Goal: Contribute content: Contribute content

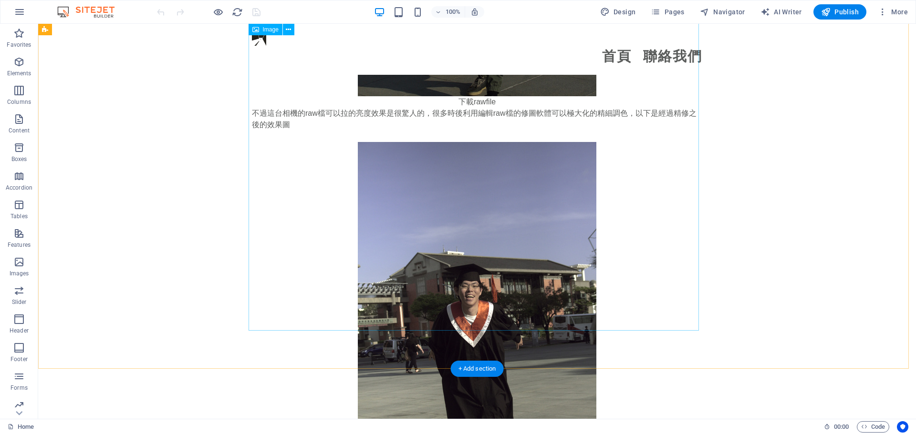
scroll to position [1669, 0]
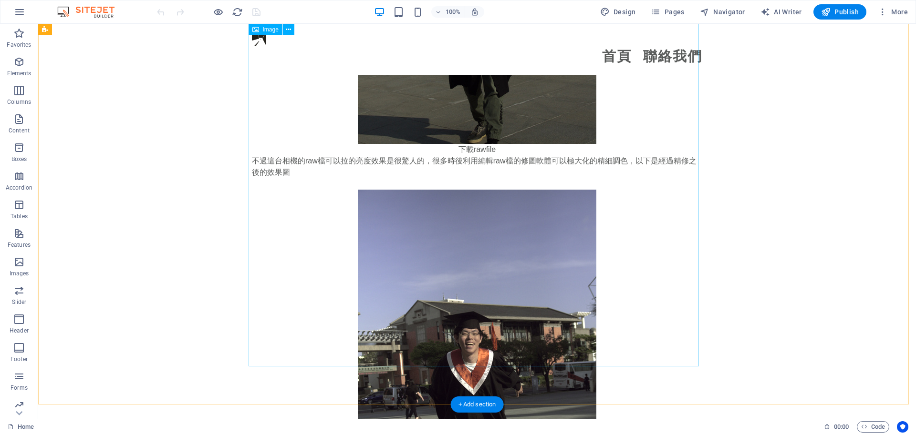
click at [453, 215] on figure at bounding box center [477, 369] width 450 height 358
select select "px"
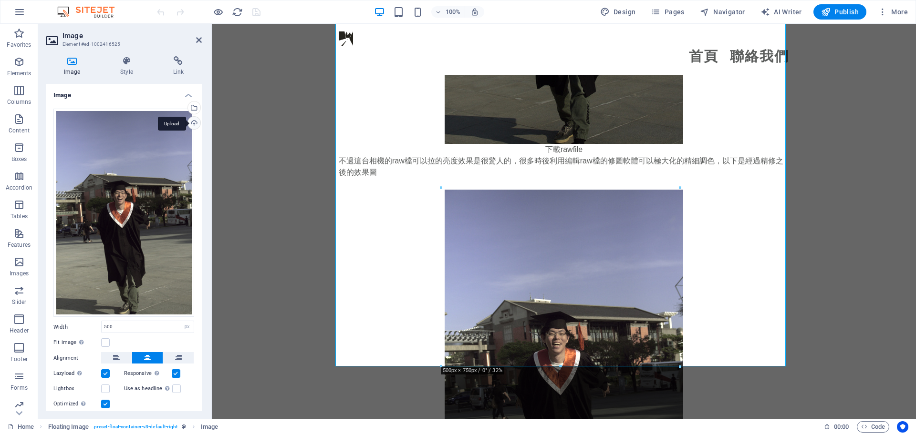
click at [196, 124] on div "Upload" at bounding box center [193, 124] width 14 height 14
click at [128, 177] on div "Drag files here, click to choose files or select files from Files or our free s…" at bounding box center [123, 213] width 141 height 209
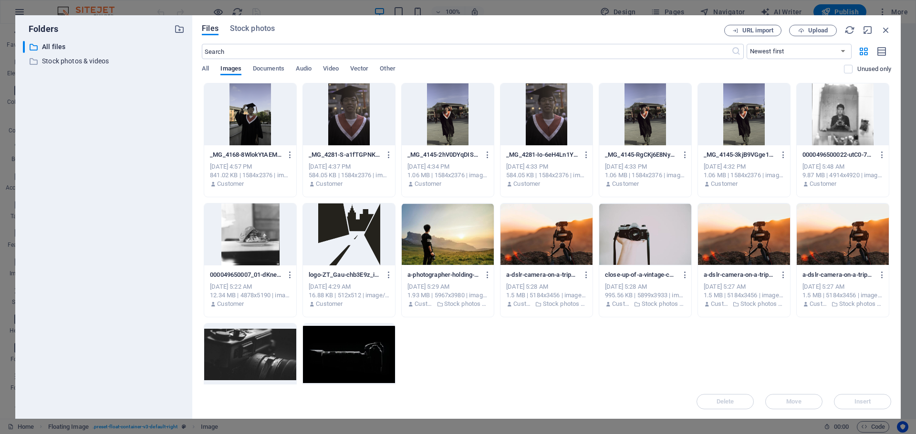
click at [128, 177] on div "​ All files All files ​ Stock photos & videos Stock photos & videos" at bounding box center [104, 226] width 162 height 371
click at [683, 157] on icon "button" at bounding box center [685, 155] width 9 height 9
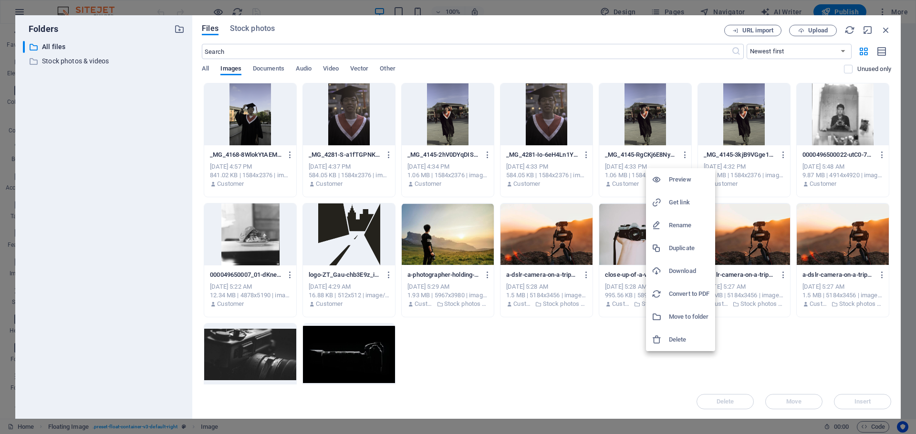
click at [667, 202] on div at bounding box center [659, 203] width 17 height 10
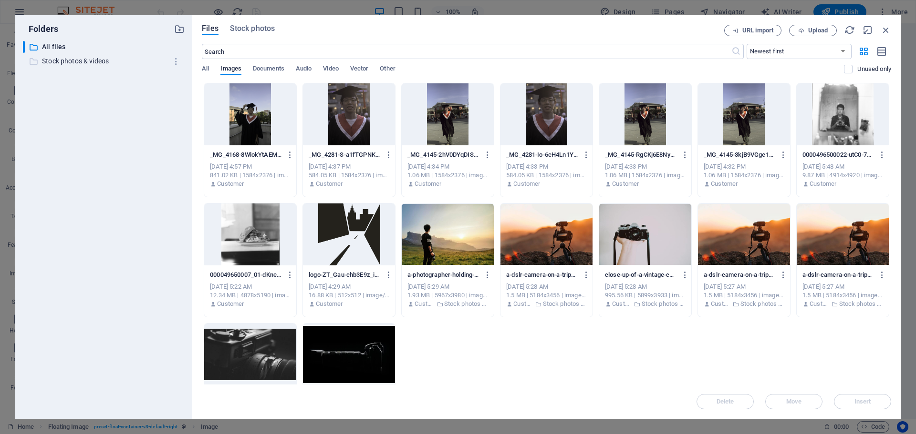
click at [120, 65] on p "Stock photos & videos" at bounding box center [104, 61] width 125 height 11
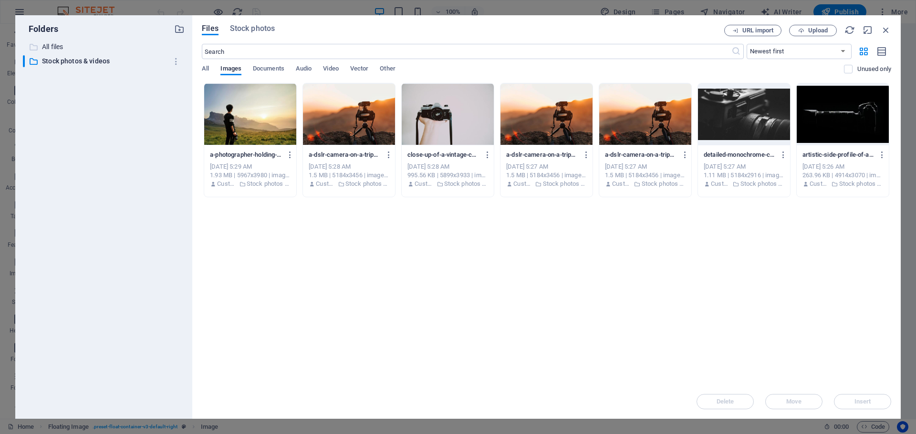
click at [89, 43] on div "​ All files All files" at bounding box center [95, 47] width 145 height 12
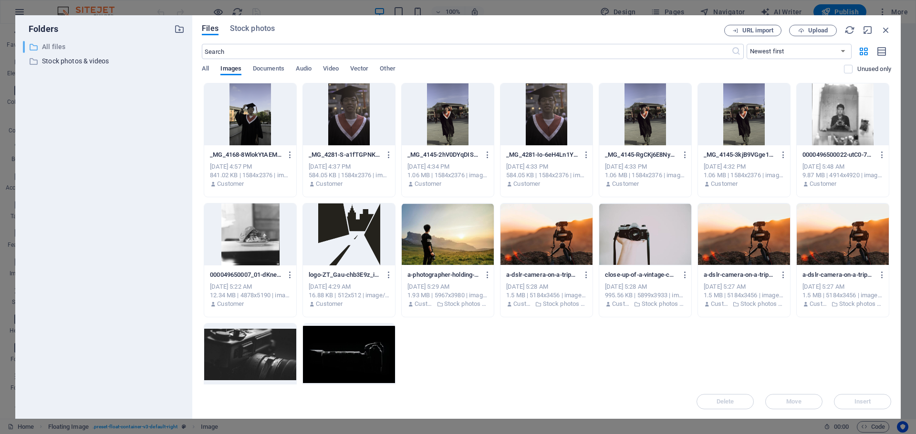
click at [89, 43] on p "All files" at bounding box center [104, 46] width 125 height 11
click at [804, 55] on select "Newest first Oldest first Name (A-Z) Name (Z-A) Size (0-9) Size (9-0) Resolutio…" at bounding box center [798, 51] width 105 height 15
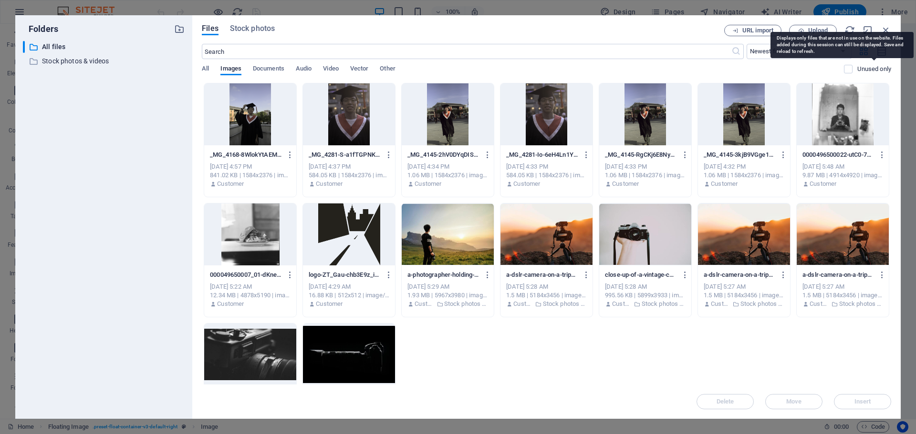
click at [868, 69] on p "Unused only" at bounding box center [874, 69] width 34 height 9
click at [0, 0] on input "checkbox" at bounding box center [0, 0] width 0 height 0
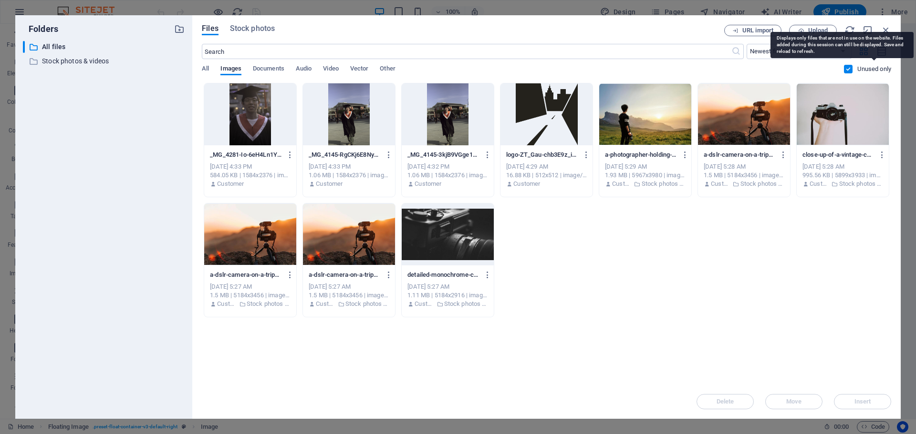
click at [868, 69] on p "Unused only" at bounding box center [874, 69] width 34 height 9
click at [0, 0] on input "checkbox" at bounding box center [0, 0] width 0 height 0
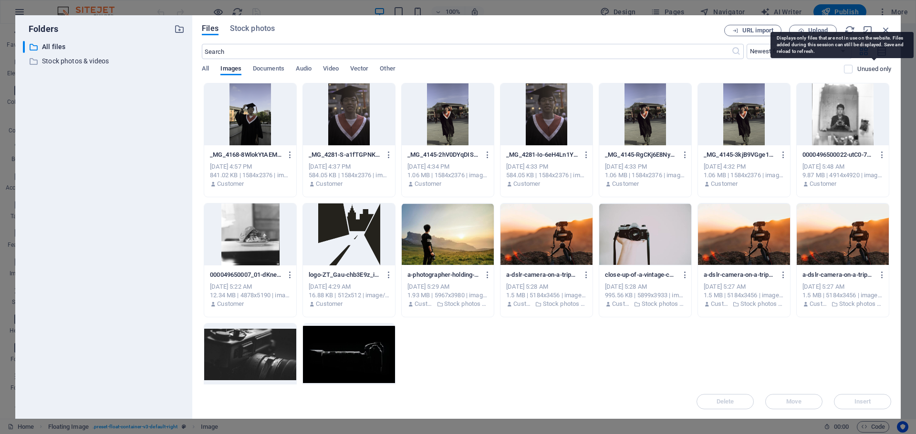
click at [868, 69] on p "Unused only" at bounding box center [874, 69] width 34 height 9
click at [0, 0] on input "checkbox" at bounding box center [0, 0] width 0 height 0
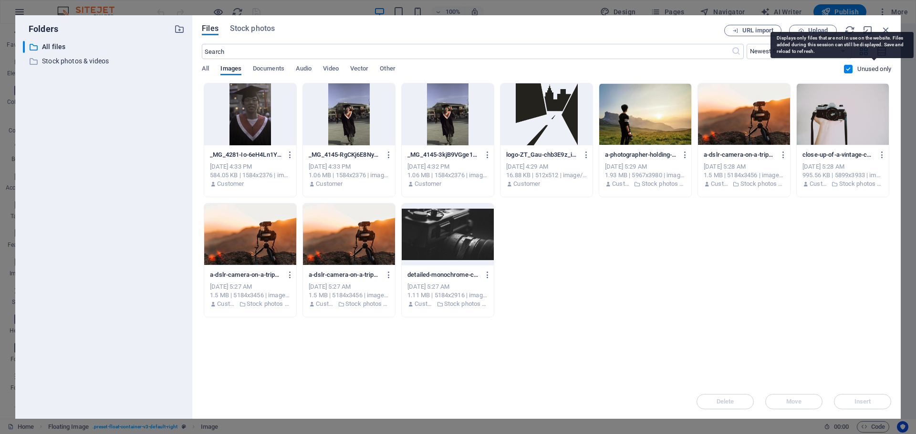
click at [868, 69] on p "Unused only" at bounding box center [874, 69] width 34 height 9
click at [0, 0] on input "checkbox" at bounding box center [0, 0] width 0 height 0
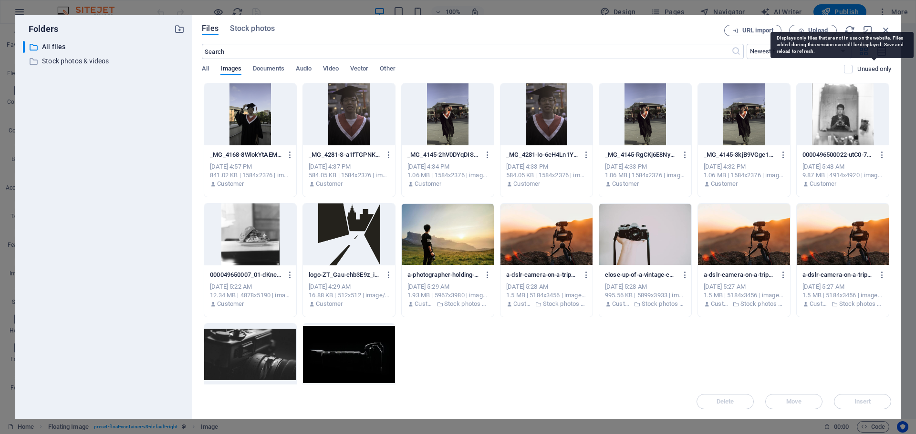
click at [868, 69] on p "Unused only" at bounding box center [874, 69] width 34 height 9
click at [0, 0] on input "checkbox" at bounding box center [0, 0] width 0 height 0
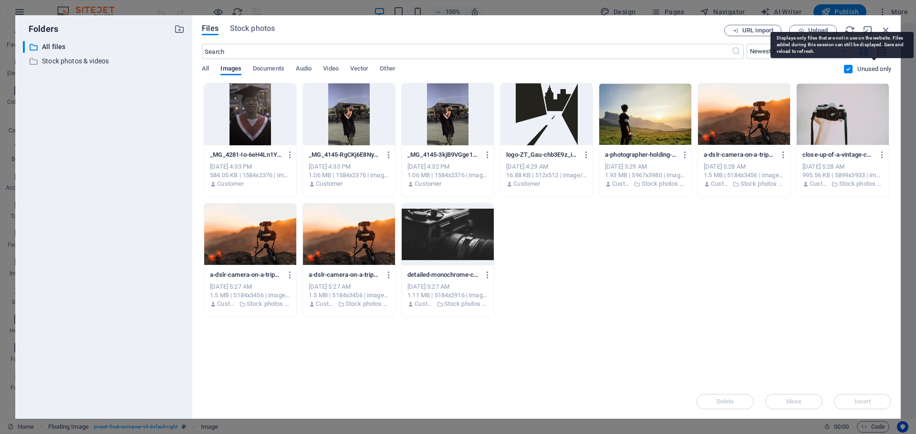
click at [868, 69] on p "Unused only" at bounding box center [874, 69] width 34 height 9
click at [0, 0] on input "checkbox" at bounding box center [0, 0] width 0 height 0
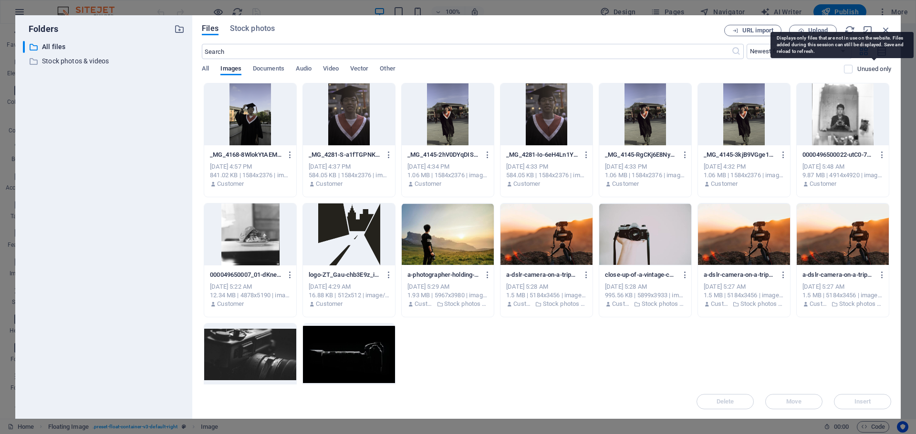
click at [868, 69] on p "Unused only" at bounding box center [874, 69] width 34 height 9
click at [0, 0] on input "checkbox" at bounding box center [0, 0] width 0 height 0
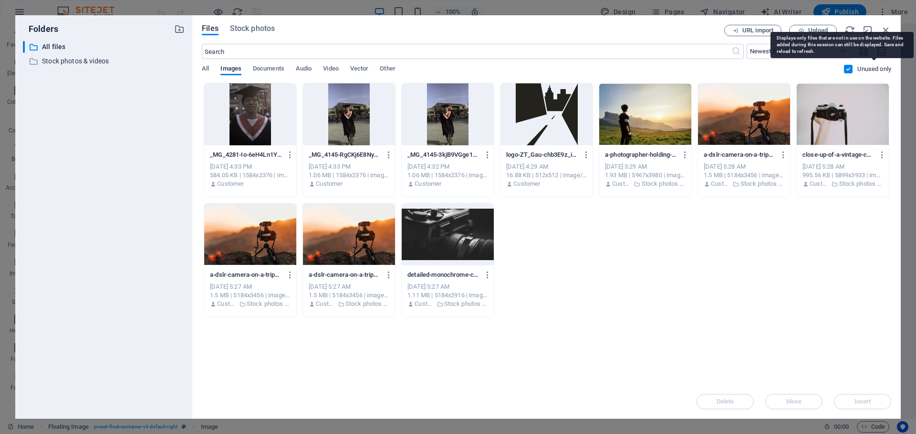
click at [868, 69] on p "Unused only" at bounding box center [874, 69] width 34 height 9
click at [0, 0] on input "checkbox" at bounding box center [0, 0] width 0 height 0
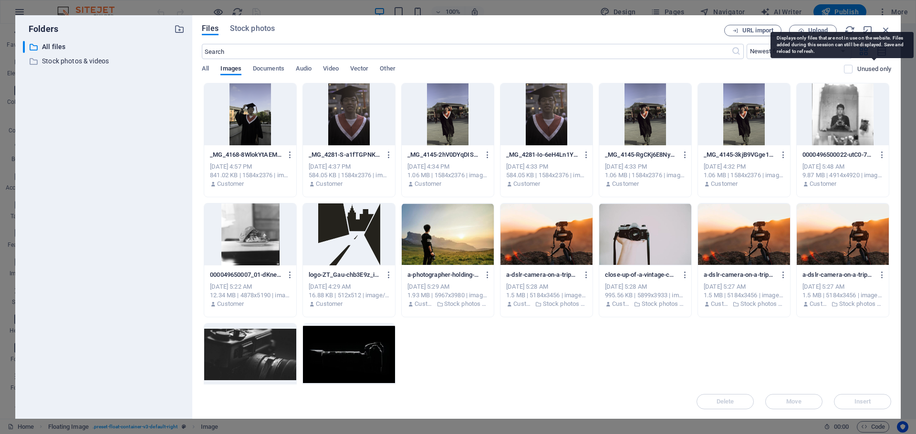
click at [868, 69] on p "Unused only" at bounding box center [874, 69] width 34 height 9
click at [0, 0] on input "checkbox" at bounding box center [0, 0] width 0 height 0
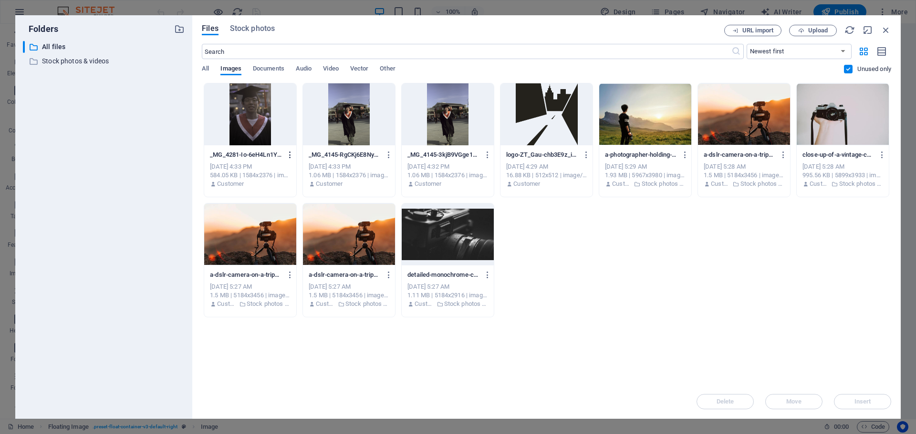
click at [294, 152] on icon "button" at bounding box center [290, 155] width 9 height 9
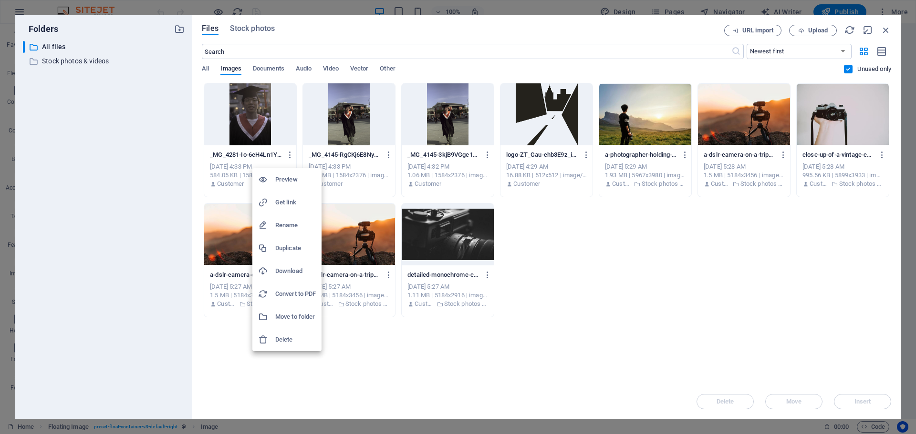
click at [660, 284] on div at bounding box center [458, 217] width 916 height 434
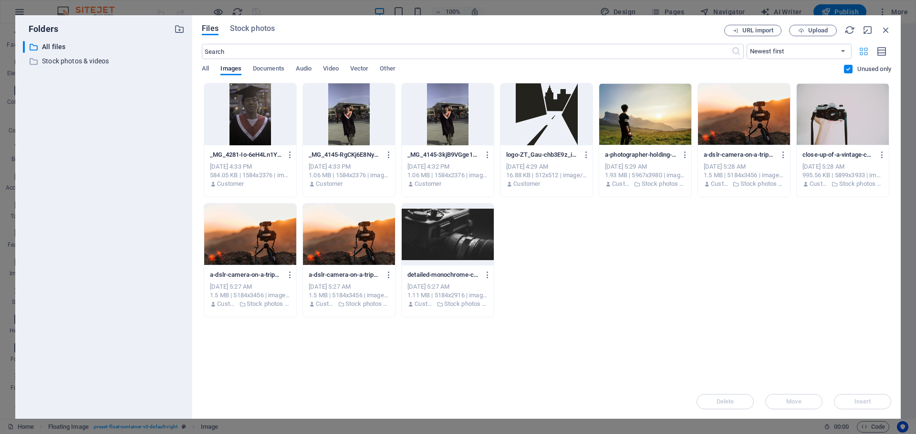
click at [868, 52] on icon "button" at bounding box center [863, 51] width 11 height 10
click at [847, 67] on label at bounding box center [848, 69] width 9 height 9
click at [0, 0] on input "checkbox" at bounding box center [0, 0] width 0 height 0
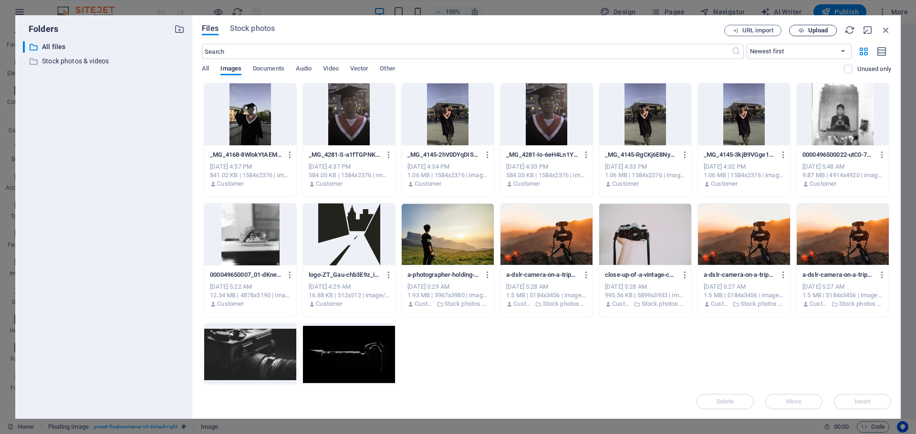
click at [809, 30] on span "Upload" at bounding box center [818, 31] width 20 height 6
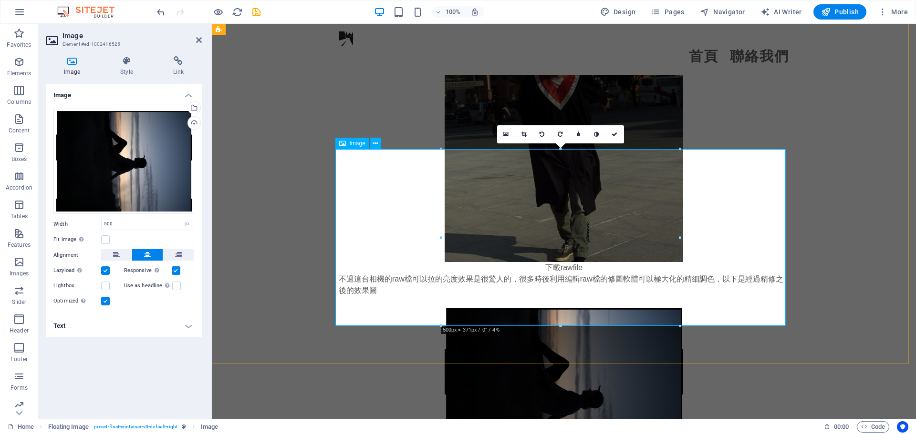
scroll to position [1574, 0]
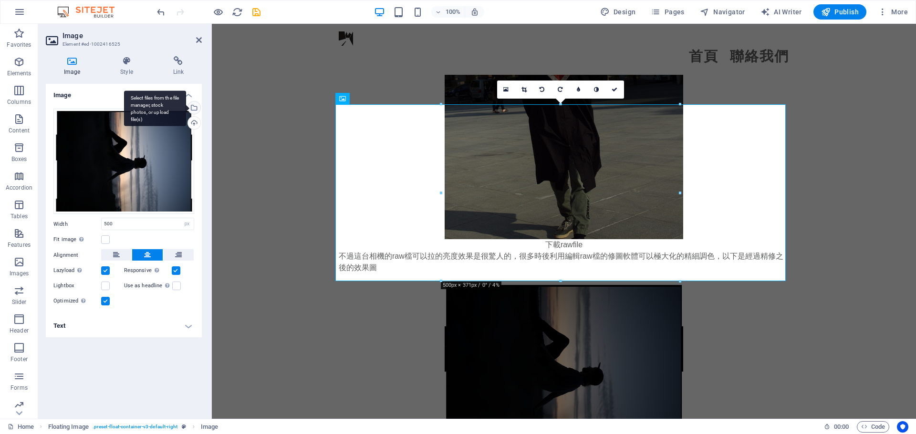
click at [191, 104] on div "Select files from the file manager, stock photos, or upload file(s)" at bounding box center [193, 109] width 14 height 14
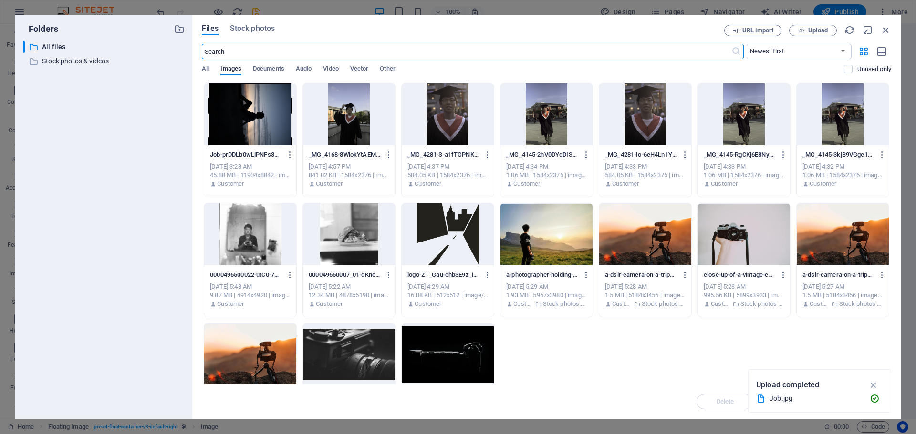
click at [442, 128] on div at bounding box center [448, 114] width 92 height 62
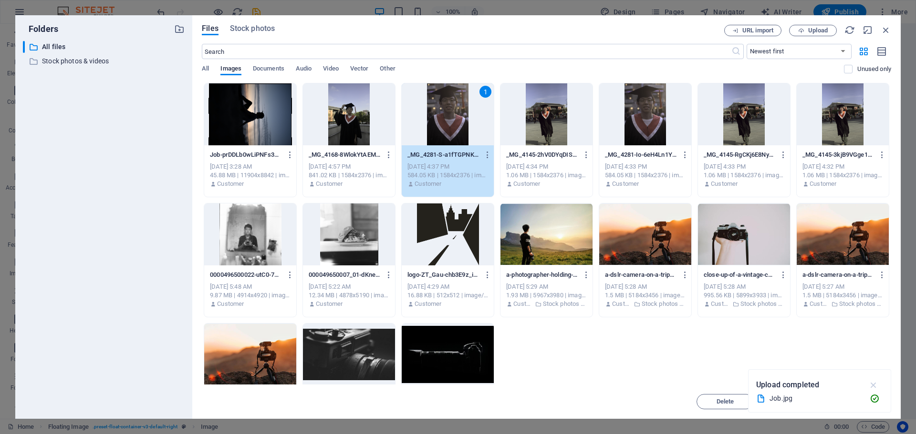
click at [871, 386] on icon "button" at bounding box center [873, 385] width 11 height 10
click at [858, 402] on span "Insert" at bounding box center [862, 402] width 17 height 6
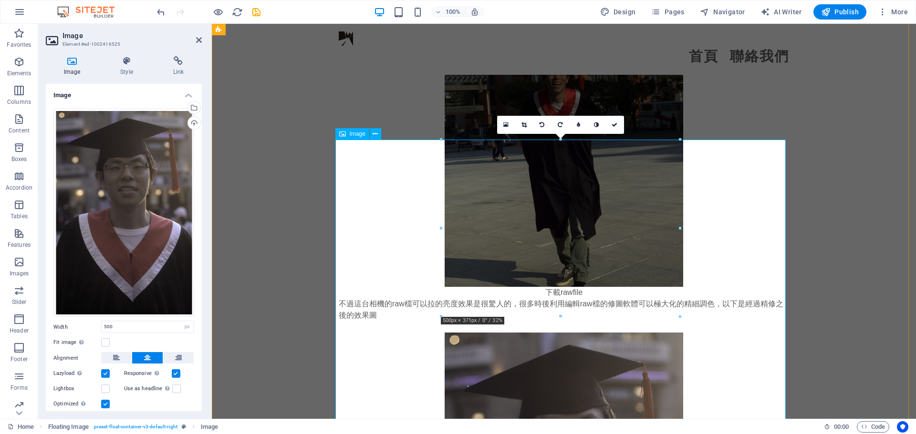
scroll to position [1622, 0]
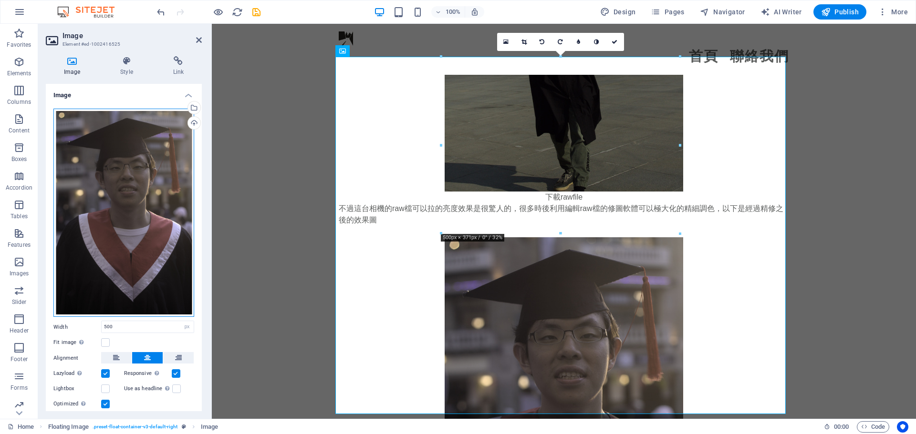
click at [126, 195] on div "Drag files here, click to choose files or select files from Files or our free s…" at bounding box center [123, 213] width 141 height 209
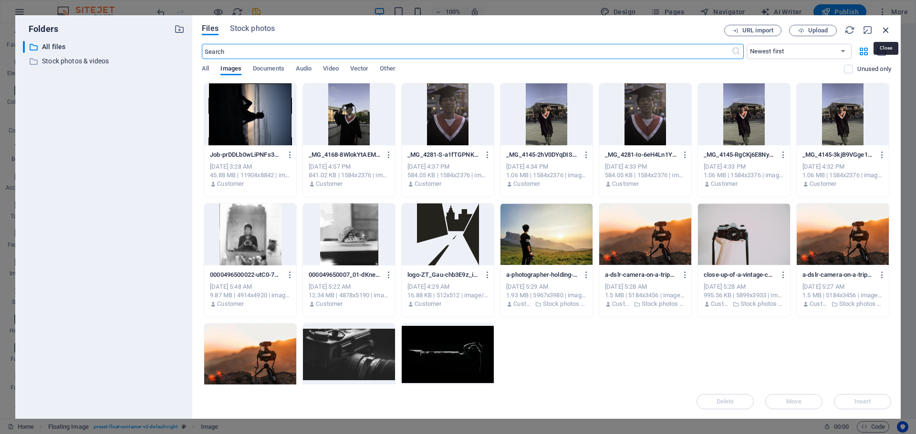
click at [885, 31] on icon "button" at bounding box center [885, 30] width 10 height 10
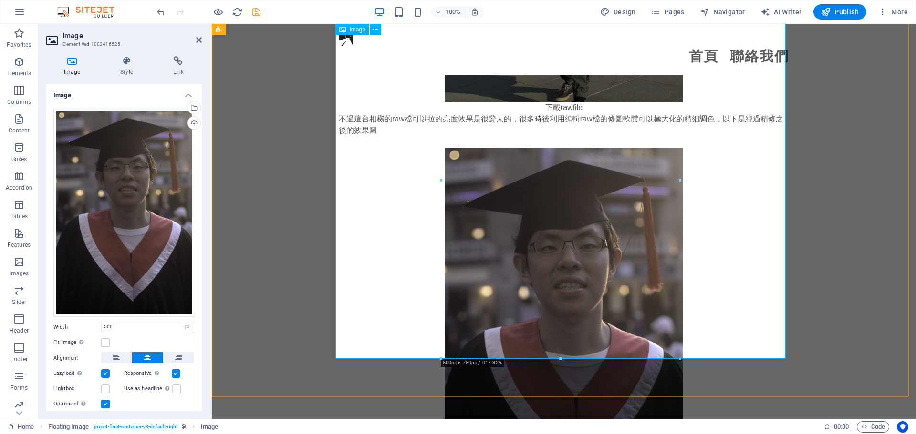
scroll to position [1669, 0]
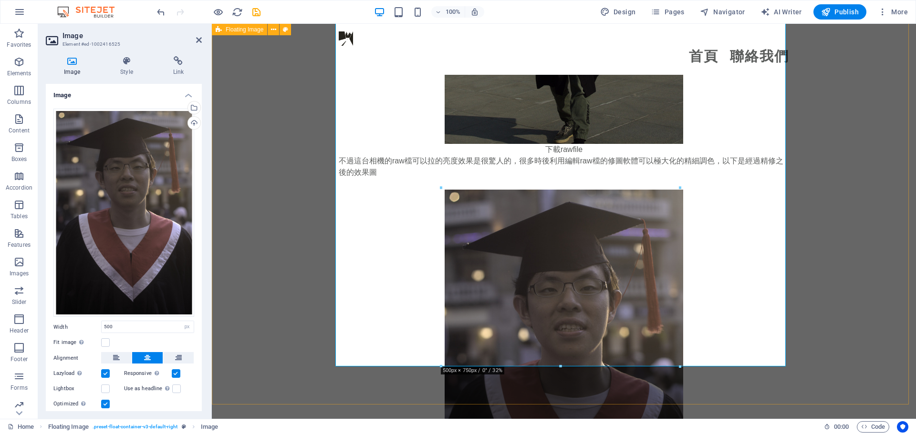
click at [283, 206] on div "Canon 50D 相機是一款性價比優秀的數位單眼相機，擁有高解析度，適合初學者和進階使用者。其對焦系統和快速快門速度能捕捉清晰動態畫面，但在使用過程中需要注…" at bounding box center [564, 115] width 704 height 940
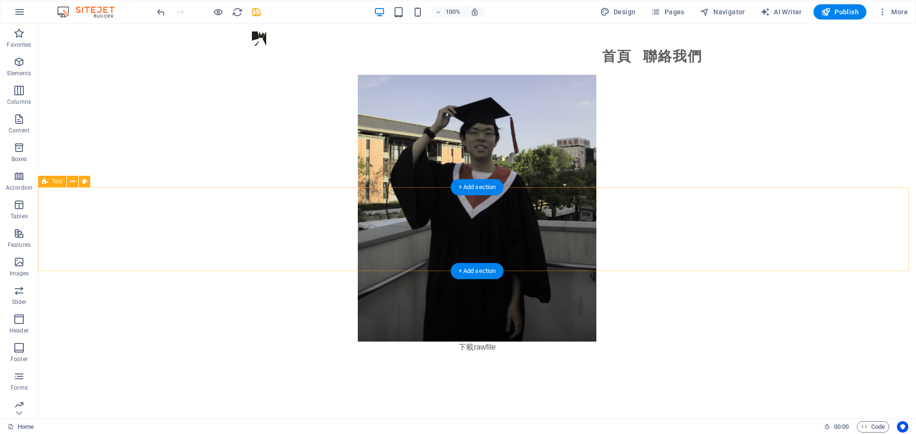
scroll to position [2671, 0]
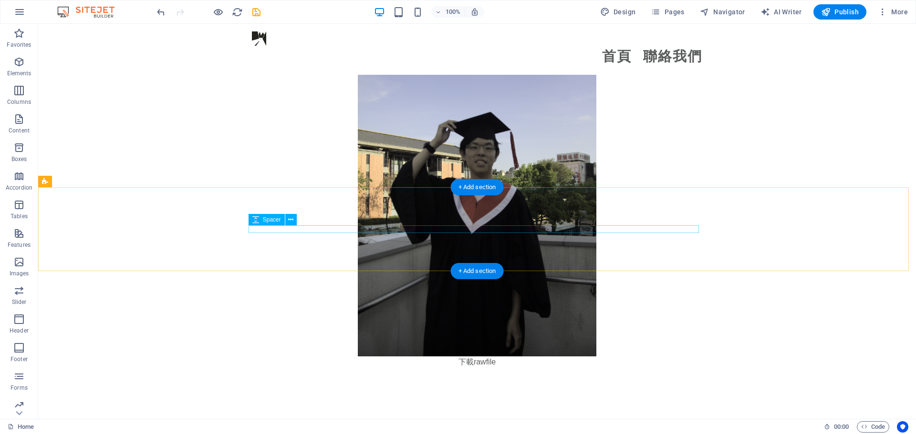
click at [378, 406] on div at bounding box center [477, 410] width 450 height 8
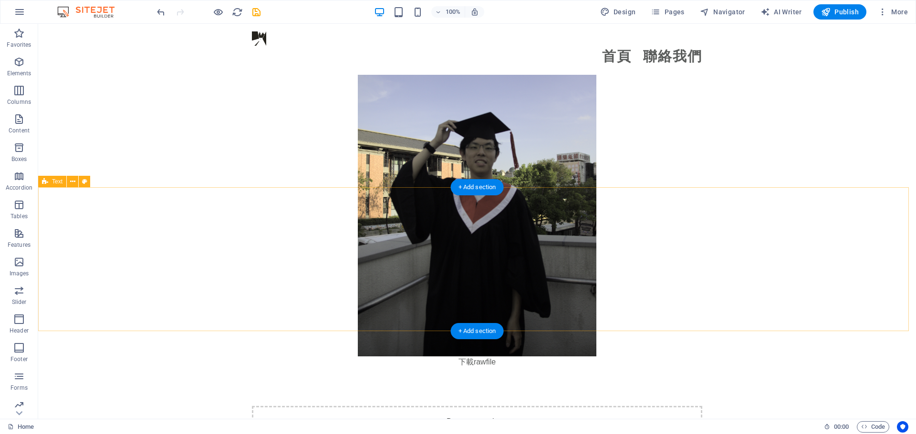
click at [231, 368] on div "Drop content here or Add elements Paste clipboard" at bounding box center [477, 440] width 878 height 144
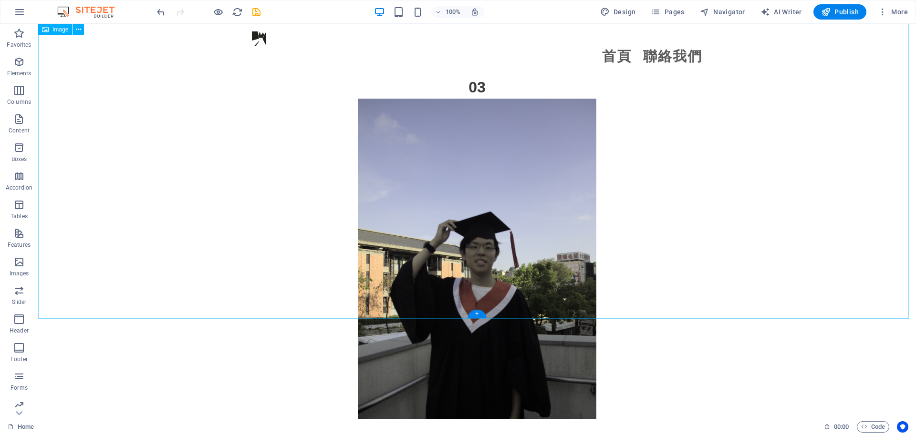
scroll to position [2623, 0]
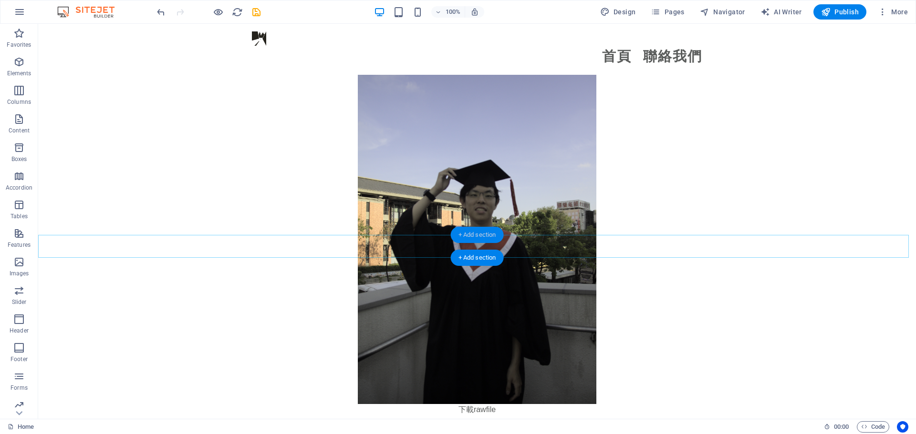
click at [478, 236] on div "+ Add section" at bounding box center [477, 235] width 53 height 16
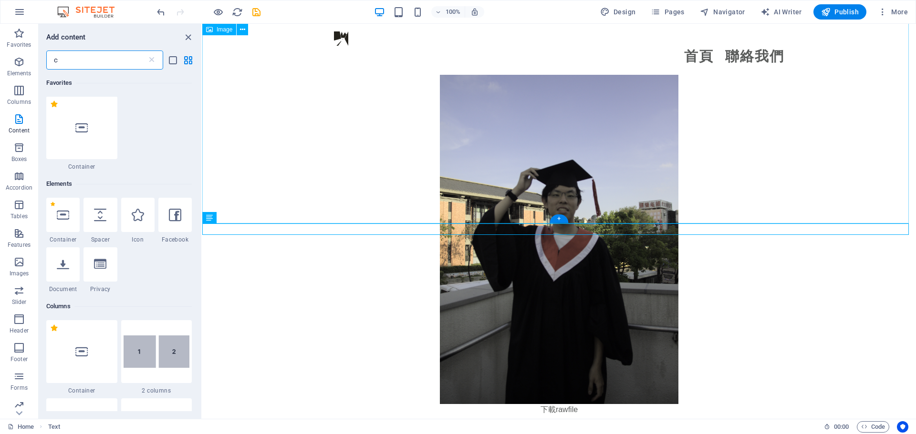
scroll to position [0, 0]
type input "c"
click at [70, 129] on div at bounding box center [81, 128] width 71 height 63
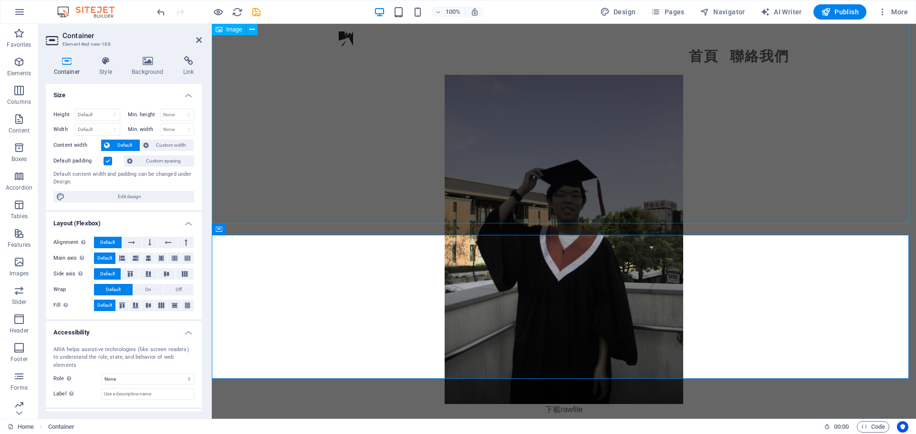
click at [270, 143] on figure at bounding box center [564, 226] width 704 height 358
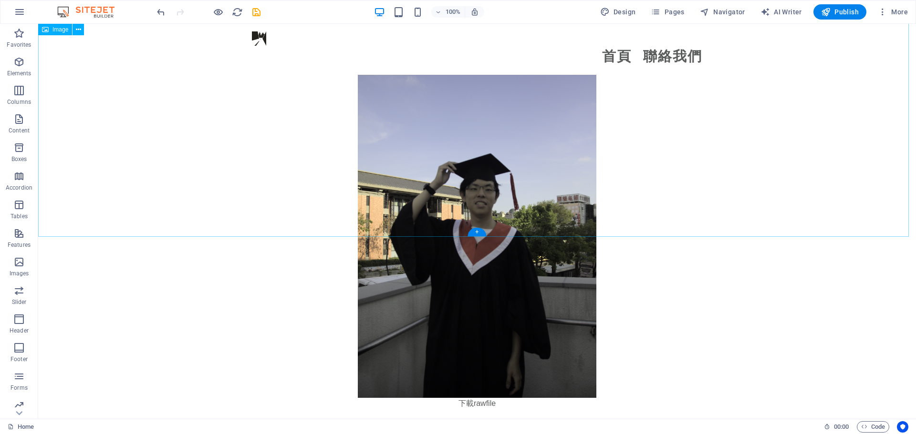
scroll to position [2718, 0]
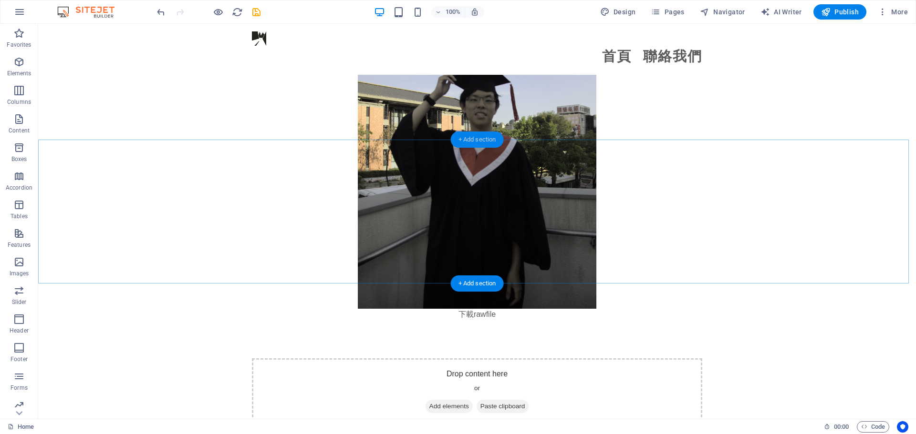
click at [475, 144] on div "+ Add section" at bounding box center [477, 140] width 53 height 16
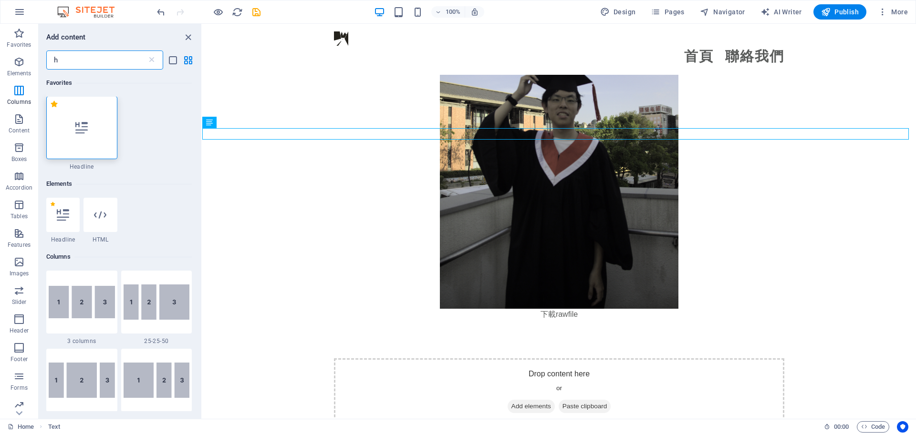
scroll to position [0, 0]
type input "h"
click at [71, 130] on div at bounding box center [81, 128] width 71 height 63
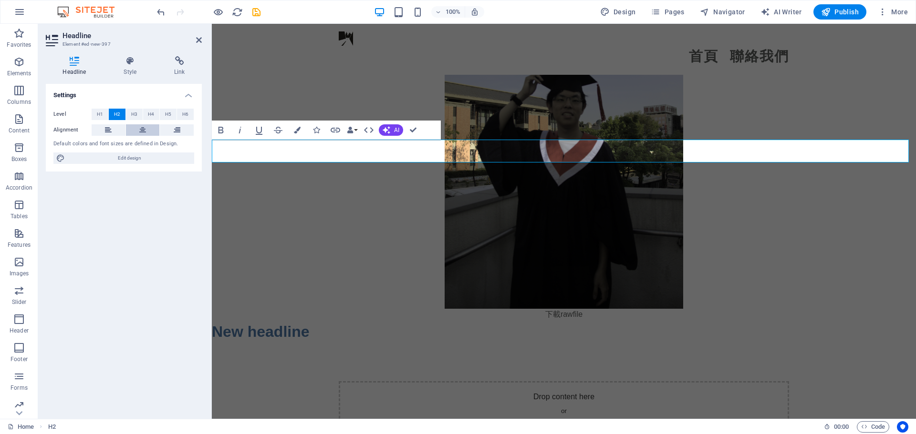
click at [153, 133] on button at bounding box center [143, 129] width 34 height 11
click at [139, 109] on button "H3" at bounding box center [134, 114] width 17 height 11
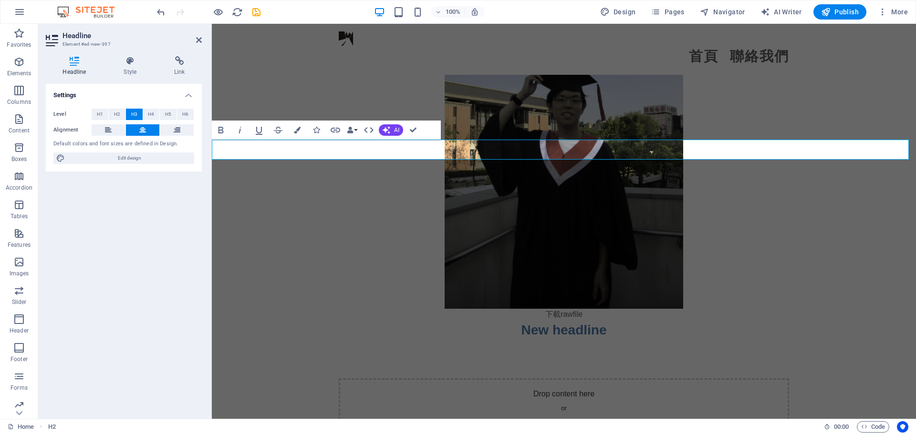
click at [615, 320] on h3 "New headline" at bounding box center [564, 330] width 704 height 20
drag, startPoint x: 615, startPoint y: 153, endPoint x: 437, endPoint y: 147, distance: 178.0
click at [437, 320] on h3 "New headline" at bounding box center [564, 330] width 704 height 20
click at [299, 129] on icon "button" at bounding box center [297, 130] width 7 height 7
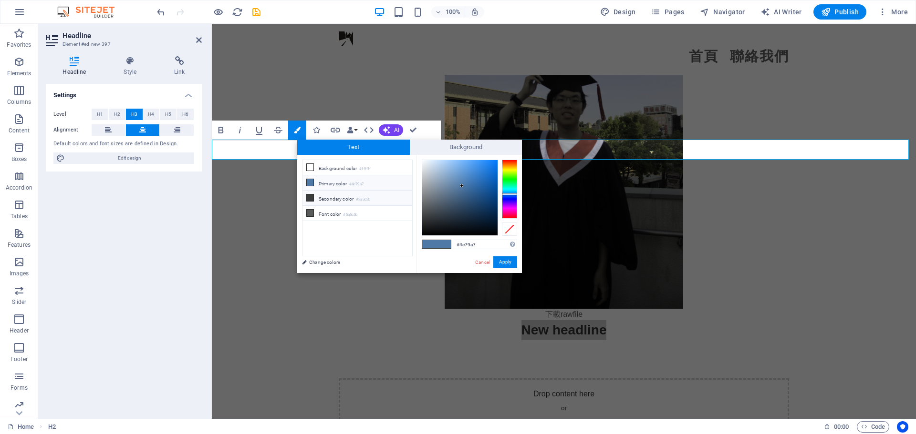
click at [339, 203] on li "Secondary color #3a3c3b" at bounding box center [357, 198] width 110 height 15
type input "#3a3c3b"
click at [339, 201] on li "Secondary color #3a3c3b" at bounding box center [357, 198] width 110 height 15
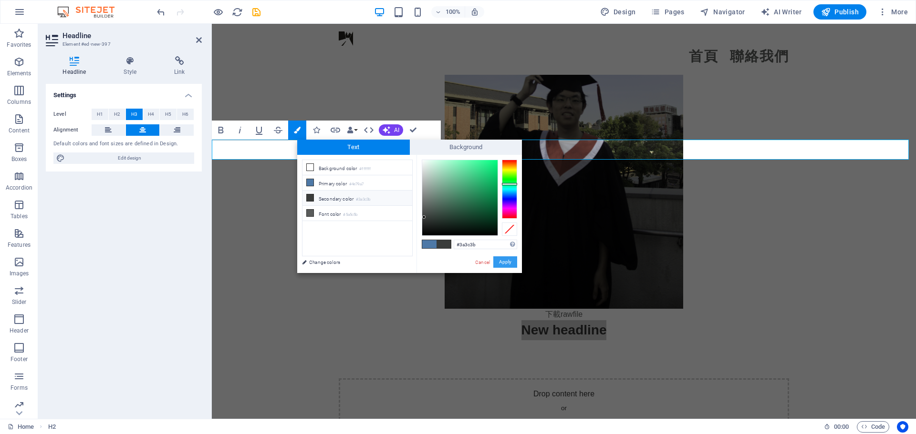
click at [513, 262] on button "Apply" at bounding box center [505, 262] width 24 height 11
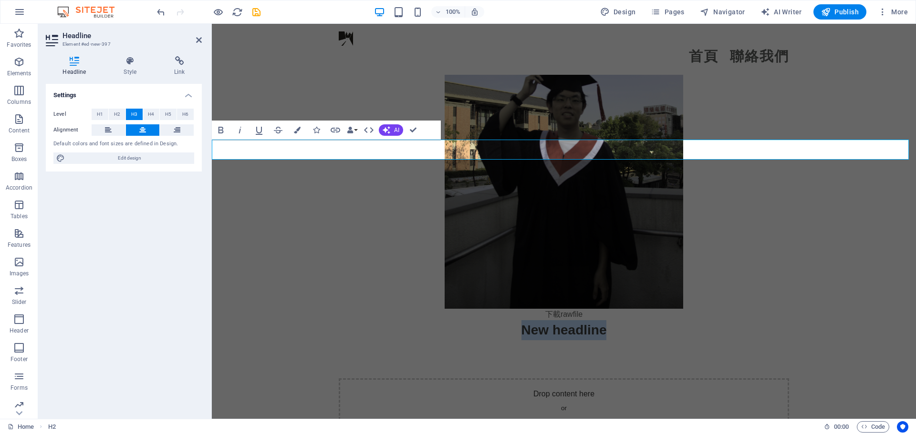
click at [577, 323] on span "New headline" at bounding box center [563, 330] width 85 height 15
click at [609, 320] on h3 "New headline" at bounding box center [564, 330] width 704 height 20
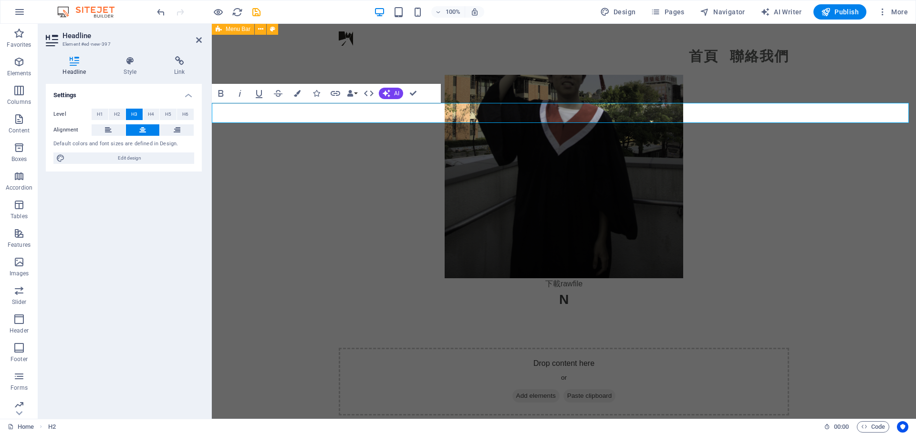
scroll to position [2718, 0]
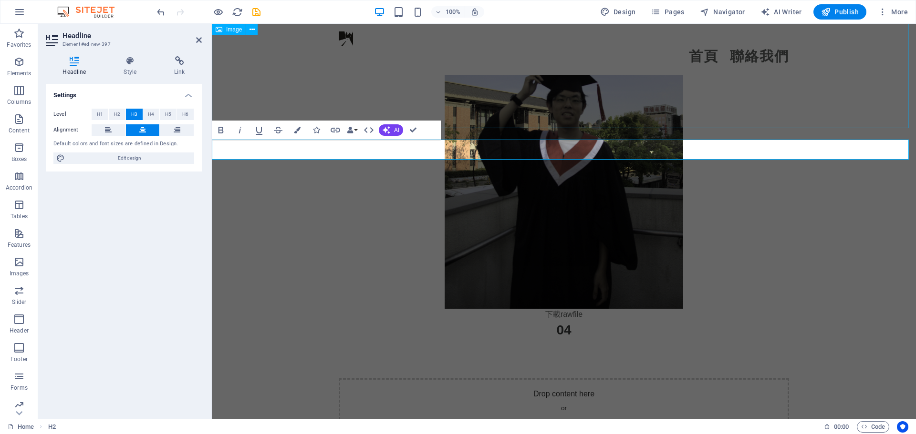
click at [777, 87] on figure at bounding box center [564, 130] width 704 height 358
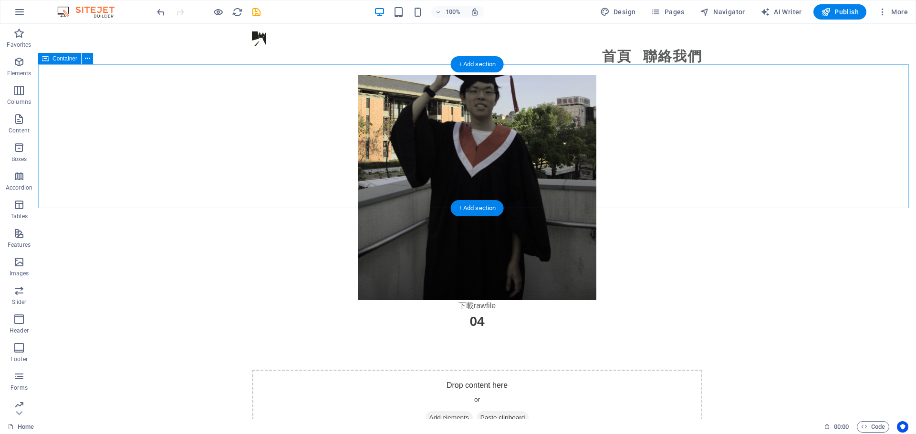
scroll to position [2814, 0]
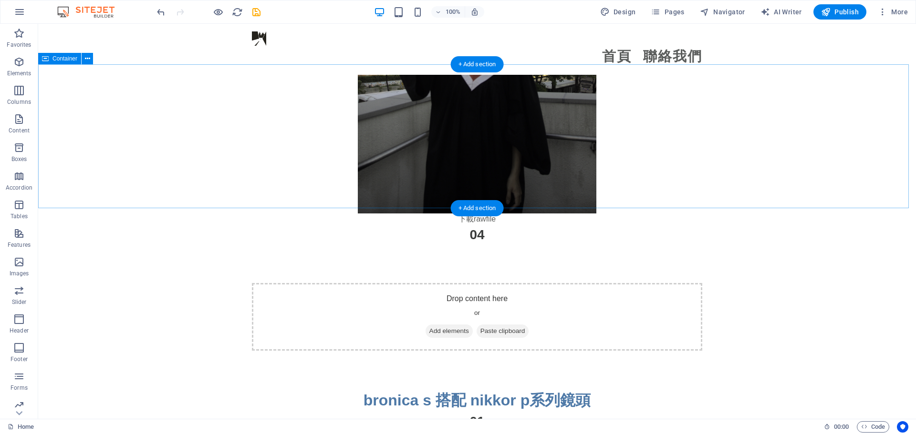
click at [436, 325] on span "Add elements" at bounding box center [448, 331] width 47 height 13
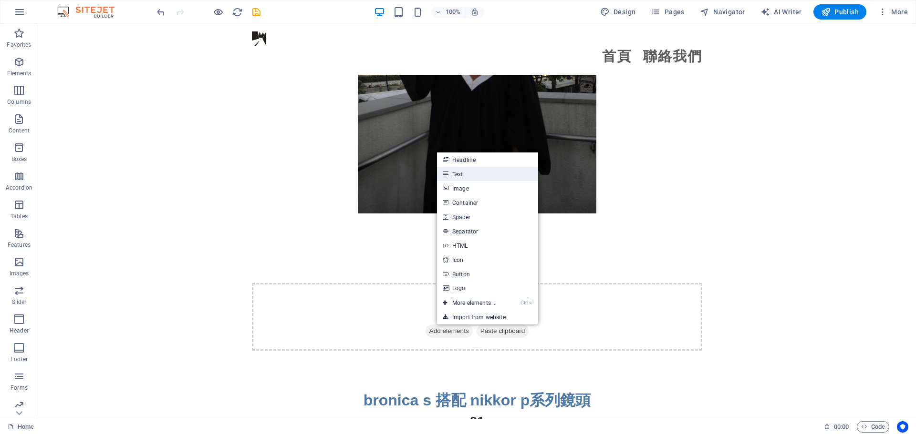
click at [467, 176] on link "Text" at bounding box center [487, 174] width 101 height 14
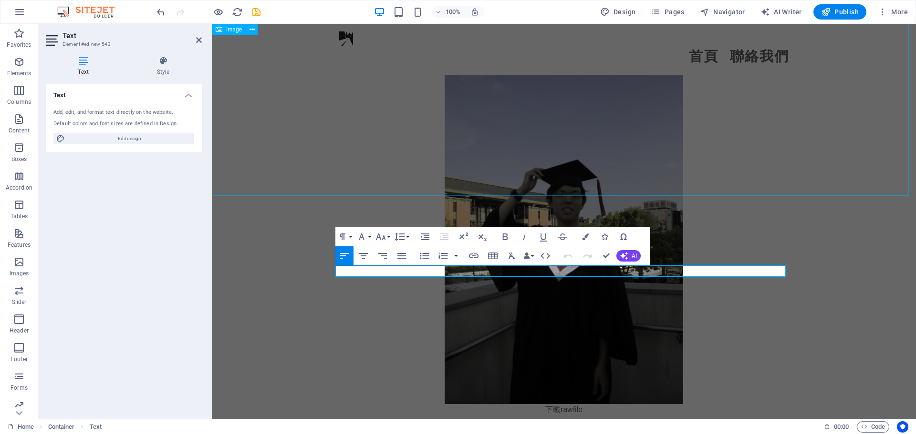
scroll to position [2718, 0]
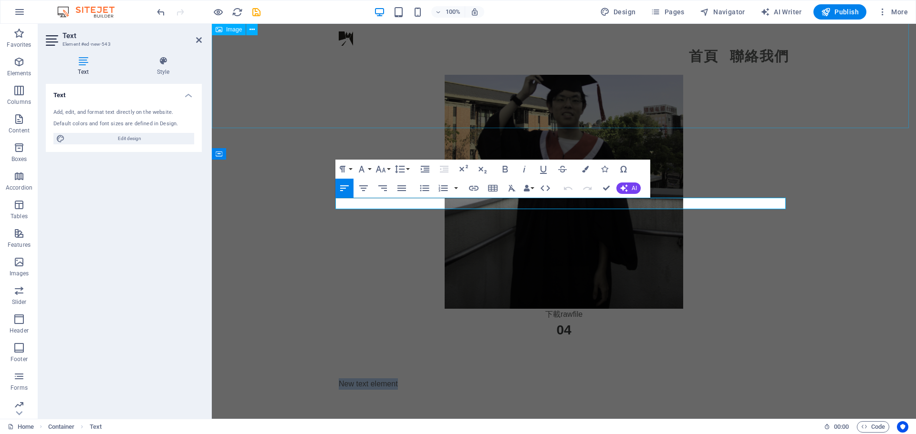
click at [329, 94] on figure at bounding box center [564, 130] width 704 height 358
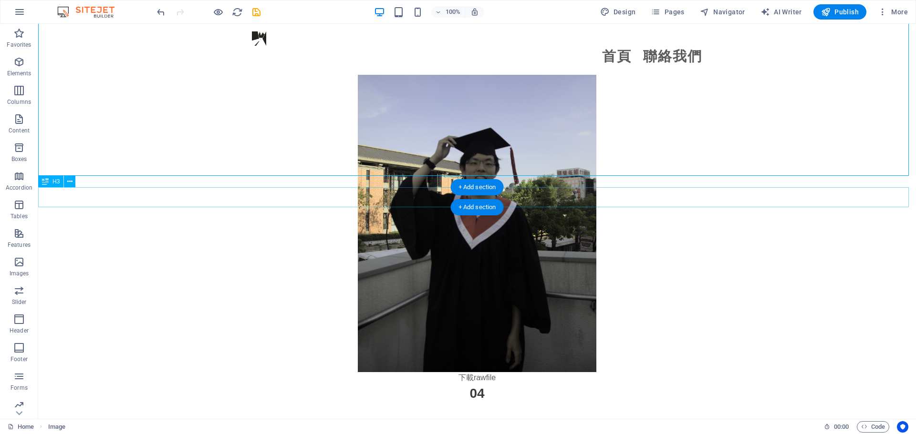
scroll to position [2671, 0]
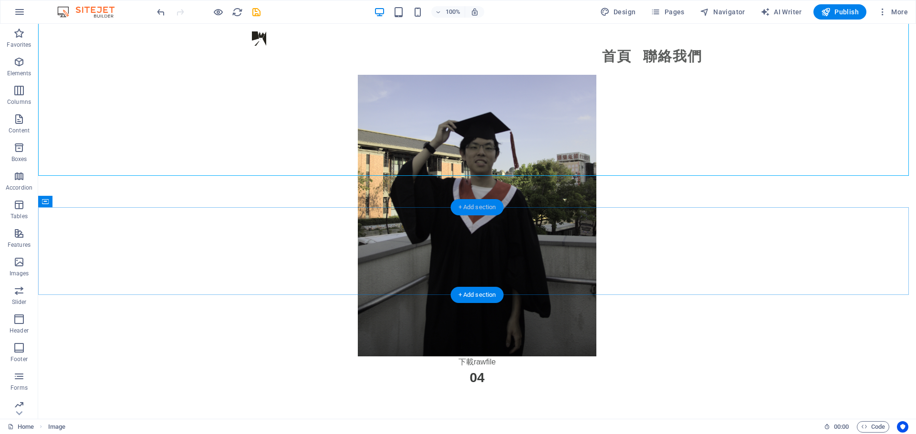
click at [485, 205] on div "+ Add section" at bounding box center [477, 207] width 53 height 16
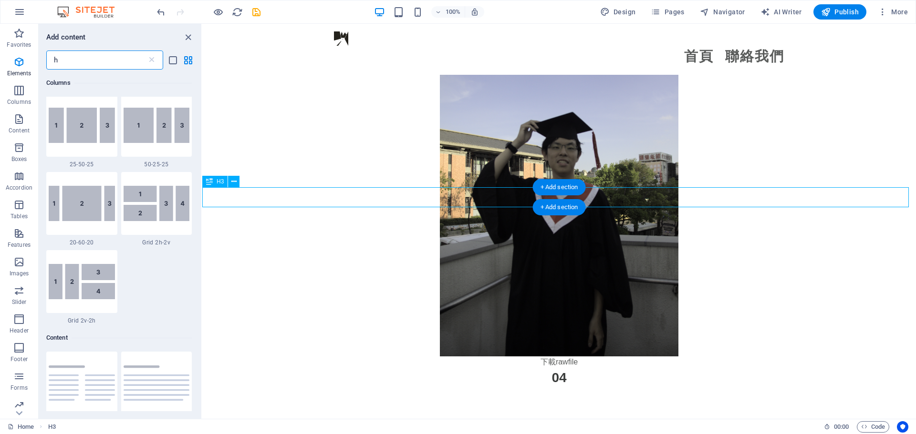
scroll to position [511, 0]
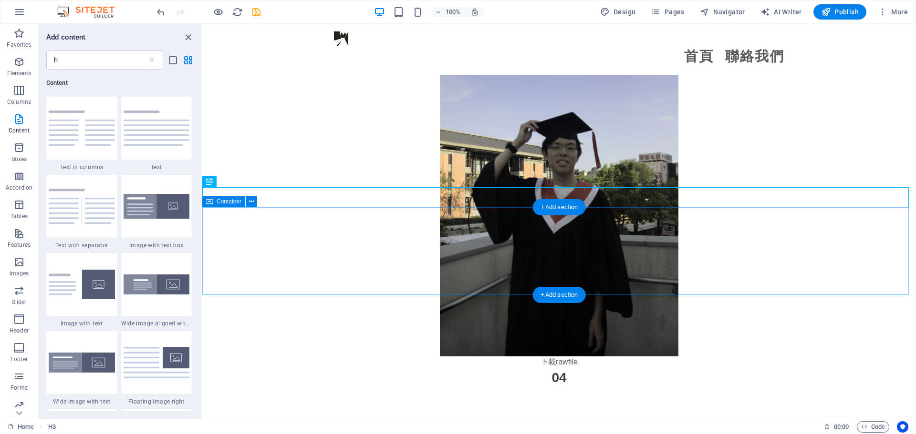
click at [365, 388] on div "New text element" at bounding box center [558, 432] width 713 height 88
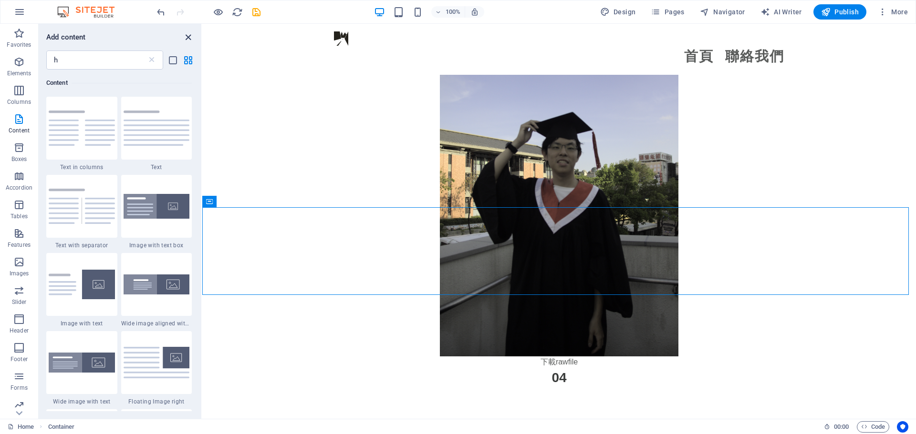
click at [187, 41] on icon "close panel" at bounding box center [188, 37] width 11 height 11
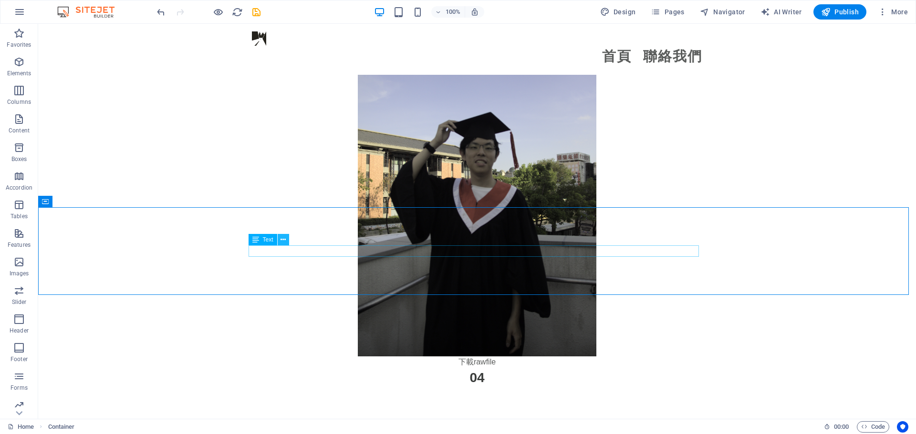
click at [281, 239] on icon at bounding box center [282, 240] width 5 height 10
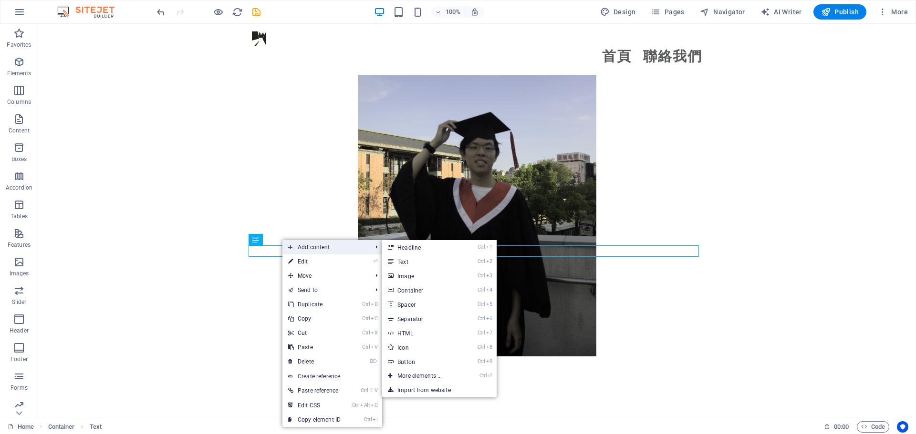
click at [318, 241] on span "Add content" at bounding box center [324, 247] width 85 height 14
click at [432, 282] on link "Ctrl 3 Image" at bounding box center [421, 276] width 79 height 14
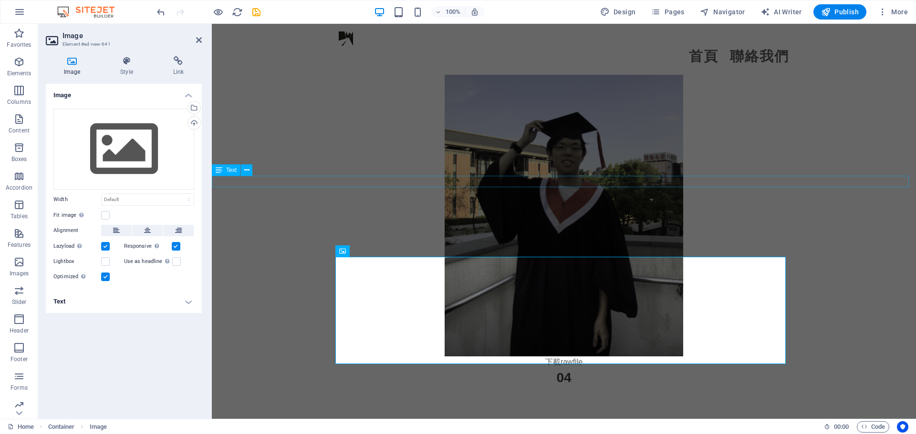
click at [322, 357] on div "下載rawfil e" at bounding box center [564, 362] width 704 height 11
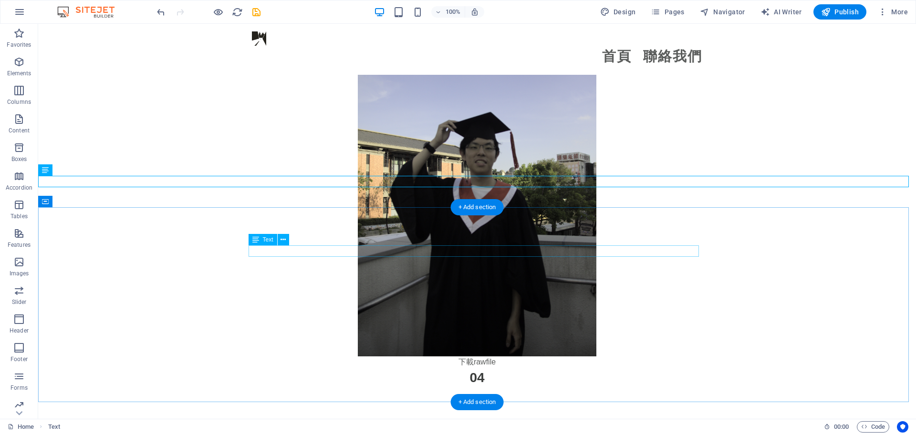
click at [300, 426] on div "New text element" at bounding box center [477, 431] width 450 height 11
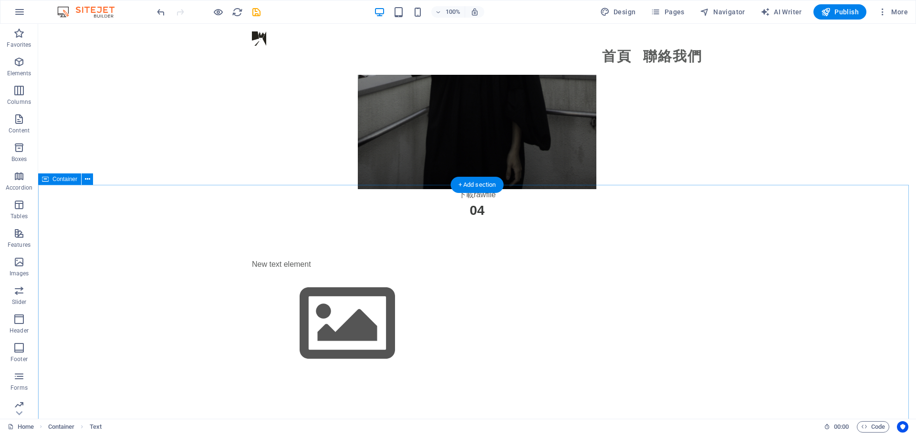
scroll to position [2814, 0]
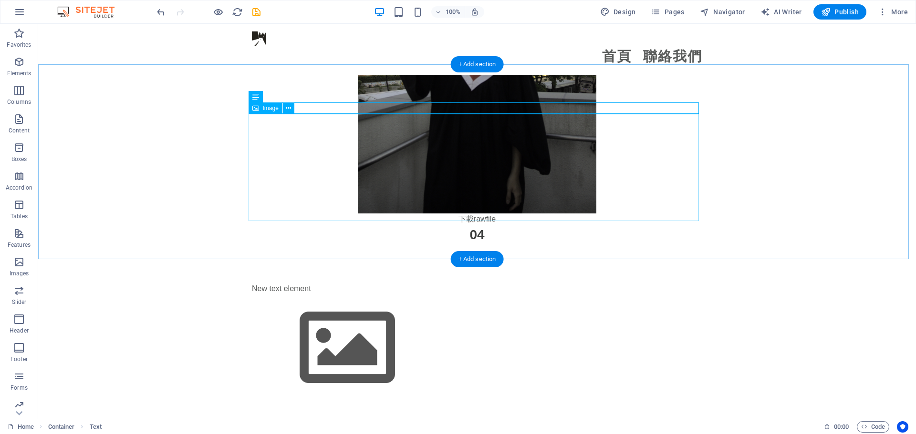
click at [326, 295] on figure at bounding box center [477, 348] width 450 height 107
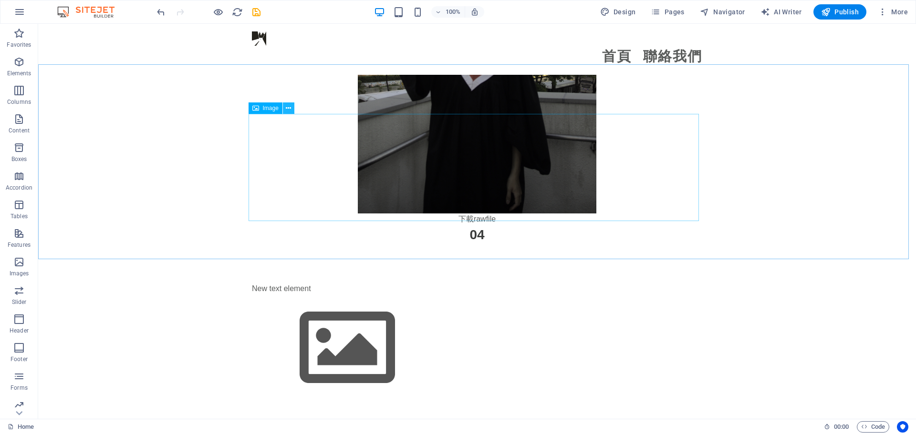
click at [288, 109] on icon at bounding box center [288, 108] width 5 height 10
click at [293, 109] on button at bounding box center [288, 108] width 11 height 11
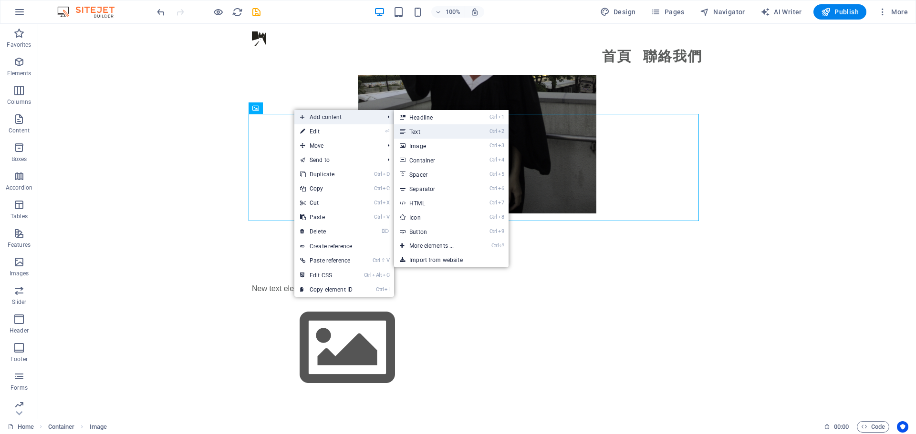
click at [461, 129] on link "Ctrl 2 Text" at bounding box center [433, 131] width 79 height 14
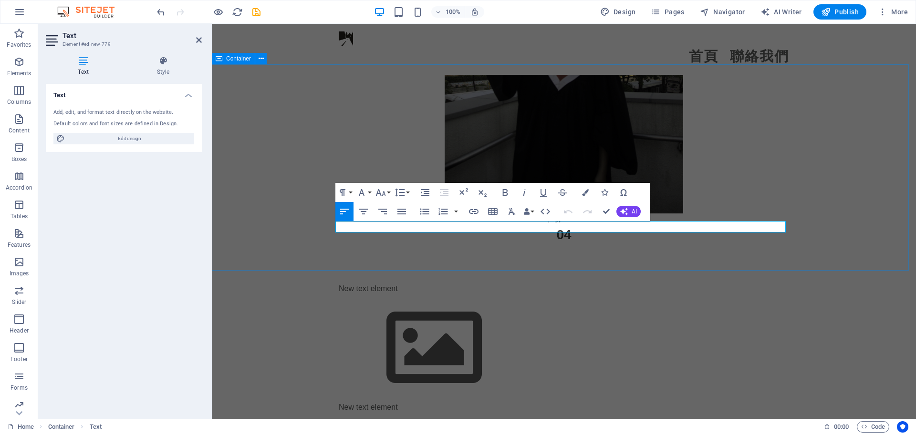
click at [307, 245] on div "New text element New text element" at bounding box center [564, 348] width 704 height 207
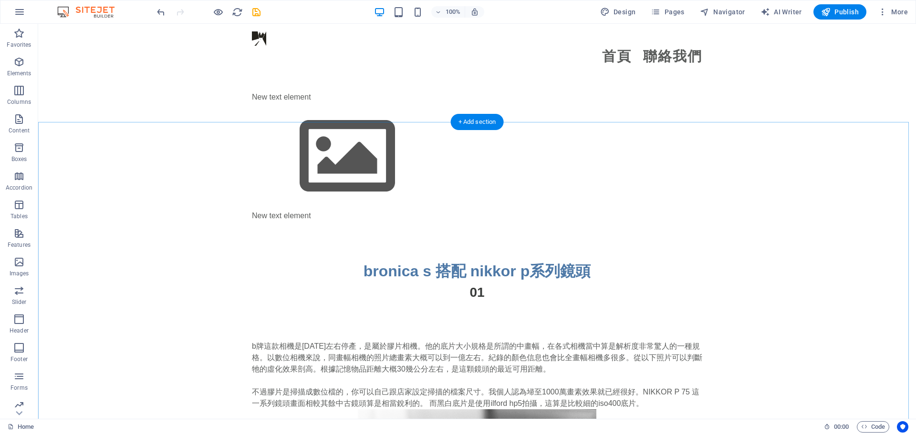
scroll to position [3005, 0]
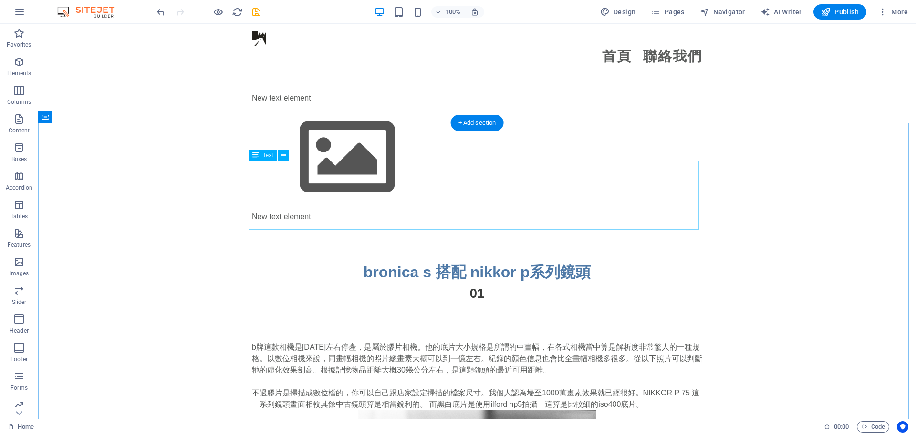
click at [290, 342] on div "b牌這款相機是[DATE]左右停產，是屬於膠片相機。他的底片大小規格是所謂的中畫幅，在各式相機當中算是解析度非常驚人的一種規格。以數位相機來說，同畫幅相機的照…" at bounding box center [477, 376] width 450 height 69
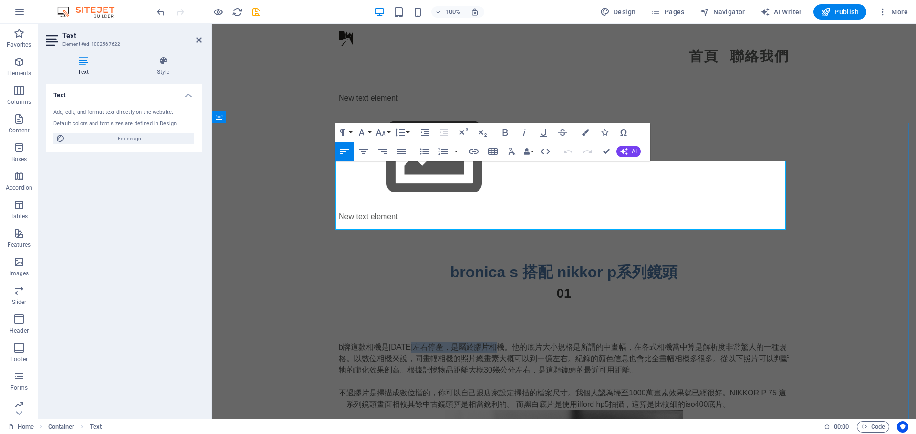
drag, startPoint x: 412, startPoint y: 170, endPoint x: 503, endPoint y: 170, distance: 91.6
click at [503, 342] on p "b牌這款相機是[DATE]左右停產，是屬於膠片相機。他的底片大小規格是所謂的中畫幅，在各式相機當中算是解析度非常驚人的一種規格。以數位相機來說，同畫幅相機的照…" at bounding box center [564, 359] width 450 height 34
click at [494, 342] on p "b牌這款相機是[DATE]左右停產，是屬於膠片相機。他的底片大小規格是所謂的中畫幅，在各式相機當中算是解析度非常驚人的一種規格。以數位相機來說，同畫幅相機的照…" at bounding box center [564, 359] width 450 height 34
drag, startPoint x: 453, startPoint y: 164, endPoint x: 617, endPoint y: 172, distance: 164.3
click at [617, 342] on p "b牌這款相機是[DATE]左右停產，是屬於膠片相機。他的底片大小規格是所謂的中畫幅，在各式相機當中算是解析度非常驚人的一種規格。以數位相機來說，同畫幅相機的照…" at bounding box center [564, 359] width 450 height 34
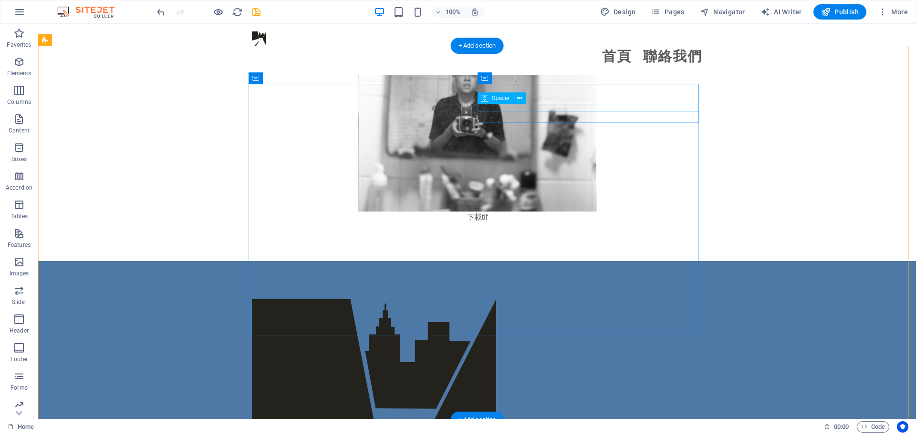
scroll to position [3851, 0]
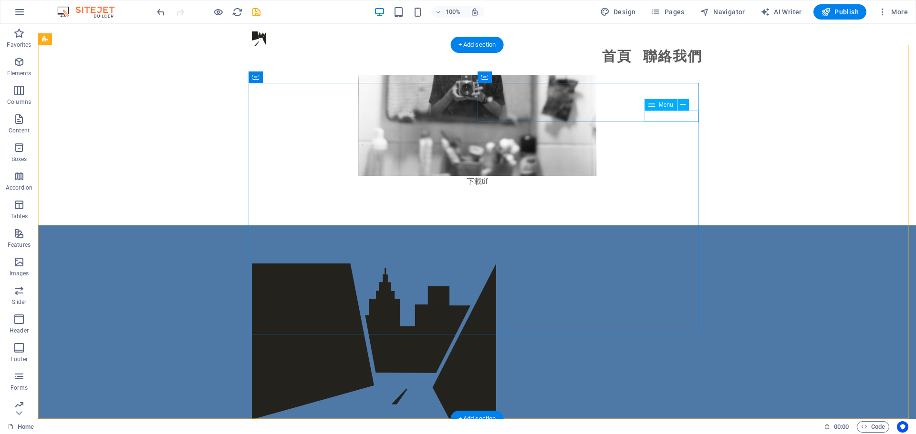
select select
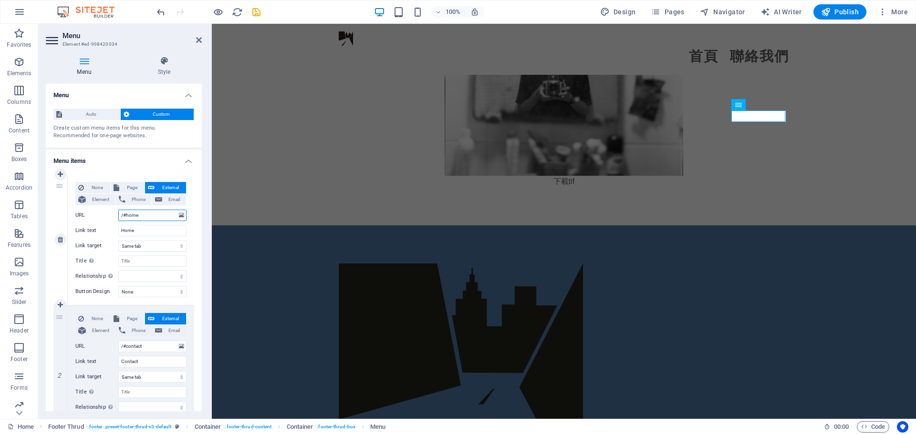
drag, startPoint x: 144, startPoint y: 217, endPoint x: 124, endPoint y: 220, distance: 20.6
click at [124, 220] on input "/#home" at bounding box center [152, 215] width 68 height 11
type input "/"
select select
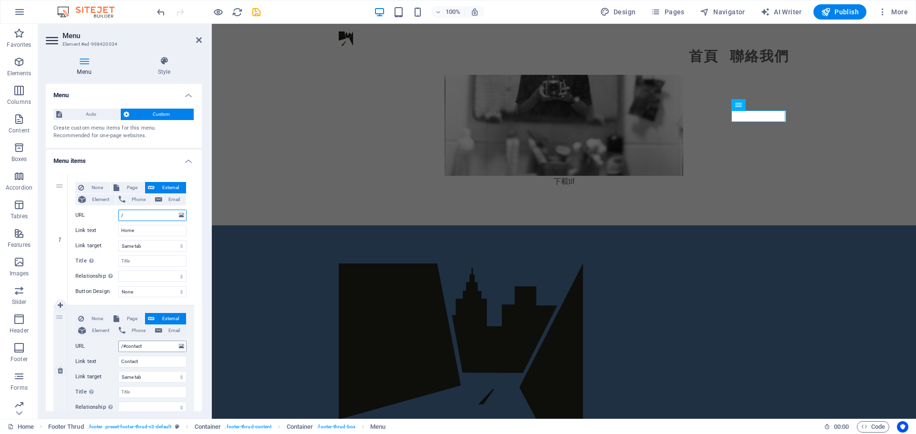
type input "/"
drag, startPoint x: 160, startPoint y: 345, endPoint x: 123, endPoint y: 351, distance: 37.6
click at [123, 351] on input "/#contact" at bounding box center [152, 346] width 68 height 11
click at [668, 10] on span "Pages" at bounding box center [667, 12] width 33 height 10
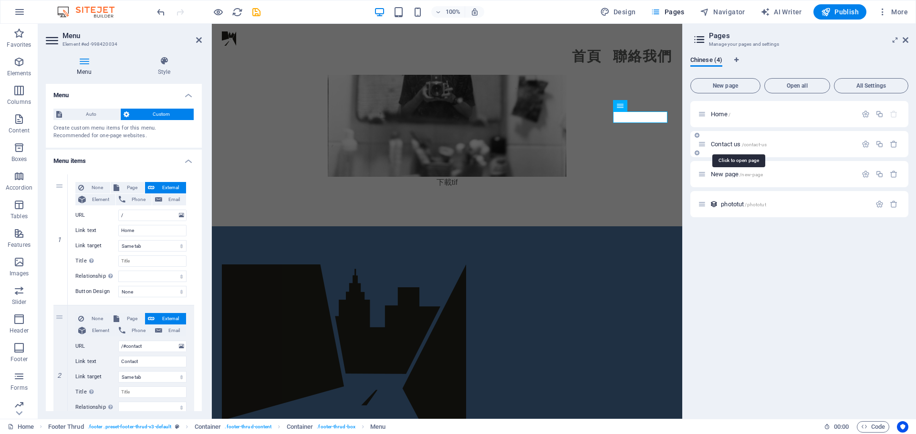
click at [736, 145] on span "Contact us /contact-us" at bounding box center [739, 144] width 56 height 7
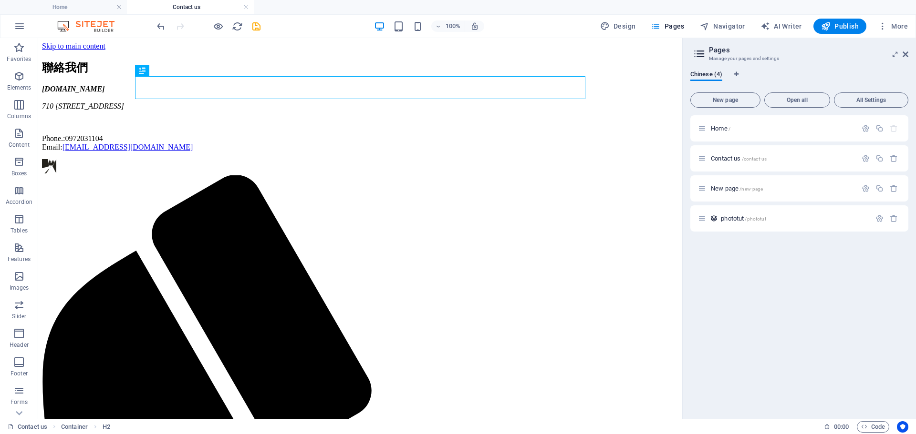
scroll to position [0, 0]
click at [869, 158] on icon "button" at bounding box center [865, 159] width 8 height 8
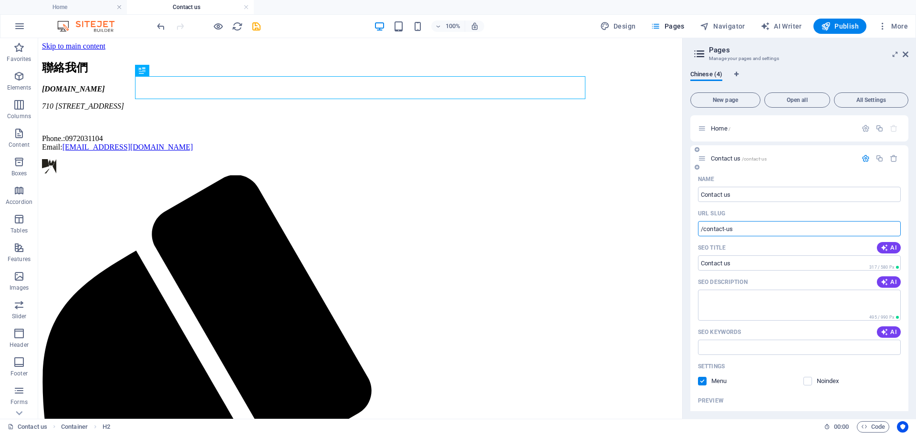
drag, startPoint x: 755, startPoint y: 232, endPoint x: 695, endPoint y: 234, distance: 60.6
click at [695, 234] on div "Name Contact us ​ URL SLUG /contact-us ​ SEO Title AI Contact us ​ 317 / 580 Px…" at bounding box center [799, 361] width 218 height 378
click at [668, 28] on span "Pages" at bounding box center [667, 26] width 33 height 10
click at [863, 127] on icon "button" at bounding box center [865, 128] width 8 height 8
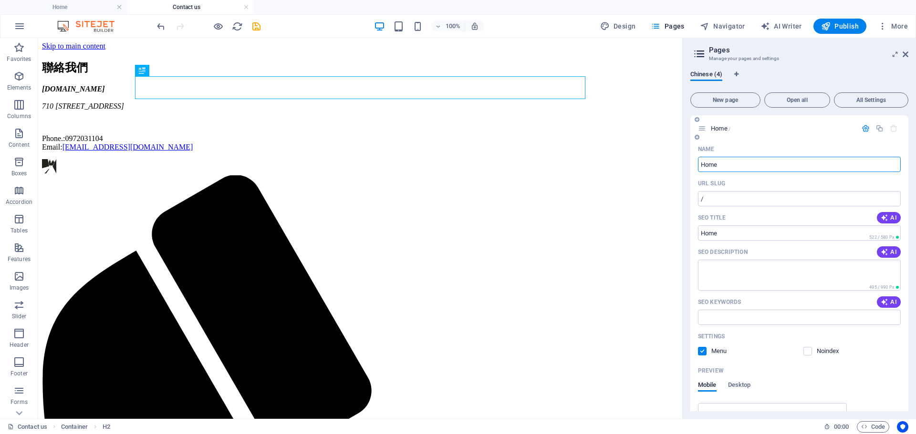
click at [719, 131] on span "Home /" at bounding box center [721, 128] width 20 height 7
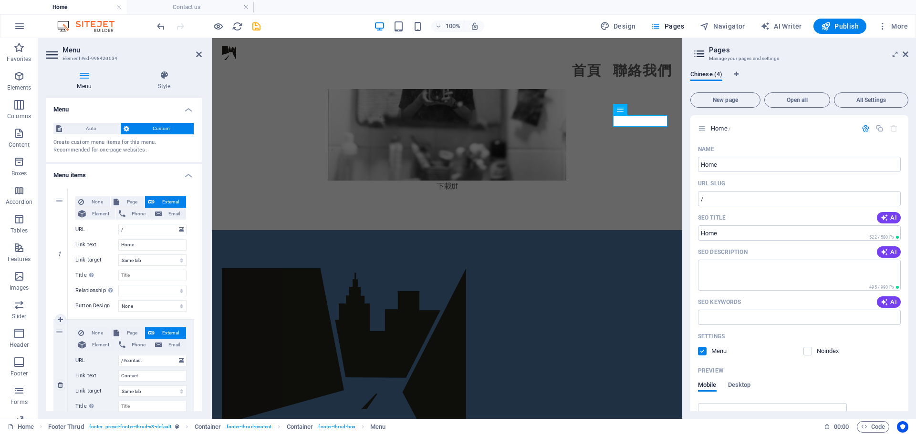
scroll to position [48, 0]
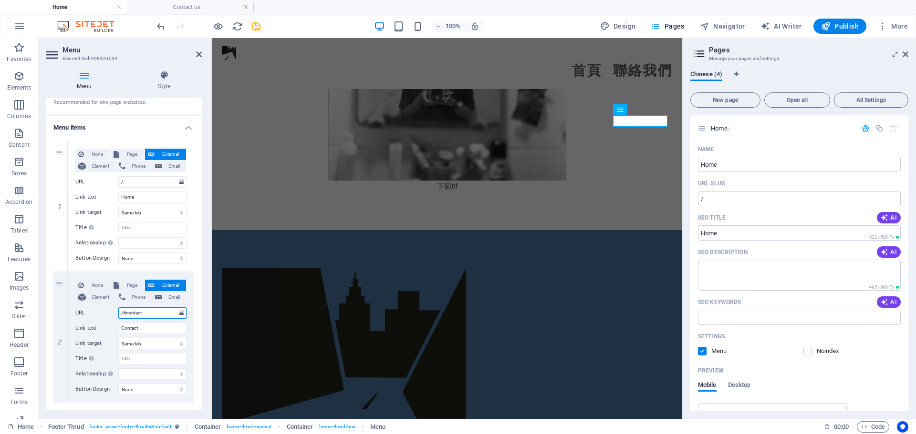
drag, startPoint x: 152, startPoint y: 318, endPoint x: 51, endPoint y: 326, distance: 101.0
click at [51, 326] on div "1 None Page External Element Phone Email Page Home Contact us New page Element …" at bounding box center [124, 272] width 156 height 277
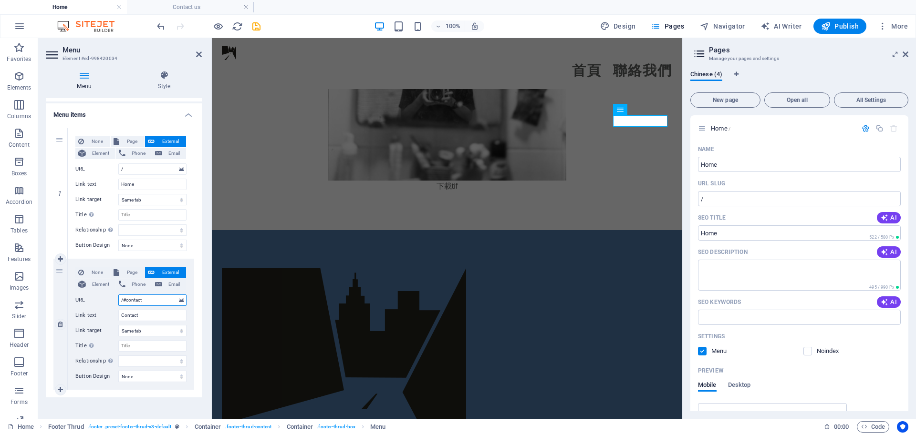
scroll to position [66, 0]
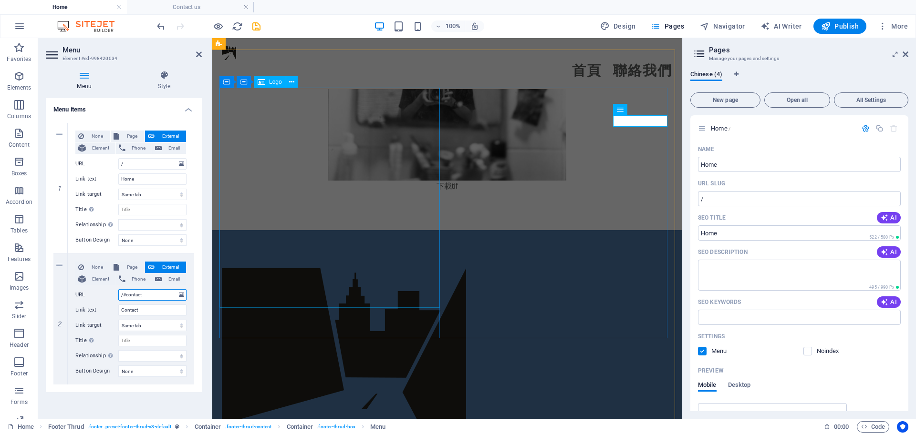
paste input "contact-us"
type input "/contact-us"
select select
type input "/contact-us"
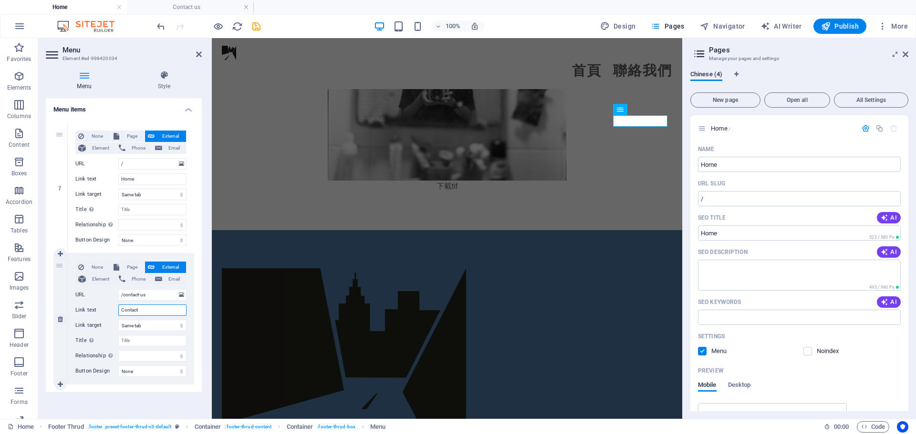
click at [171, 307] on input "Contact" at bounding box center [152, 310] width 68 height 11
type input "Contact d"
select select
type input "Contact u"
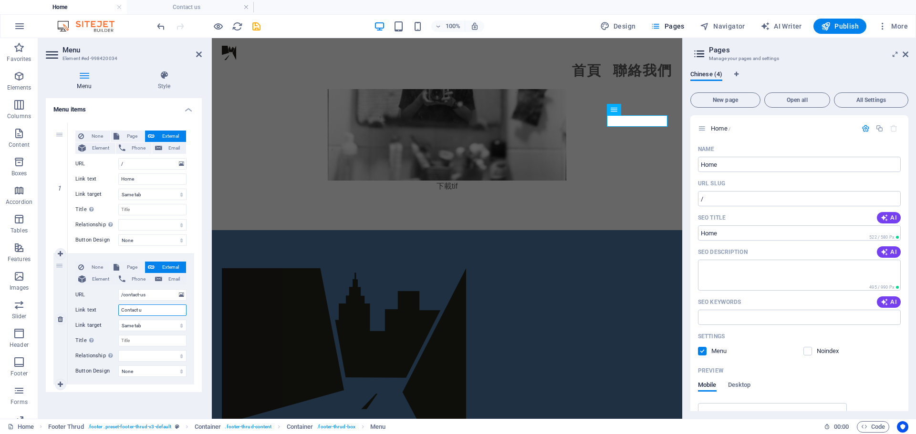
select select
type input "Contact us"
select select
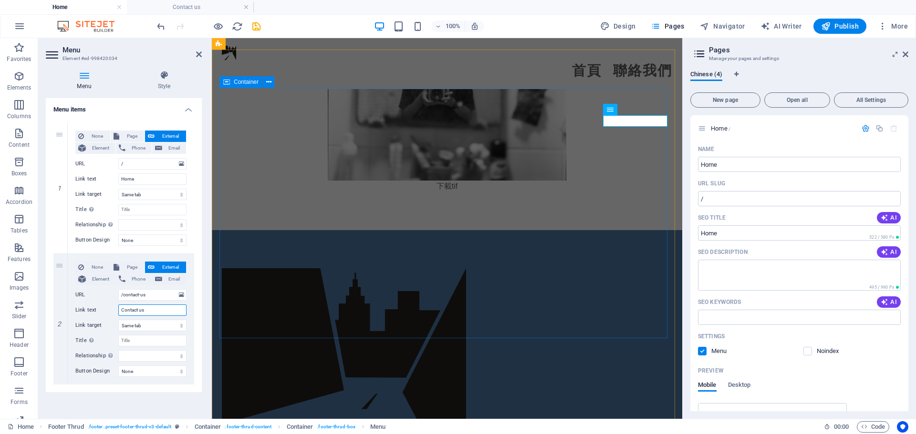
type input "Contact us"
click at [519, 277] on div "Lorem ipsum dolor sit amet, consectetuer adipiscing elit. Aenean commodo ligula…" at bounding box center [447, 428] width 450 height 318
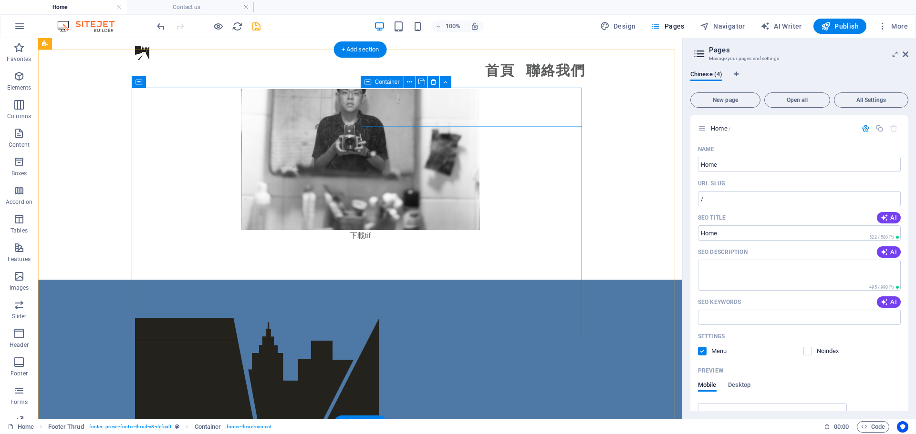
scroll to position [3609, 0]
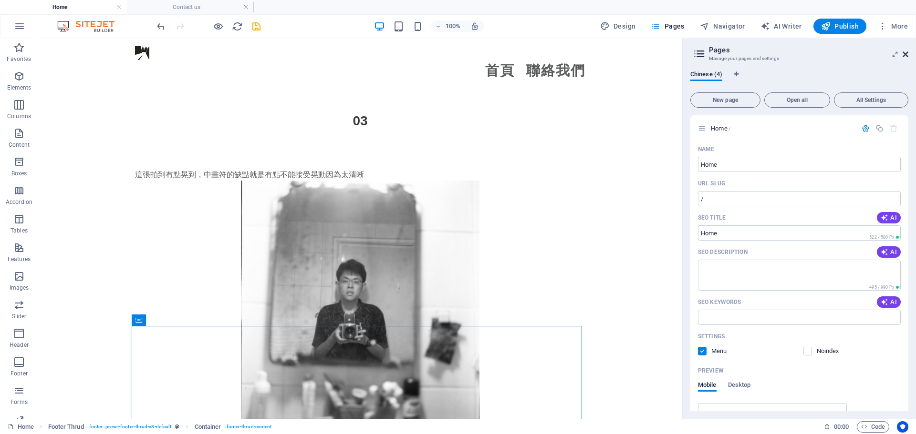
click at [904, 53] on icon at bounding box center [905, 55] width 6 height 8
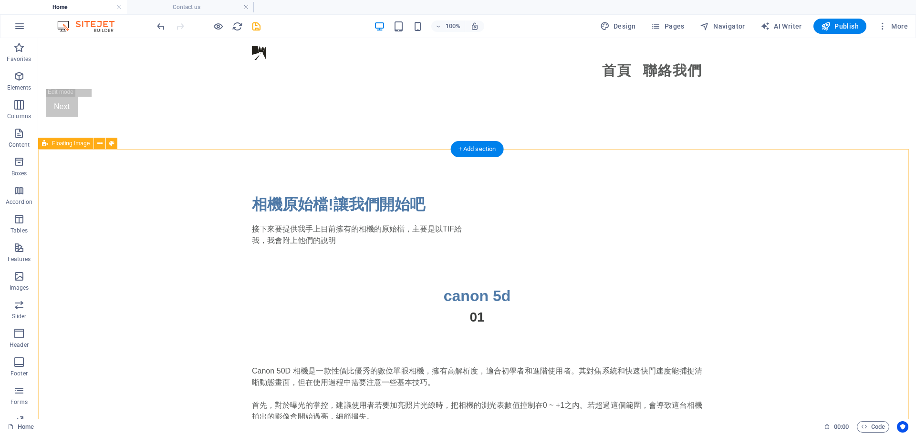
scroll to position [986, 0]
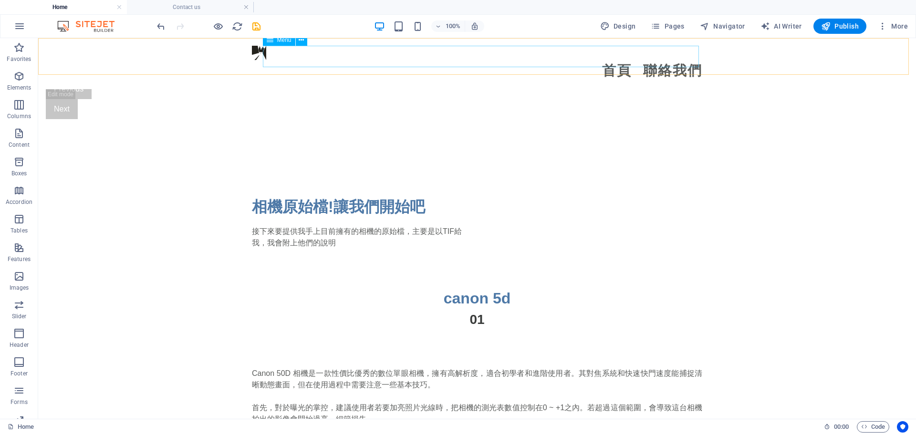
click at [299, 63] on nav "首頁 聯絡我們" at bounding box center [477, 70] width 450 height 21
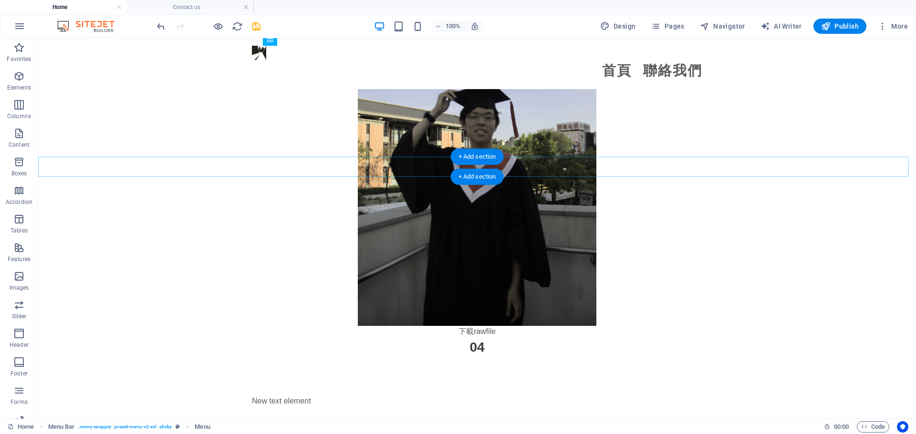
scroll to position [2846, 0]
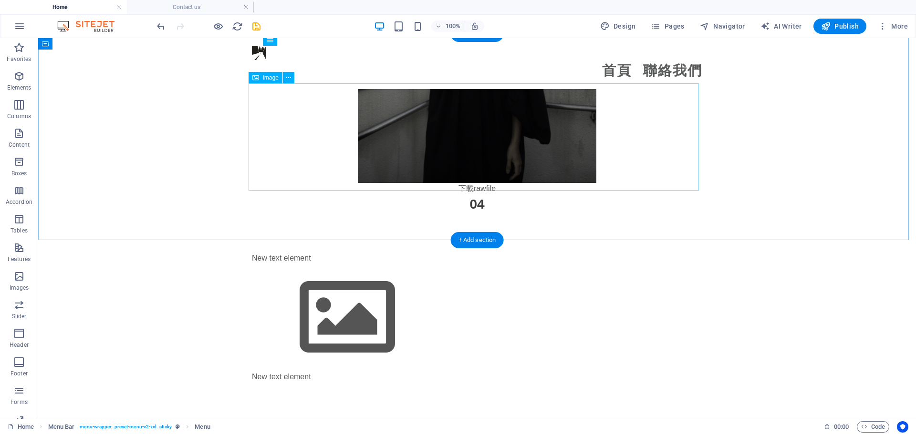
click at [356, 264] on figure at bounding box center [477, 317] width 450 height 107
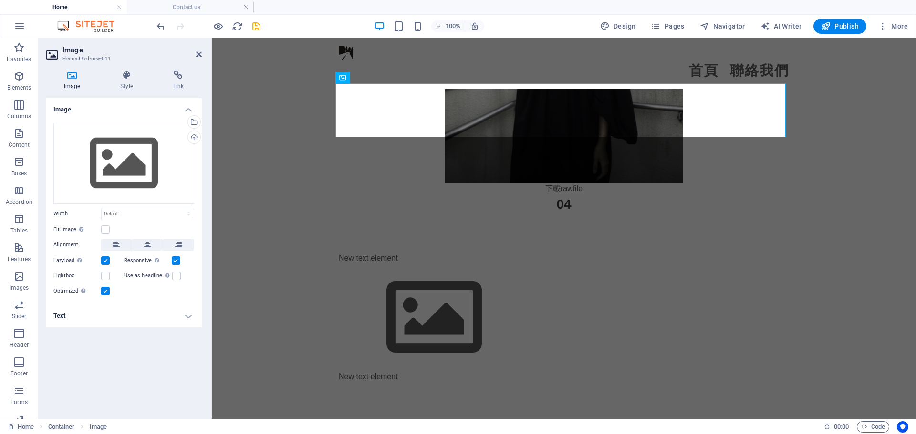
click at [152, 253] on div "Drag files here, click to choose files or select files from Files or our free s…" at bounding box center [124, 209] width 156 height 189
click at [150, 245] on icon at bounding box center [147, 244] width 7 height 11
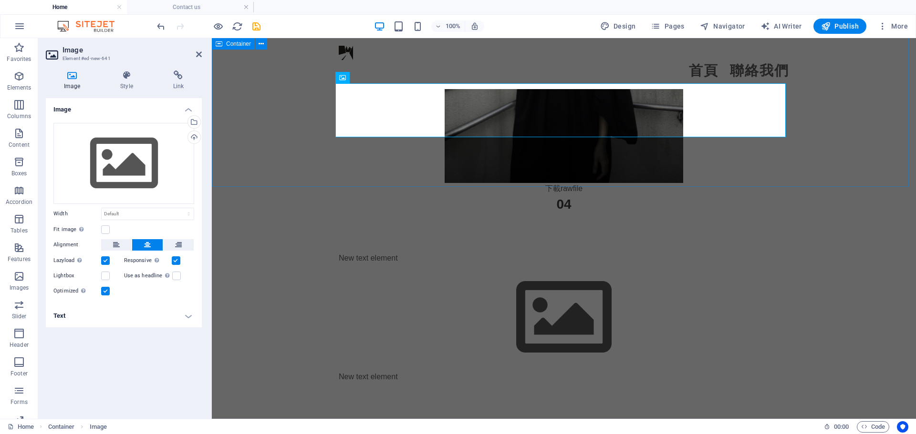
click at [271, 215] on div "New text element New text element" at bounding box center [564, 318] width 704 height 207
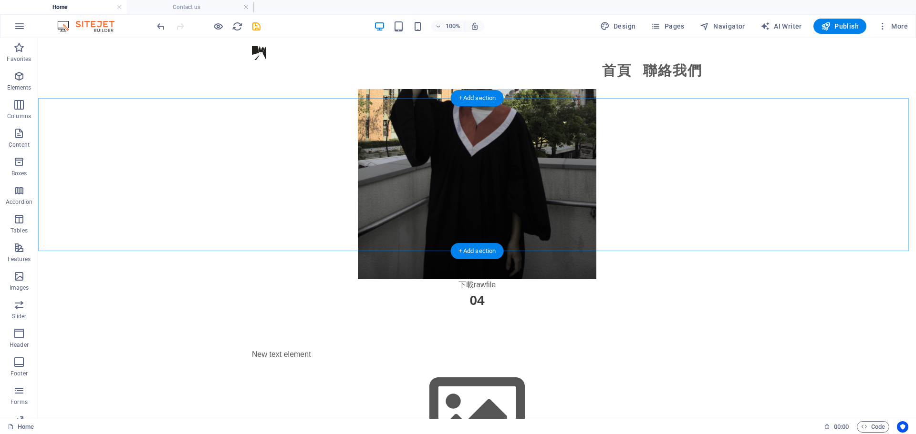
scroll to position [2845, 0]
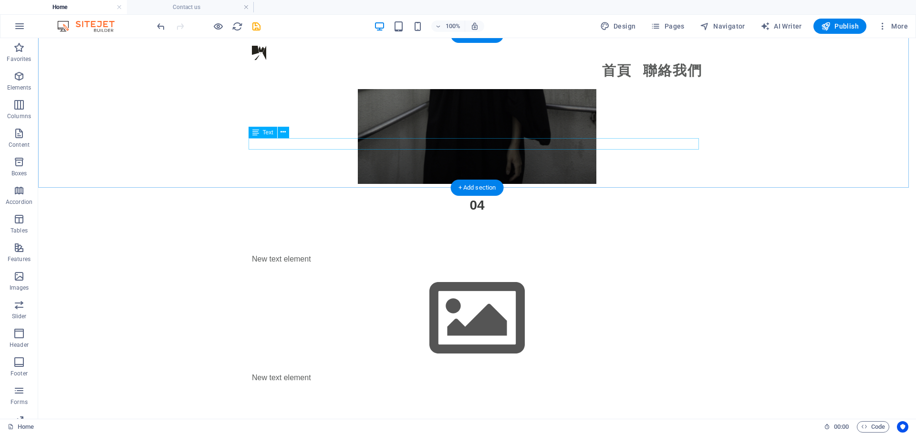
click at [270, 372] on div "New text element" at bounding box center [477, 377] width 450 height 11
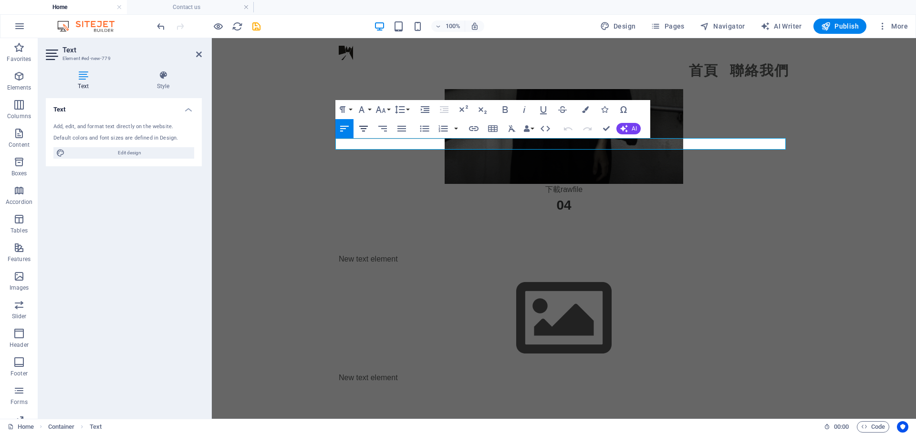
click at [361, 130] on icon "button" at bounding box center [363, 128] width 11 height 11
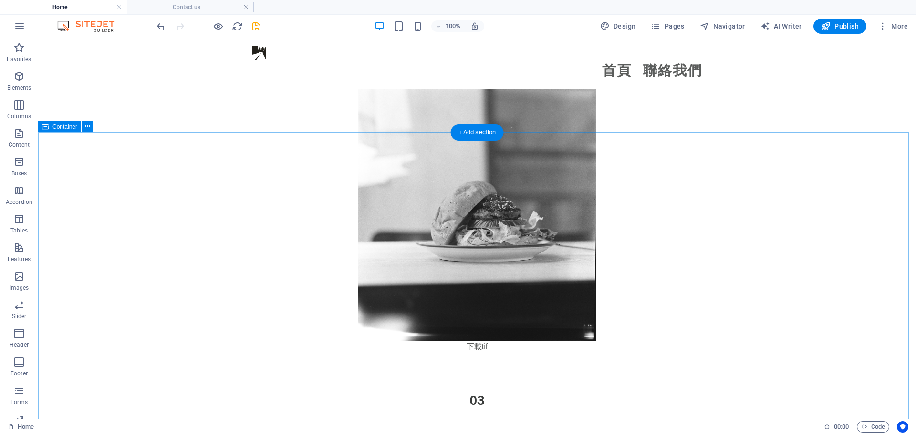
scroll to position [3322, 0]
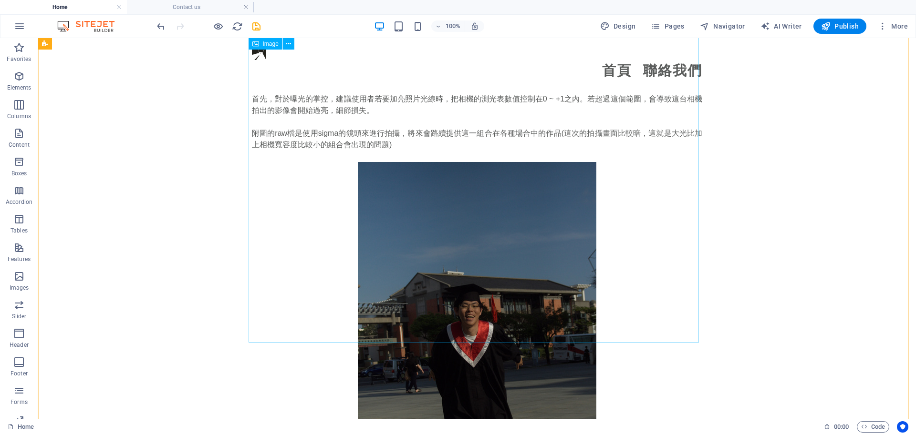
scroll to position [1526, 0]
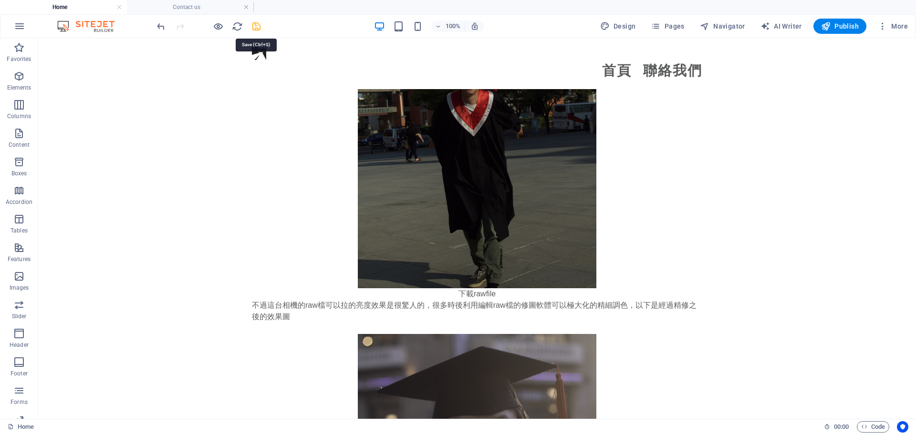
click at [253, 23] on icon "save" at bounding box center [256, 26] width 11 height 11
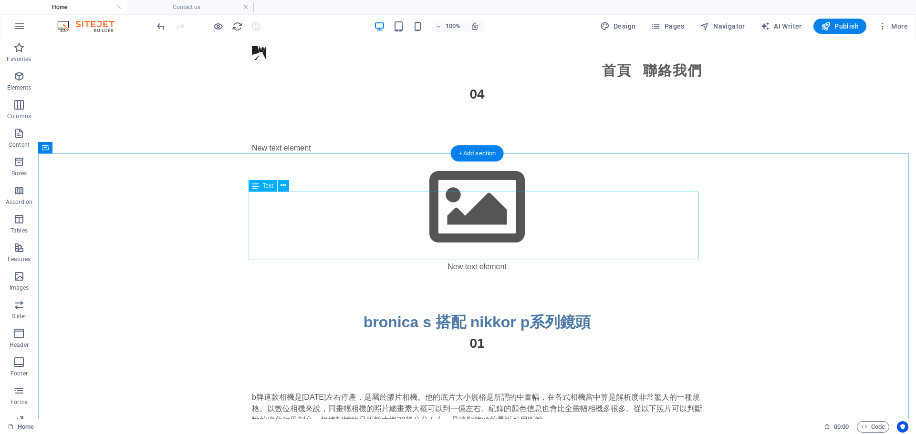
scroll to position [2957, 0]
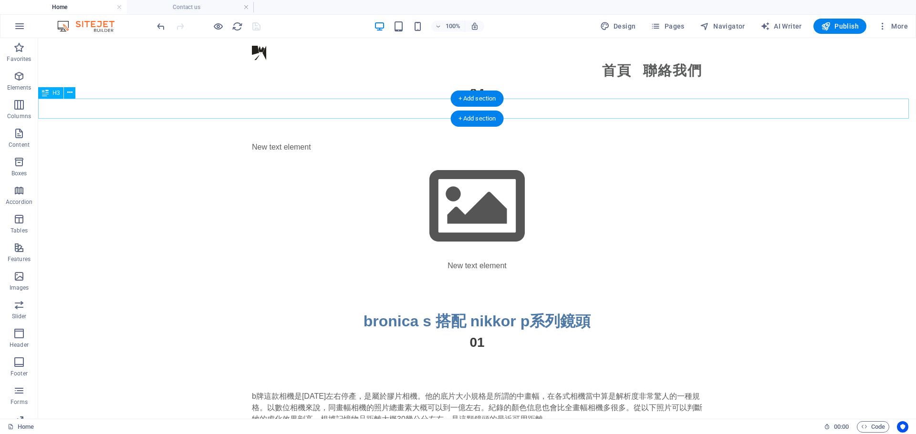
click at [371, 333] on div "01" at bounding box center [477, 343] width 878 height 20
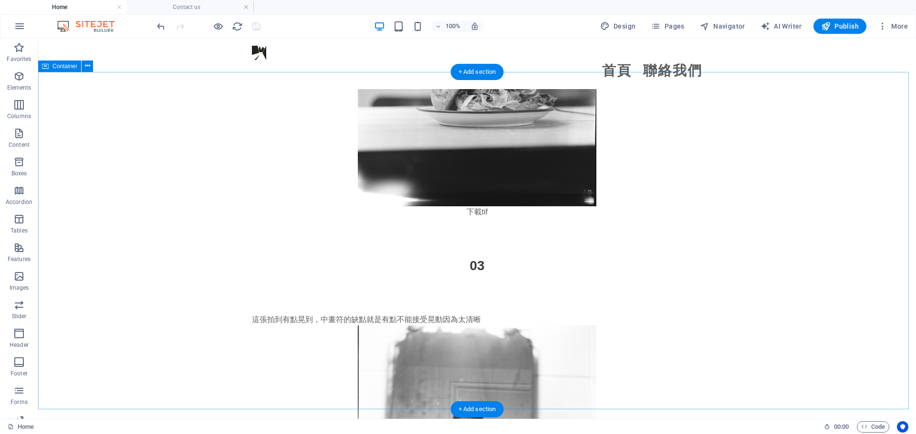
scroll to position [3434, 0]
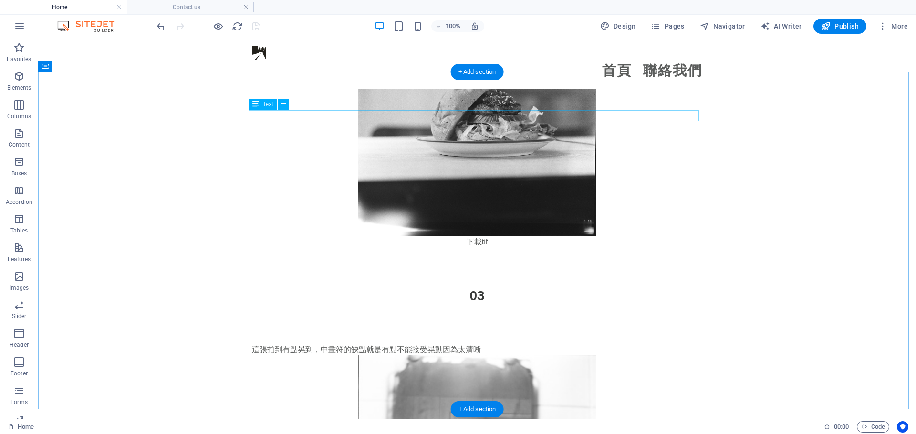
click at [320, 344] on div "這張拍到有點晃到，中畫符的缺點就是有點不能接受晃動因為太清晰" at bounding box center [477, 349] width 450 height 11
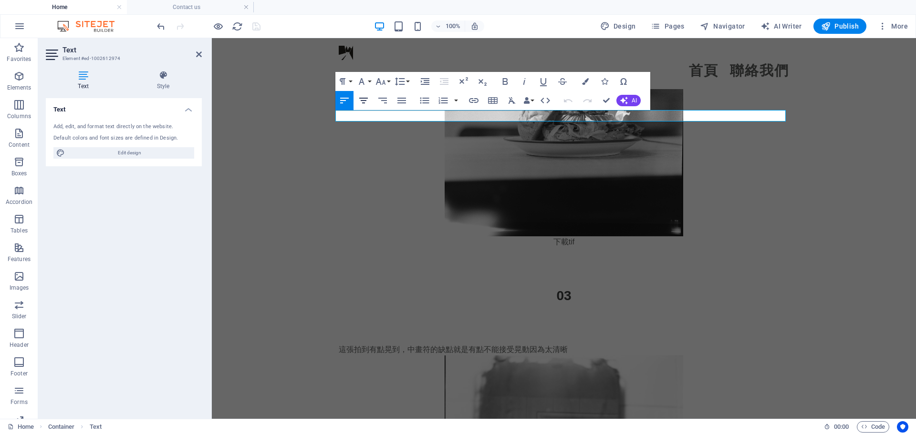
click at [363, 105] on icon "button" at bounding box center [363, 100] width 11 height 11
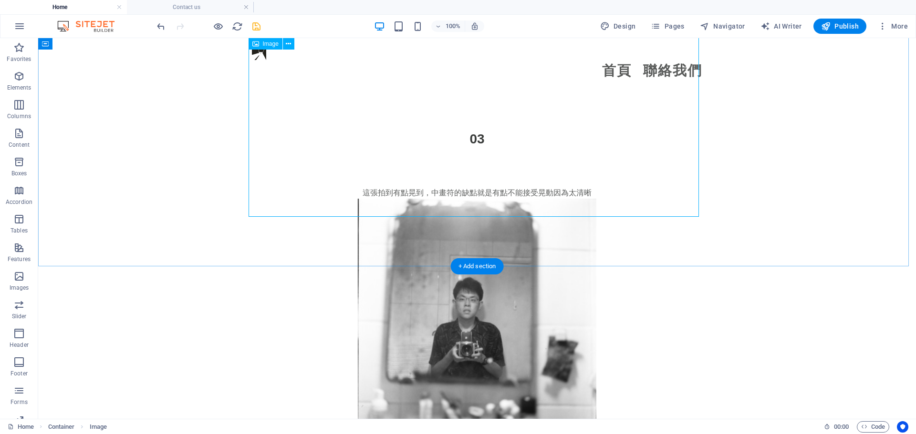
scroll to position [3577, 0]
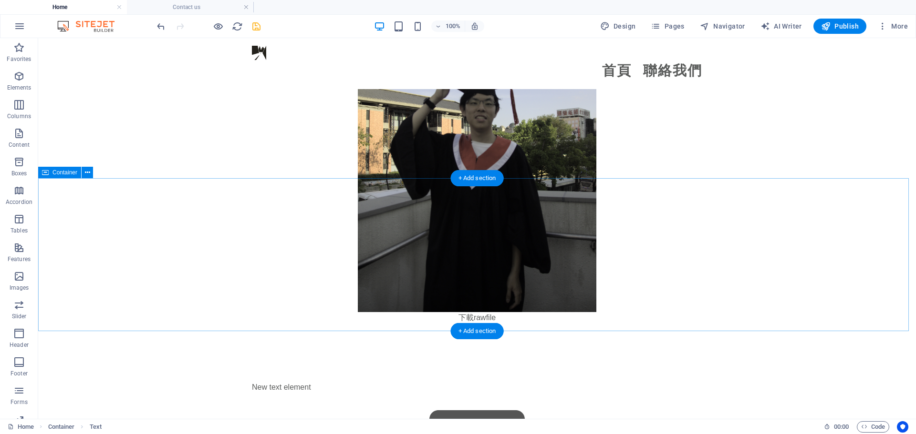
scroll to position [2766, 0]
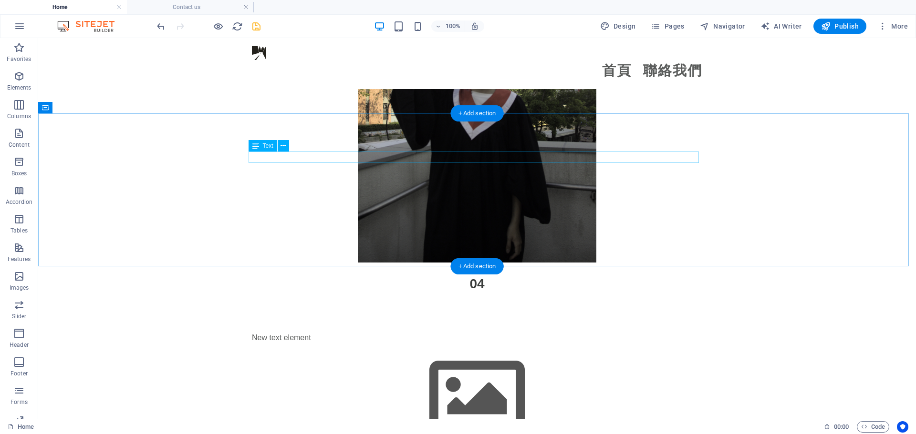
click at [299, 332] on div "New text element" at bounding box center [477, 337] width 450 height 11
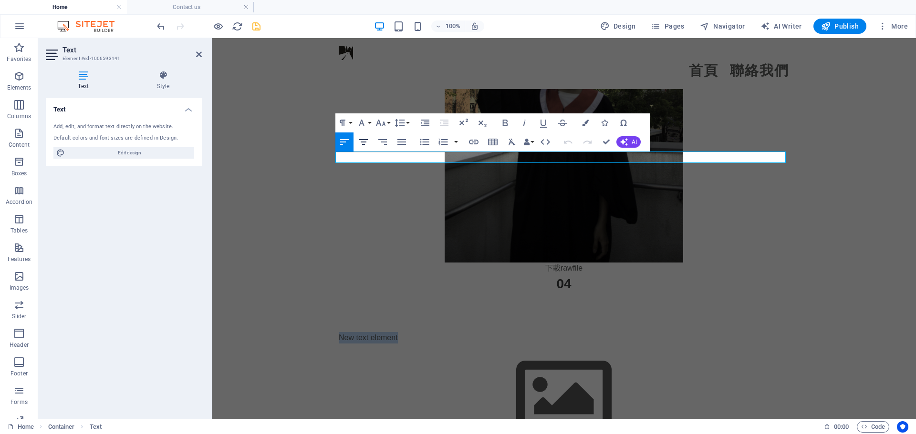
click at [365, 144] on icon "button" at bounding box center [363, 141] width 11 height 11
click at [331, 294] on div "New text element New text element" at bounding box center [564, 397] width 704 height 207
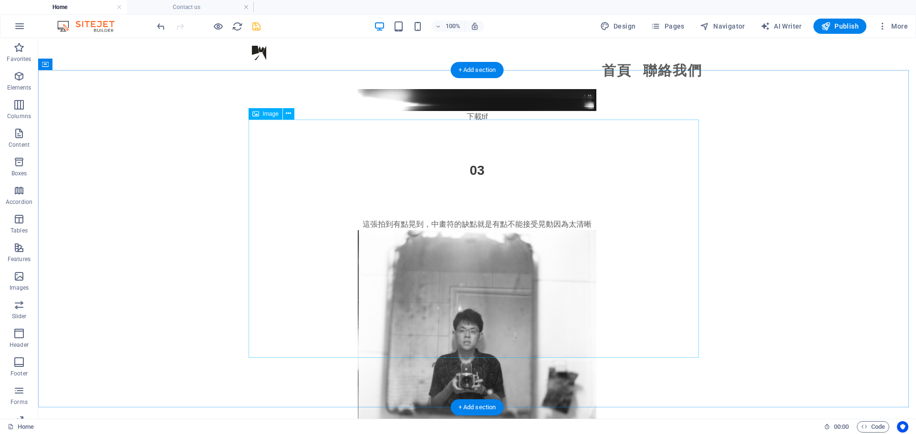
scroll to position [3720, 0]
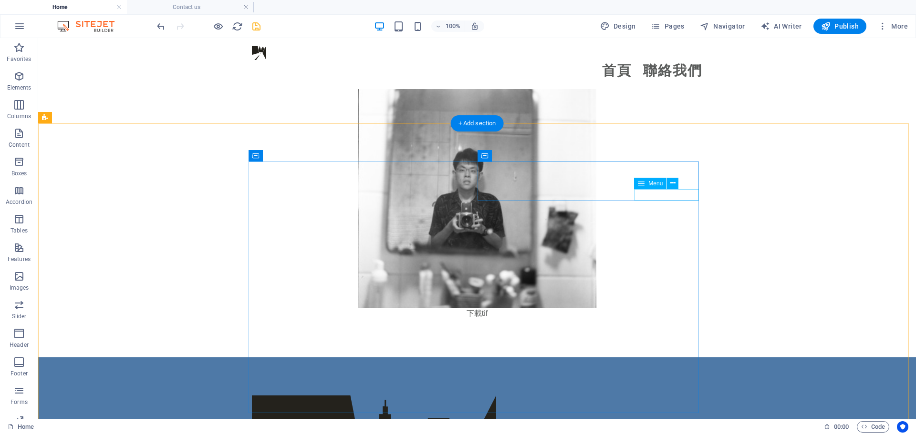
select select
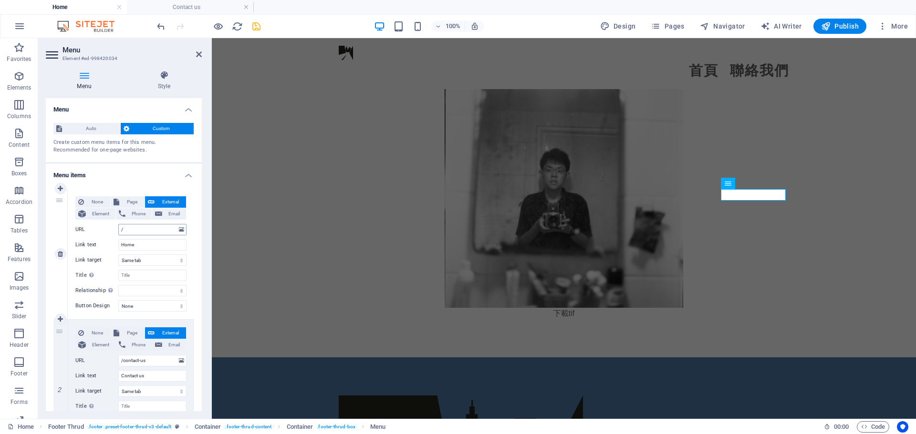
scroll to position [48, 0]
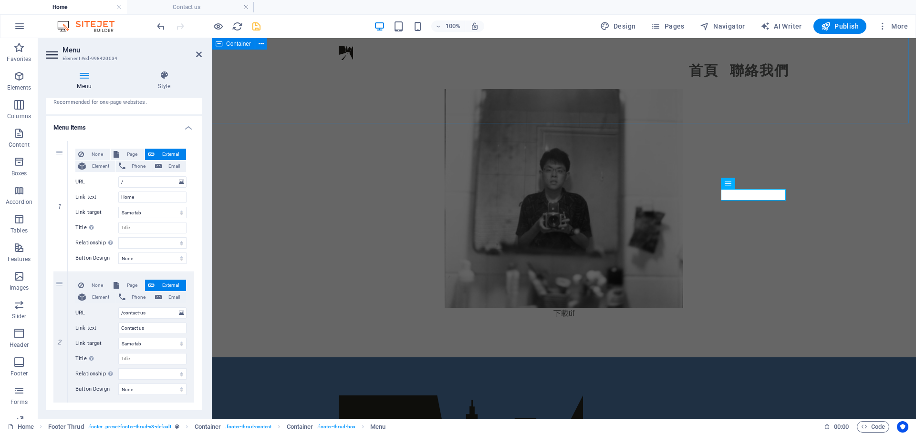
click at [287, 87] on div "這張拍到有點晃到，中畫符的缺點就是有點不能接受晃動因為太清晰 下載tif" at bounding box center [564, 189] width 704 height 338
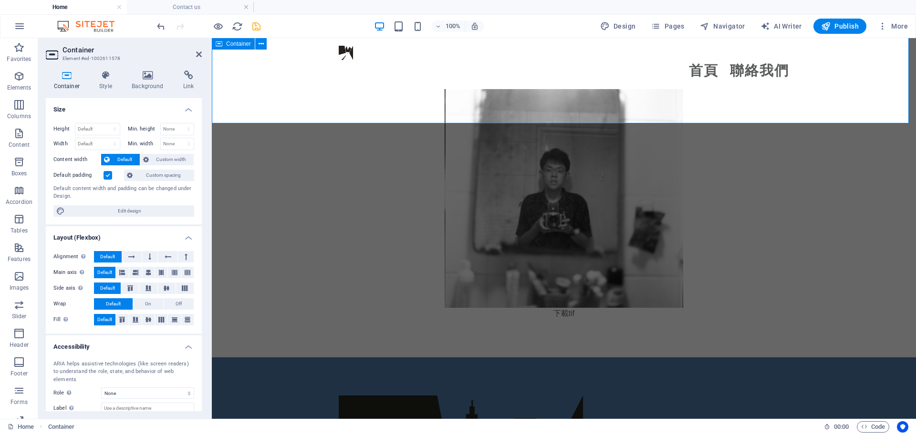
click at [270, 97] on div "這張拍到有點晃到，中畫符的缺點就是有點不能接受晃動因為太清晰 下載tif" at bounding box center [564, 189] width 704 height 338
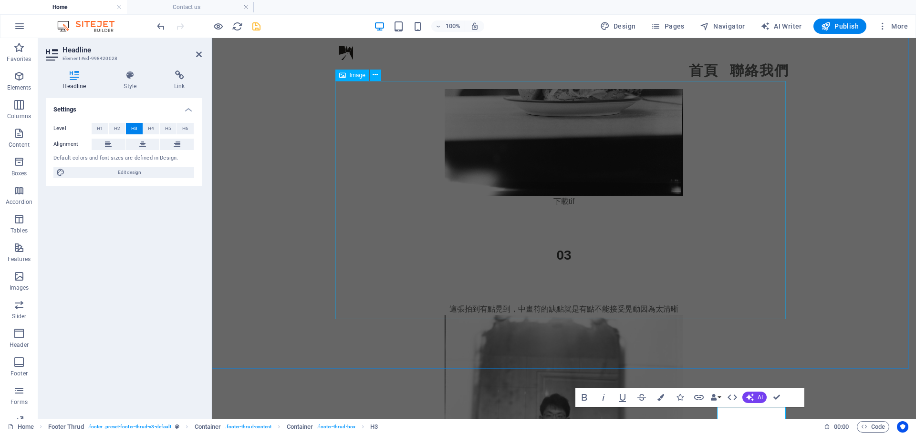
scroll to position [3720, 0]
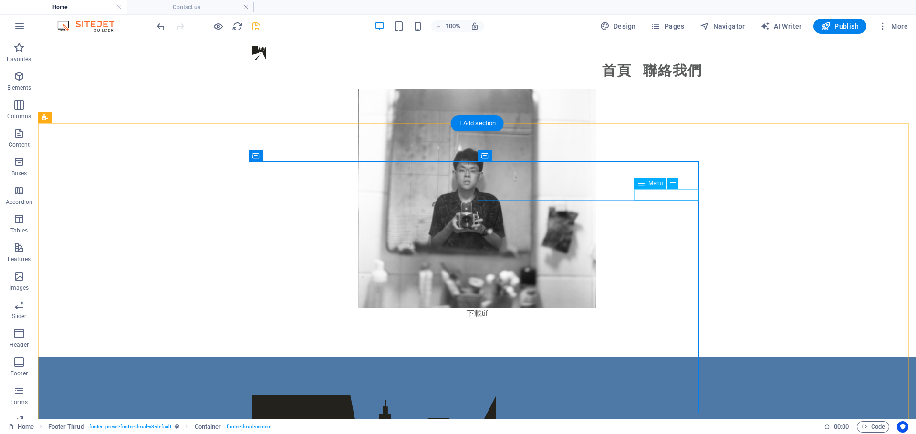
select select
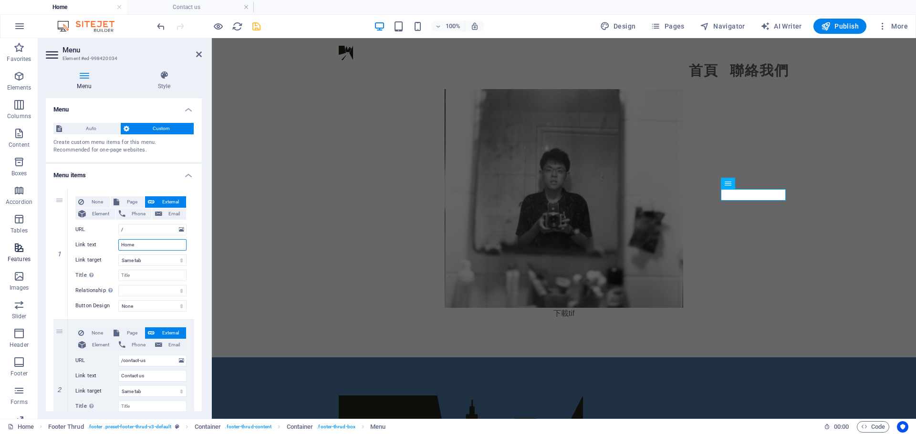
drag, startPoint x: 148, startPoint y: 246, endPoint x: 8, endPoint y: 262, distance: 141.6
click at [8, 262] on section "Favorites Elements Columns Content Boxes Accordion Tables Features Images Slide…" at bounding box center [458, 228] width 916 height 381
type input "ㄕㄡ"
select select
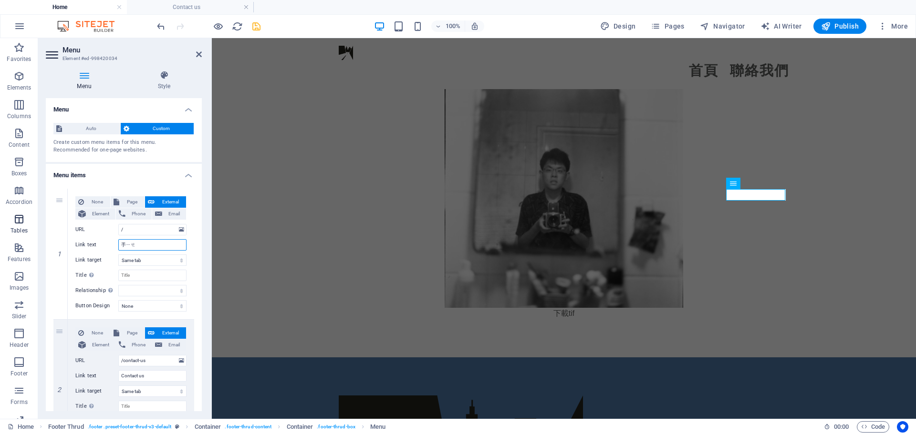
type input "首頁"
select select
type input "首頁"
drag, startPoint x: 158, startPoint y: 373, endPoint x: 0, endPoint y: 373, distance: 158.3
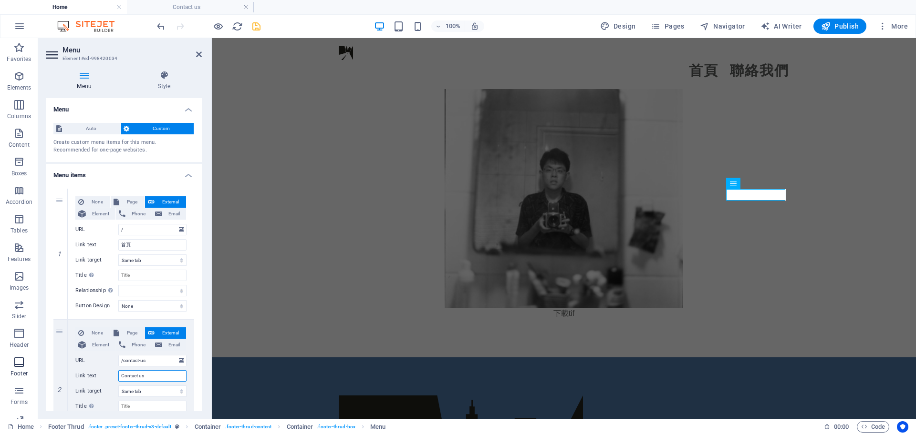
click at [0, 373] on section "Favorites Elements Columns Content Boxes Accordion Tables Features Images Slide…" at bounding box center [458, 228] width 916 height 381
type input "ㄌ"
select select
type input "[PERSON_NAME]"
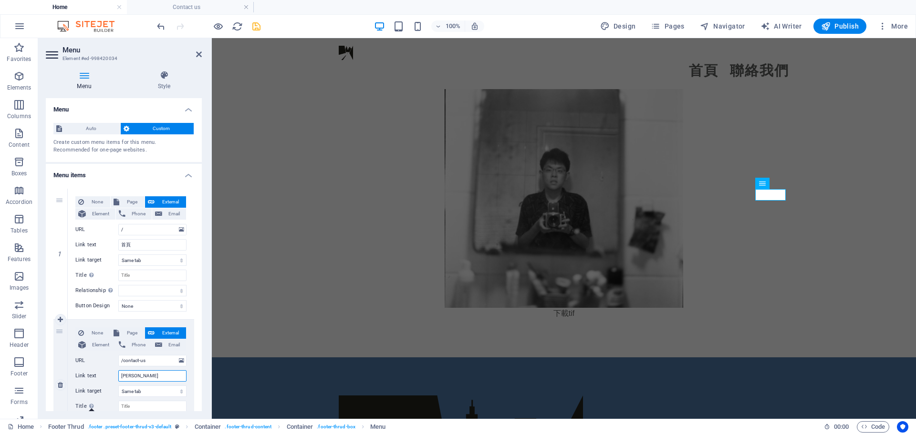
select select
type input "聯絡我ㄇㄣ"
select select
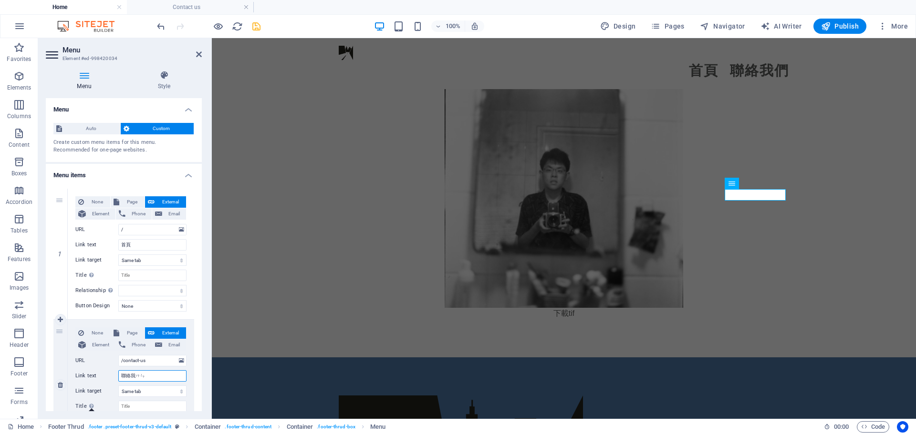
type input "聯絡我們"
select select
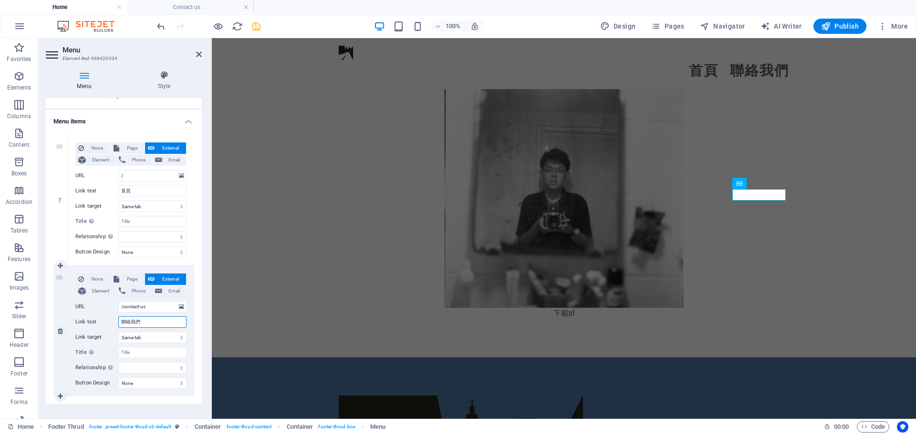
scroll to position [66, 0]
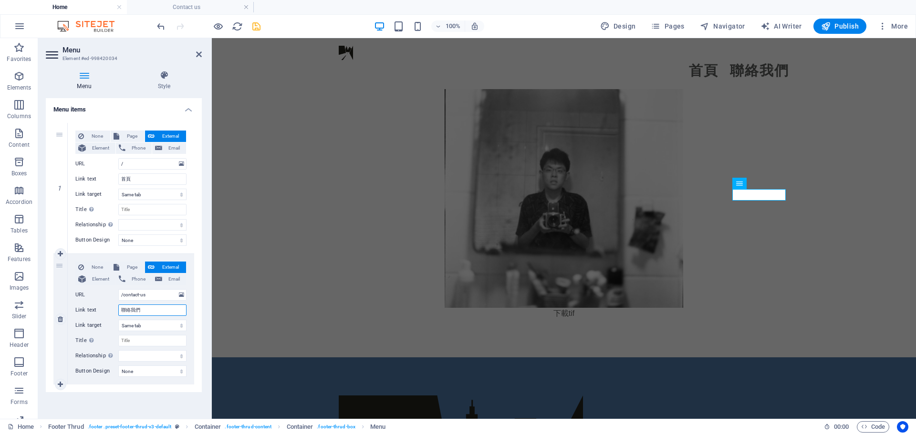
drag, startPoint x: 154, startPoint y: 310, endPoint x: 86, endPoint y: 309, distance: 68.2
click at [86, 309] on div "Link text 聯絡我們" at bounding box center [130, 310] width 111 height 11
type input "聯絡我們"
click at [134, 345] on input "Title Additional link description, should not be the same as the link text. The…" at bounding box center [152, 340] width 68 height 11
paste input "聯絡我們"
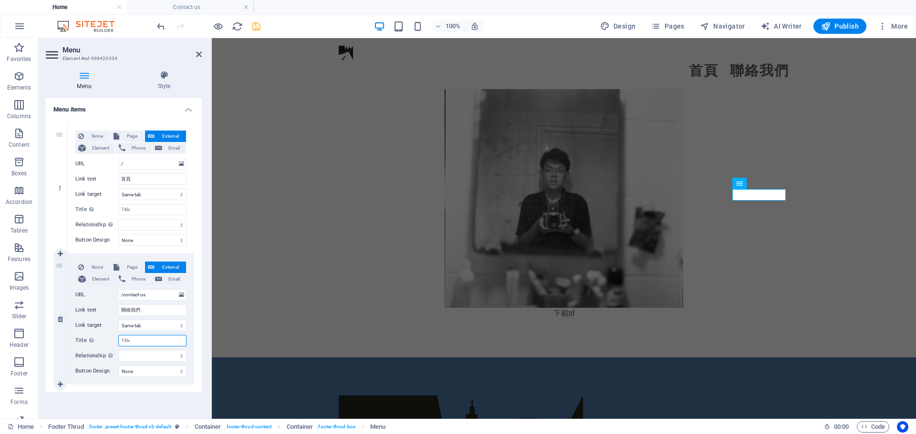
select select
type input "聯絡我們"
select select
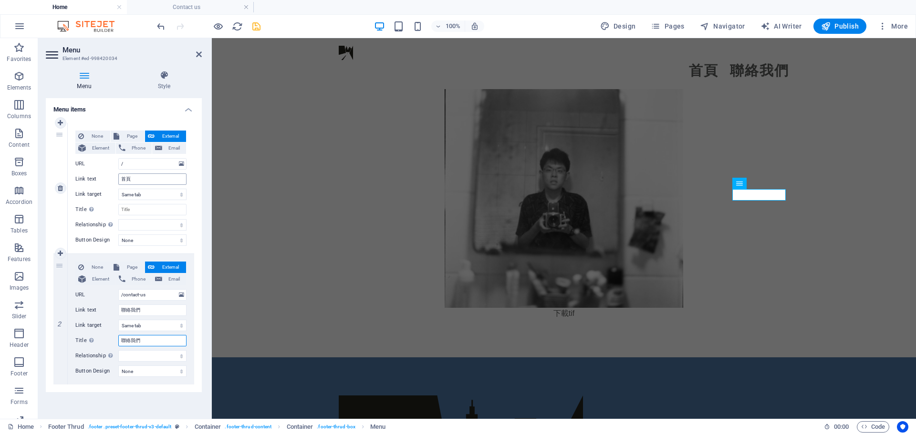
type input "聯絡我們"
drag, startPoint x: 145, startPoint y: 178, endPoint x: 94, endPoint y: 173, distance: 50.8
click at [94, 173] on div "None Page External Element Phone Email Page Home Contact us New page Element UR…" at bounding box center [130, 181] width 111 height 100
click at [149, 206] on input "Title Additional link description, should not be the same as the link text. The…" at bounding box center [152, 209] width 68 height 11
paste input "首頁"
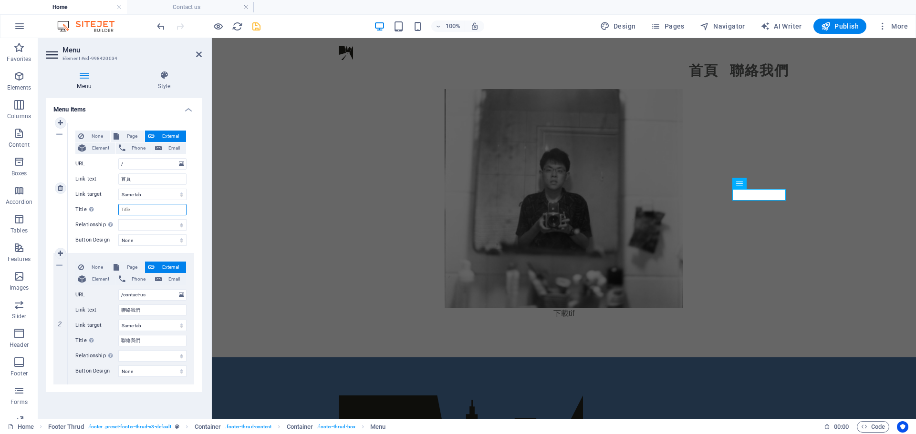
type input "首頁"
select select
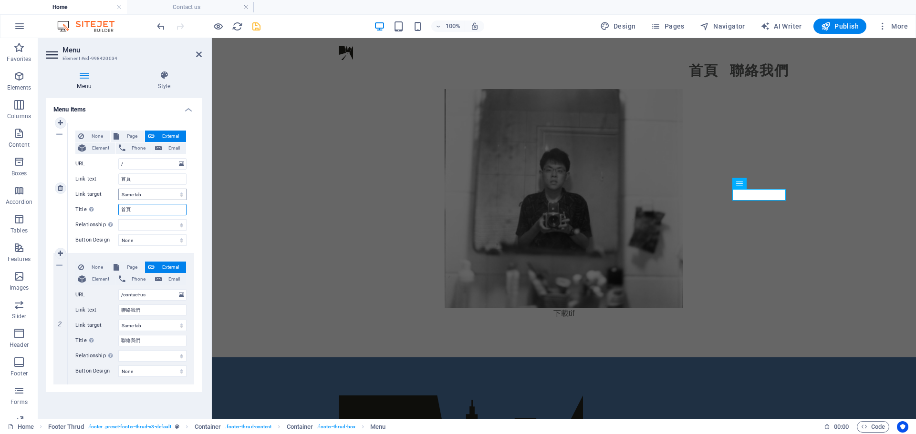
type input "首頁"
click at [139, 191] on select "New tab Same tab Overlay" at bounding box center [152, 194] width 68 height 11
click at [94, 196] on label "Link target" at bounding box center [96, 194] width 43 height 11
click at [118, 196] on select "New tab Same tab Overlay" at bounding box center [152, 194] width 68 height 11
click at [135, 359] on select "alternate author bookmark external help license next nofollow noreferrer noopen…" at bounding box center [152, 356] width 68 height 11
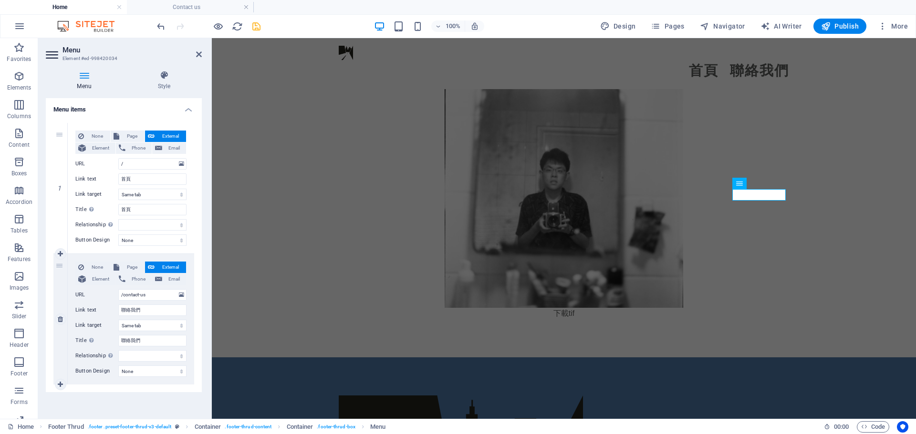
click at [80, 347] on div "None Page External Element Phone Email Page Home Contact us New page Element UR…" at bounding box center [130, 312] width 111 height 100
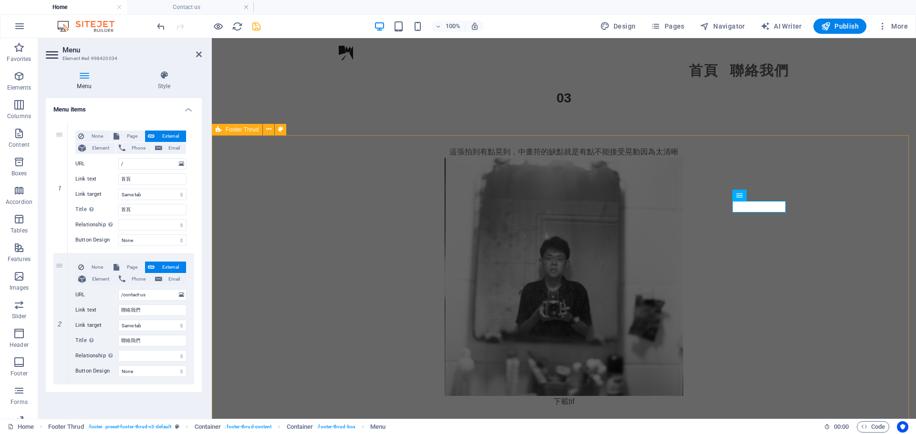
scroll to position [3577, 0]
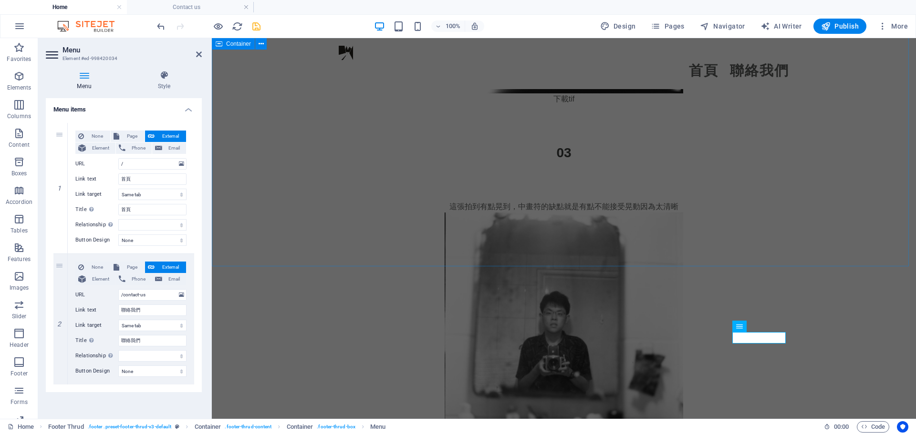
click at [294, 194] on div "這張拍到有點晃到，中畫符的缺點就是有點不能接受晃動因為太清晰 下載tif" at bounding box center [564, 332] width 704 height 338
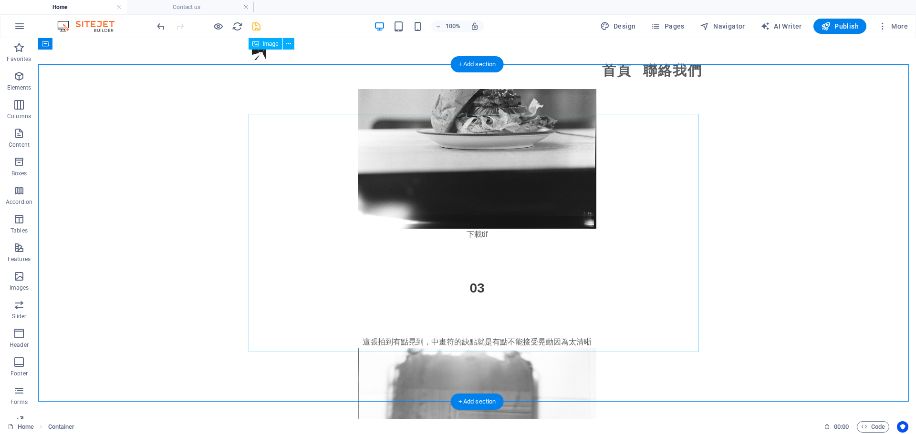
scroll to position [3386, 0]
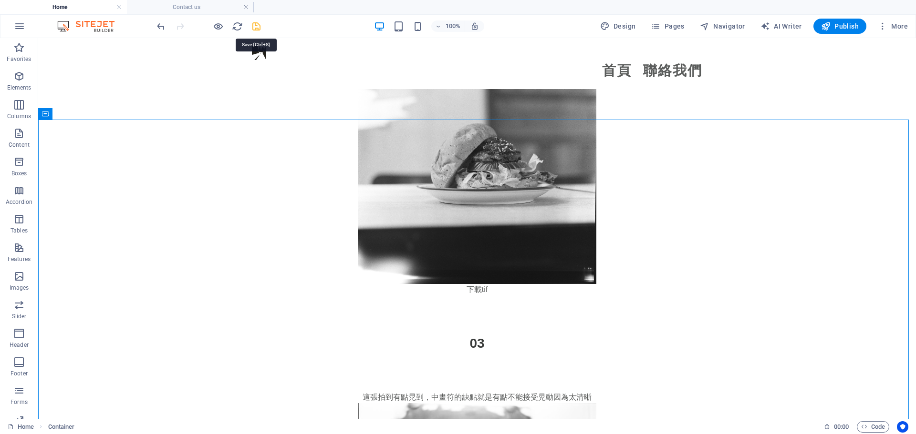
click at [258, 28] on icon "save" at bounding box center [256, 26] width 11 height 11
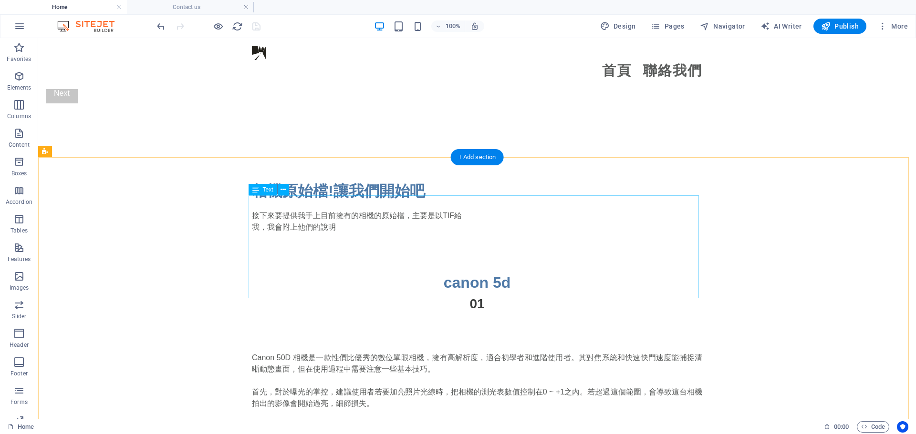
scroll to position [954, 0]
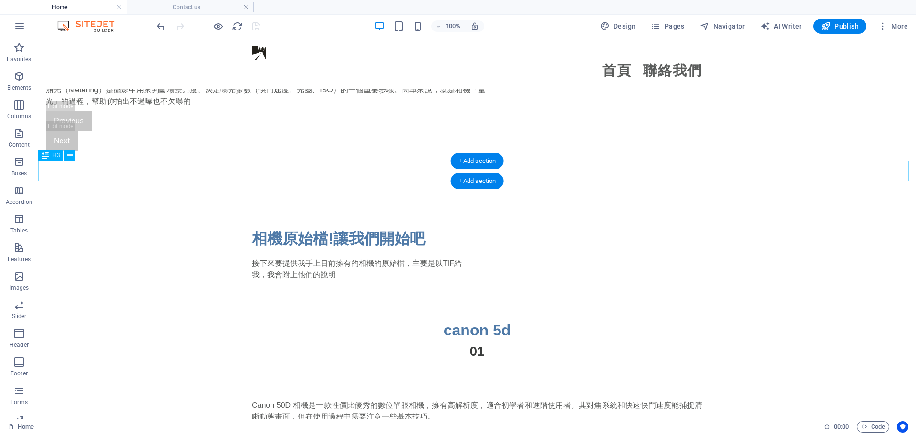
drag, startPoint x: 526, startPoint y: 236, endPoint x: 358, endPoint y: 167, distance: 181.4
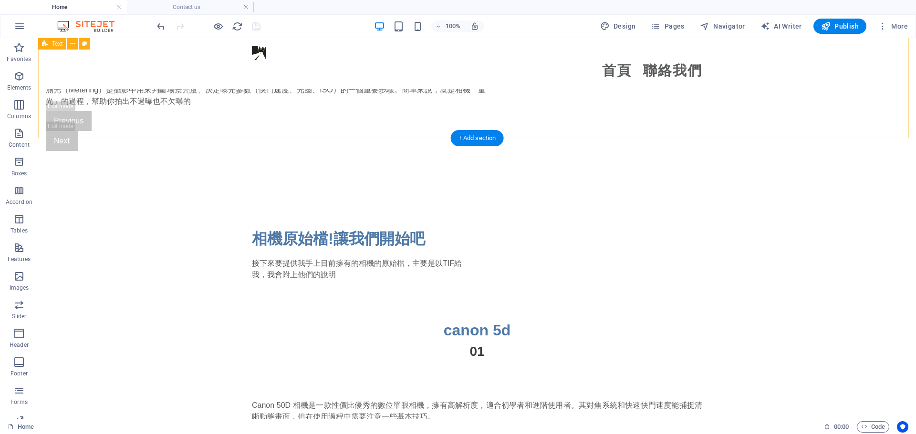
click at [304, 189] on div "相機原始檔!讓我們開始吧 接下來要提供我手上目前擁有的相機的原始檔，主要是以TIF給我，我會附上他們的說明" at bounding box center [477, 254] width 878 height 130
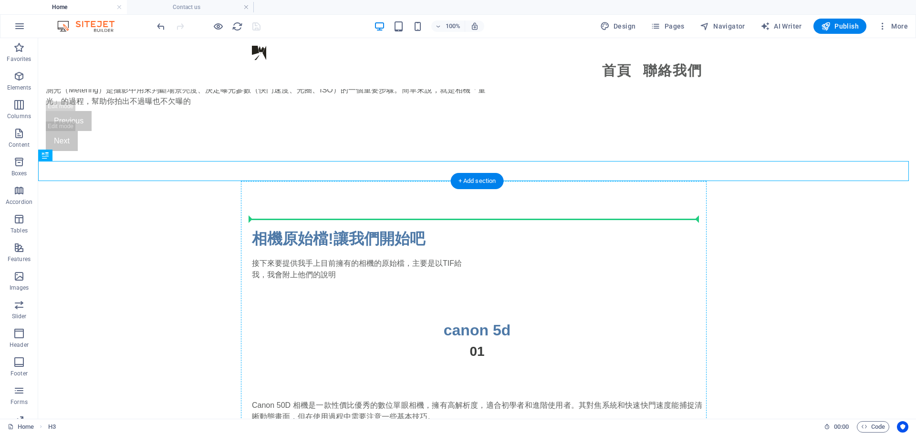
drag, startPoint x: 403, startPoint y: 168, endPoint x: 371, endPoint y: 227, distance: 66.6
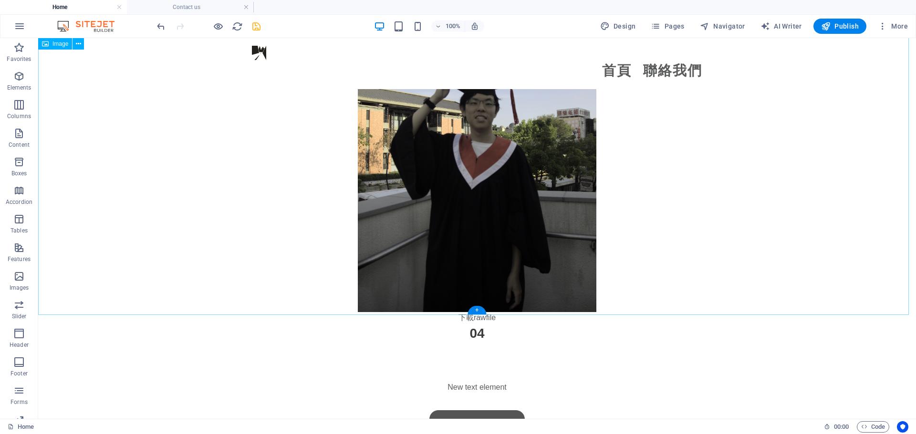
scroll to position [2718, 0]
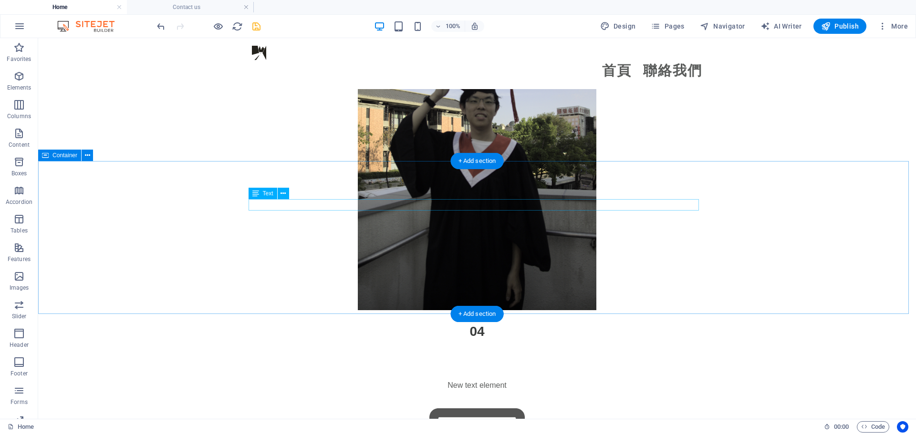
click at [455, 380] on div "New text element" at bounding box center [477, 385] width 450 height 11
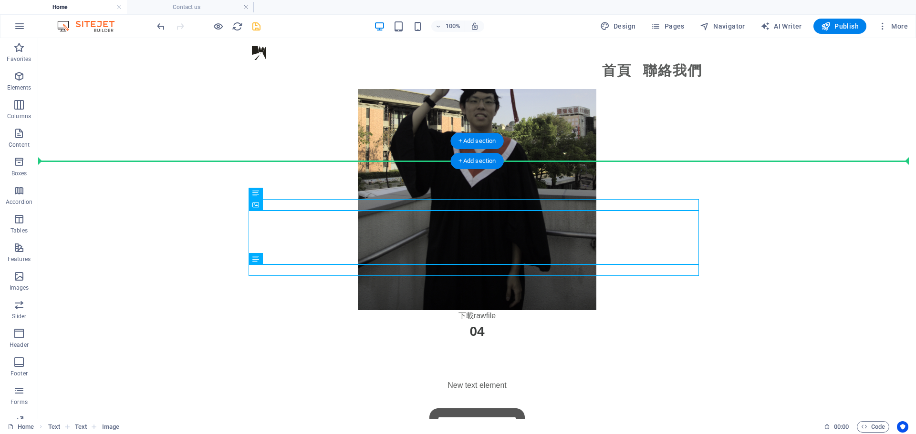
drag, startPoint x: 461, startPoint y: 208, endPoint x: 471, endPoint y: 155, distance: 53.5
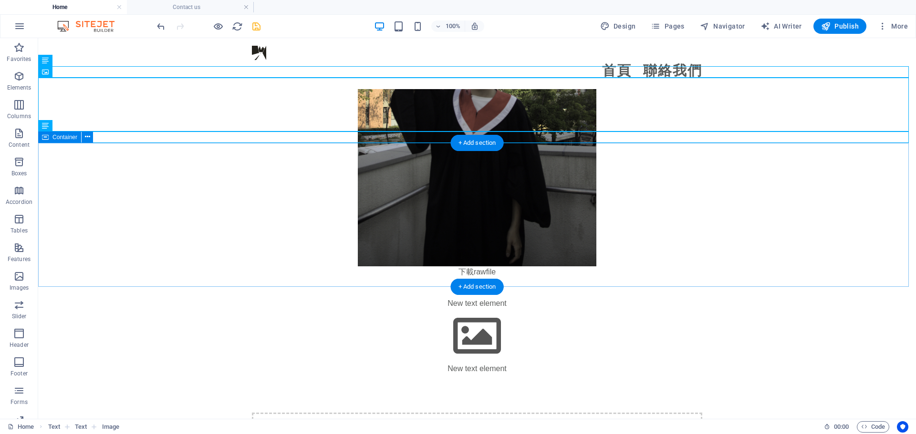
scroll to position [2814, 0]
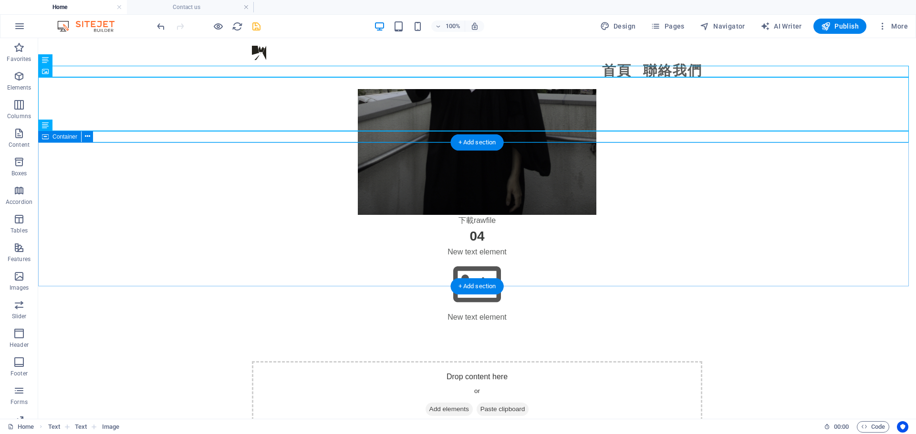
click at [209, 323] on div "Drop content here or Add elements Paste clipboard" at bounding box center [477, 395] width 878 height 144
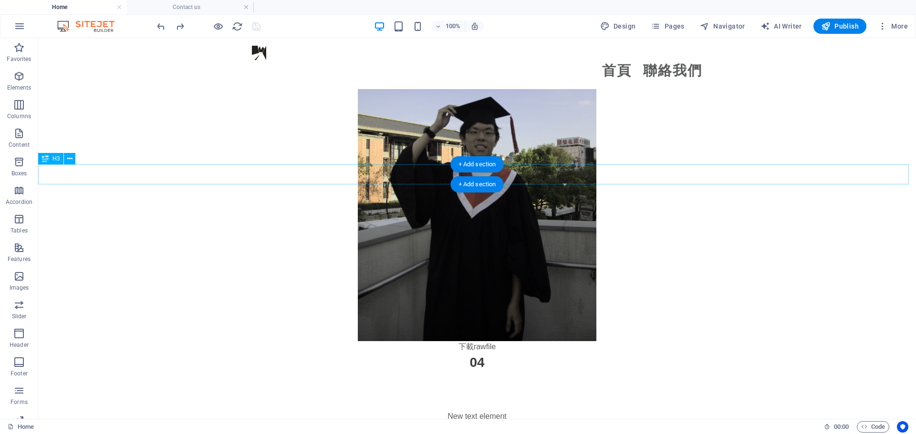
scroll to position [2661, 0]
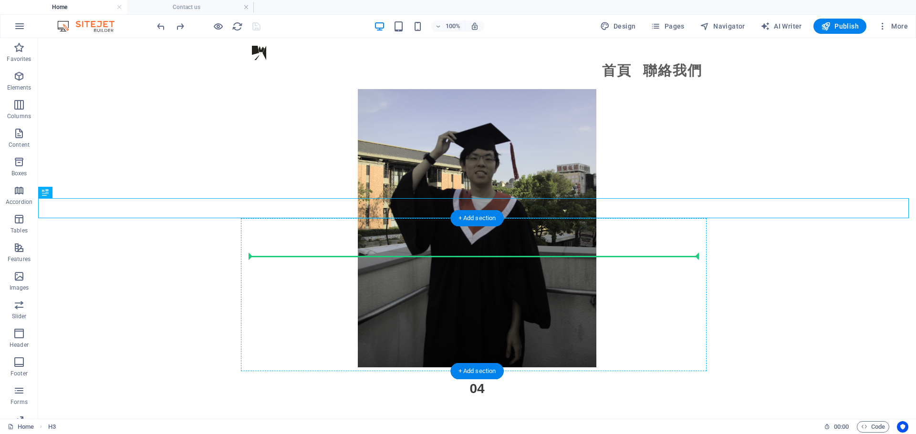
drag, startPoint x: 427, startPoint y: 207, endPoint x: 489, endPoint y: 261, distance: 82.5
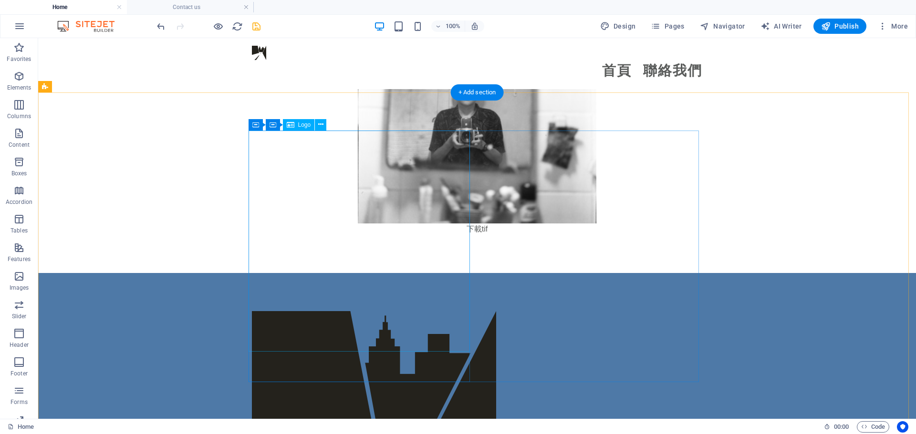
scroll to position [3799, 0]
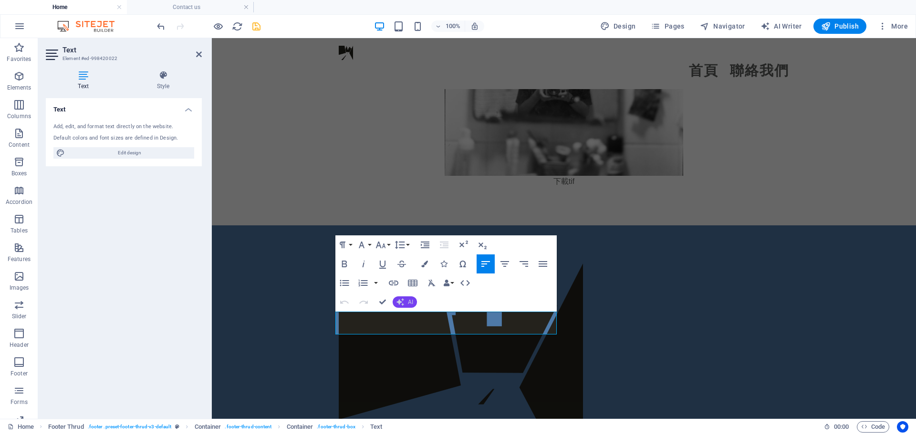
click at [404, 297] on button "AI" at bounding box center [405, 302] width 24 height 11
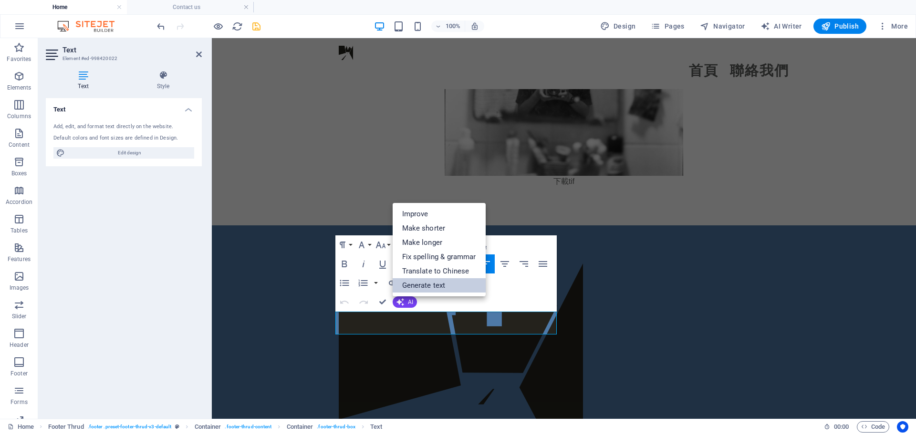
click at [438, 280] on link "Generate text" at bounding box center [439, 286] width 93 height 14
select select "English"
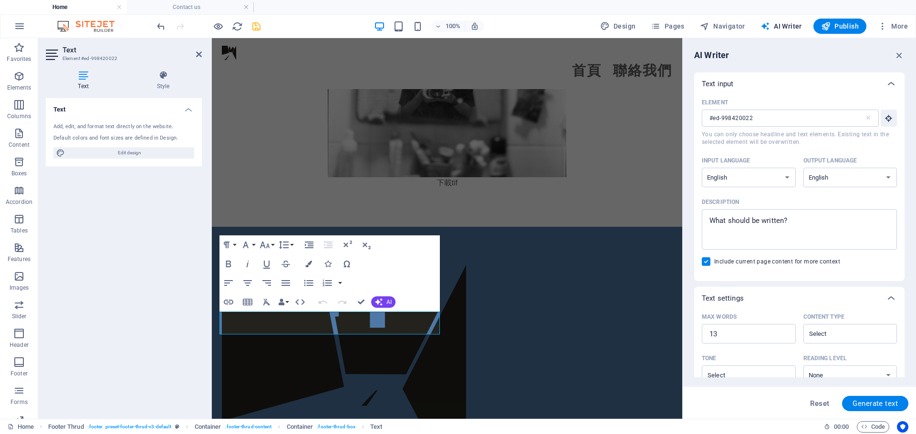
scroll to position [0, 0]
click at [760, 177] on select "Albanian Arabic Armenian Awadhi Azerbaijani Bashkir Basque Belarusian Bengali B…" at bounding box center [749, 178] width 94 height 20
select select "Chinese"
click at [702, 168] on select "Albanian Arabic Armenian Awadhi Azerbaijani Bashkir Basque Belarusian Bengali B…" at bounding box center [749, 178] width 94 height 20
click at [820, 186] on select "Albanian Arabic Armenian Awadhi Azerbaijani Bashkir Basque Belarusian Bengali B…" at bounding box center [850, 178] width 94 height 20
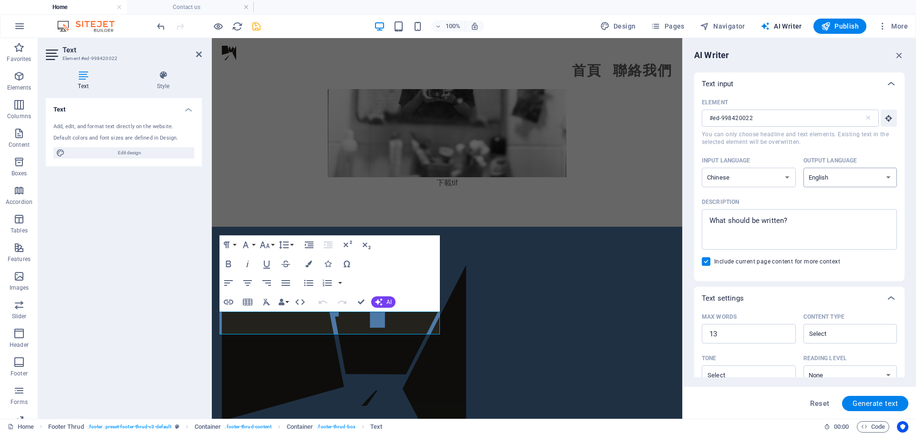
select select "Chinese"
click at [803, 168] on select "Albanian Arabic Armenian Awadhi Azerbaijani Bashkir Basque Belarusian Bengali B…" at bounding box center [850, 178] width 94 height 20
type textarea "x"
click at [743, 231] on textarea "Description x ​" at bounding box center [799, 229] width 186 height 31
type textarea "ㄐ"
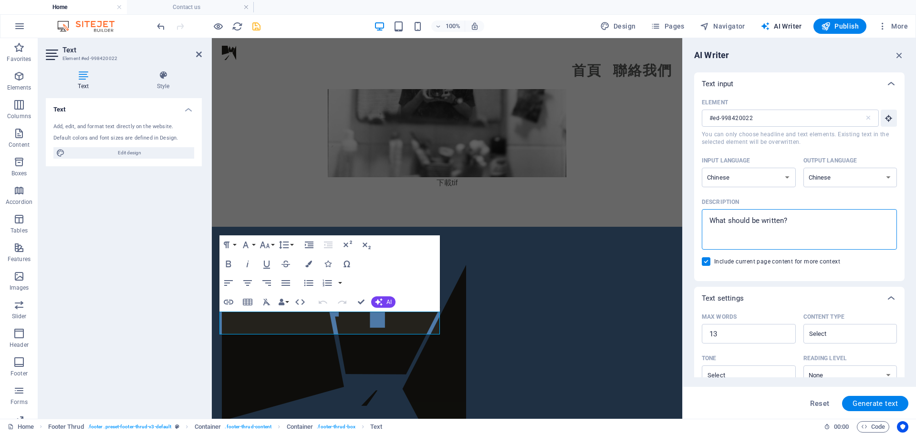
type textarea "x"
type textarea "ㄒ"
type textarea "x"
type textarea "ㄒㄧ"
type textarea "x"
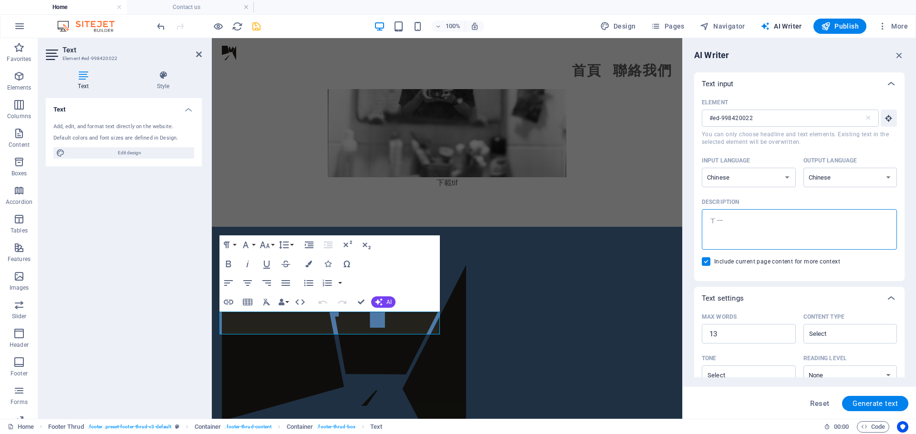
type textarea "ㄒㄧㄝ"
type textarea "x"
type textarea "寫"
type textarea "x"
type textarea "寫ㄧ"
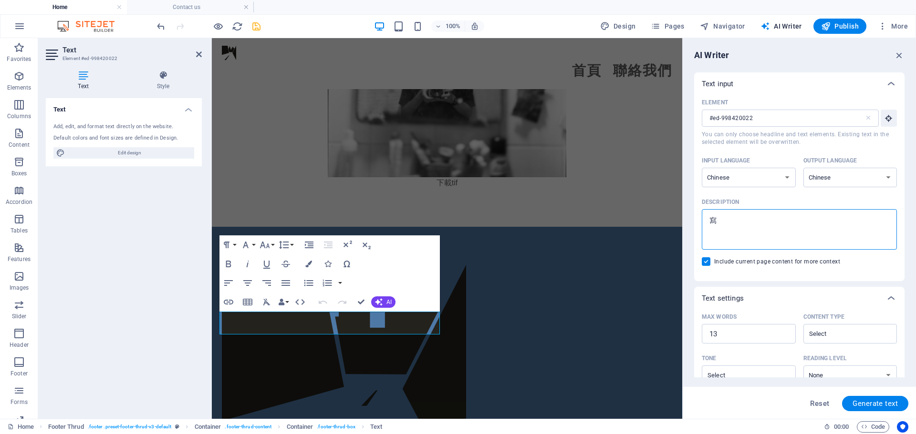
type textarea "x"
type textarea "寫一"
type textarea "x"
type textarea "寫一ㄉ"
type textarea "x"
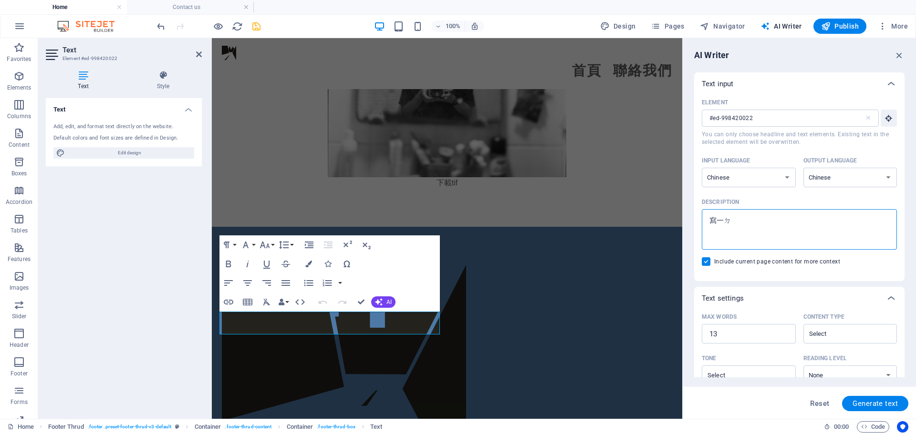
type textarea "寫一ㄉㄧ"
type textarea "x"
type textarea "寫一ㄉㄧㄢ"
type textarea "x"
type textarea "寫意點"
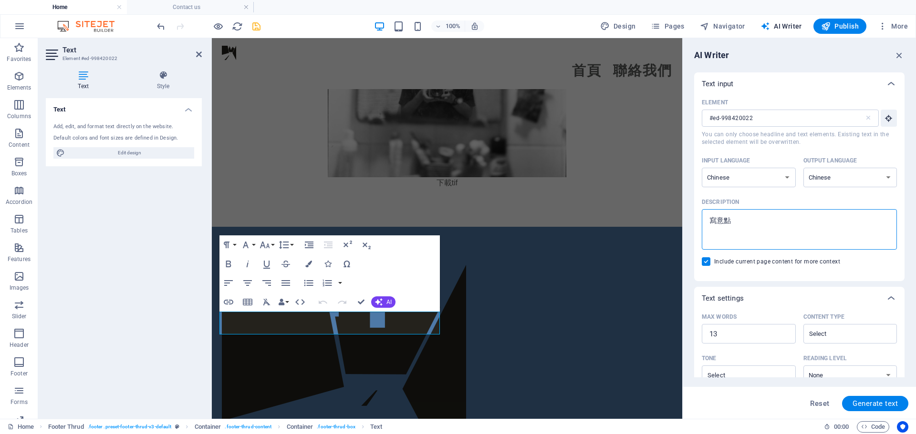
type textarea "x"
type textarea "寫意點[DEMOGRAPHIC_DATA]"
type textarea "x"
type textarea "寫意點ㄒㄩ"
type textarea "x"
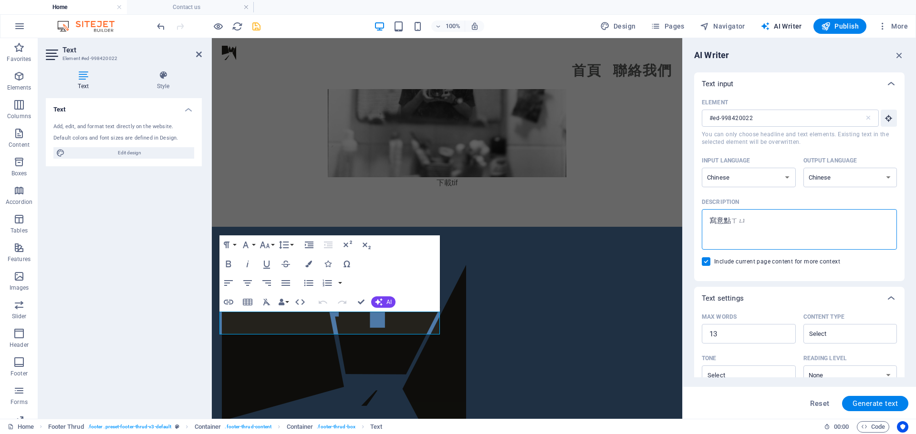
type textarea "寫意點續"
type textarea "x"
type textarea "寫意點序"
type textarea "x"
type textarea "寫一點序"
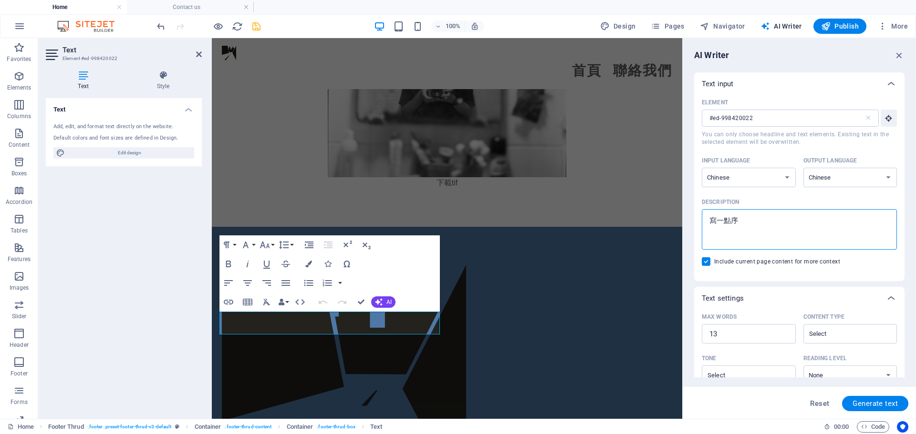
type textarea "x"
type textarea "寫一點序"
type textarea "x"
type textarea "寫一點序"
click at [862, 410] on button "Generate text" at bounding box center [875, 403] width 66 height 15
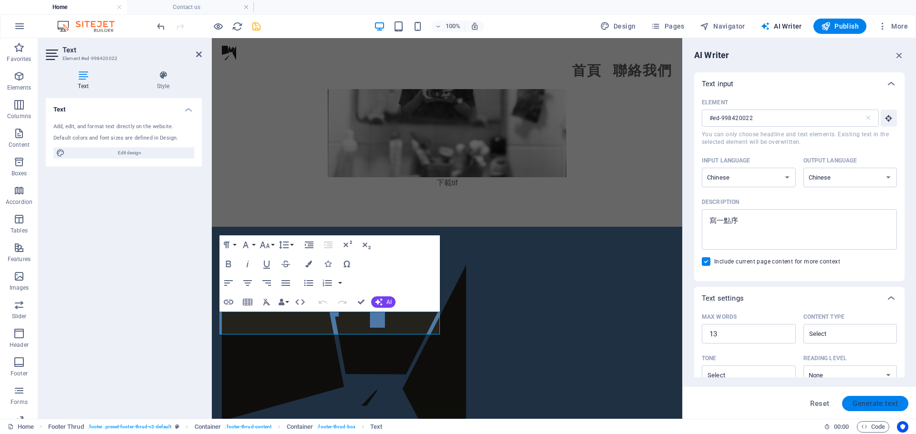
type textarea "x"
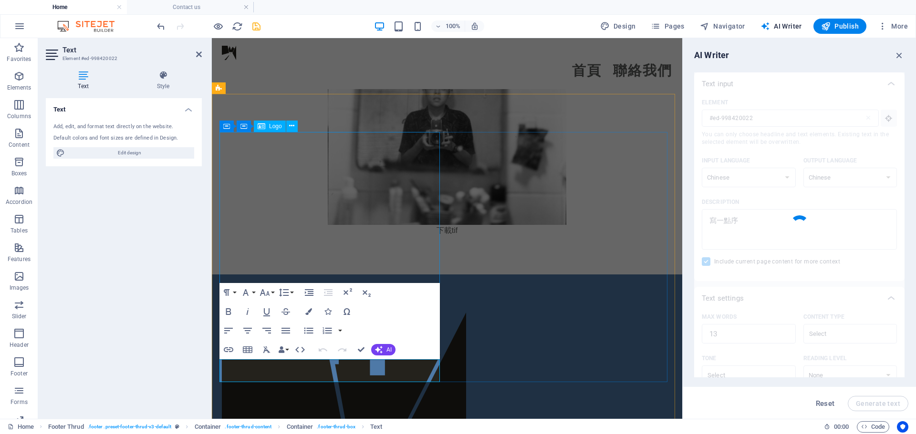
type textarea "x"
type textarea "這是一個介紹相機及底片特性的序言。"
type textarea "x"
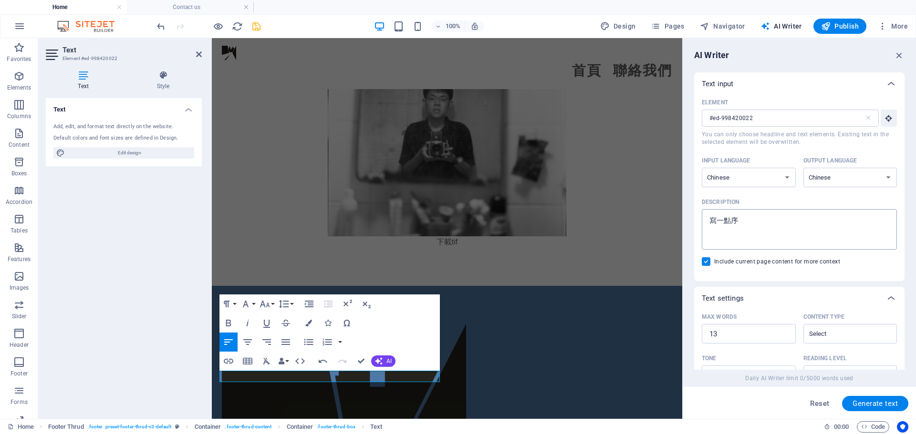
click at [776, 217] on textarea "寫一點序" at bounding box center [799, 229] width 186 height 31
click at [730, 222] on textarea "寫一點序" at bounding box center [799, 229] width 186 height 31
click at [893, 407] on span "Generate text" at bounding box center [874, 404] width 45 height 8
type textarea "x"
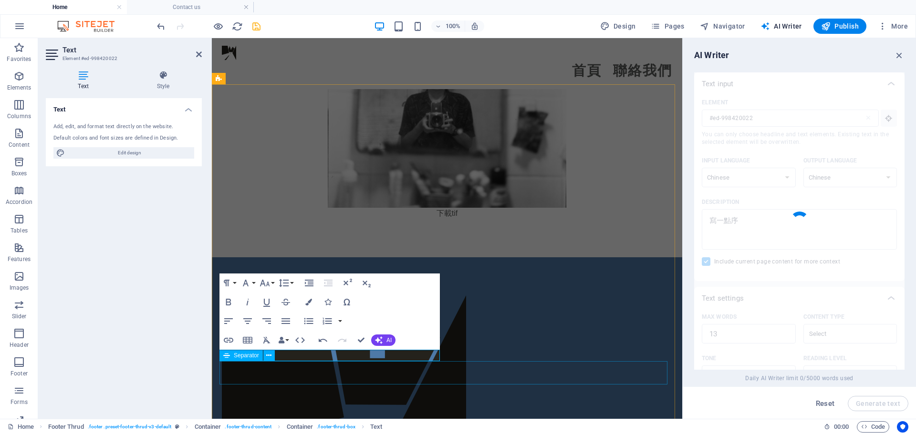
scroll to position [3786, 0]
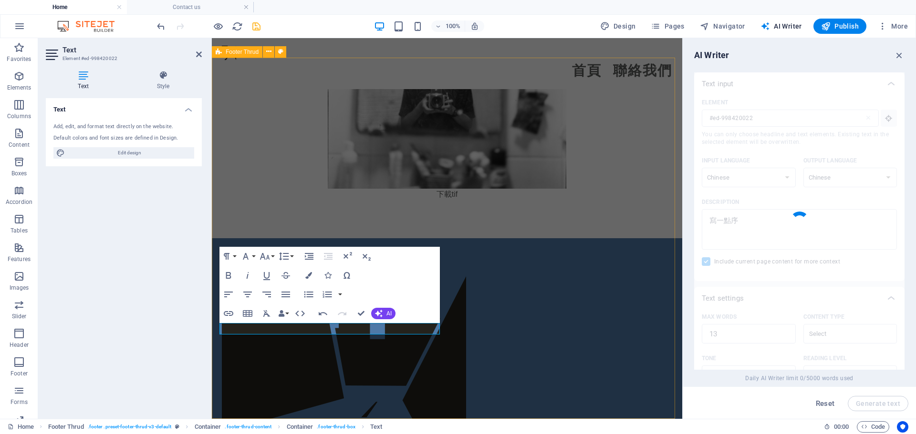
type textarea "x"
type textarea "這是一個專注於相機樣片分享的平台。"
type textarea "x"
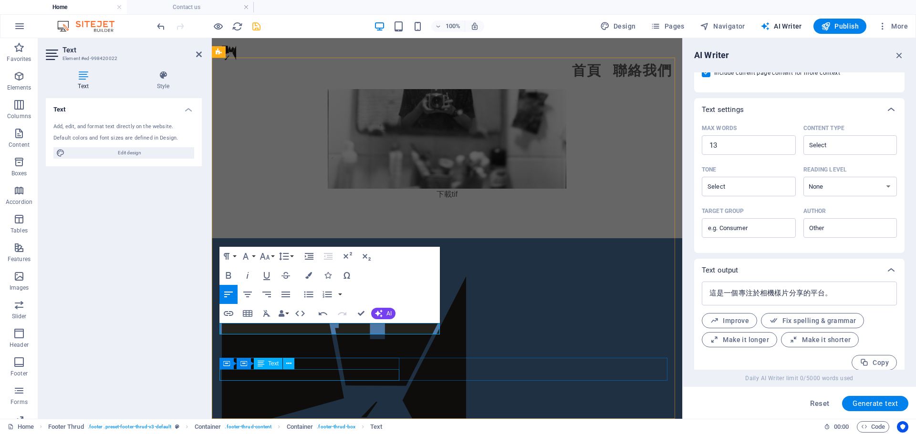
scroll to position [197, 0]
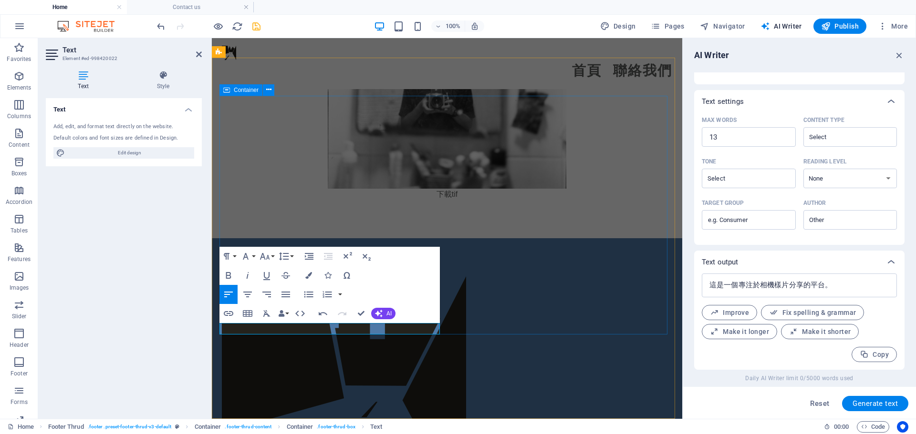
click at [556, 277] on div "這是一個專注於相機樣片分享的平台。 導航 首頁 聯絡我們" at bounding box center [447, 430] width 450 height 306
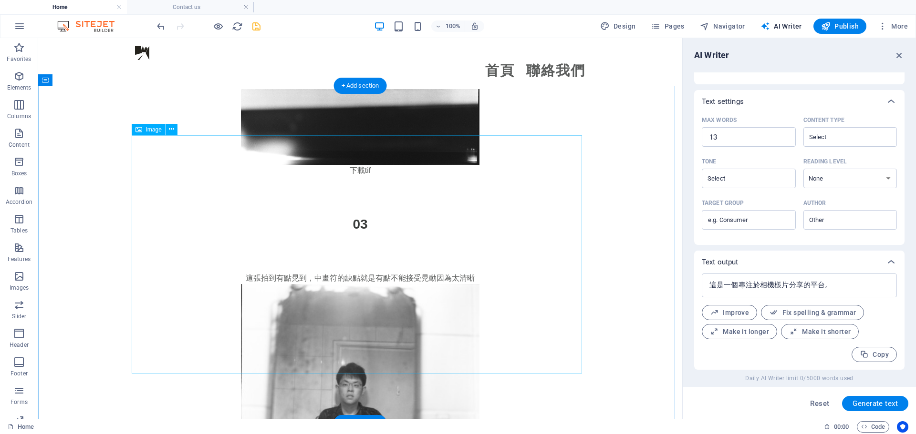
scroll to position [3357, 0]
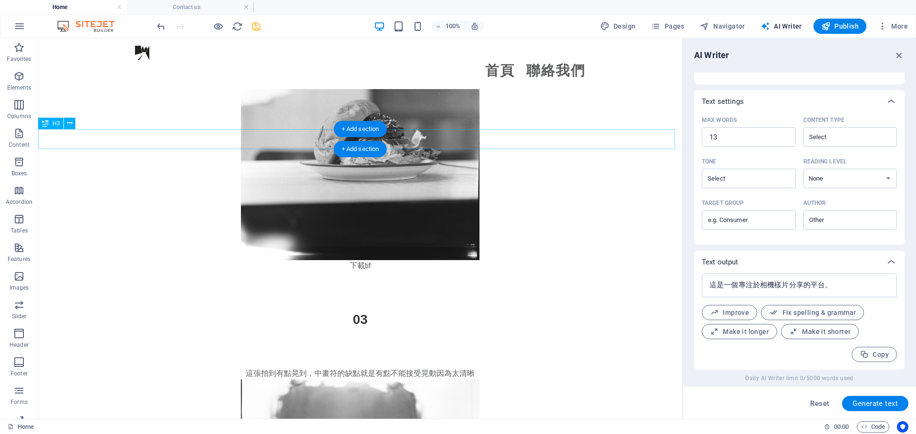
click at [300, 310] on div "03" at bounding box center [360, 320] width 644 height 20
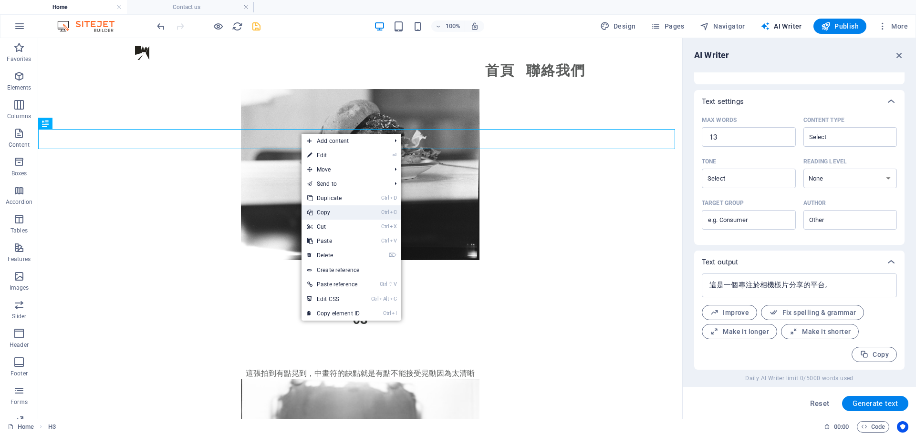
click at [339, 212] on link "Ctrl C Copy" at bounding box center [333, 213] width 64 height 14
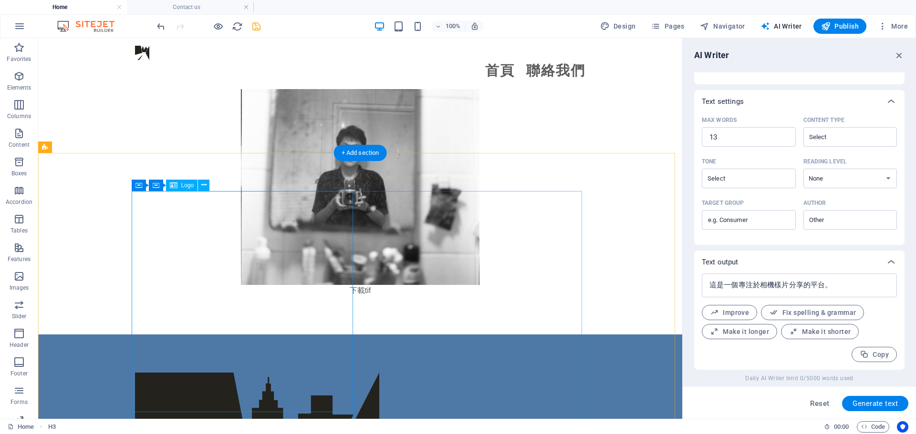
scroll to position [3690, 0]
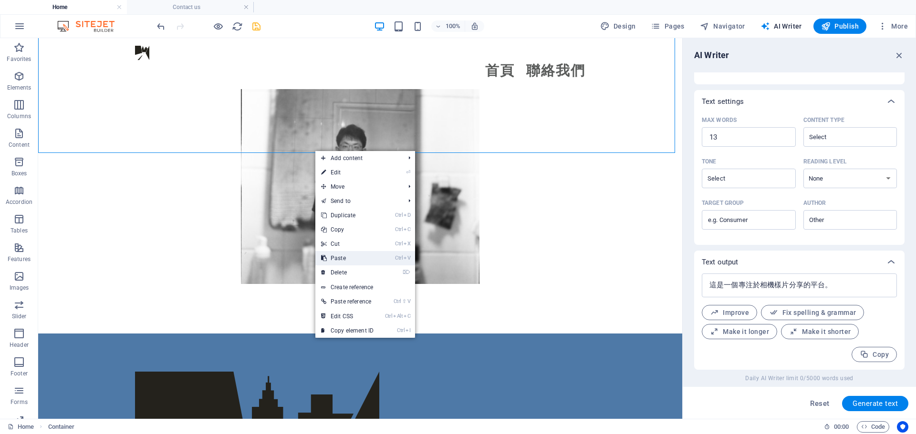
click at [351, 261] on link "Ctrl V Paste" at bounding box center [347, 258] width 64 height 14
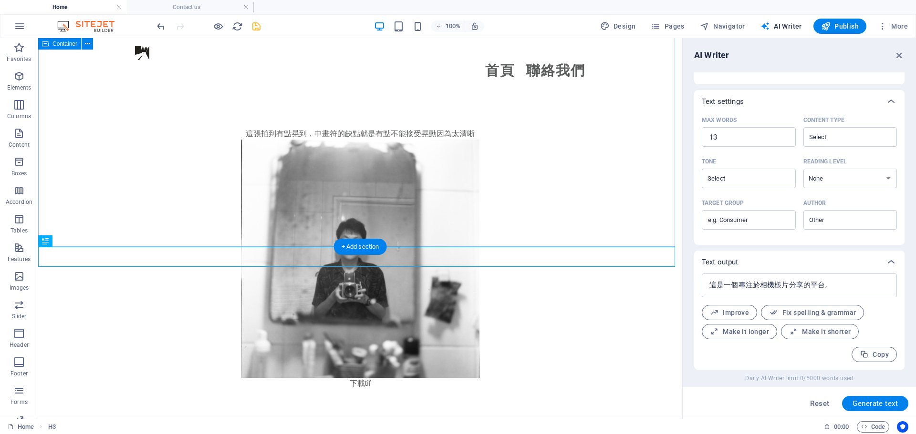
scroll to position [3595, 0]
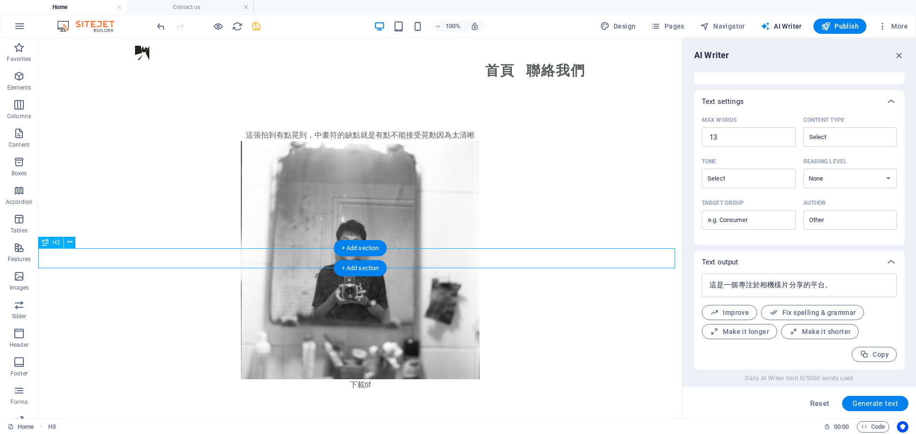
click at [403, 429] on div "03" at bounding box center [360, 439] width 644 height 20
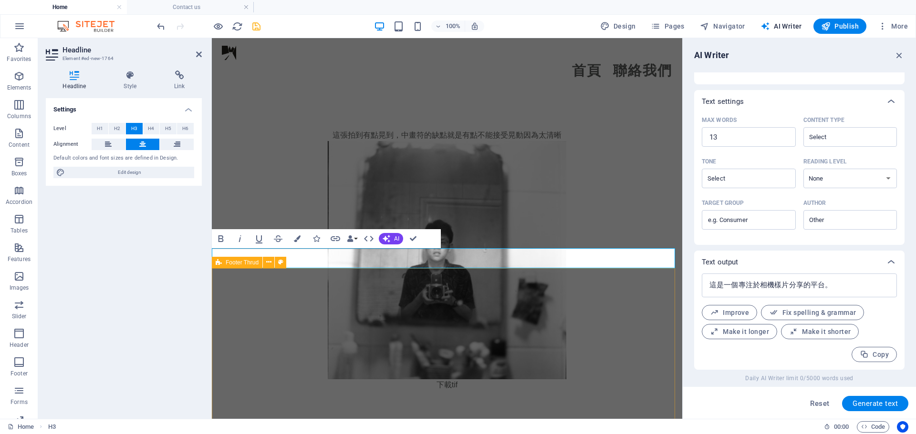
type input "#ed-new-1764"
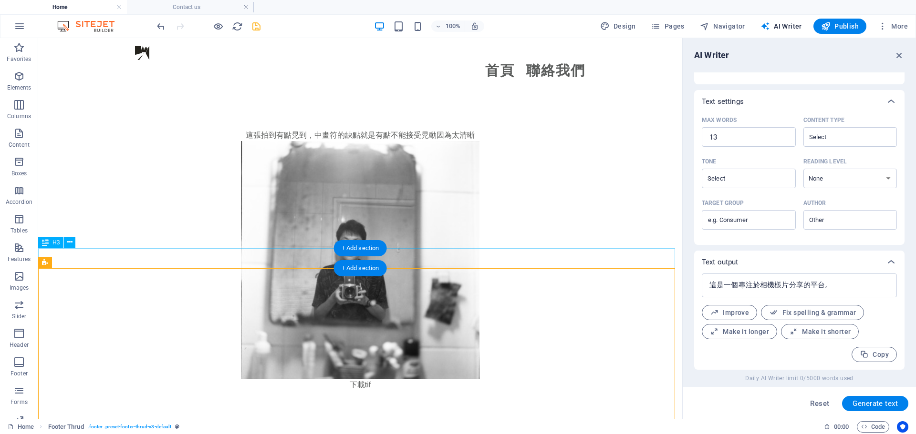
click at [477, 429] on div "03" at bounding box center [360, 439] width 644 height 20
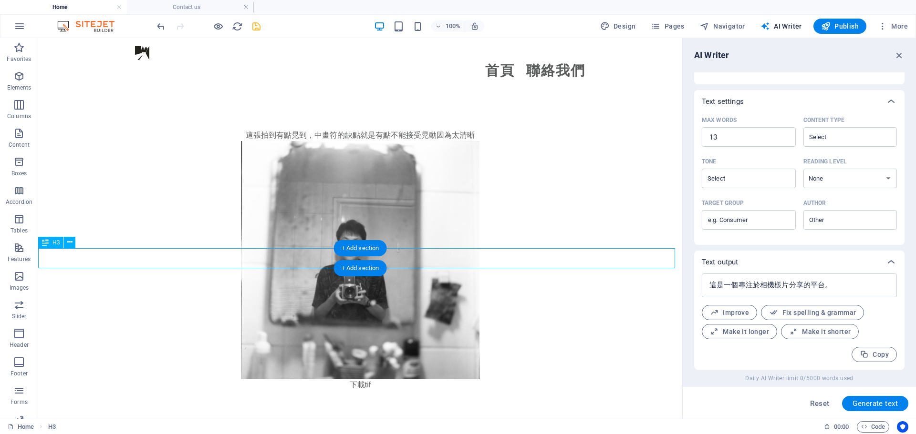
click at [458, 429] on div "03" at bounding box center [360, 439] width 644 height 20
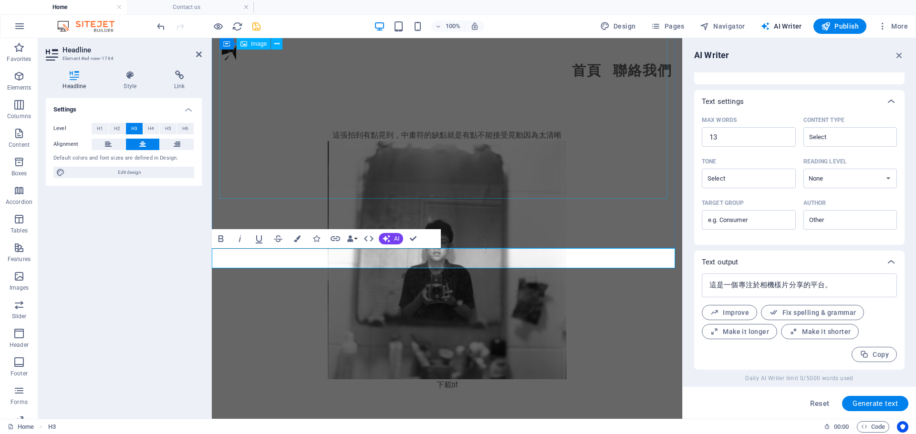
click at [266, 176] on figure at bounding box center [447, 260] width 450 height 238
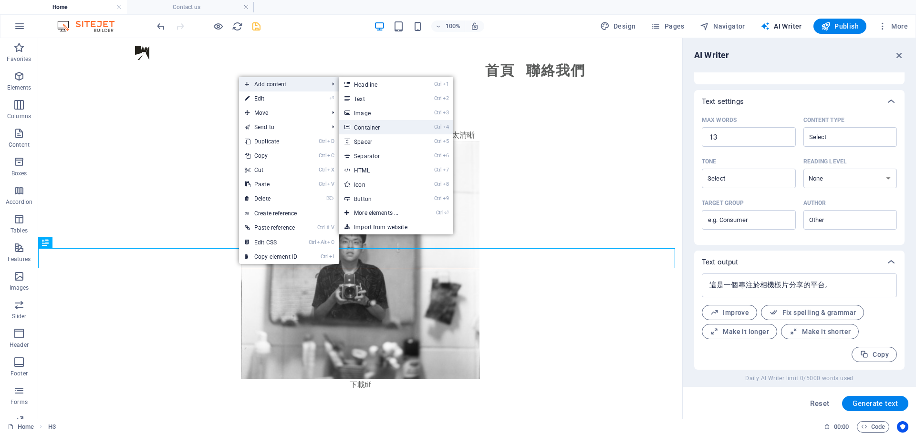
click at [387, 134] on link "Ctrl 4 Container" at bounding box center [378, 127] width 79 height 14
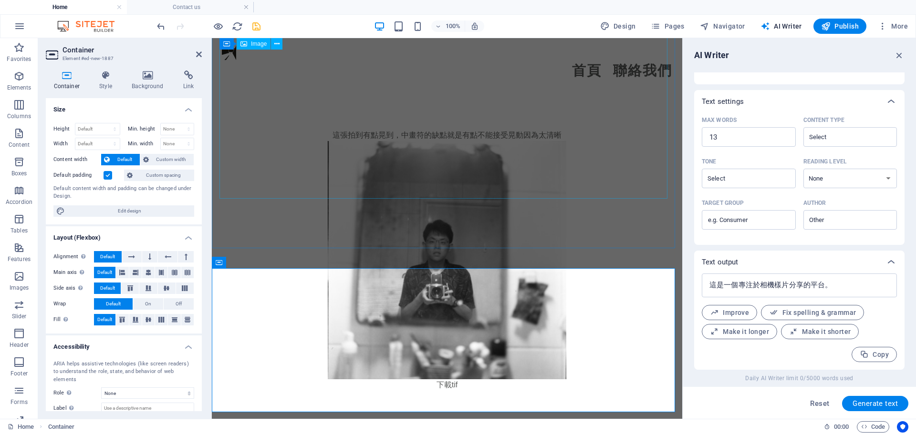
click at [257, 176] on figure at bounding box center [447, 260] width 450 height 238
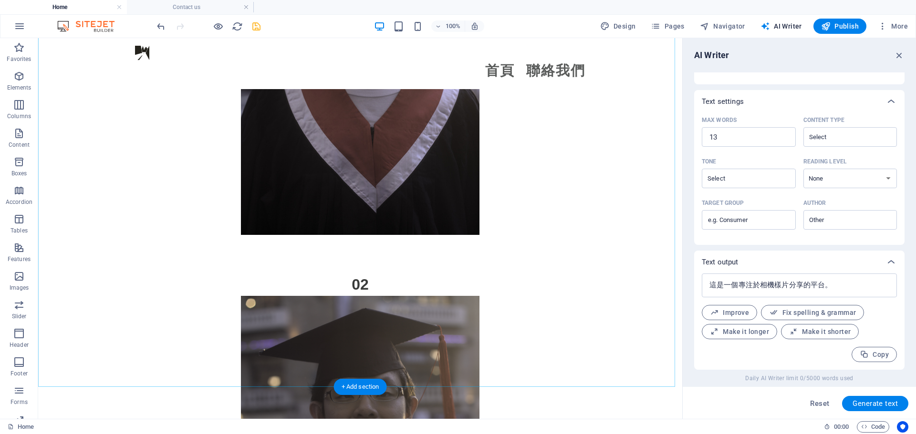
scroll to position [2069, 0]
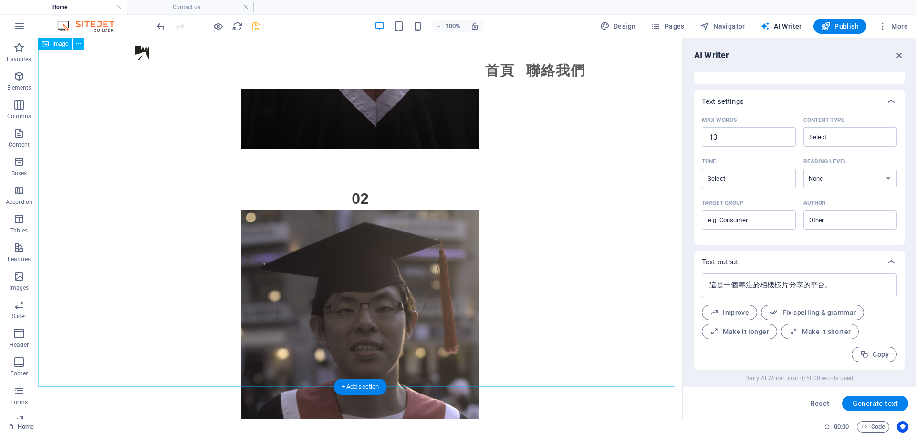
click at [337, 210] on figure at bounding box center [360, 389] width 644 height 358
select select "px"
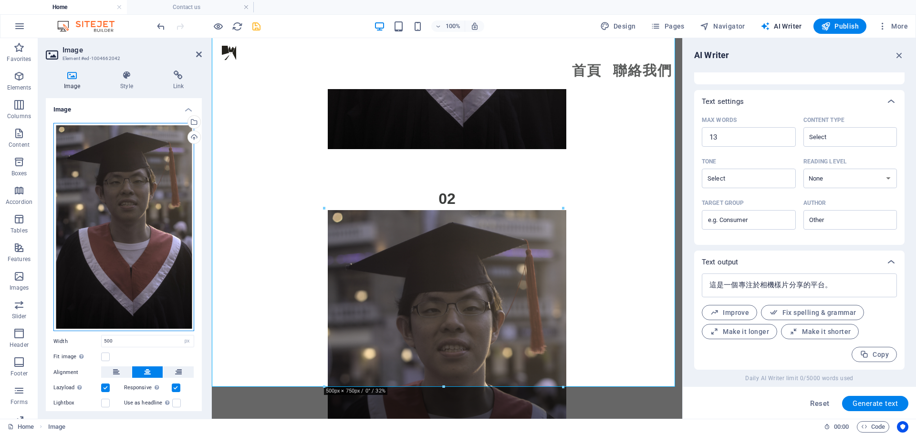
click at [129, 181] on div "Drag files here, click to choose files or select files from Files or our free s…" at bounding box center [123, 227] width 141 height 209
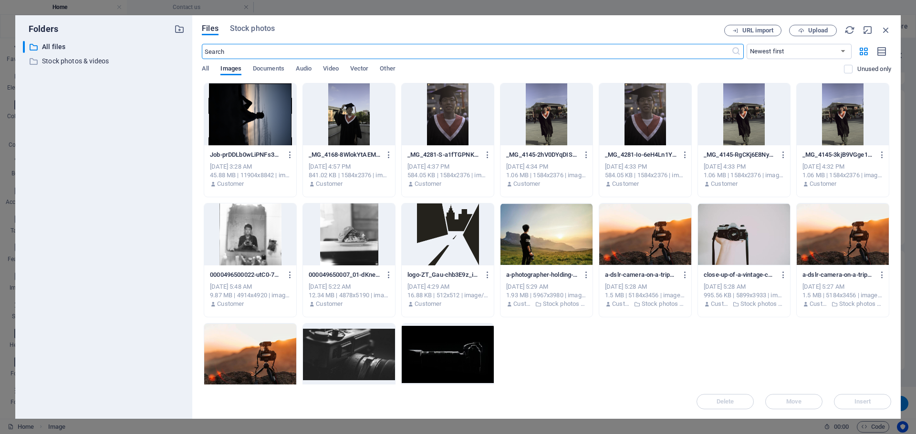
click at [342, 118] on div at bounding box center [349, 114] width 92 height 62
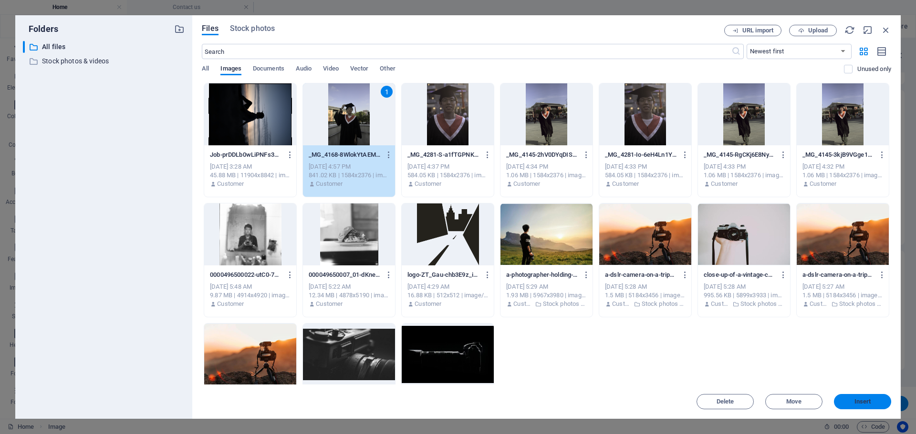
click at [876, 399] on span "Insert" at bounding box center [862, 402] width 50 height 6
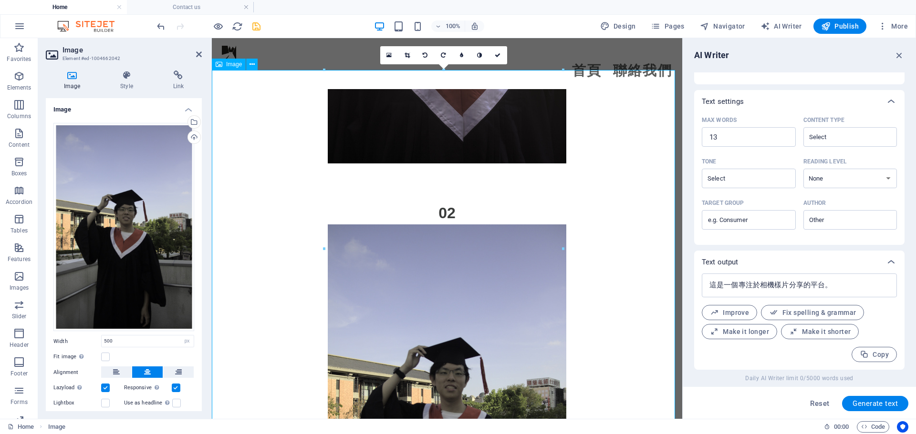
scroll to position [2069, 0]
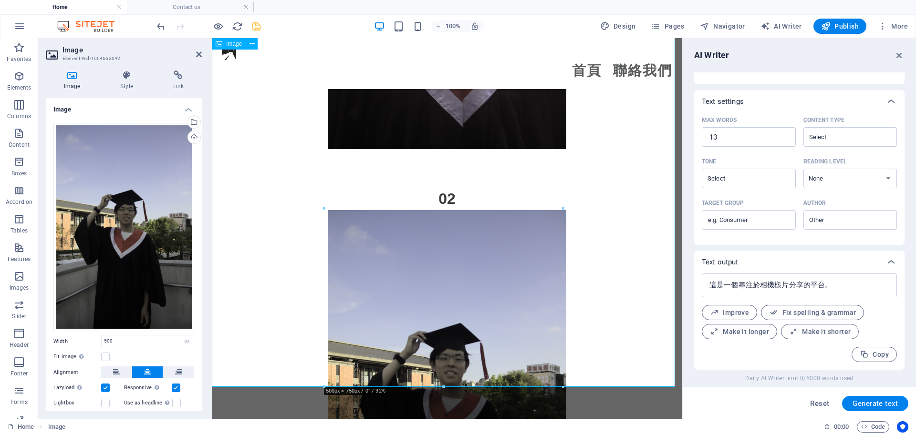
click at [255, 210] on figure at bounding box center [447, 389] width 470 height 358
click at [276, 210] on figure at bounding box center [447, 389] width 470 height 358
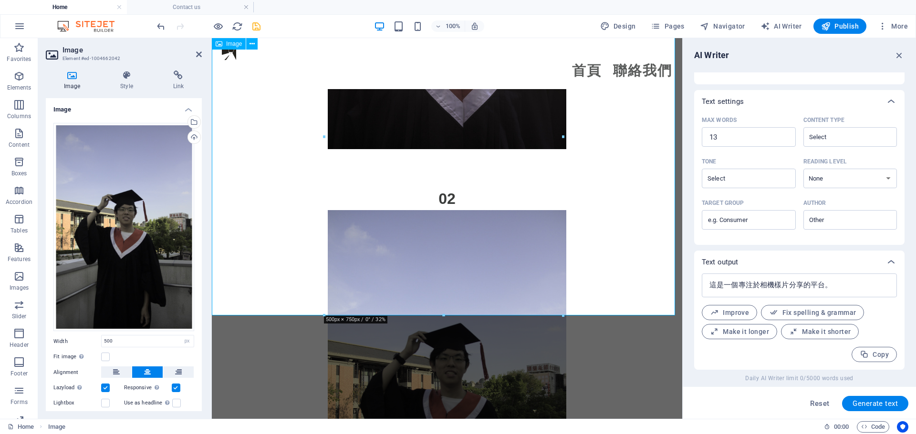
scroll to position [2307, 0]
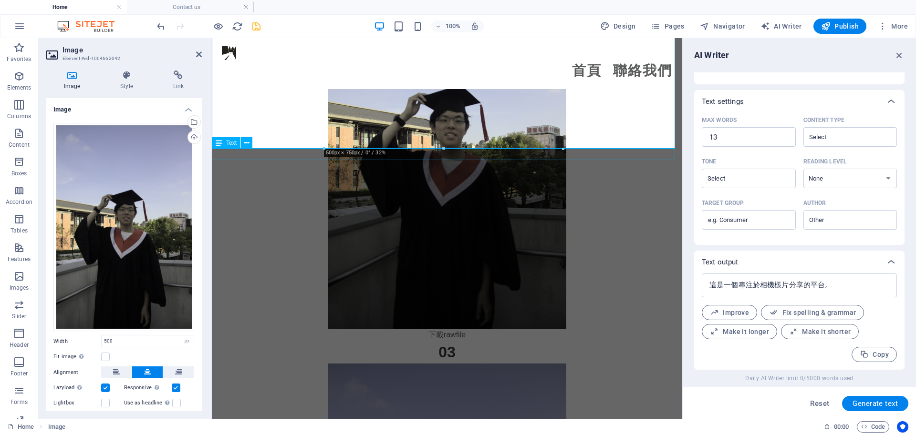
click at [227, 330] on div "下載rawfile" at bounding box center [447, 335] width 470 height 11
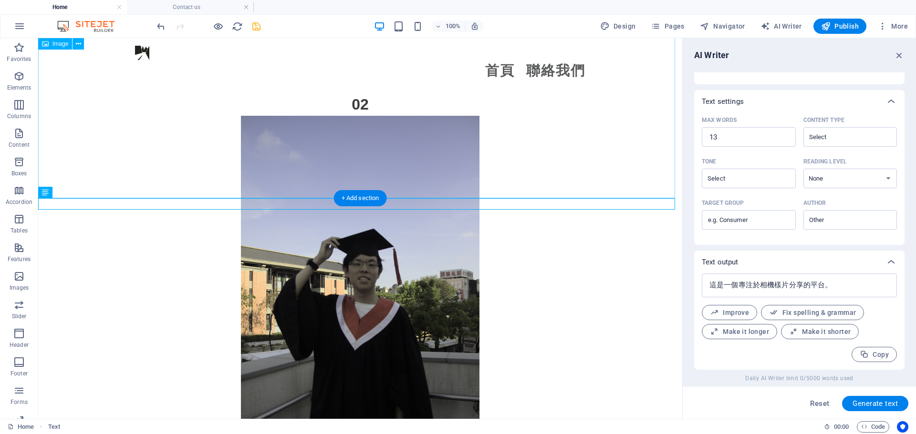
scroll to position [2069, 0]
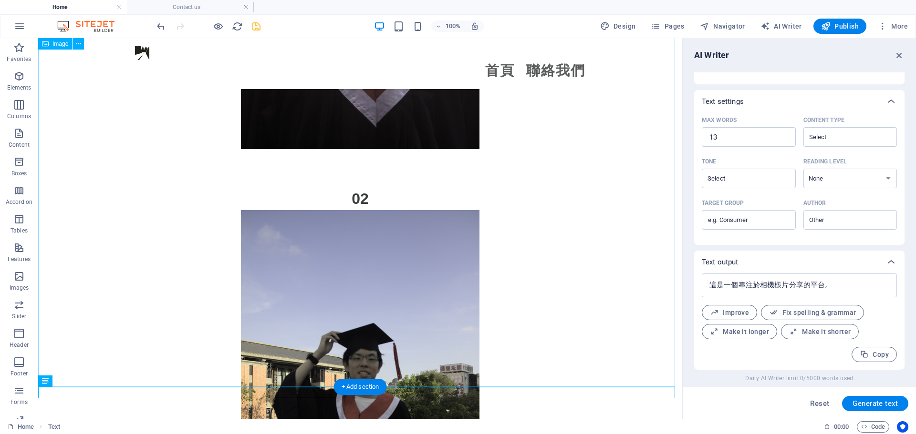
click at [320, 210] on figure at bounding box center [360, 389] width 644 height 358
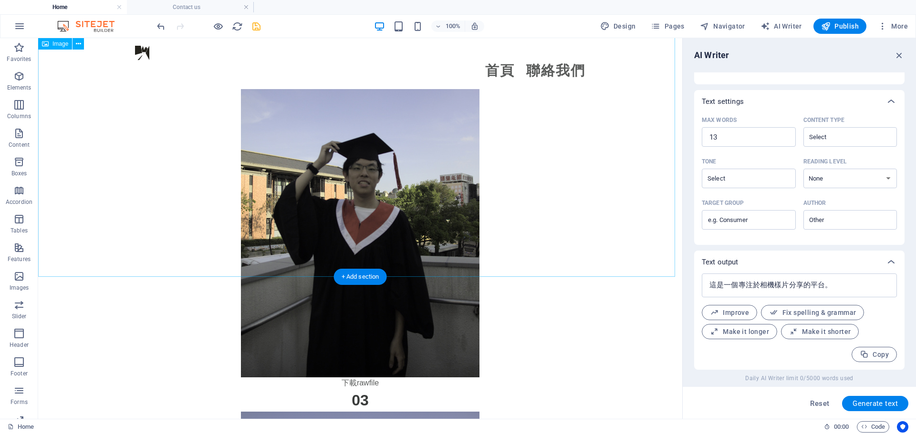
scroll to position [2260, 0]
click at [564, 101] on figure at bounding box center [360, 199] width 644 height 358
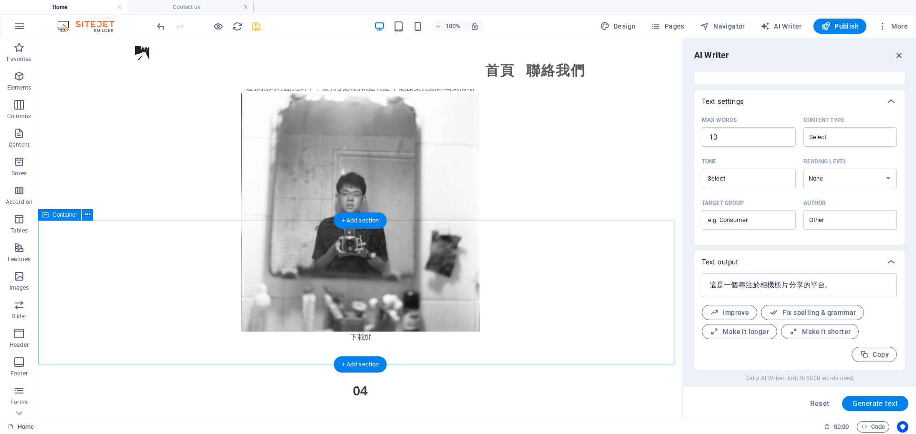
scroll to position [3738, 0]
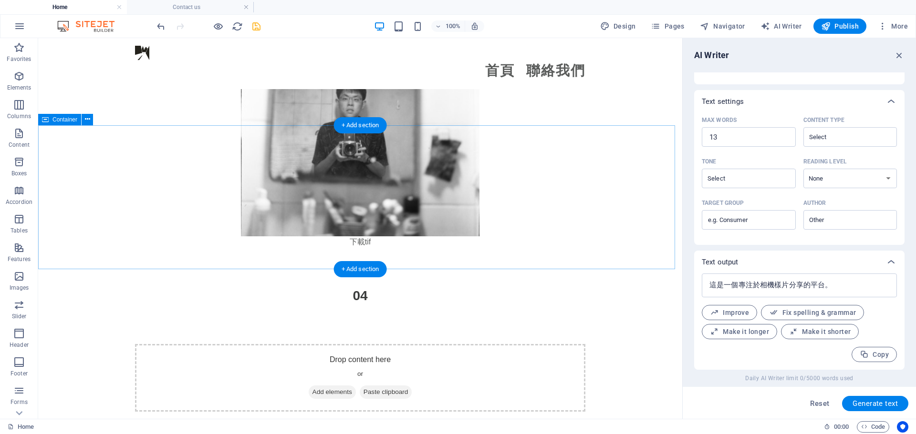
click at [326, 386] on span "Add elements" at bounding box center [332, 392] width 47 height 13
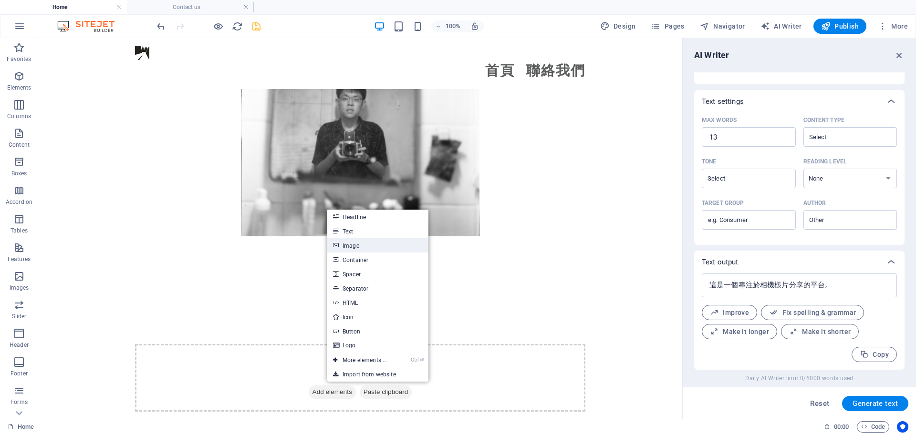
click at [362, 241] on link "Image" at bounding box center [377, 245] width 101 height 14
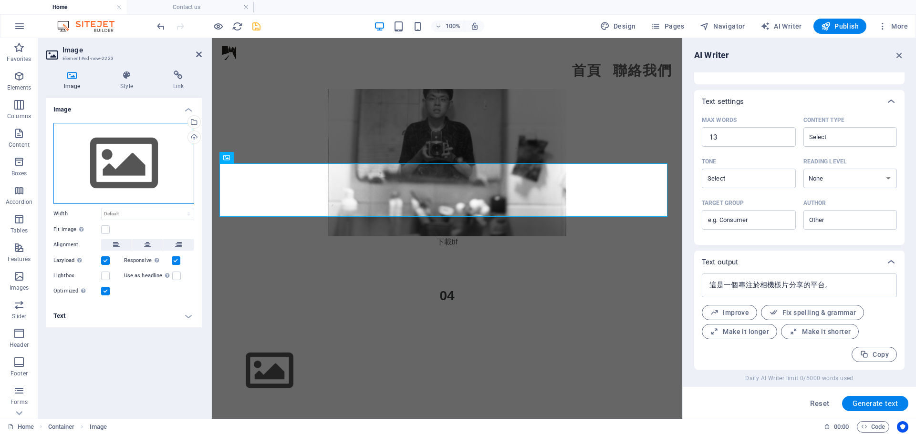
click at [124, 164] on div "Drag files here, click to choose files or select files from Files or our free s…" at bounding box center [123, 163] width 141 height 81
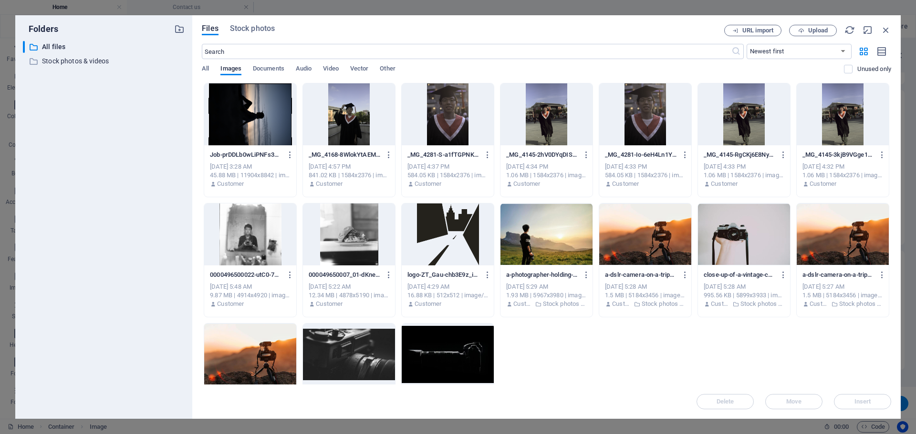
click at [124, 164] on div "​ All files All files ​ Stock photos & videos Stock photos & videos" at bounding box center [104, 226] width 162 height 371
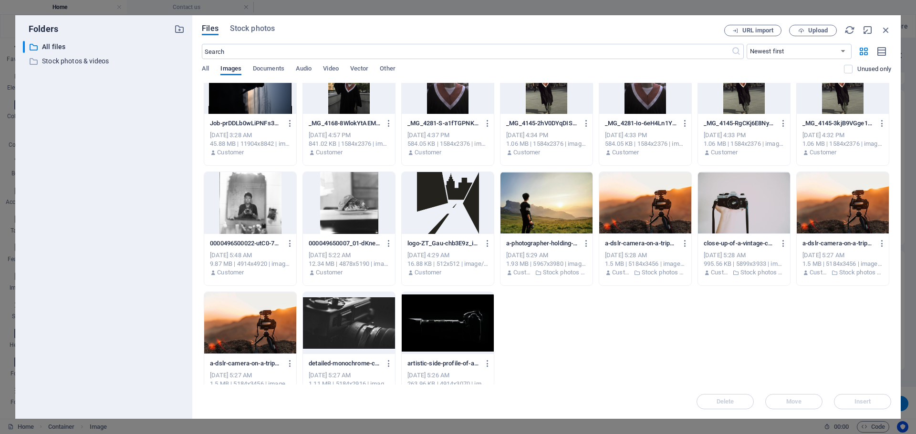
scroll to position [48, 0]
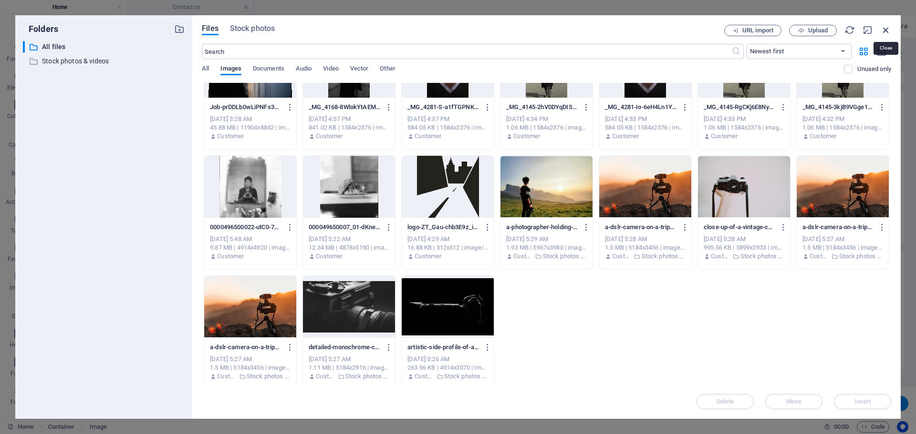
click at [887, 26] on icon "button" at bounding box center [885, 30] width 10 height 10
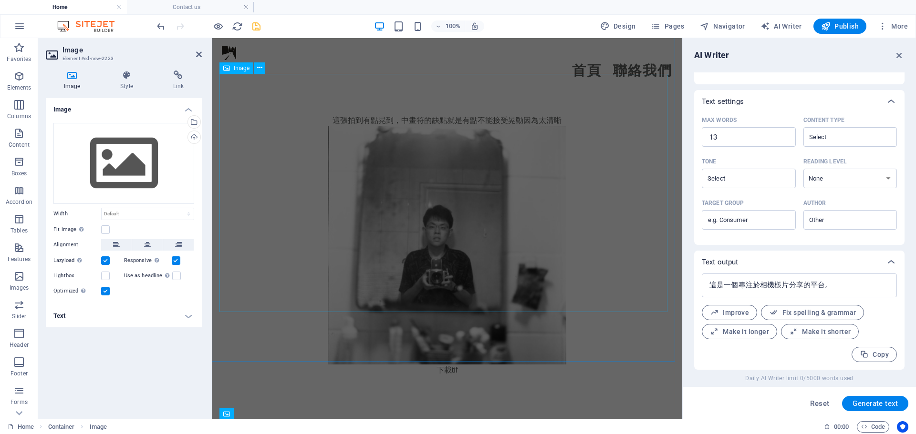
scroll to position [3643, 0]
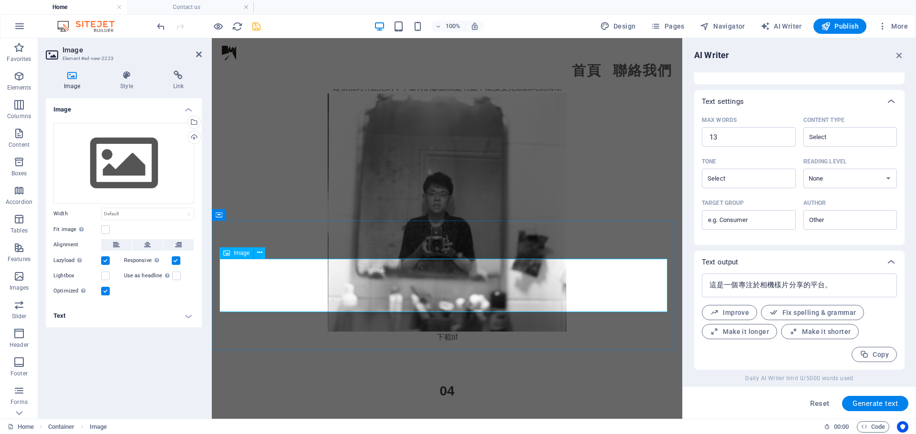
click at [107, 163] on div "Drag files here, click to choose files or select files from Files or our free s…" at bounding box center [123, 163] width 141 height 81
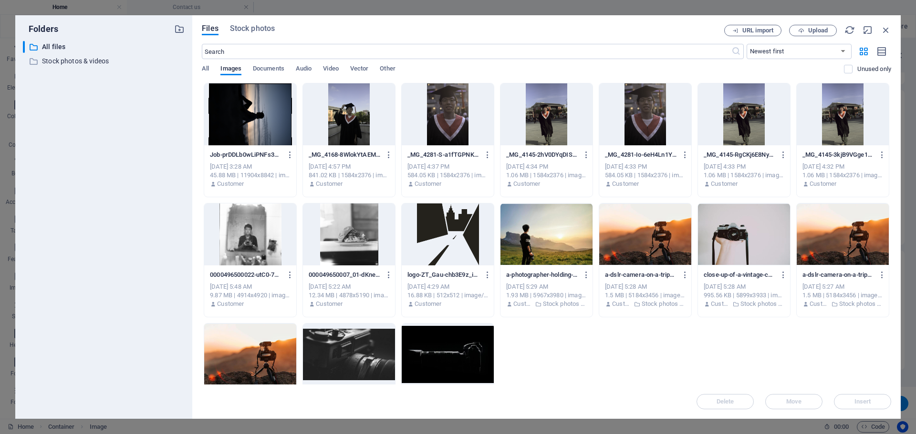
scroll to position [3899, 0]
click at [802, 27] on button "Upload" at bounding box center [813, 30] width 48 height 11
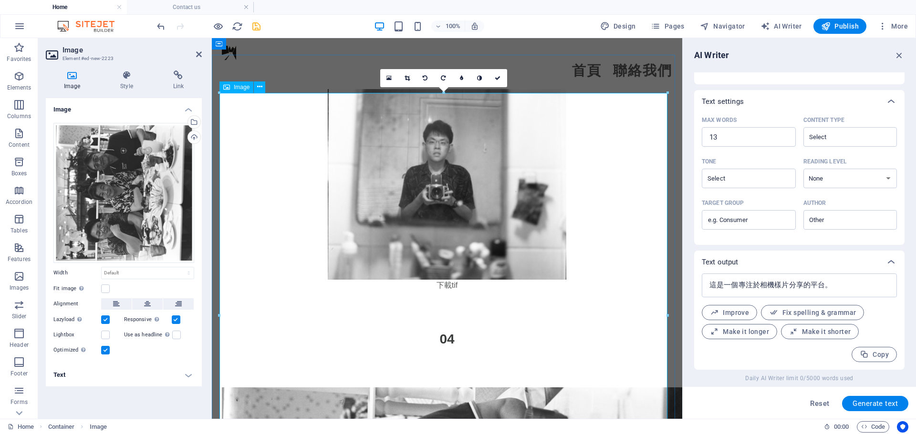
scroll to position [3690, 0]
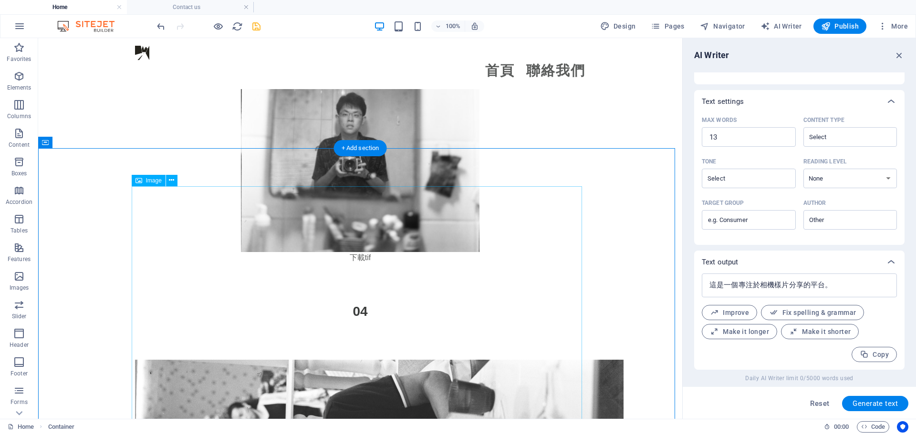
scroll to position [3738, 0]
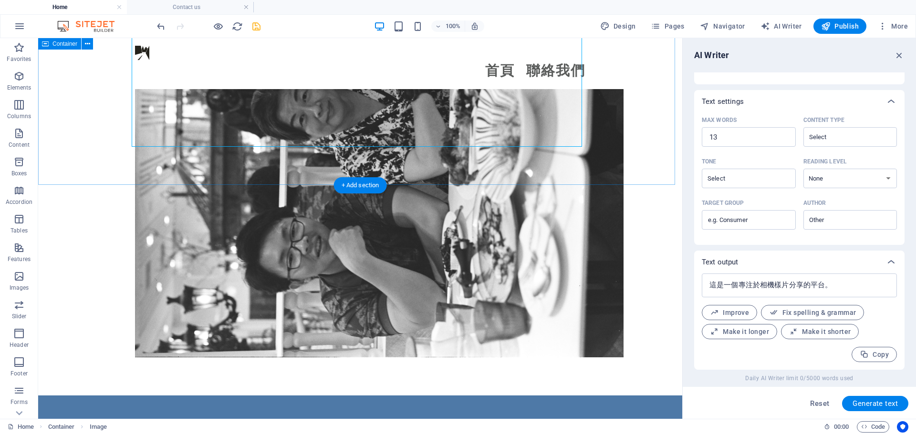
scroll to position [4215, 0]
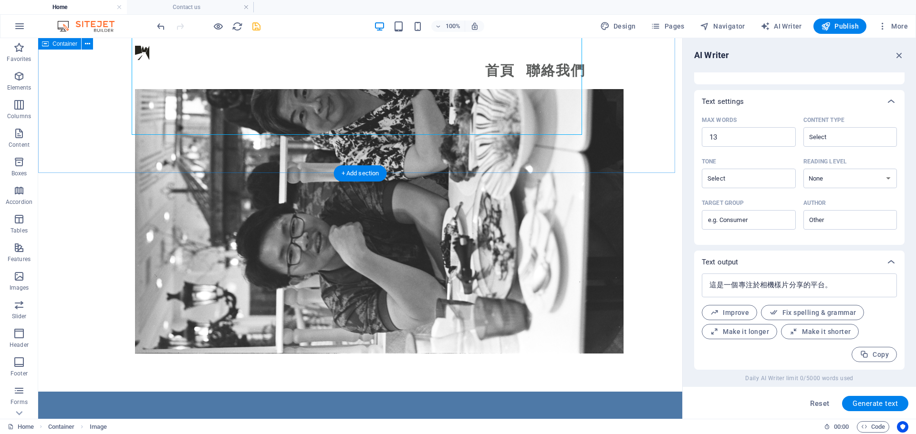
click at [624, 108] on div at bounding box center [360, 110] width 644 height 563
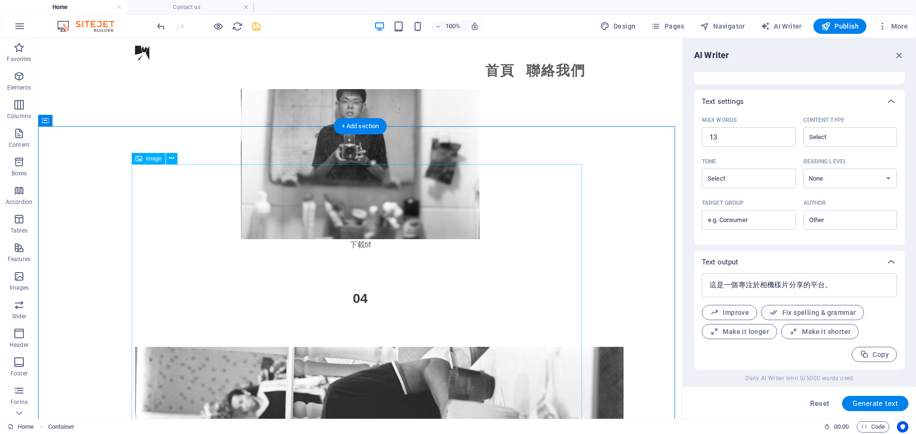
scroll to position [3690, 0]
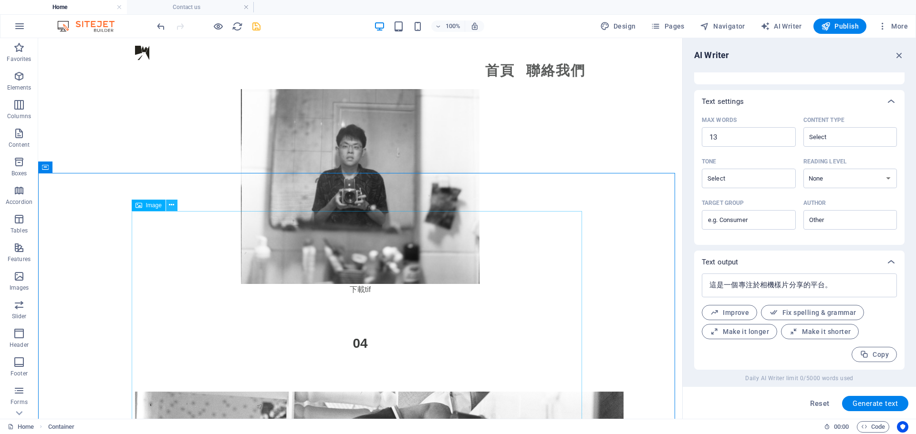
click at [176, 207] on button at bounding box center [171, 205] width 11 height 11
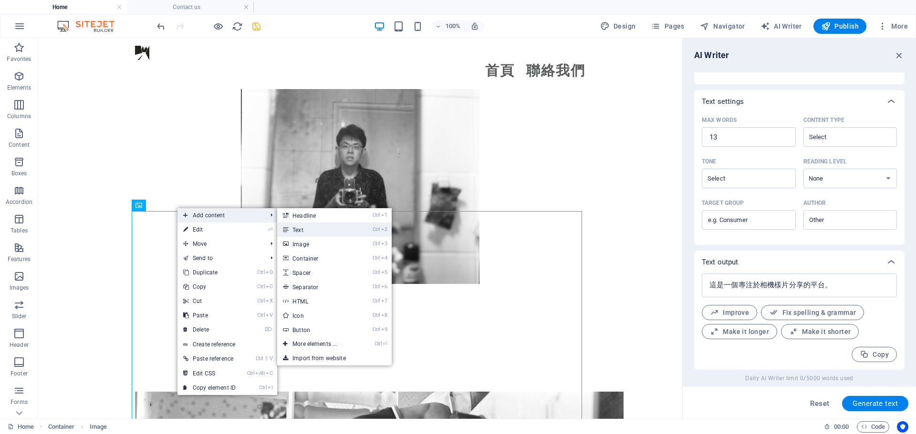
click at [319, 233] on link "Ctrl 2 Text" at bounding box center [316, 230] width 79 height 14
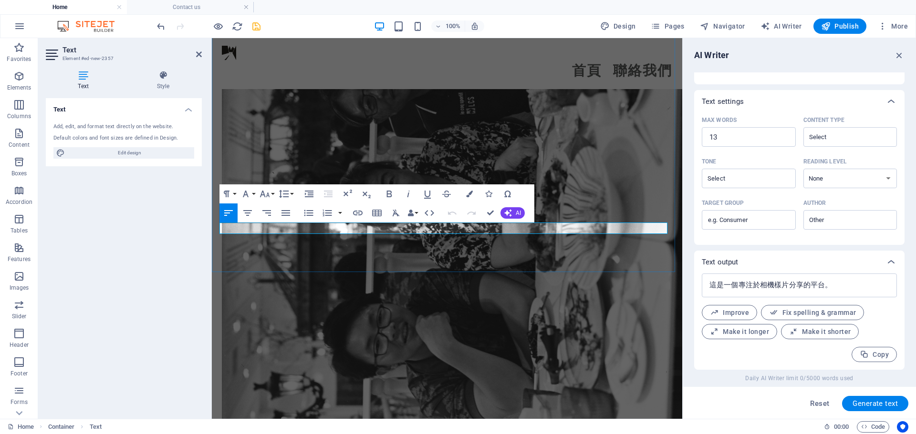
type input "#ed-new-2357"
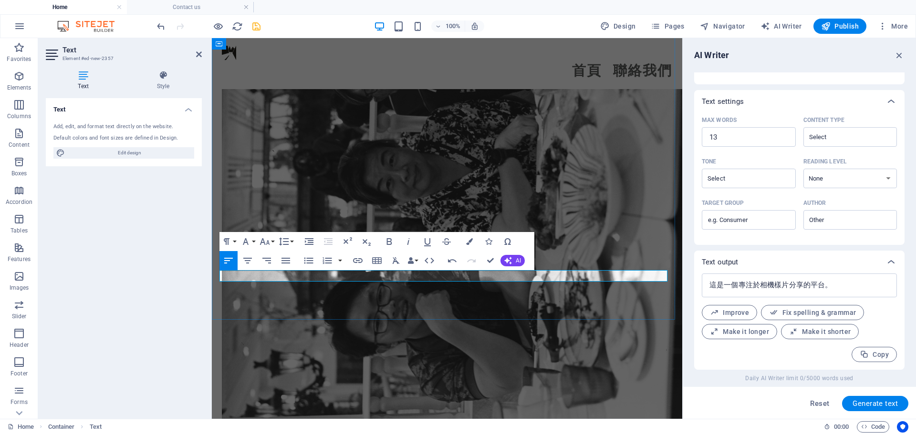
scroll to position [4220, 0]
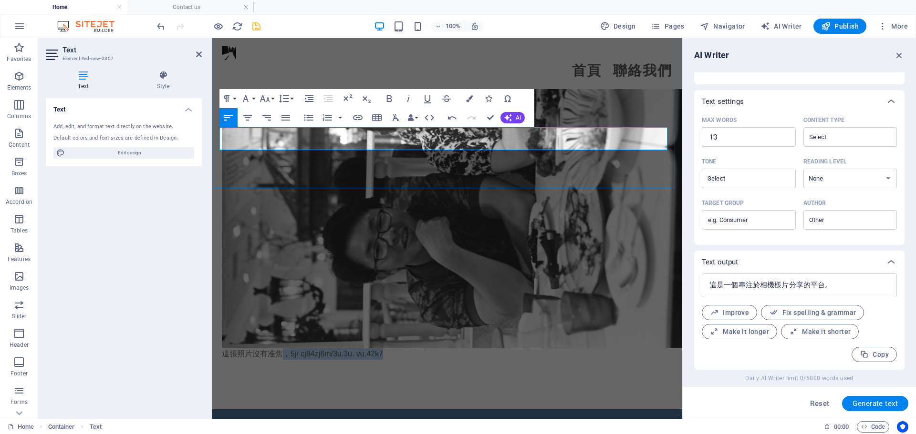
drag, startPoint x: 388, startPoint y: 128, endPoint x: 279, endPoint y: 134, distance: 109.4
click at [279, 349] on p "這張照片沒有准焦，5j/ cj84zj6m/3u.3u. vu.42k7" at bounding box center [447, 354] width 450 height 11
click at [282, 349] on p "這張照片沒有准焦，5j/ cj84zj6m/3u.3u. vu.42k7" at bounding box center [447, 354] width 450 height 11
drag, startPoint x: 284, startPoint y: 134, endPoint x: 429, endPoint y: 129, distance: 144.6
click at [429, 349] on p "這張照片沒有准焦，5j/ cj84zj6m/3u.3u. vu.42k7" at bounding box center [447, 354] width 450 height 11
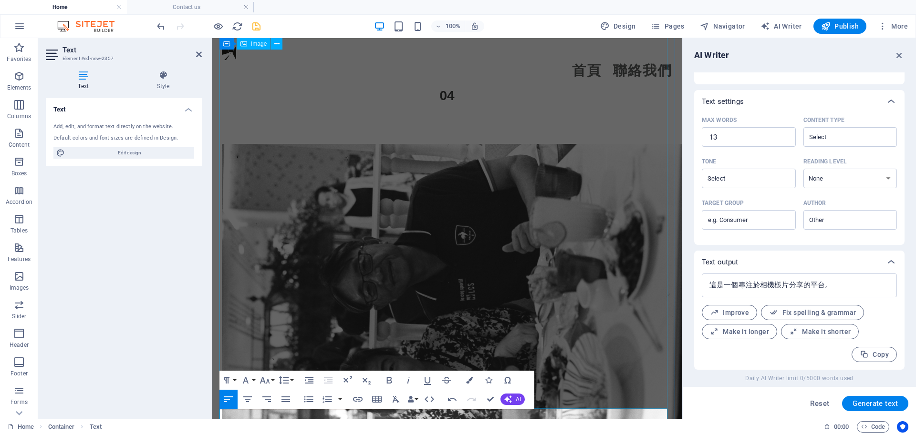
scroll to position [3950, 0]
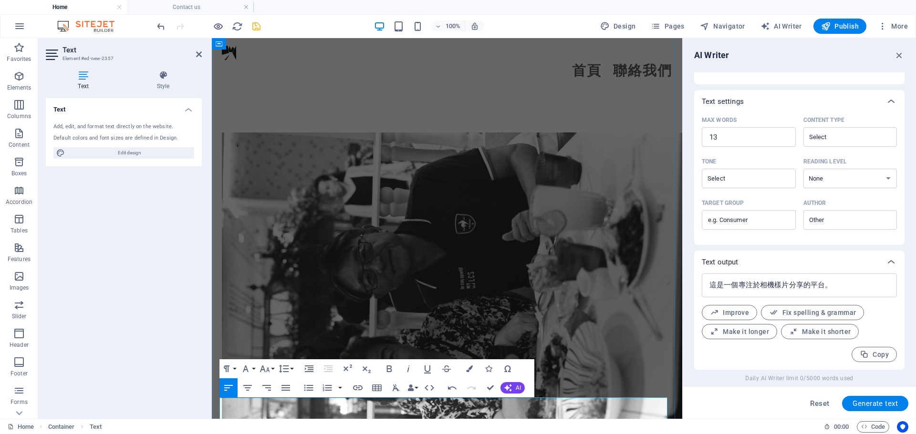
drag, startPoint x: 496, startPoint y: 403, endPoint x: 488, endPoint y: 403, distance: 8.6
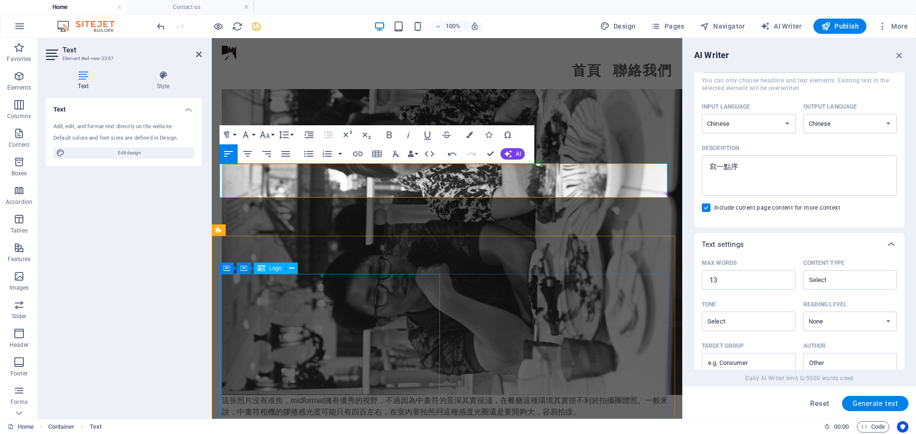
scroll to position [4188, 0]
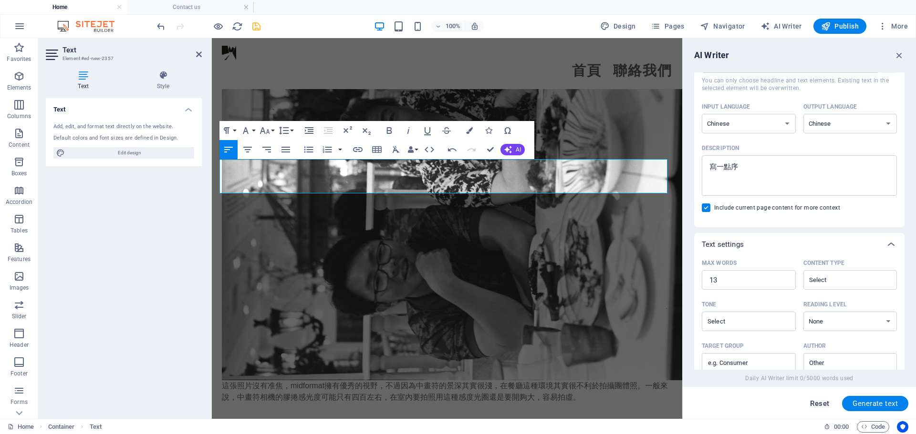
click at [820, 398] on button "Reset" at bounding box center [820, 403] width 30 height 15
select select "English"
type textarea "x"
type input "100"
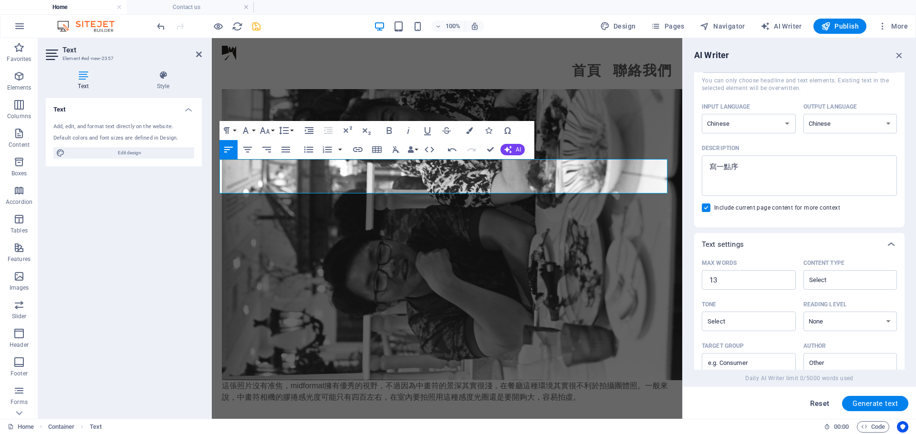
type textarea "x"
click at [573, 381] on p "這張照片沒有准焦，midformat擁有優秀的視野，不過因為中畫符的景深其實很淺，在餐廳這種環境其實很不利於拍攝團體照。一般來說，中畫符相機的膠捲感光度可能只…" at bounding box center [447, 392] width 450 height 23
click at [902, 51] on icon "button" at bounding box center [899, 55] width 10 height 10
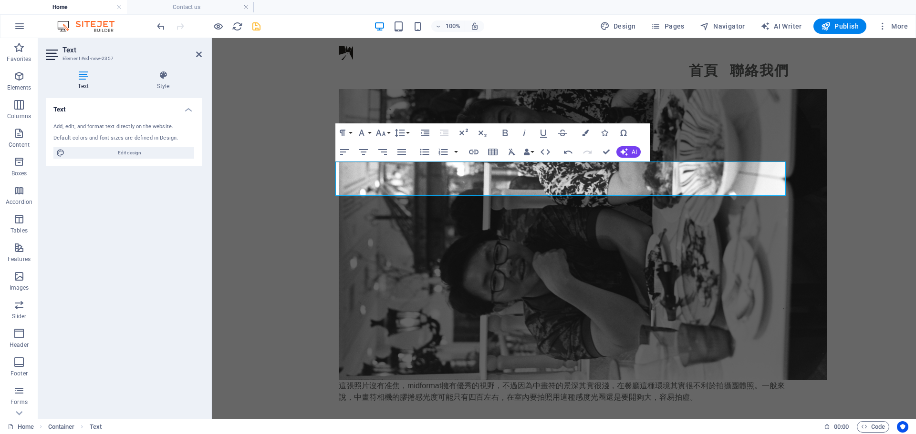
click at [165, 173] on div "Text Add, edit, and format text directly on the website. Default colors and fon…" at bounding box center [124, 254] width 156 height 313
click at [287, 118] on div "這張照片沒有准焦，midformat擁有優秀的視野，不過因為中畫符的景深其實很淺，在餐廳這種環境其實很不利於拍攝團體照。一般來說，中畫符相機的膠捲感光度可能只…" at bounding box center [564, 155] width 704 height 598
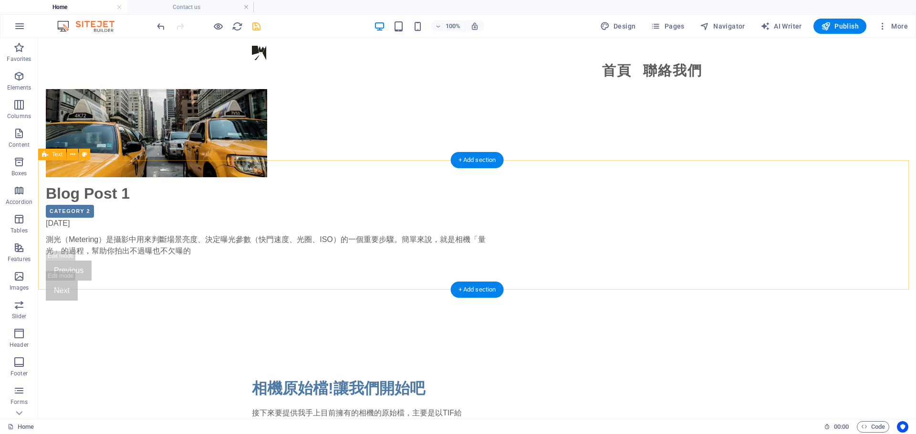
scroll to position [802, 0]
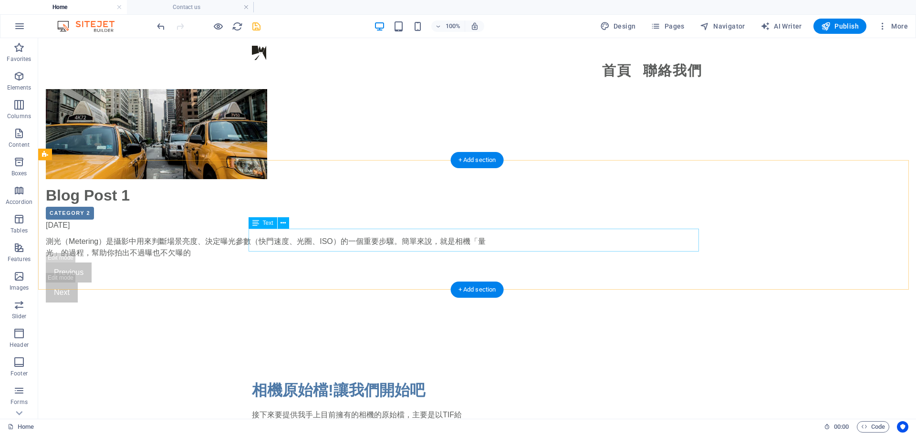
click at [351, 410] on div "接下來要提供我手上目前擁有的相機的原始檔，主要是以TIF給我，我會附上他們的說明" at bounding box center [477, 421] width 450 height 23
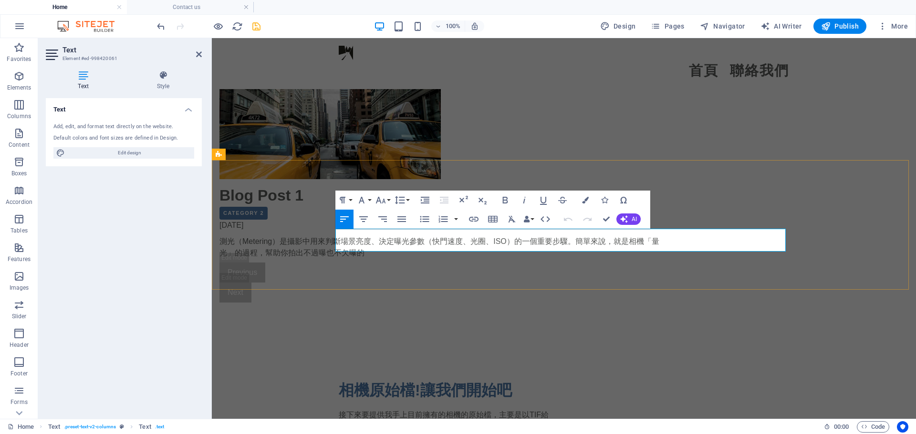
click at [503, 410] on p "接下來要提供我手上目前擁有的相機的原始檔，主要是以TIF給我，我會附上他們的說明" at bounding box center [449, 421] width 221 height 23
click at [263, 341] on div "相機原始檔!讓我們開始吧 接下來要提供我手上目前擁有的相機的原始檔，主要是以TIF給我，我會附上他們的說明。建議從連結下載圖片才能獲得完整體驗。" at bounding box center [564, 406] width 704 height 130
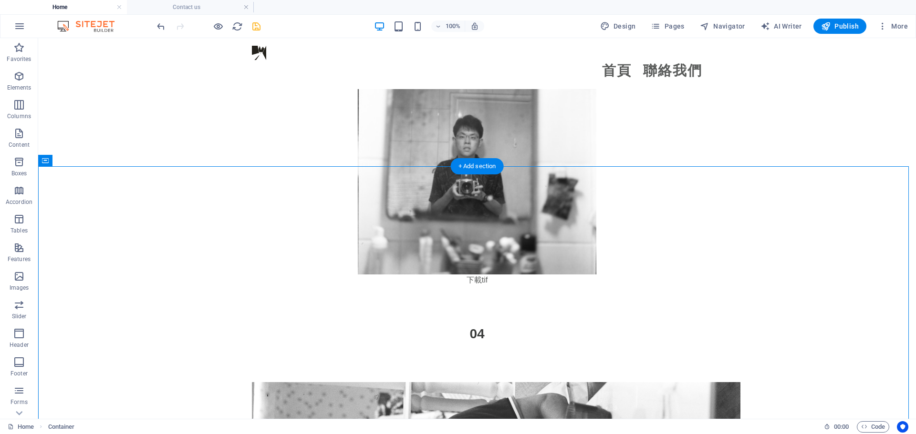
scroll to position [3704, 0]
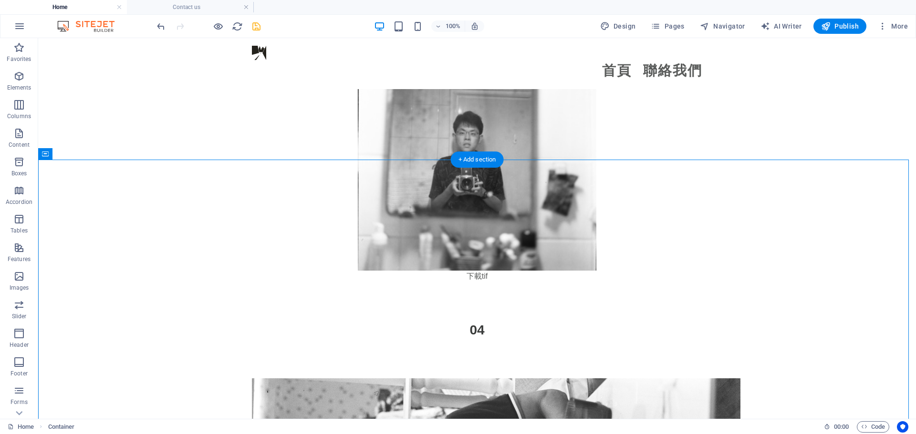
drag, startPoint x: 318, startPoint y: 319, endPoint x: 192, endPoint y: 203, distance: 170.8
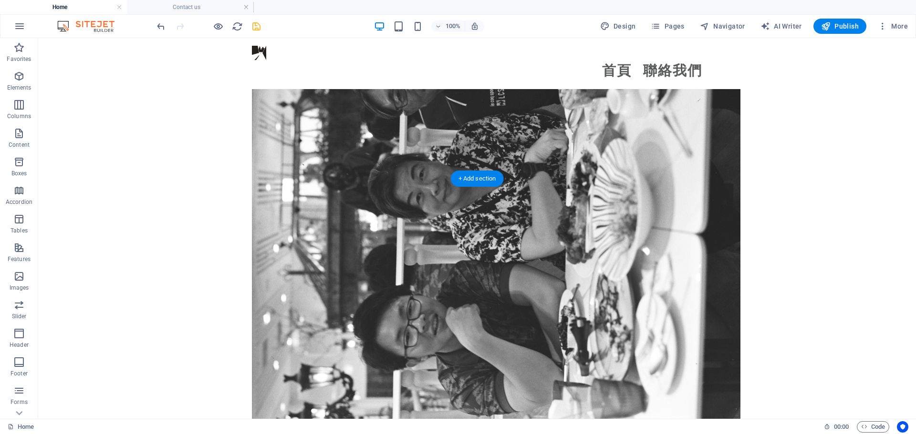
scroll to position [3685, 0]
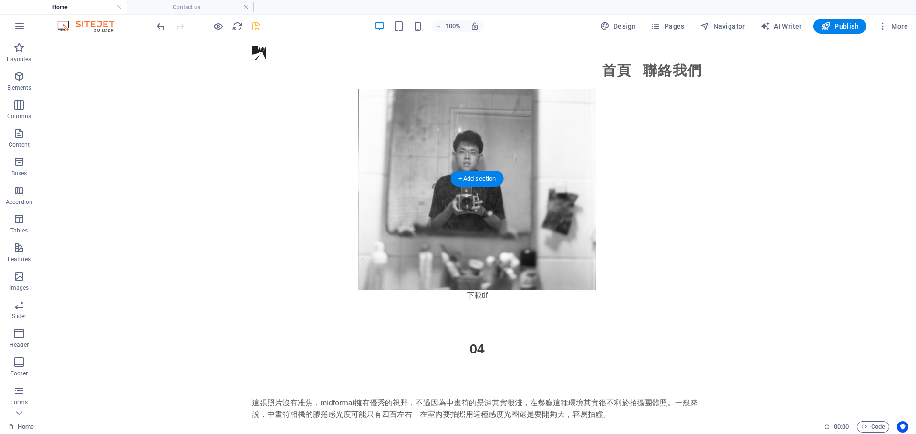
drag, startPoint x: 421, startPoint y: 112, endPoint x: 408, endPoint y: 248, distance: 137.5
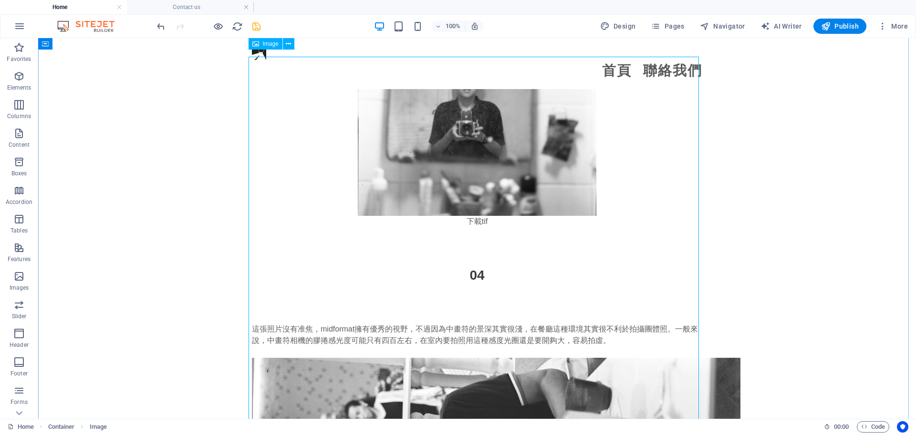
scroll to position [3732, 0]
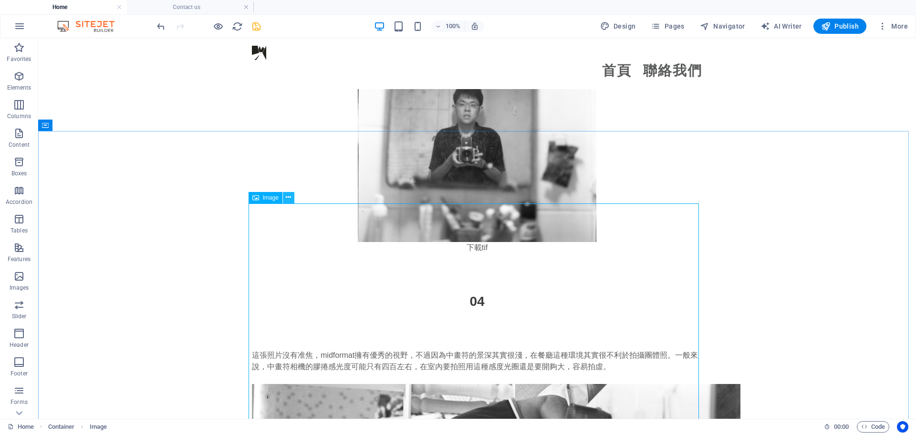
click at [291, 196] on icon at bounding box center [288, 198] width 5 height 10
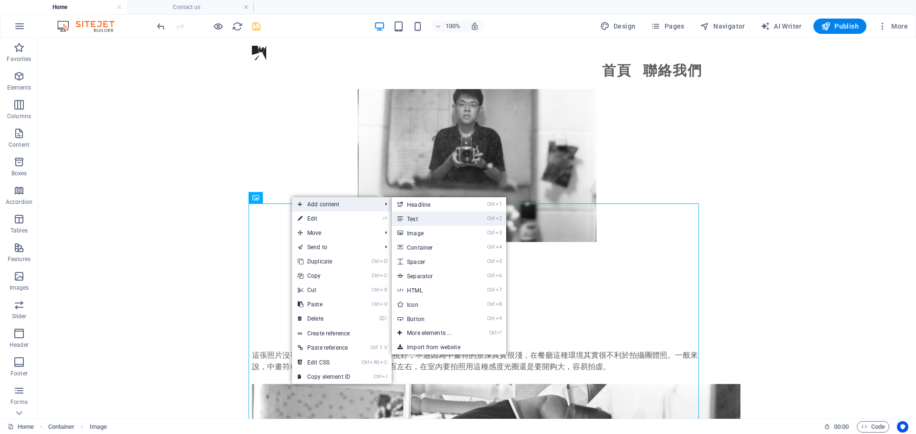
click at [482, 219] on li "Ctrl 2 Text" at bounding box center [449, 219] width 114 height 14
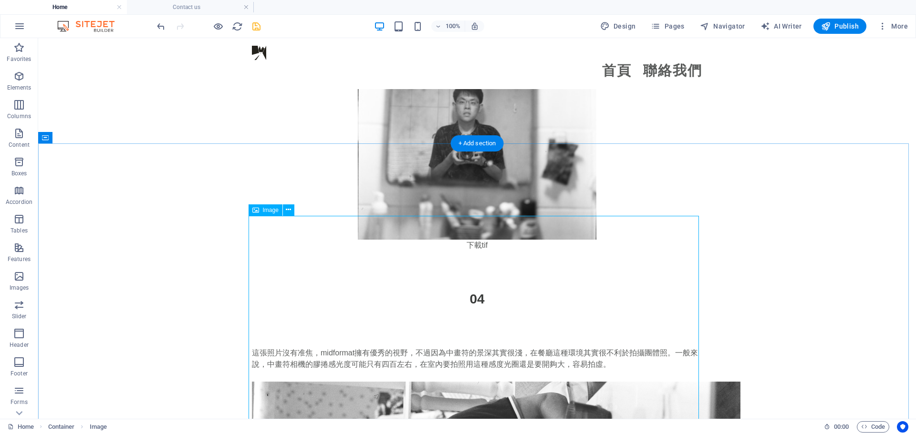
scroll to position [3685, 0]
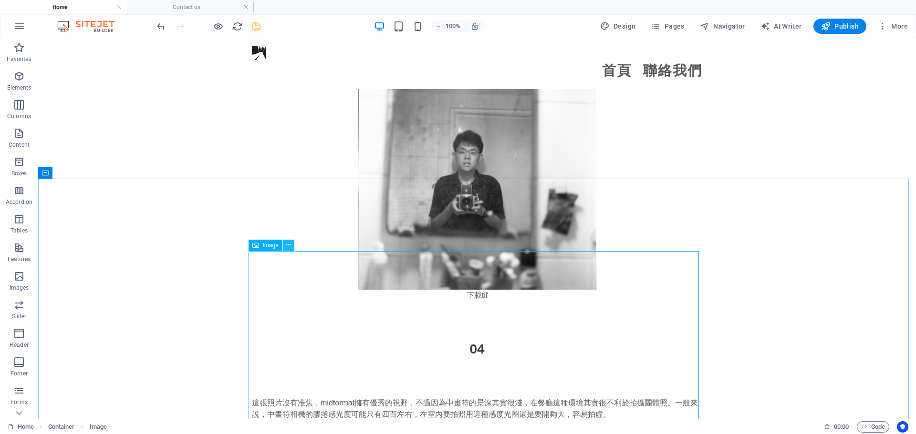
click at [287, 246] on icon at bounding box center [288, 245] width 5 height 10
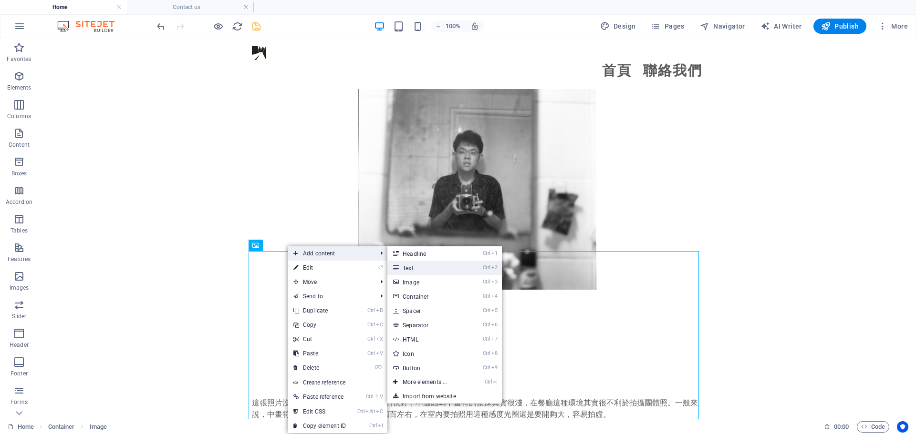
click at [404, 271] on link "Ctrl 2 Text" at bounding box center [426, 268] width 79 height 14
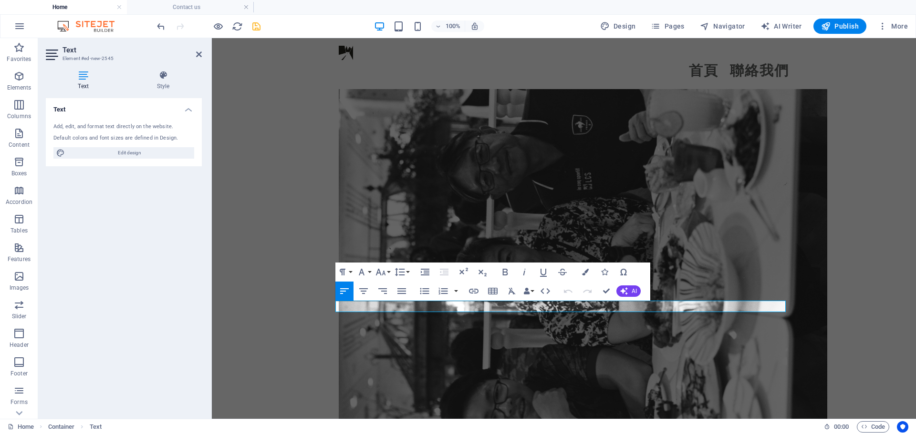
scroll to position [4162, 0]
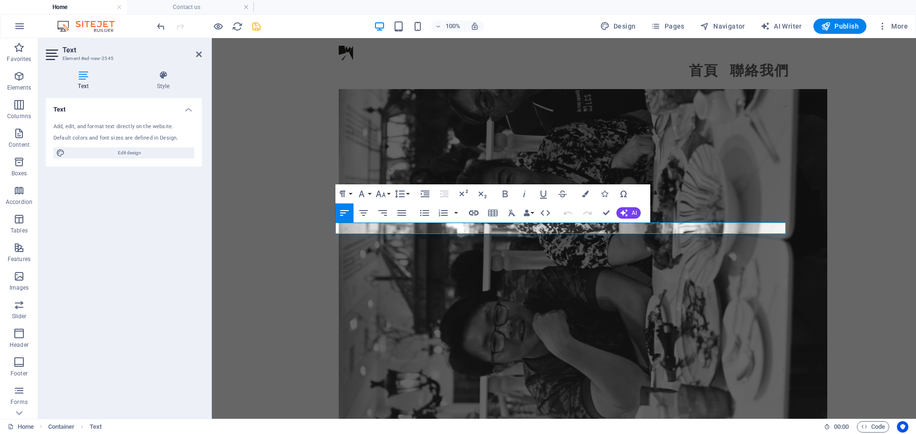
click at [475, 213] on icon "button" at bounding box center [473, 212] width 11 height 11
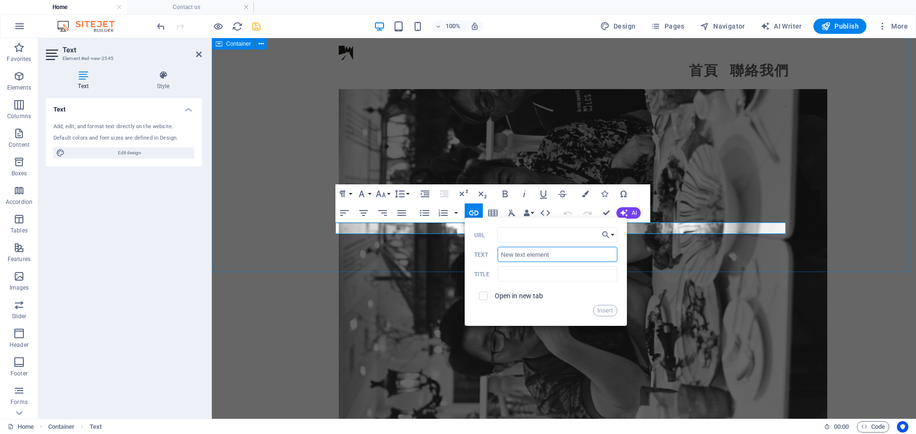
drag, startPoint x: 776, startPoint y: 291, endPoint x: 447, endPoint y: 247, distance: 332.5
click at [588, 258] on input "New text element" at bounding box center [556, 254] width 119 height 15
type input "ㄏ"
drag, startPoint x: 543, startPoint y: 251, endPoint x: 511, endPoint y: 261, distance: 33.5
click at [511, 261] on input "下載rawfile" at bounding box center [556, 254] width 119 height 15
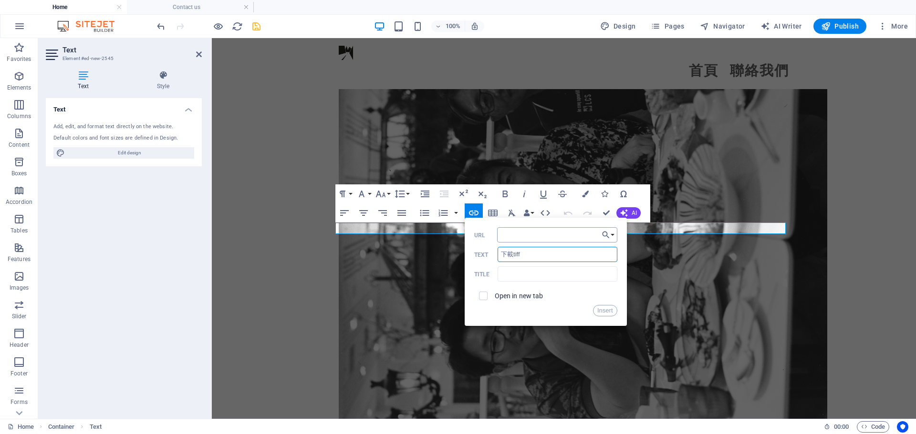
type input "下載tiff"
click at [520, 234] on input "URL" at bounding box center [557, 234] width 120 height 15
paste input "[DOMAIN_NAME][URL]"
click at [599, 236] on button "Choose Link" at bounding box center [608, 234] width 18 height 15
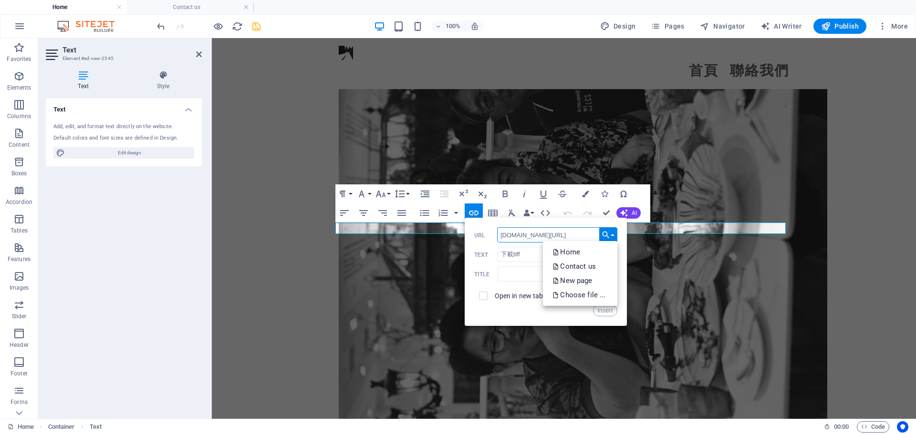
click at [588, 233] on input "[DOMAIN_NAME][URL]" at bounding box center [557, 234] width 120 height 15
paste input "000049650010.tif"
type input "[DOMAIN_NAME][URL]"
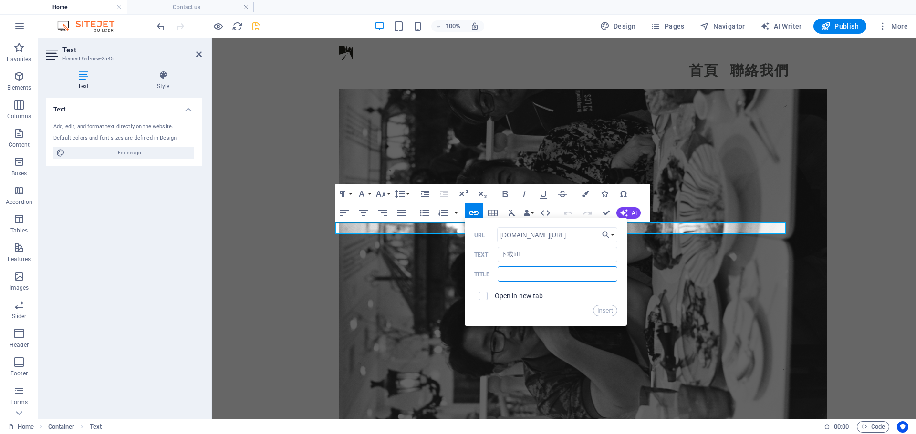
scroll to position [0, 0]
click at [553, 273] on input "text" at bounding box center [556, 274] width 119 height 15
paste input "[DOMAIN_NAME][URL]"
type input "[DOMAIN_NAME][URL]"
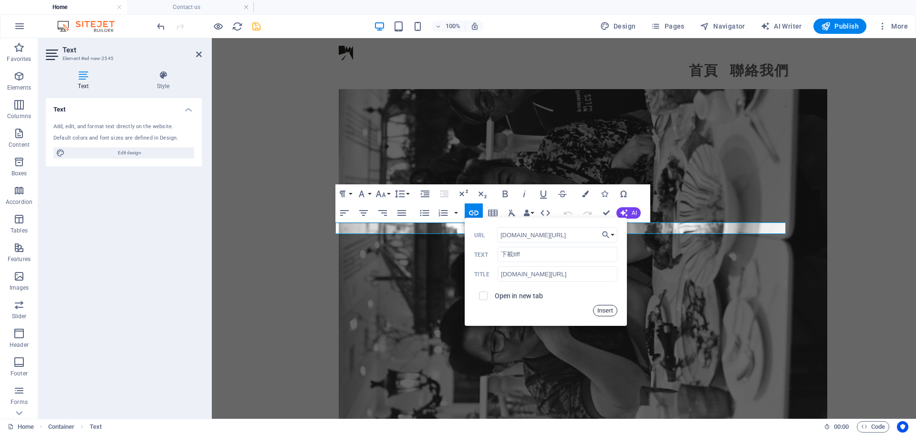
click at [607, 315] on button "Insert" at bounding box center [605, 310] width 24 height 11
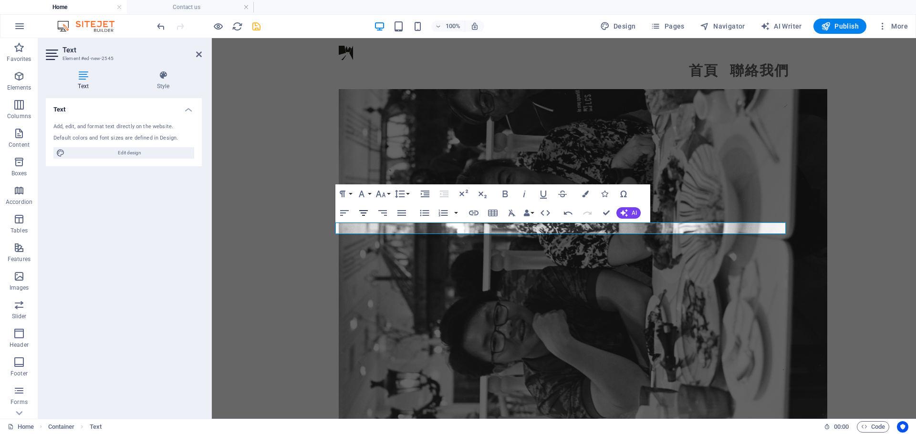
click at [364, 207] on icon "button" at bounding box center [363, 212] width 11 height 11
click at [236, 198] on div "這張照片沒有准焦，midformat擁有優秀的視野，不過因為中畫符的景深其實很淺，在餐廳這種環境其實很不利於拍攝團體照。一般來說，中畫符相機的膠捲感光度可能只…" at bounding box center [564, 187] width 704 height 609
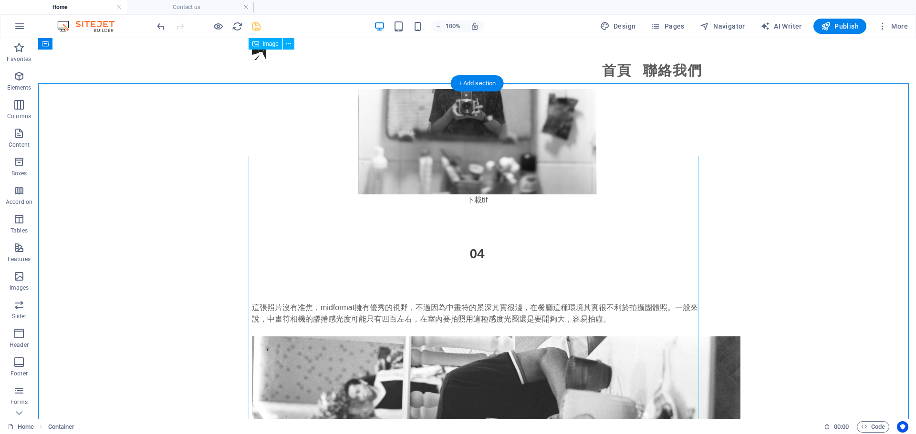
scroll to position [3828, 0]
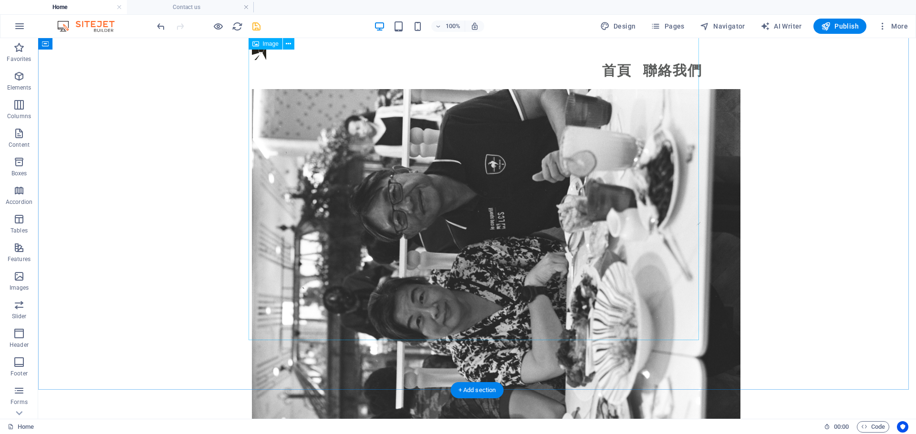
click at [438, 179] on figure at bounding box center [477, 316] width 450 height 487
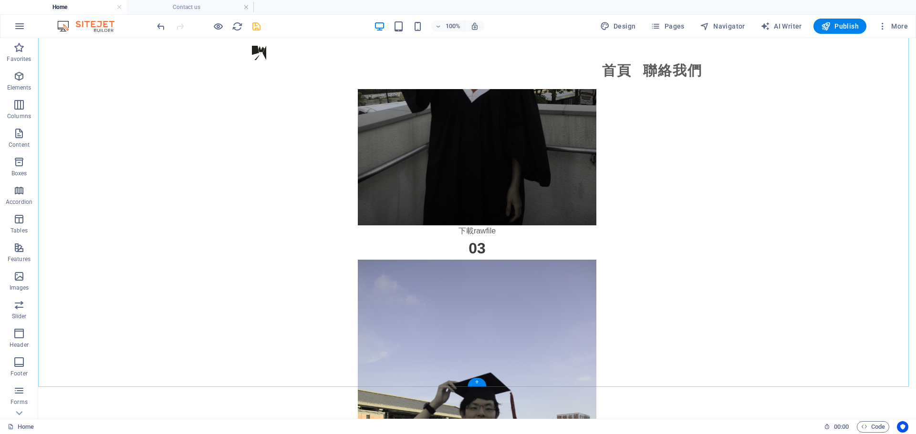
scroll to position [2470, 0]
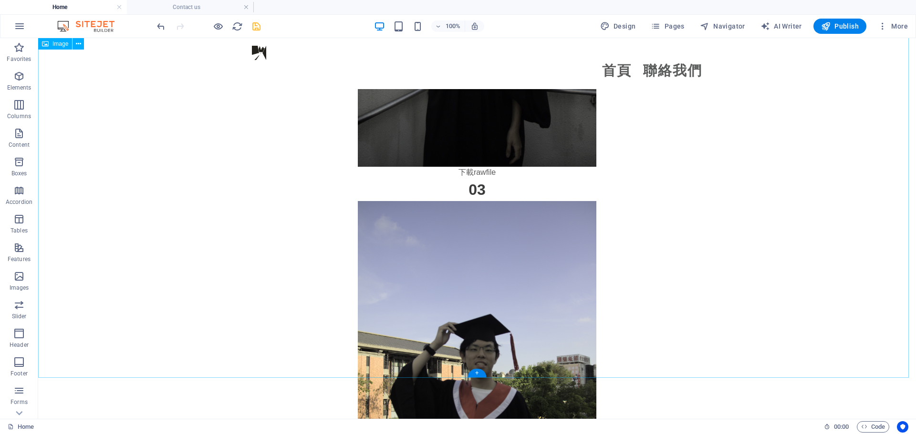
click at [463, 201] on figure at bounding box center [477, 380] width 878 height 358
select select "px"
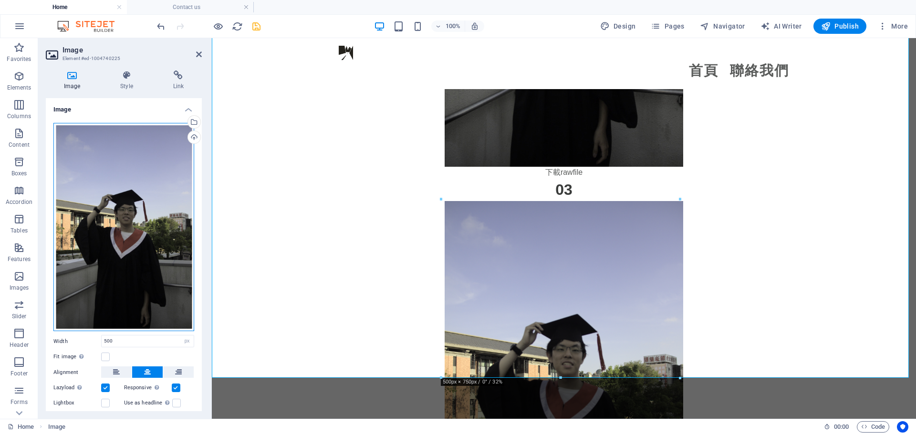
click at [147, 174] on div "Drag files here, click to choose files or select files from Files or our free s…" at bounding box center [123, 227] width 141 height 209
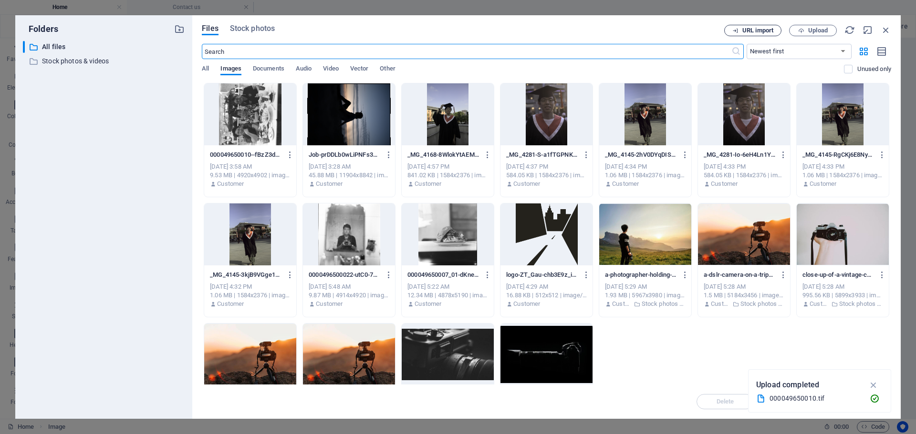
click at [760, 32] on span "URL import" at bounding box center [757, 31] width 31 height 6
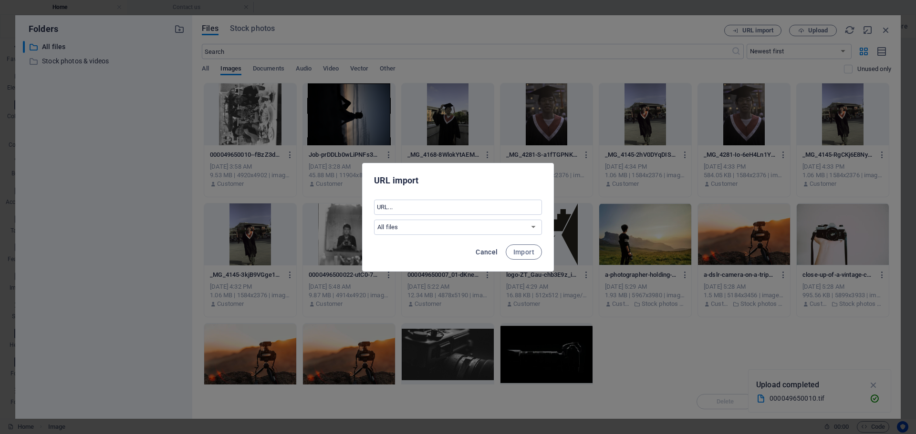
click at [487, 245] on button "Cancel" at bounding box center [487, 252] width 30 height 15
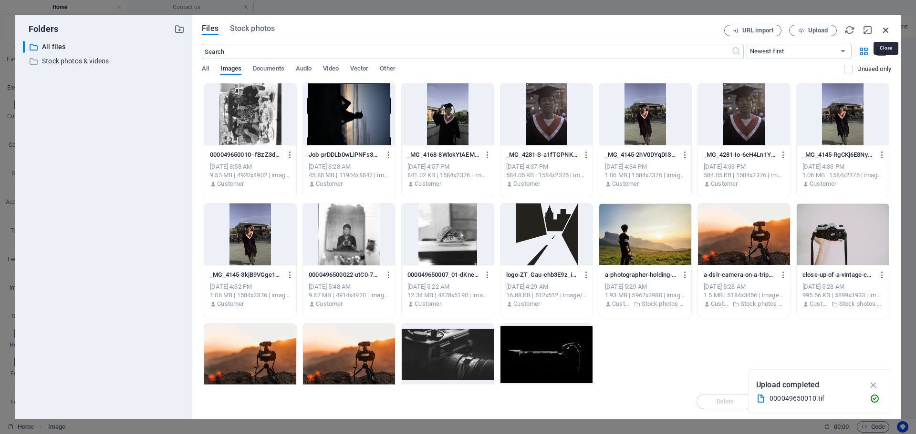
click at [888, 27] on icon "button" at bounding box center [885, 30] width 10 height 10
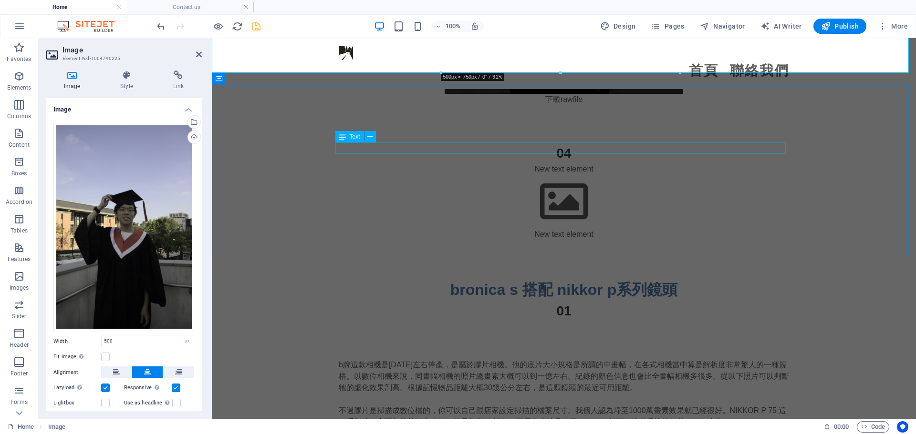
scroll to position [3042, 0]
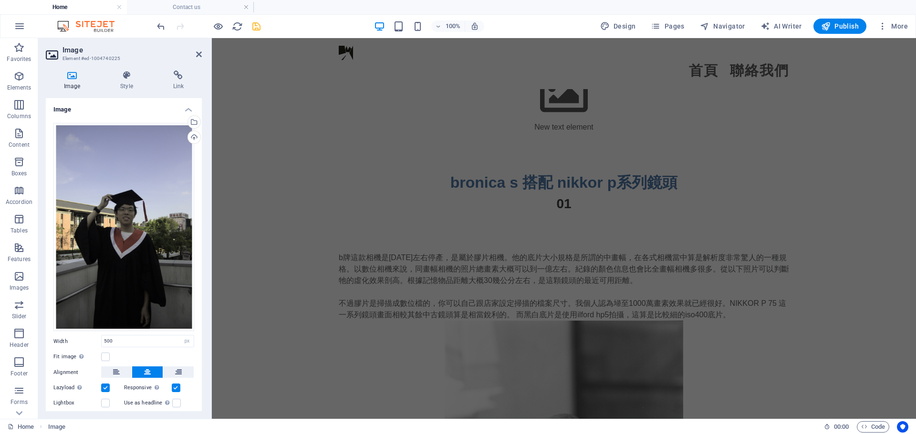
click at [210, 141] on div at bounding box center [210, 228] width 2 height 381
click at [250, 214] on div "b牌這款相機是[DATE]左右停產，是屬於膠片相機。他的底片大小規格是所謂的中畫幅，在各式相機當中算是解析度非常驚人的一種規格。以數位相機來說，同畫幅相機的照…" at bounding box center [564, 419] width 704 height 410
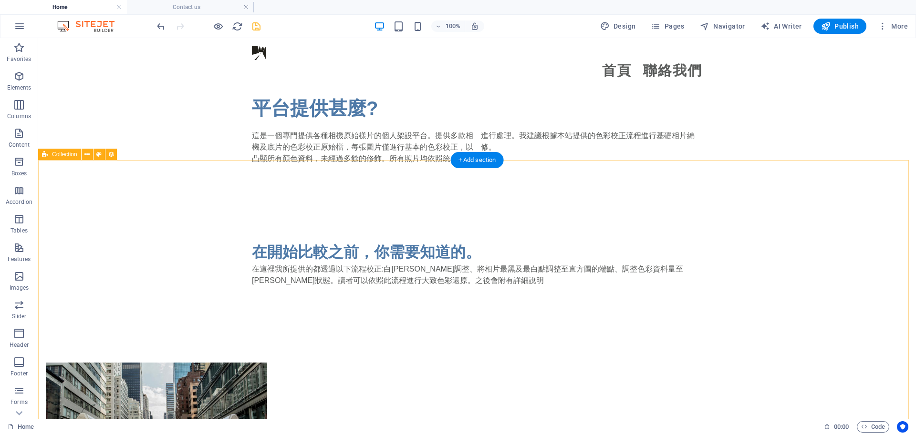
scroll to position [477, 0]
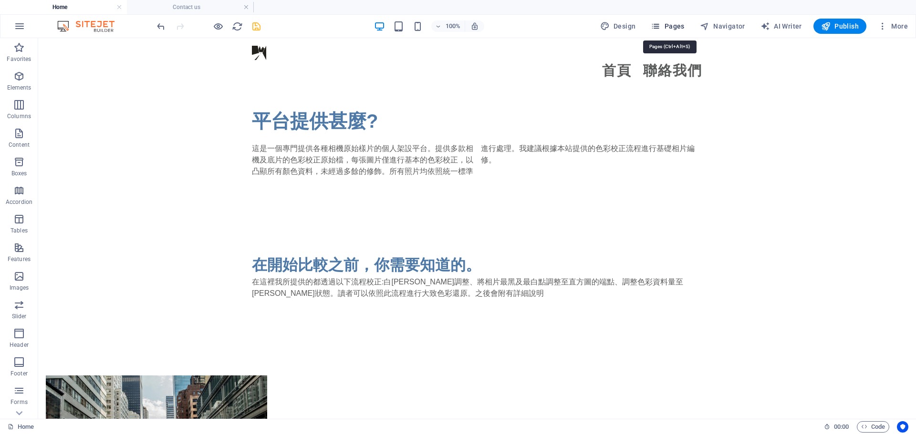
click at [672, 27] on span "Pages" at bounding box center [667, 26] width 33 height 10
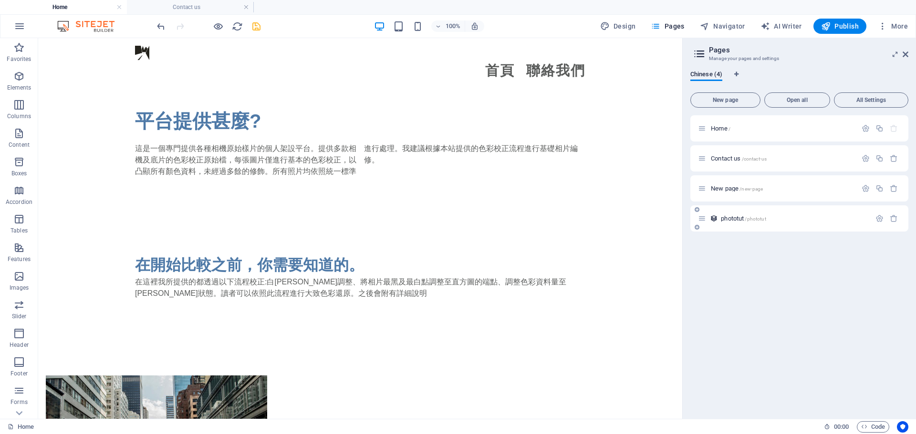
click at [732, 222] on div "phototut /phototut" at bounding box center [784, 218] width 173 height 11
click at [733, 218] on span "phototut /phototut" at bounding box center [743, 218] width 45 height 7
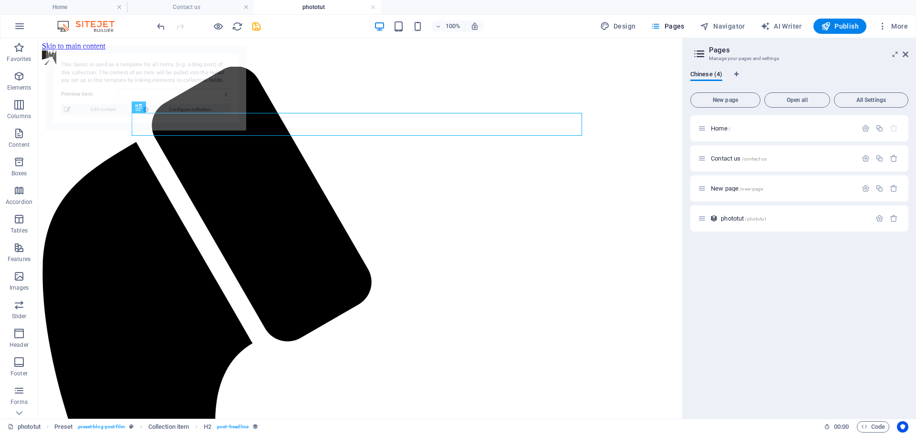
scroll to position [0, 0]
select select "68dcaea7a8fff36a180f95a2"
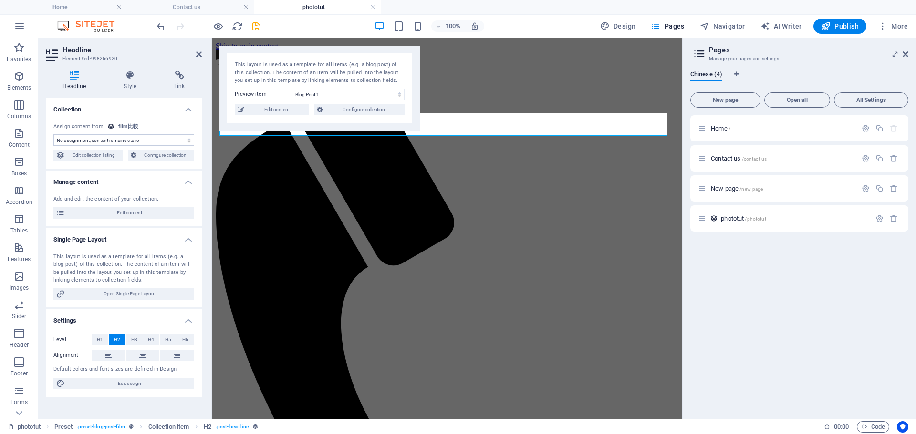
select select "name"
click at [364, 91] on select "Blog Post 1" at bounding box center [348, 94] width 113 height 11
click at [292, 89] on select "Blog Post 1" at bounding box center [348, 94] width 113 height 11
click at [271, 108] on span "Edit content" at bounding box center [276, 109] width 59 height 11
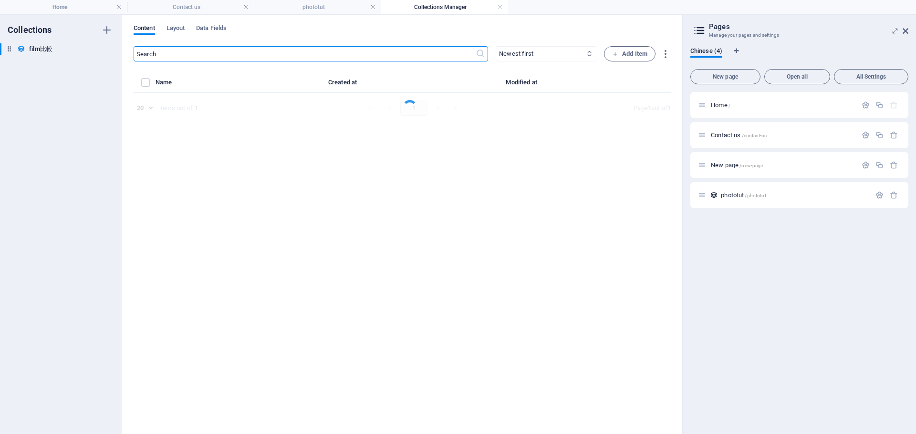
select select "Category 2"
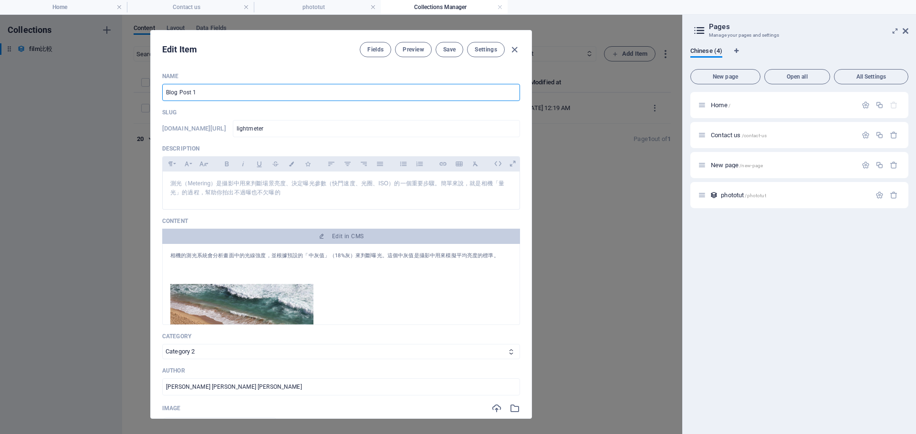
drag, startPoint x: 247, startPoint y: 92, endPoint x: 34, endPoint y: 88, distance: 212.7
click at [34, 88] on div "Edit Item Fields Preview Save Settings Name Blog Post 1 ​ Slug [DOMAIN_NAME][UR…" at bounding box center [341, 225] width 682 height 420
type input "d"
type input "ㄏ"
type input "測光教學"
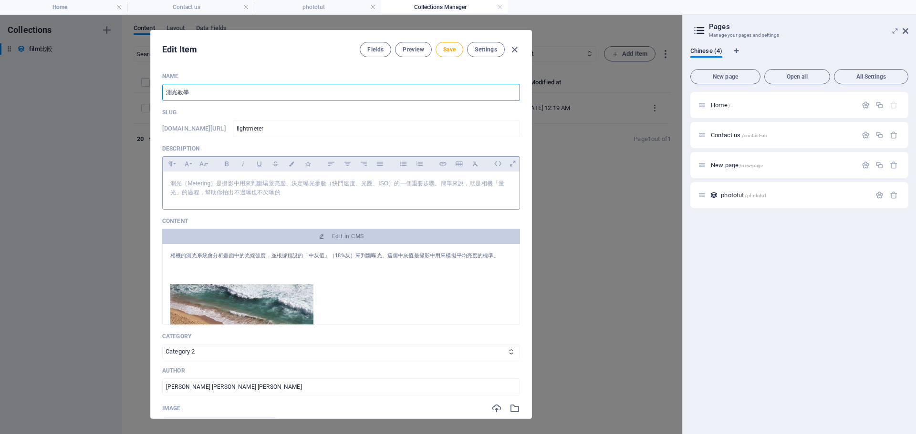
click at [327, 189] on p "測光（Metering）是攝影中用來判斷場景亮度、決定曝光參數（快門速度、光圈、ISO）的一個重要步驟。簡單來說，就是相機「量光」的過程，幫助你拍出不過曝也不…" at bounding box center [340, 188] width 341 height 18
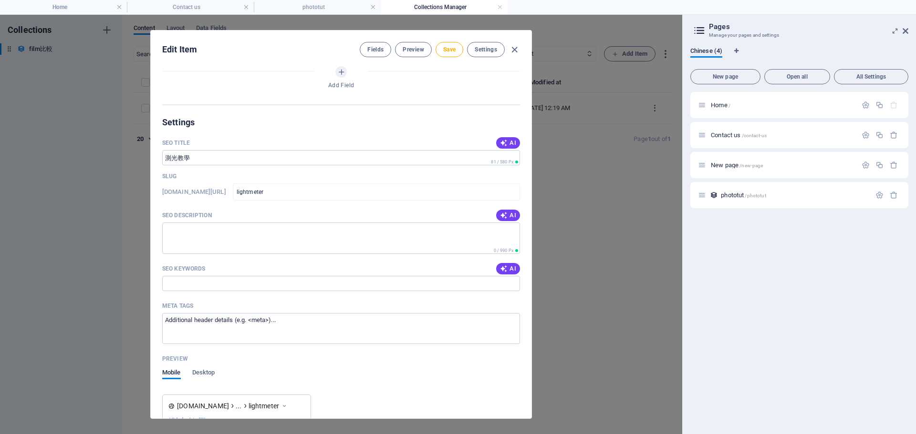
scroll to position [668, 0]
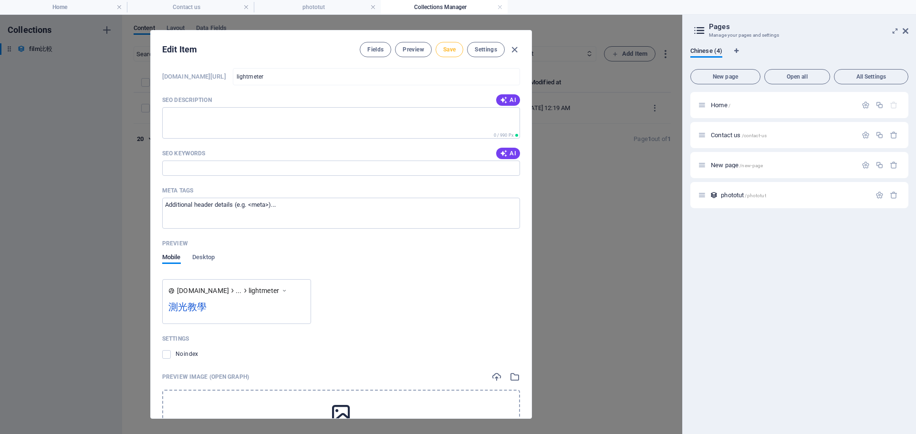
click at [453, 46] on span "Save" at bounding box center [449, 50] width 12 height 8
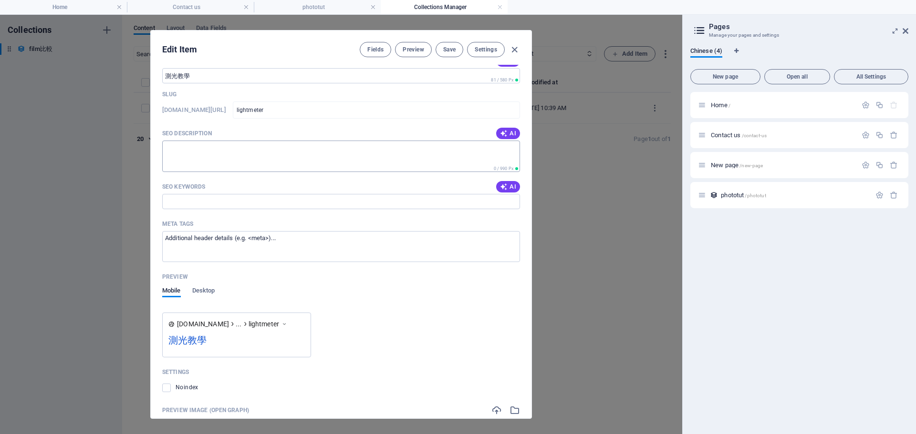
scroll to position [620, 0]
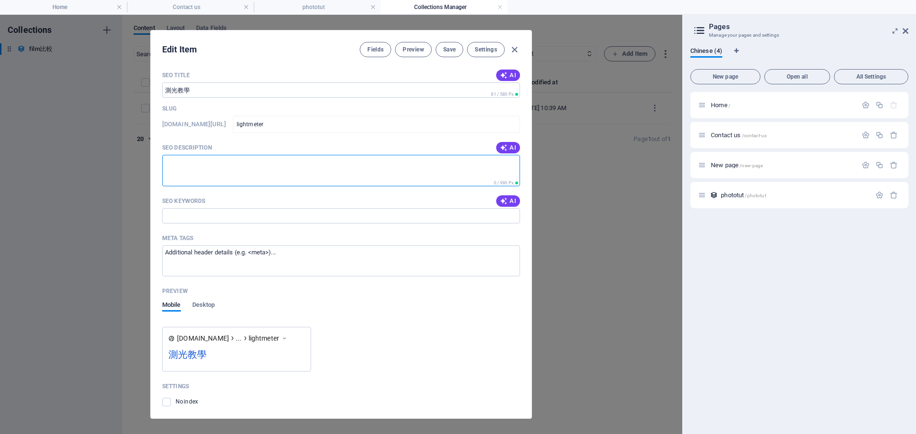
click at [204, 171] on textarea "SEO Description" at bounding box center [341, 170] width 358 height 31
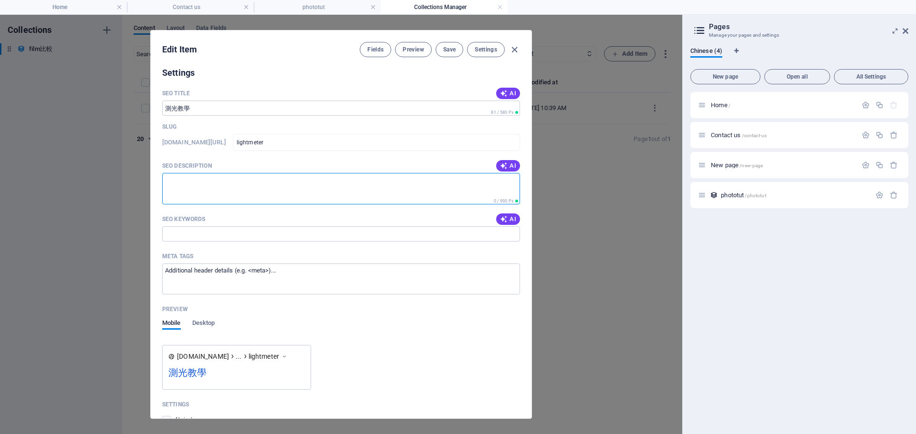
scroll to position [572, 0]
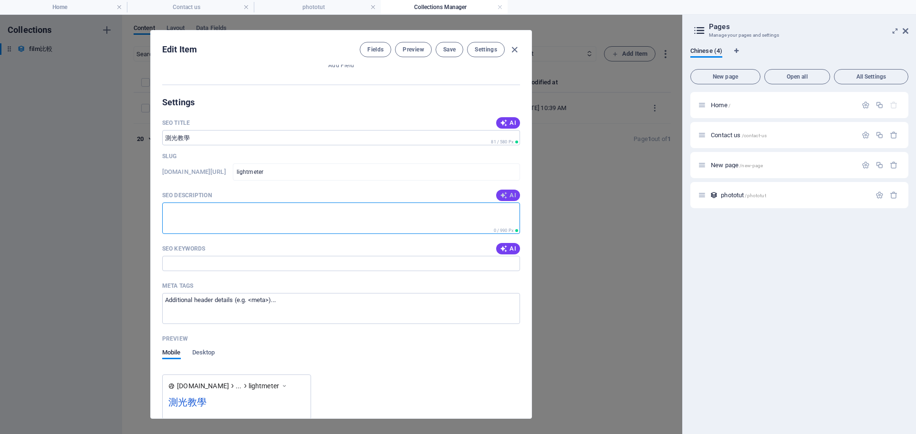
click at [510, 196] on span "AI" at bounding box center [508, 196] width 16 height 8
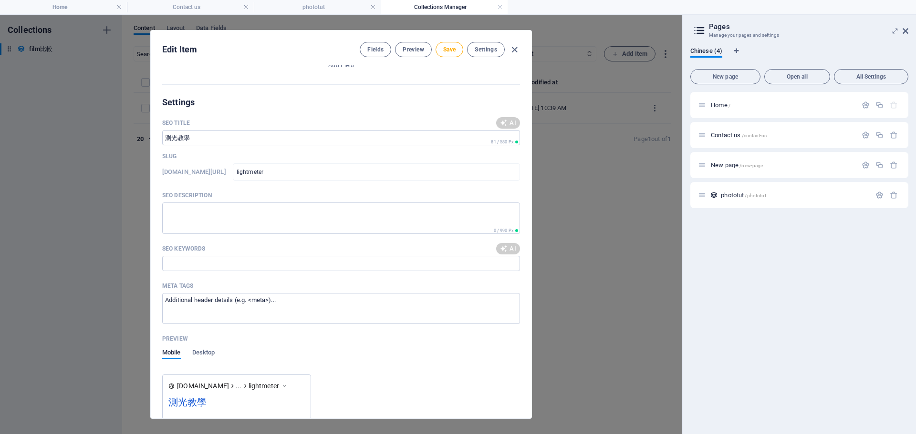
type textarea "掌握測光技巧，確保影像完美曝光！學習光圈、快門、ISO的搭配，創造理想影像。"
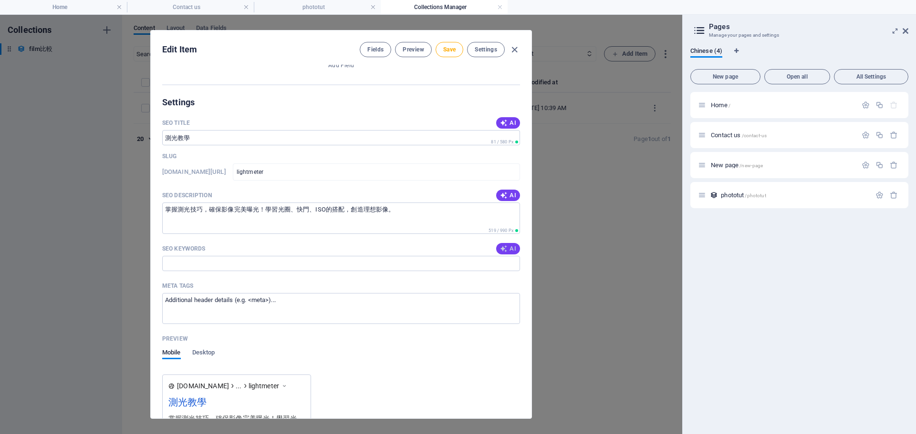
click at [502, 248] on icon "button" at bounding box center [504, 249] width 8 height 8
type input "測光教學, 攝影曝光, 曝光三角, 光圈快門ISO, 相機測光系統, 灰卡測光"
click at [322, 313] on textarea "Meta tags ​" at bounding box center [341, 308] width 358 height 31
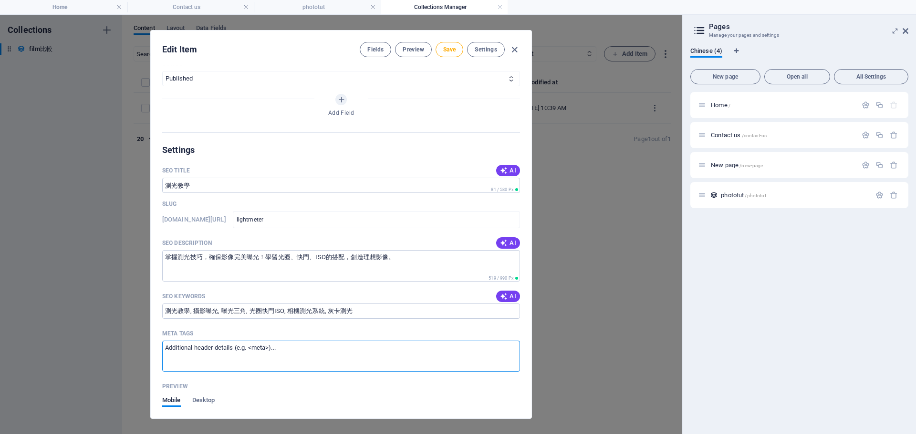
scroll to position [477, 0]
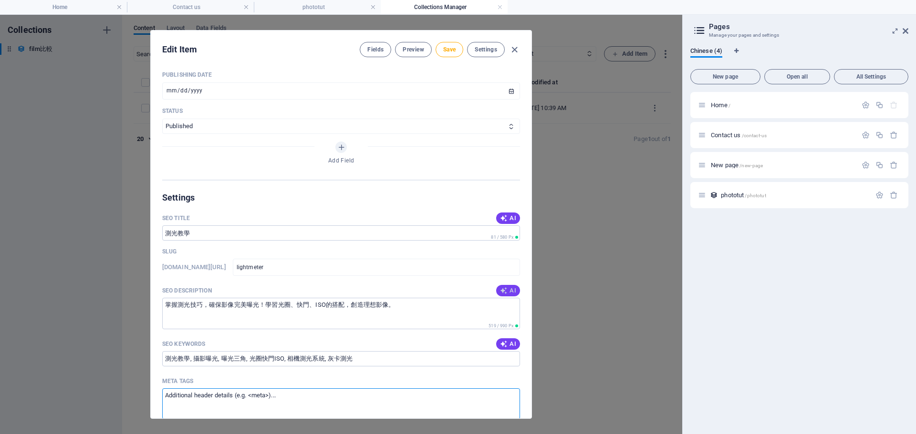
click at [507, 286] on button "AI" at bounding box center [508, 290] width 24 height 11
type textarea "掌握攝影曝光技巧！了解測光的基本要素，提升照片亮度與質感，拍出完美影像。📸"
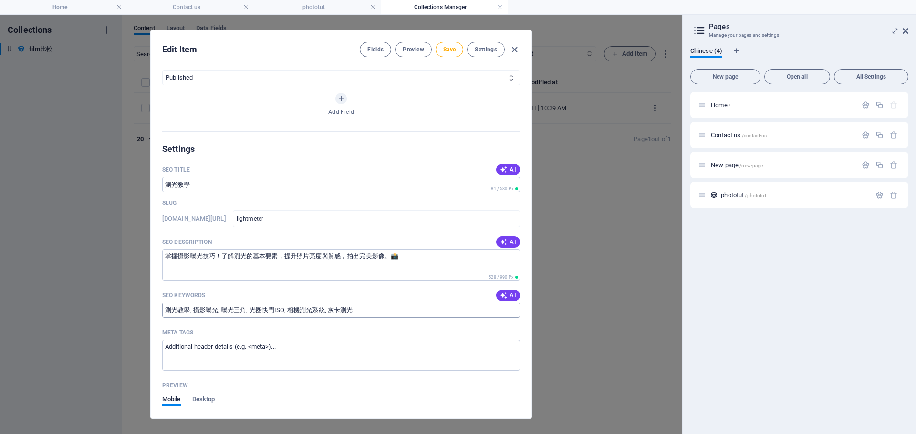
scroll to position [525, 0]
drag, startPoint x: 405, startPoint y: 254, endPoint x: 16, endPoint y: 240, distance: 389.4
click at [16, 240] on div "Edit Item Fields Preview Save Settings Name 測光教學 ​ Slug [DOMAIN_NAME][URL] ligh…" at bounding box center [341, 225] width 682 height 420
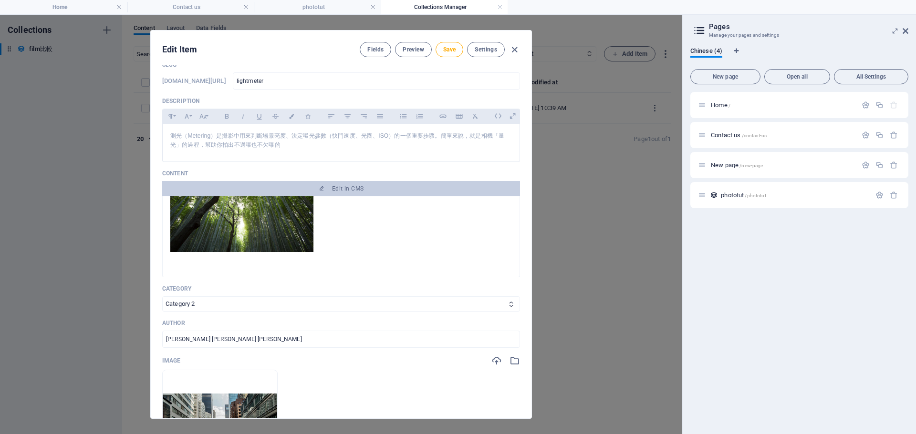
scroll to position [238, 0]
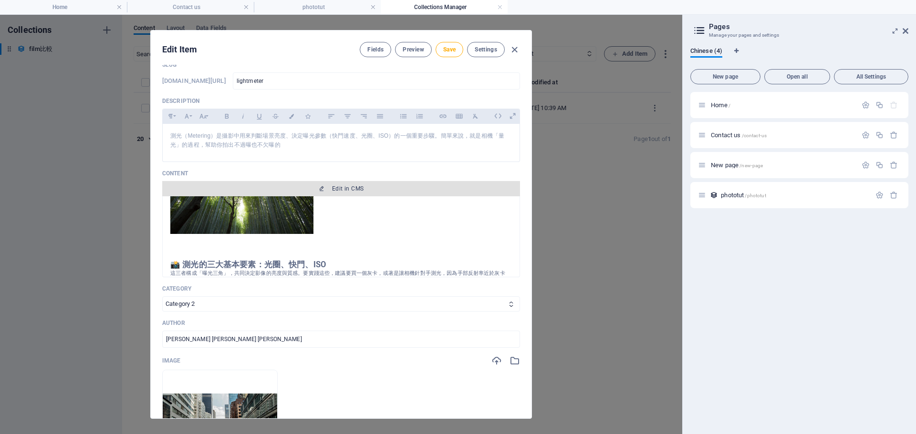
click at [303, 189] on span "Edit in CMS" at bounding box center [341, 189] width 350 height 8
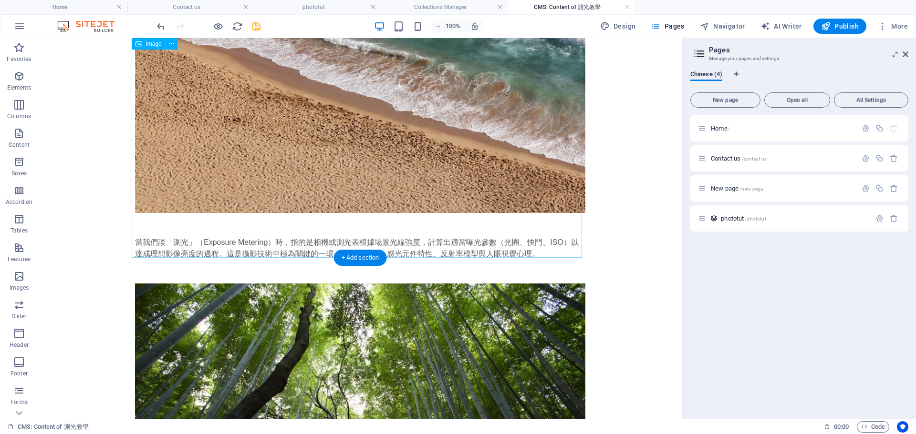
scroll to position [0, 0]
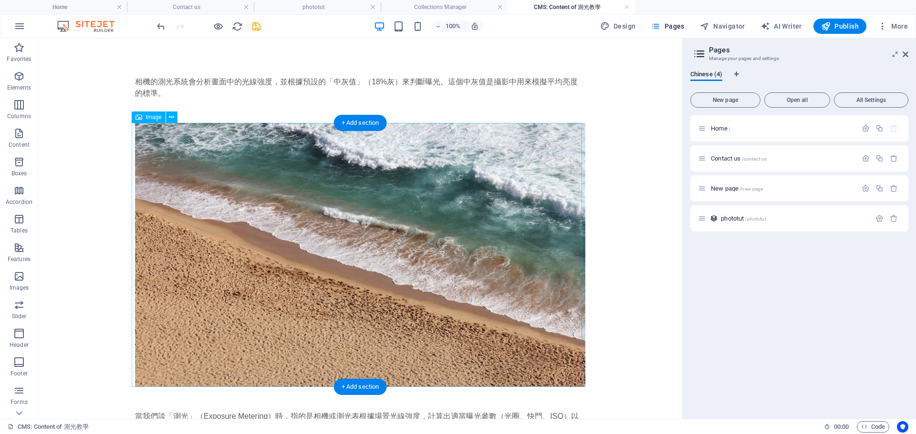
click at [368, 207] on figure at bounding box center [360, 255] width 450 height 264
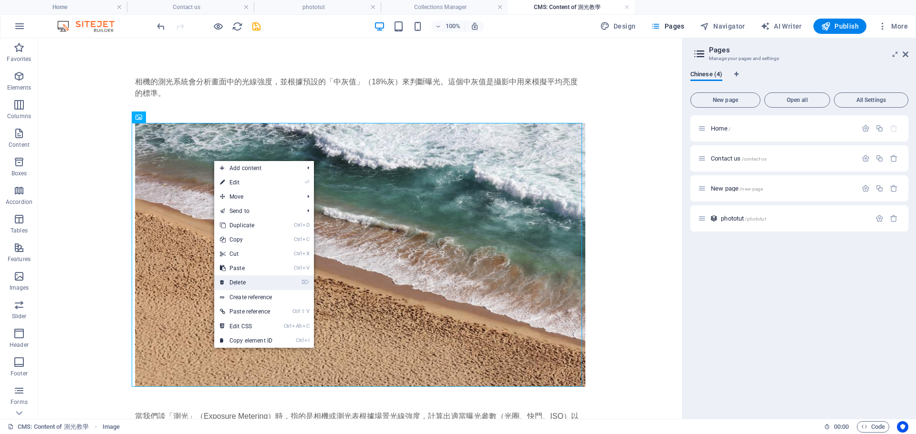
click at [261, 284] on link "⌦ Delete" at bounding box center [246, 283] width 64 height 14
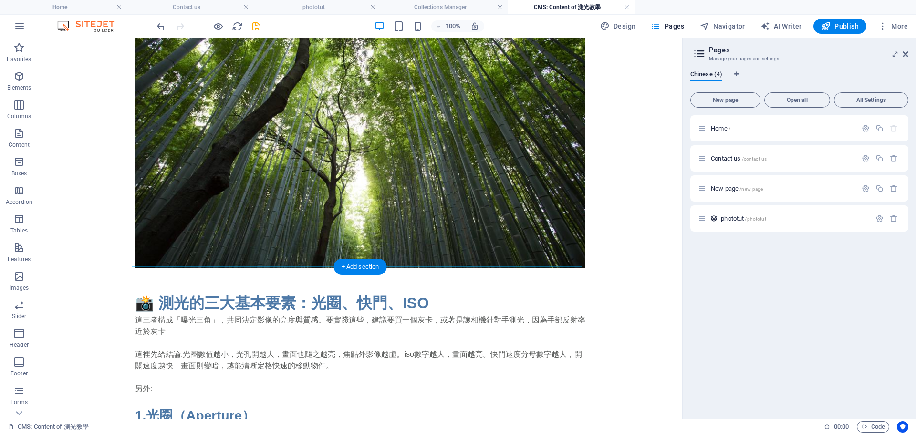
scroll to position [191, 0]
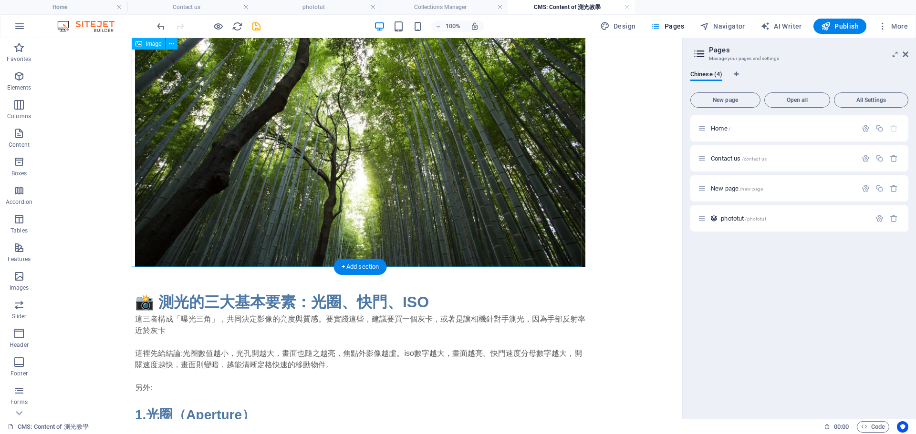
click at [352, 158] on figure at bounding box center [360, 135] width 450 height 264
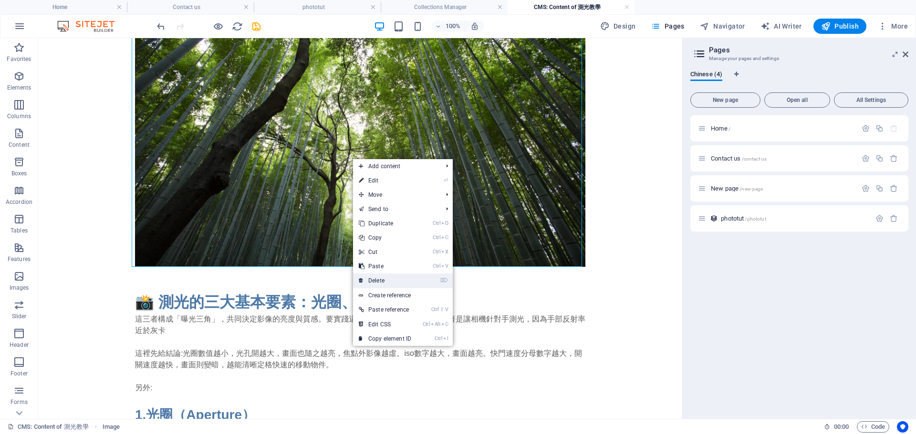
click at [413, 277] on link "⌦ Delete" at bounding box center [385, 281] width 64 height 14
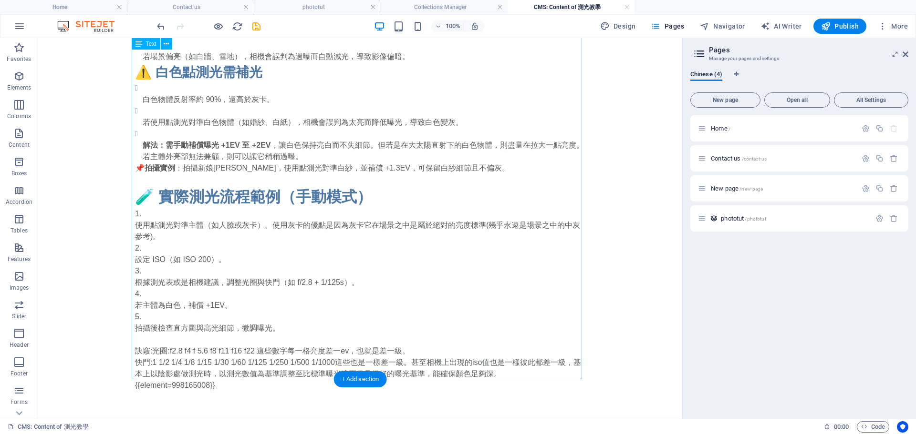
scroll to position [663, 0]
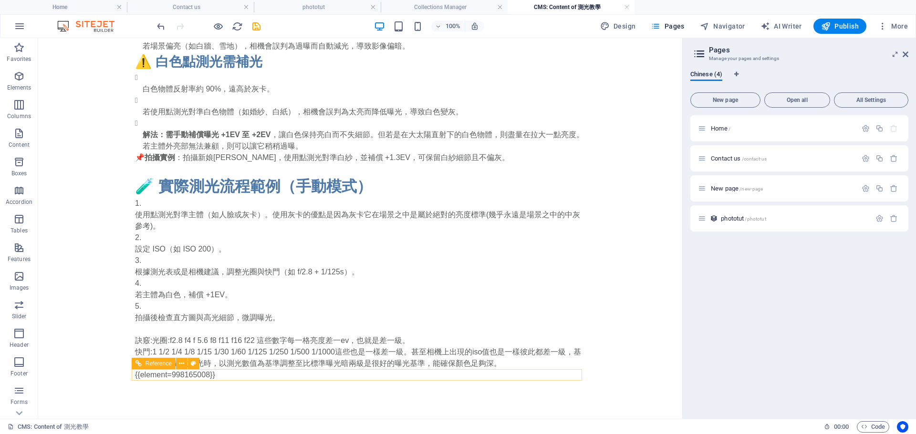
click at [201, 374] on div "{{element=998165008}}" at bounding box center [360, 375] width 450 height 11
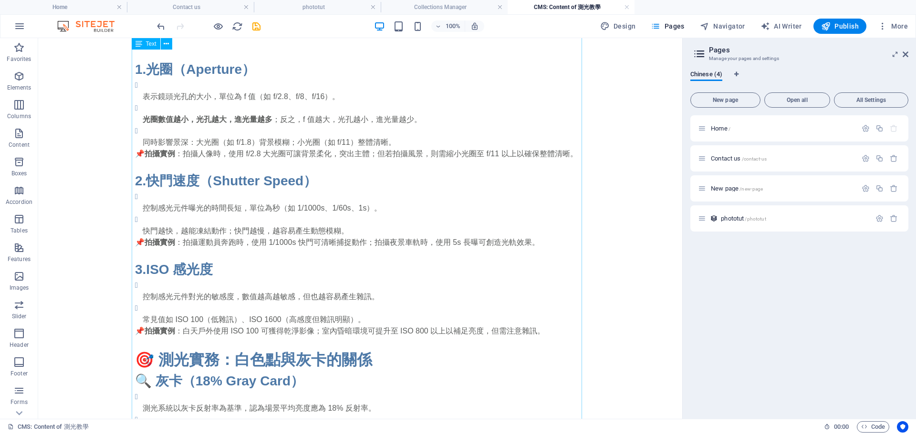
scroll to position [286, 0]
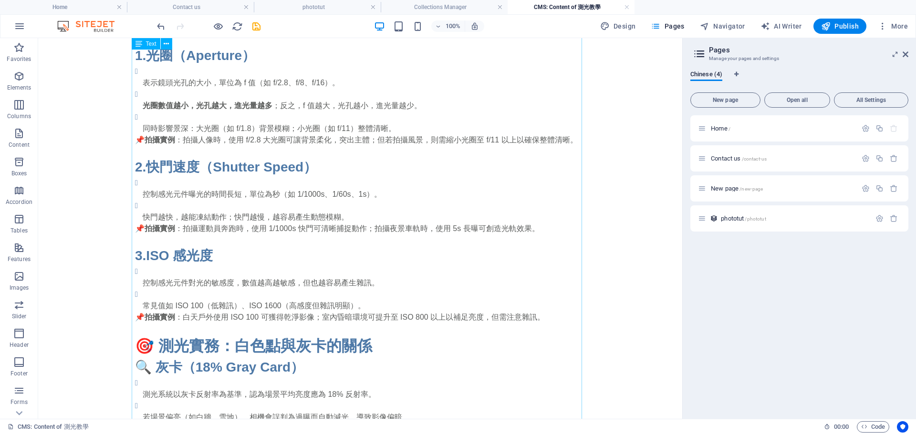
click at [149, 83] on div "📸 測光的三大基本要素：光圈、快門、ISO 這三者構成「曝光三角」，共同決定影像的亮度與質感。要實踐這些，建議要買一個灰卡，或著是讓相機針對手測光，因為手部反…" at bounding box center [360, 336] width 450 height 810
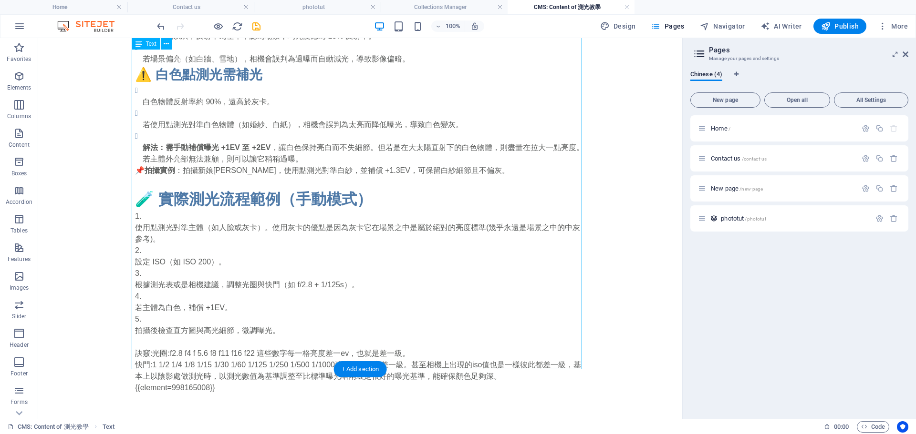
scroll to position [663, 0]
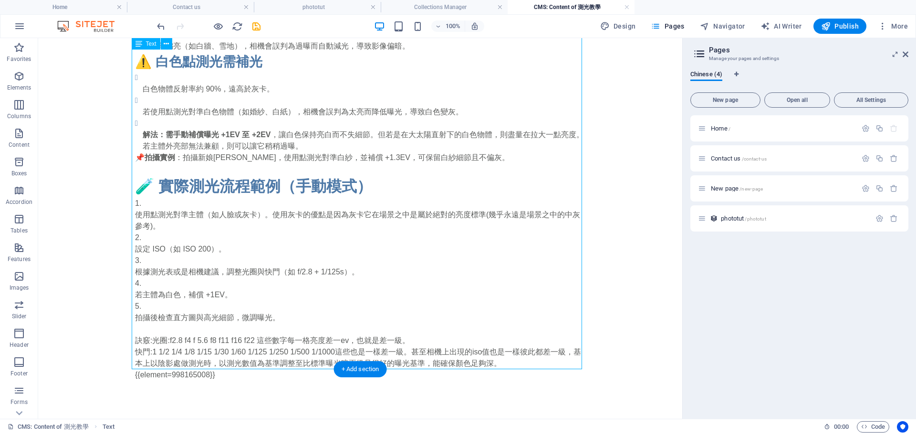
drag, startPoint x: 394, startPoint y: 176, endPoint x: 150, endPoint y: 187, distance: 244.0
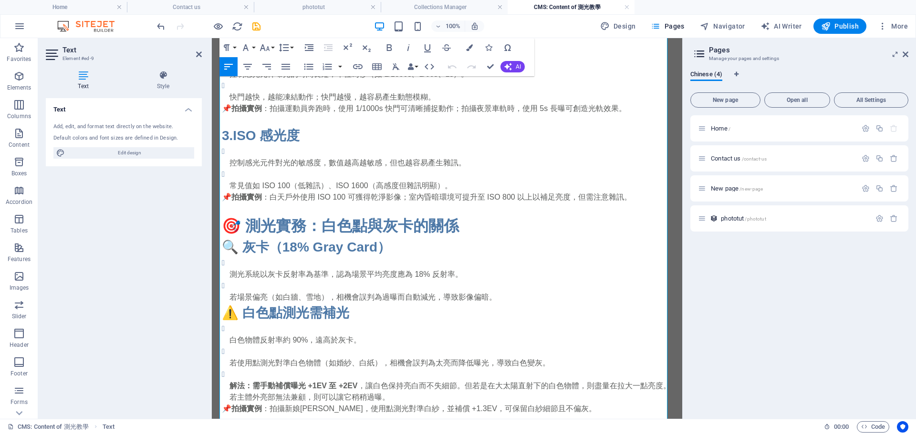
scroll to position [425, 0]
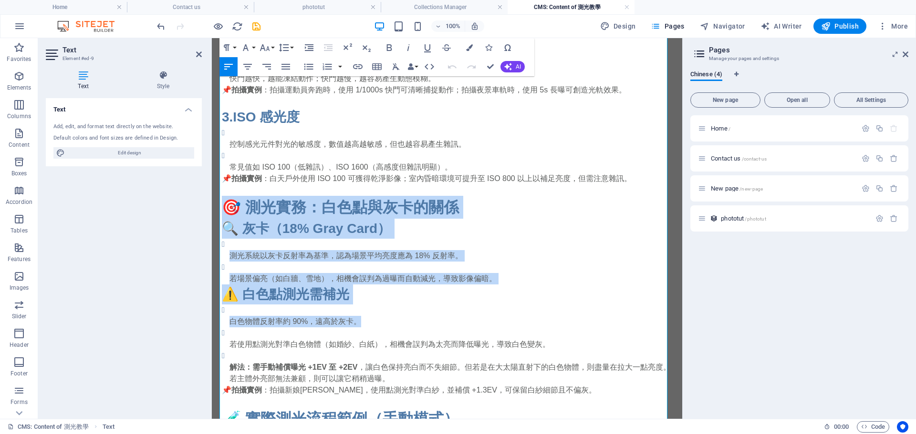
drag, startPoint x: 221, startPoint y: 212, endPoint x: 429, endPoint y: 323, distance: 235.5
click at [429, 323] on div "📸 測光的三大基本要素：光圈、快門、ISO 這三者構成「曝光三角」，共同決定影像的亮度與質感。要實踐這些，建議要買一個灰卡，或著是讓相機針對手測光，因為手部反…" at bounding box center [447, 198] width 450 height 810
click at [429, 323] on p "白色物體反射率約 90%，遠高於灰卡。" at bounding box center [450, 321] width 443 height 11
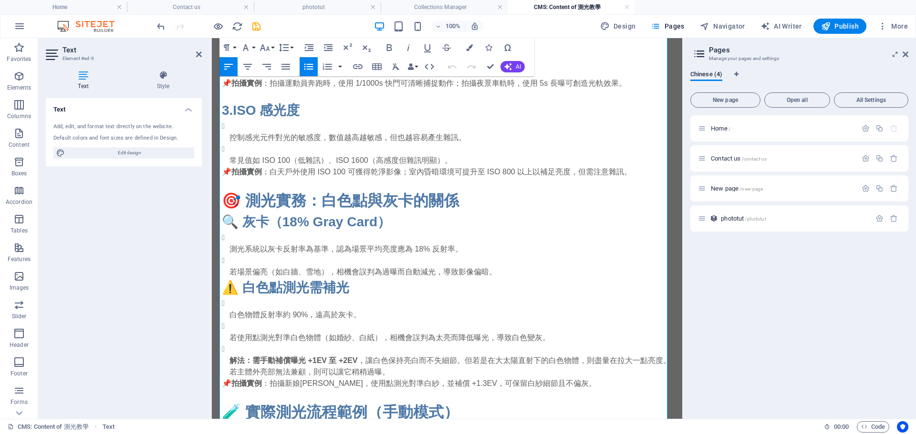
scroll to position [473, 0]
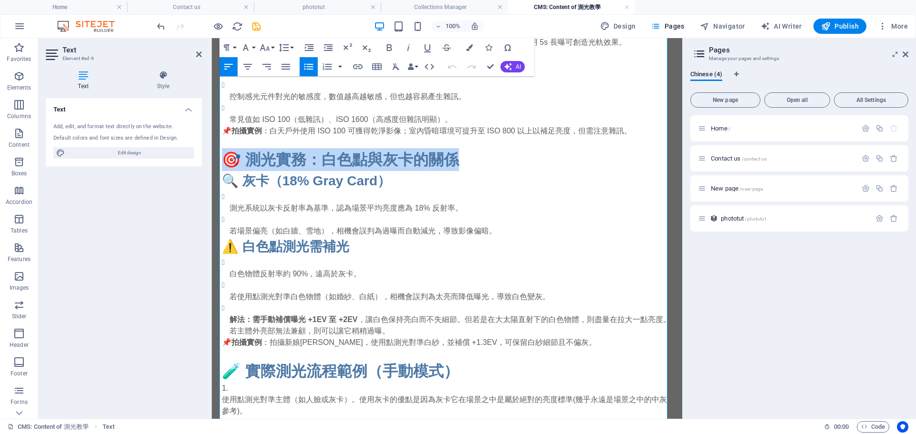
drag, startPoint x: 493, startPoint y: 155, endPoint x: 389, endPoint y: 212, distance: 118.2
click at [212, 169] on html "Skip to main content 相機的測光系統會分析畫面中的光線強度，並根據預設的「中灰值」（18%灰）來判斷曝光。這個中灰值是攝影中用來模擬平均亮…" at bounding box center [447, 85] width 470 height 1039
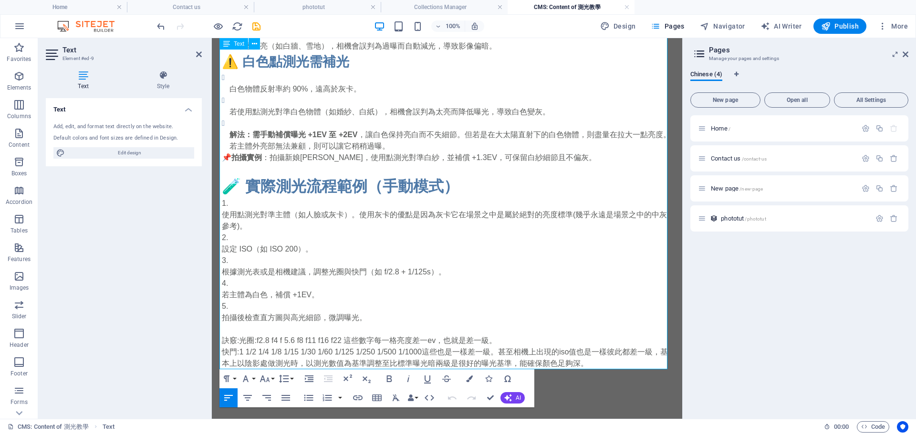
scroll to position [616, 0]
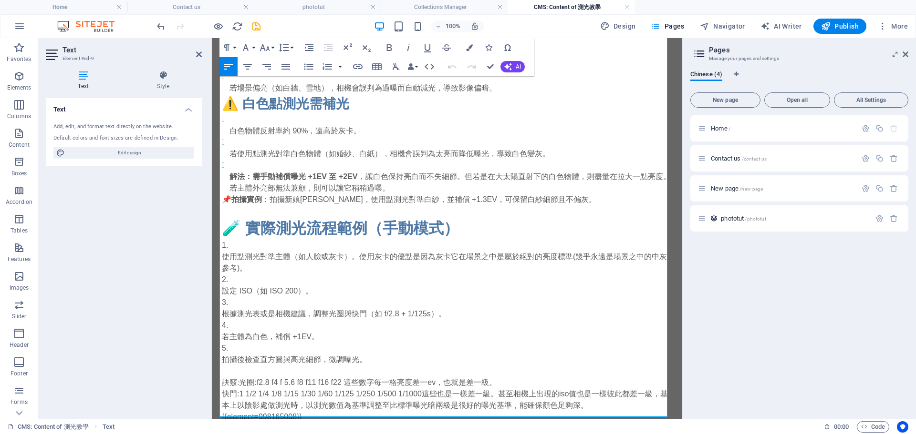
click at [354, 181] on strong "解法：需手動補償曝光 +1EV 至 +2EV" at bounding box center [293, 177] width 128 height 8
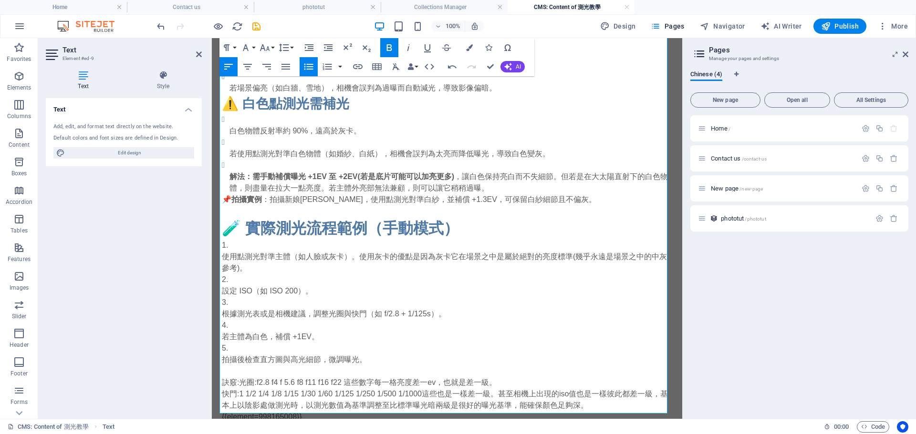
scroll to position [663, 0]
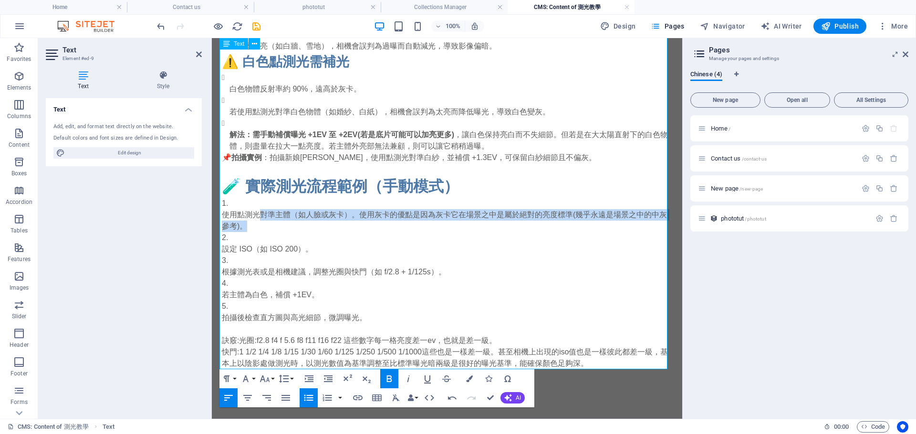
drag, startPoint x: 255, startPoint y: 216, endPoint x: 261, endPoint y: 223, distance: 9.5
click at [261, 223] on p "使用點測光對準主體（如人臉或灰卡）。使用灰卡的優點是因為灰卡它在場景之中是屬於絕對的亮度標準(幾乎永遠是場景之中的中灰參考)。" at bounding box center [447, 220] width 450 height 23
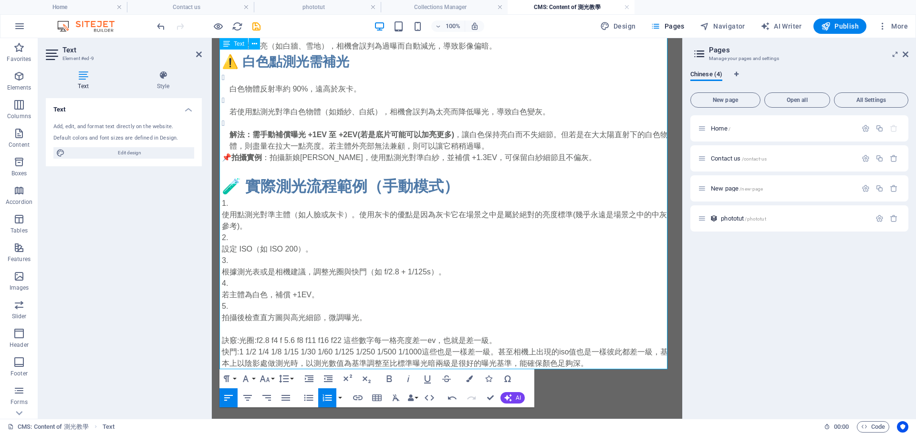
click at [253, 216] on p "使用點測光對準主體（如人臉或灰卡）。使用灰卡的優點是因為灰卡它在場景之中是屬於絕對的亮度標準(幾乎永遠是場景之中的中灰參考)。" at bounding box center [447, 220] width 450 height 23
click at [490, 148] on p "解法：需手動補償曝光 +1EV 至 +2EV(若是底片可能可以加亮更多) ，讓白色保持亮白而不失細節。但若是在大太陽直射下的白色物體，則盡量在拉大一點亮度。若…" at bounding box center [450, 140] width 443 height 23
click at [332, 256] on li "根據測光表或是相機建議，調整光圈與快門（如 f/2.8 + 1/125s）。" at bounding box center [447, 266] width 450 height 23
click at [330, 244] on p "設定 ISO（如 ISO 200）。" at bounding box center [447, 249] width 450 height 11
click at [299, 227] on p "使用點測光對準主體（如人臉或灰卡）。使用灰卡的優點是因為灰卡它在場景之中是屬於絕對的亮度標準(幾乎永遠是場景之中的中灰參考)。" at bounding box center [447, 220] width 450 height 23
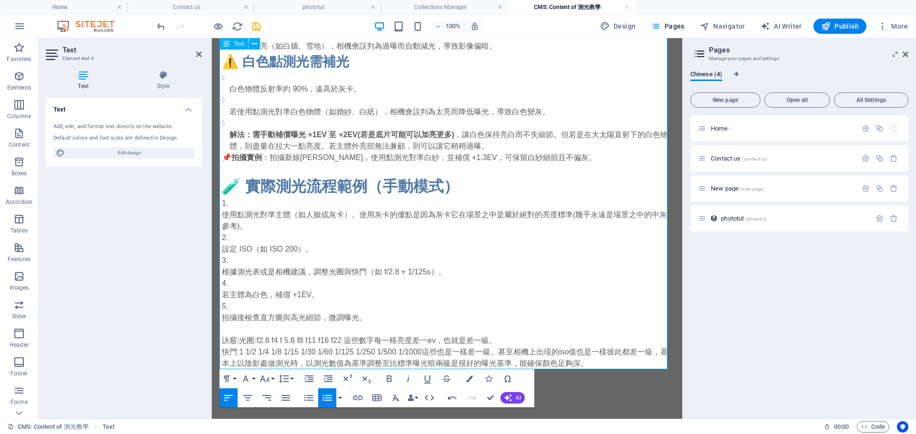
click at [500, 147] on p "解法：需手動補償曝光 +1EV 至 +2EV(若是底片可能可以加亮更多) ，讓白色保持亮白而不失細節。但若是在大太陽直射下的白色物體，則盡量在拉大一點亮度。若…" at bounding box center [450, 140] width 443 height 23
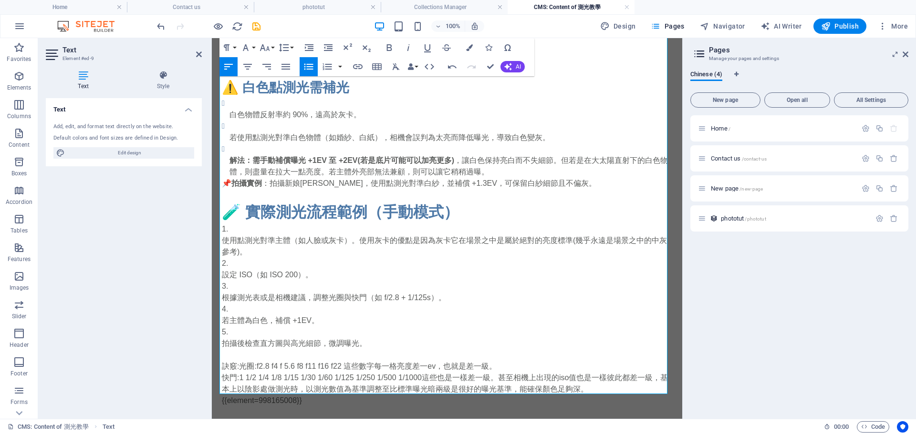
scroll to position [616, 0]
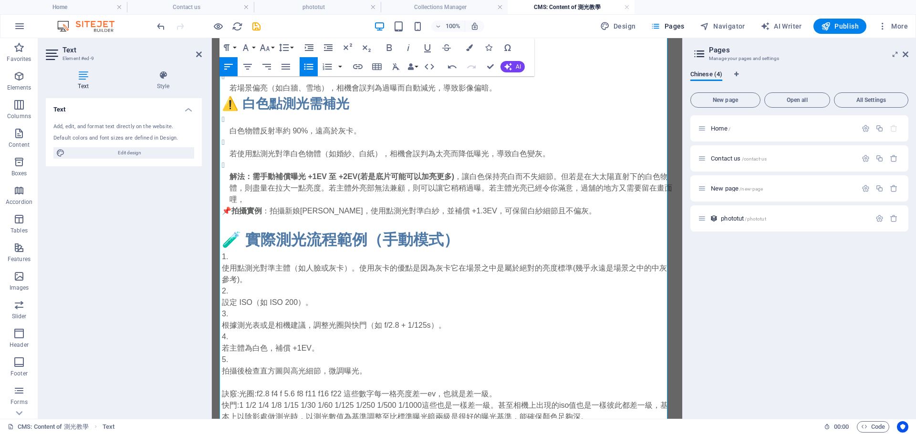
click at [598, 199] on p "解法：需手動補償曝光 +1EV 至 +2EV(若是底片可能可以加亮更多) ，讓白色保持亮白而不失細節。但若是在大太陽直射下的白色物體，則盡量在拉大一點亮度。若…" at bounding box center [450, 188] width 443 height 34
click at [593, 196] on p "解法：需手動補償曝光 +1EV 至 +2EV(若是底片可能可以加亮更多) ，讓白色保持亮白而不失細節。但若是在大太陽直射下的白色物體，則盡量在拉大一點亮度。若…" at bounding box center [450, 188] width 443 height 34
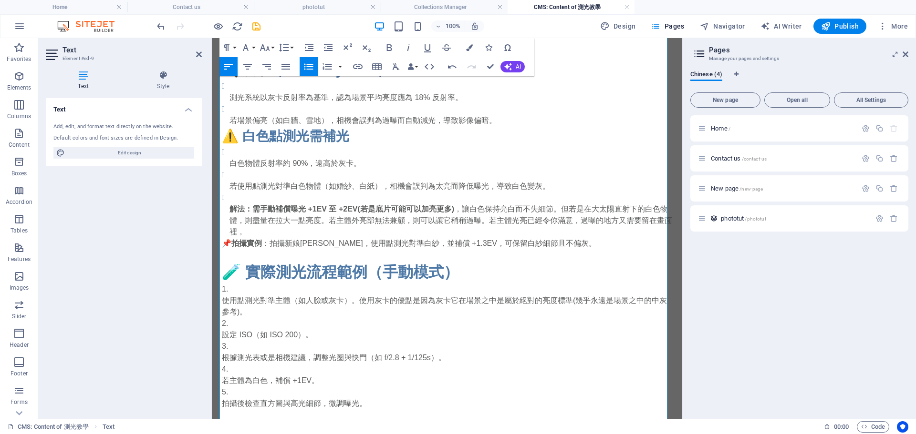
scroll to position [568, 0]
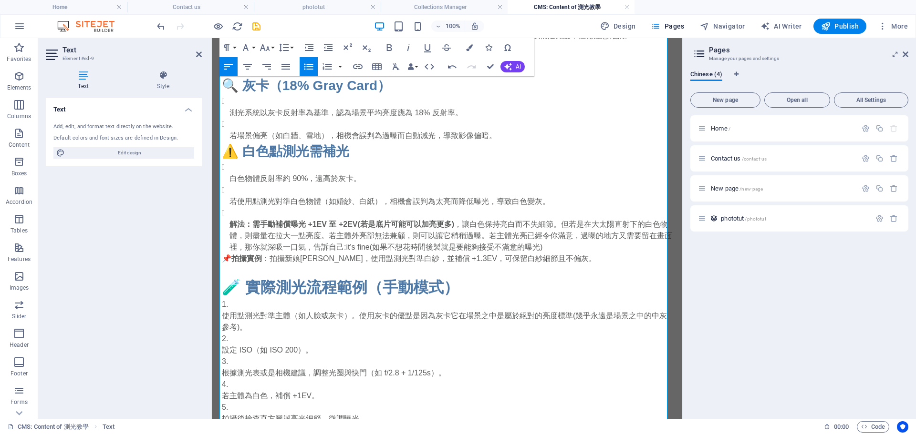
click at [490, 240] on p "解法：需手動補償曝光 +1EV 至 +2EV(若是底片可能可以加亮更多) ，讓白色保持亮白而不失細節。但若是在大太陽直射下的白色物體，則盡量在拉大一點亮度。若…" at bounding box center [450, 236] width 443 height 34
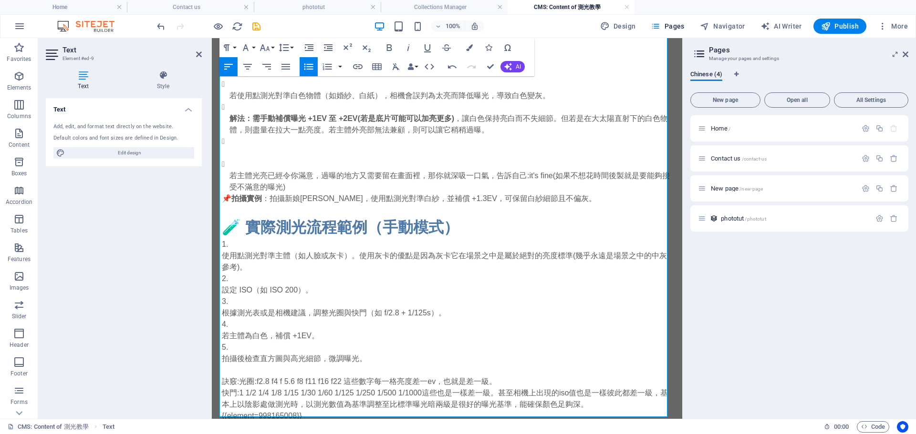
scroll to position [722, 0]
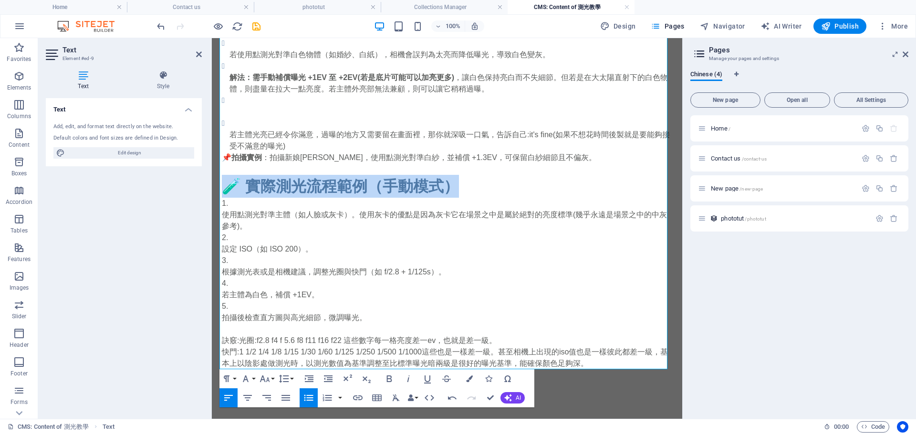
drag, startPoint x: 488, startPoint y: 189, endPoint x: 160, endPoint y: 192, distance: 328.1
copy h2 "🧪 實際測光流程範例（手動模式）"
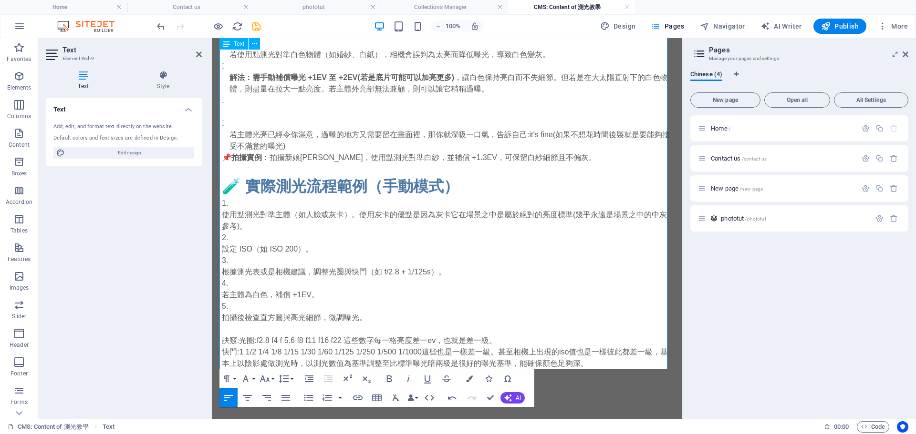
click at [632, 361] on p "快門:1 1/2 1/4 1/8 1/15 1/30 1/60 1/125 1/250 1/500 1/1000這些也是一樣差一級。甚至相機上出現的iso值也…" at bounding box center [447, 358] width 450 height 23
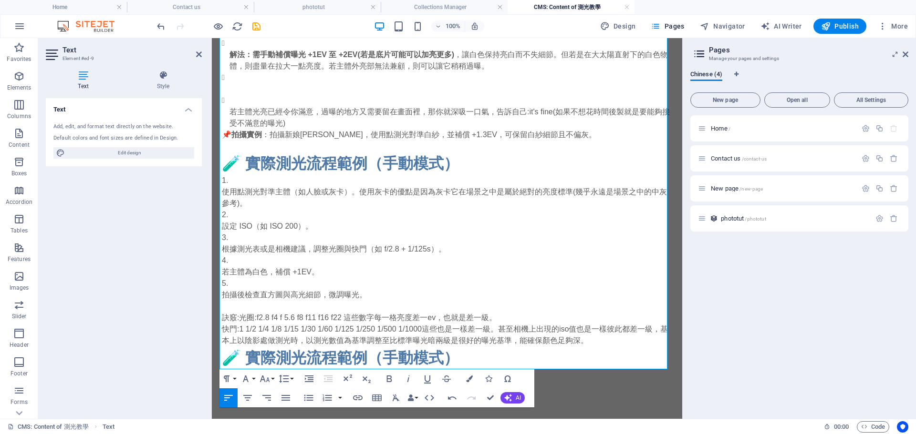
scroll to position [744, 0]
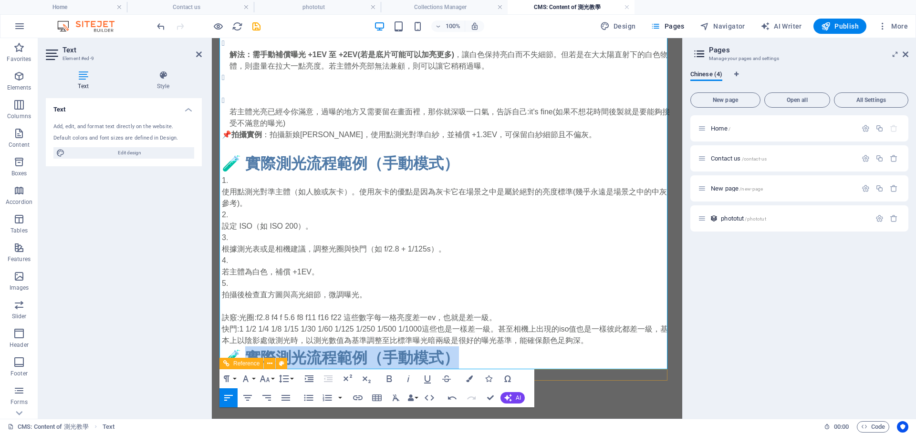
drag, startPoint x: 248, startPoint y: 358, endPoint x: 452, endPoint y: 371, distance: 204.5
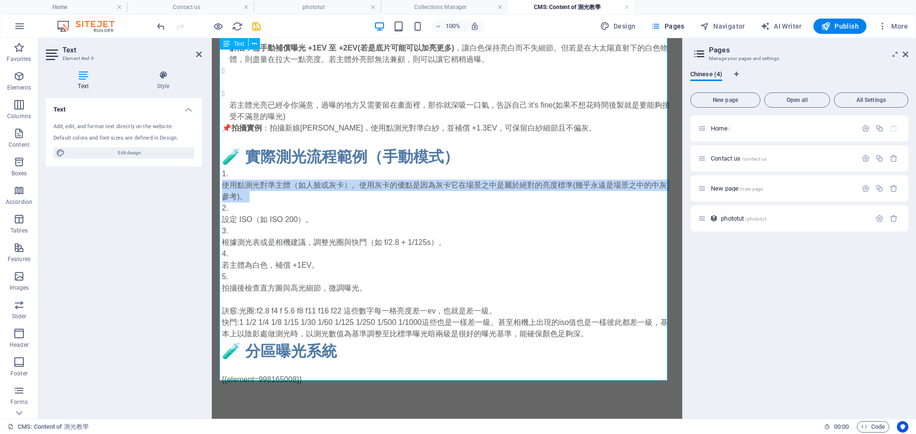
drag, startPoint x: 221, startPoint y: 189, endPoint x: 422, endPoint y: 211, distance: 202.0
click at [422, 211] on ol "使用點測光對準主體（如人臉或灰卡）。使用灰卡的優點是因為灰卡它在場景之中是屬於絕對的亮度標準(幾乎永遠是場景之中的中灰參考)。 設定 ISO（如 ISO 20…" at bounding box center [447, 231] width 450 height 126
copy p "使用點測光對準主體（如人臉或灰卡）。使用灰卡的優點是因為灰卡它在場景之中是屬於絕對的亮度標準(幾乎永遠是場景之中的中灰參考)。"
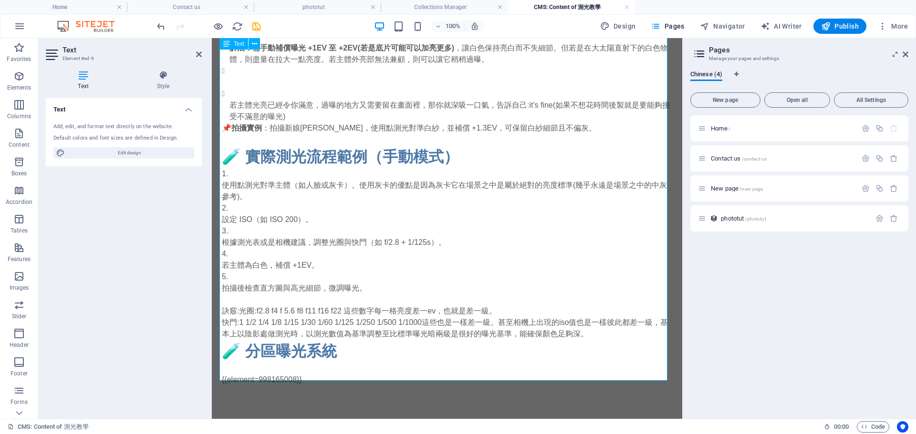
click at [344, 363] on h2 "🧪 分區曝光系統" at bounding box center [447, 351] width 450 height 23
click at [342, 363] on h2 "🧪 分區曝光系統" at bounding box center [447, 351] width 450 height 23
click at [337, 370] on p at bounding box center [447, 368] width 450 height 11
click at [324, 374] on p at bounding box center [447, 368] width 450 height 11
click at [325, 374] on p at bounding box center [447, 368] width 450 height 11
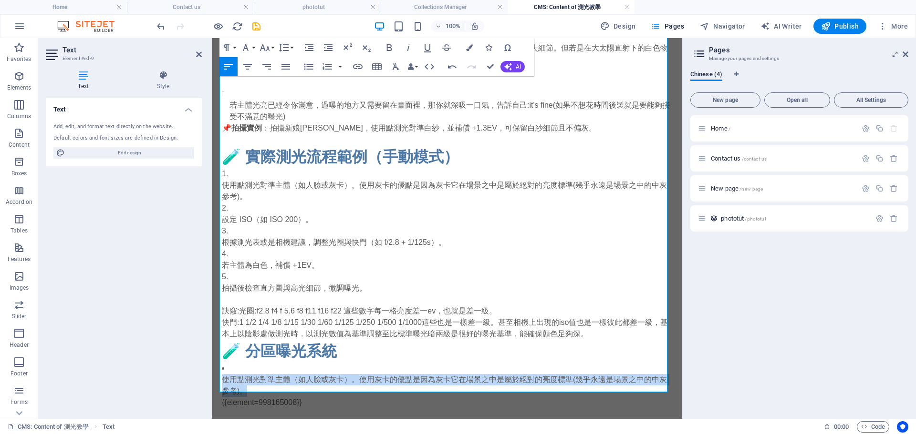
drag, startPoint x: 220, startPoint y: 372, endPoint x: 342, endPoint y: 391, distance: 124.0
click at [342, 391] on p "使用點測光對準主體（如人臉或灰卡）。使用灰卡的優點是因為灰卡它在場景之中是屬於絕對的亮度標準(幾乎永遠是場景之中的中灰參考)。" at bounding box center [447, 385] width 450 height 23
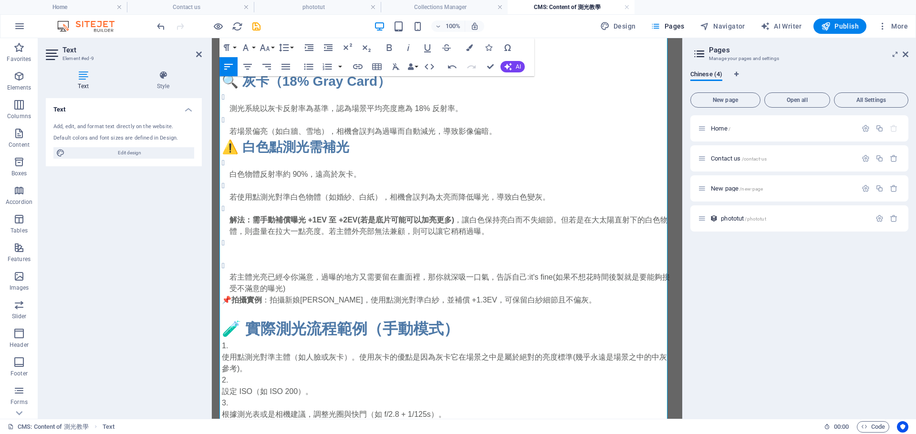
scroll to position [756, 0]
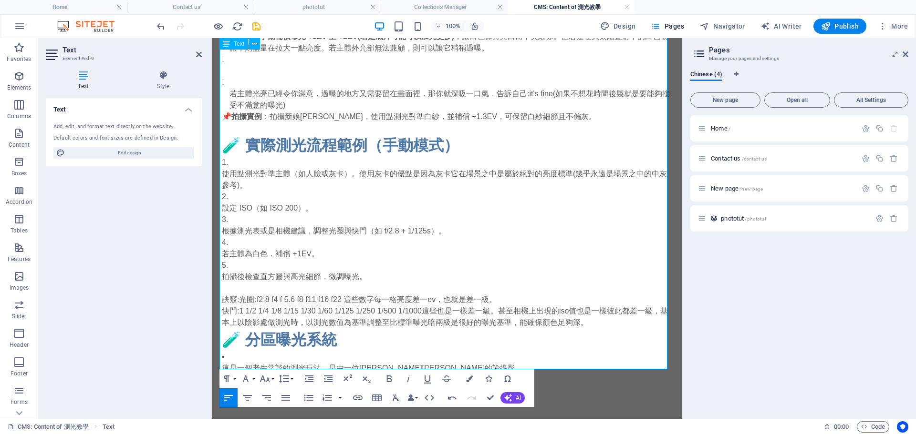
click at [474, 351] on h2 "🧪 分區曝光系統" at bounding box center [447, 340] width 450 height 23
click at [459, 364] on p "這是一個老生常談的測光玩法，是由一位[PERSON_NAME][PERSON_NAME]的論攝影。" at bounding box center [447, 368] width 450 height 11
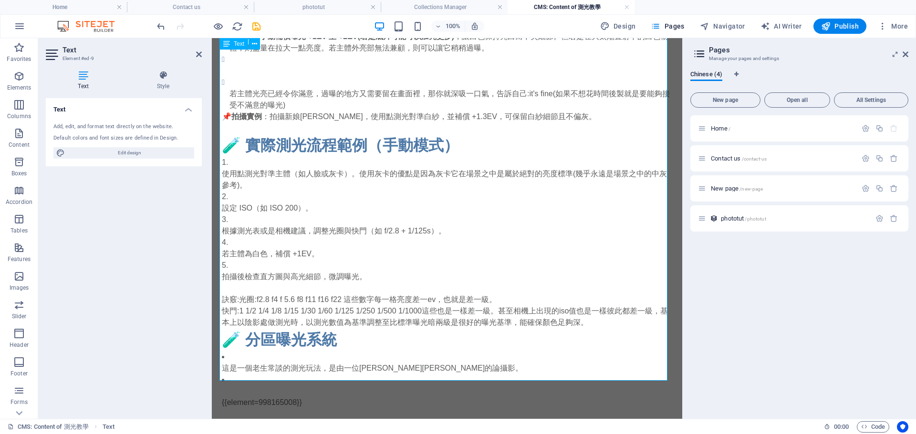
click at [363, 363] on p "這是一個老生常談的測光玩法，是由一位[PERSON_NAME][PERSON_NAME]的論攝影。" at bounding box center [447, 368] width 450 height 11
click at [331, 386] on p at bounding box center [447, 391] width 450 height 11
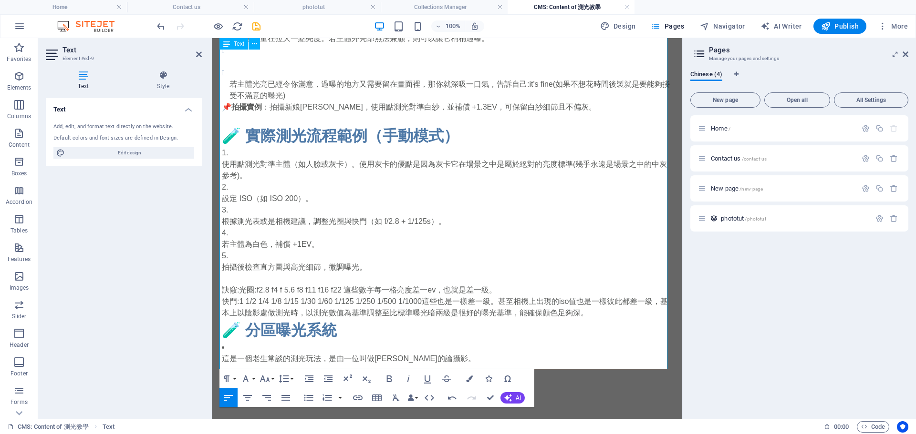
scroll to position [767, 0]
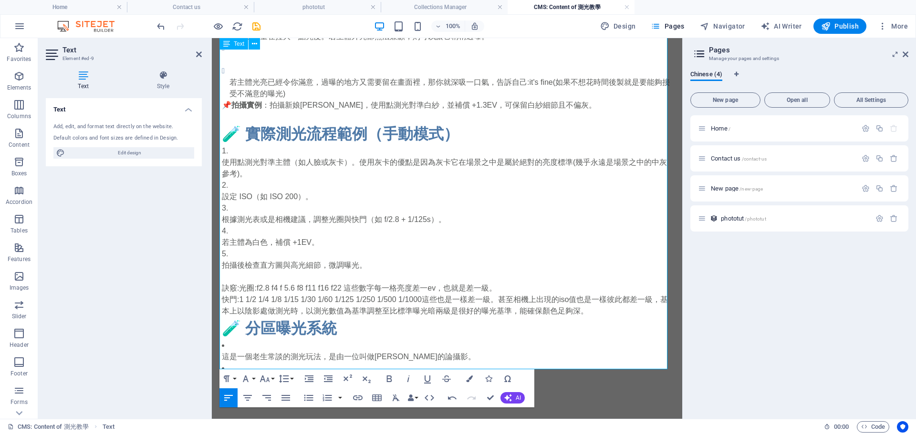
click at [263, 374] on p "​ ​" at bounding box center [447, 379] width 450 height 11
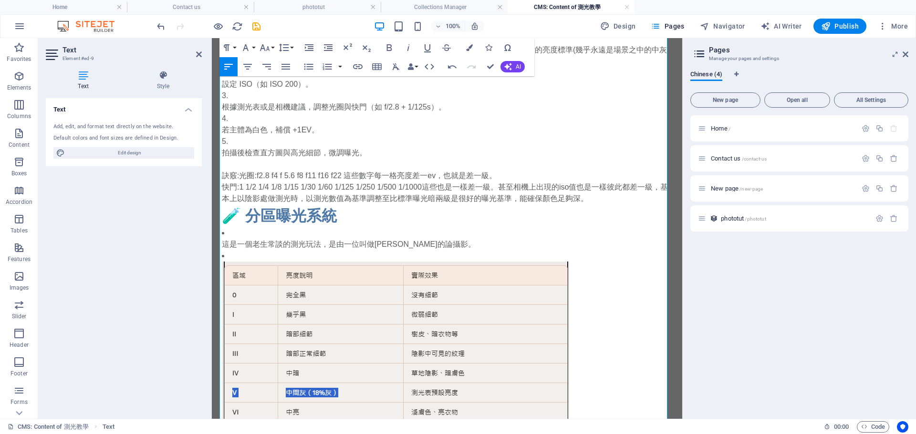
scroll to position [978, 0]
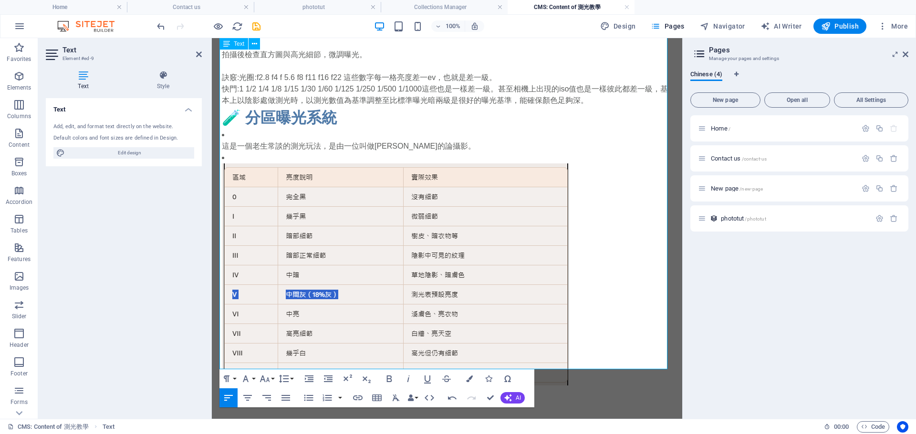
click at [589, 215] on p at bounding box center [447, 275] width 450 height 222
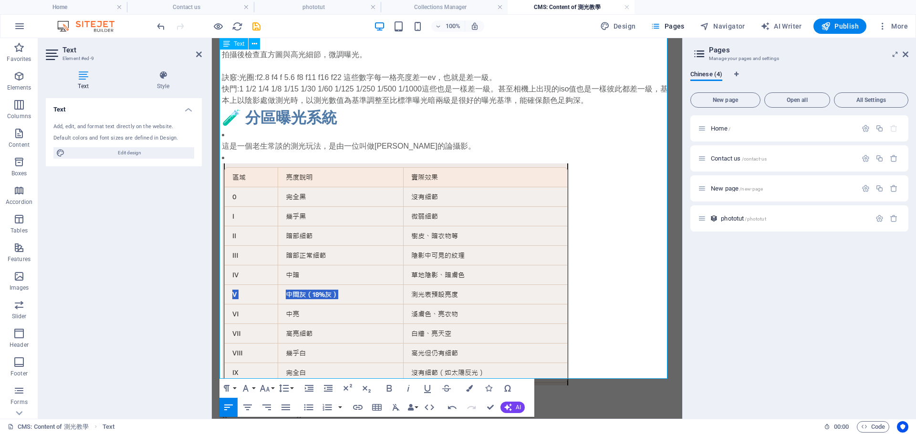
scroll to position [990, 0]
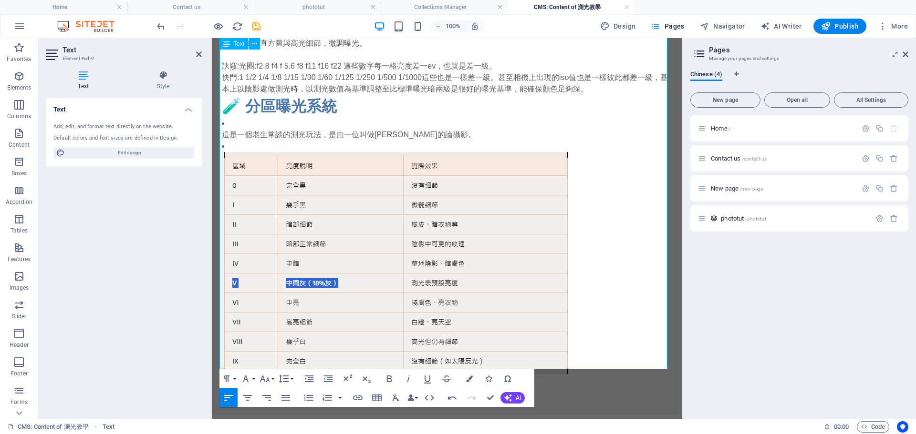
click at [267, 386] on p "​ ​" at bounding box center [447, 391] width 450 height 11
click at [429, 135] on p "這是一個老生常談的測光玩法，是由一位叫做[PERSON_NAME]的論攝影。" at bounding box center [447, 134] width 450 height 11
click at [483, 152] on img at bounding box center [395, 263] width 347 height 222
click at [484, 132] on p "這是一個老生常談的測光玩法，是由一位叫做[PERSON_NAME]的攝影師提出。" at bounding box center [447, 134] width 450 height 11
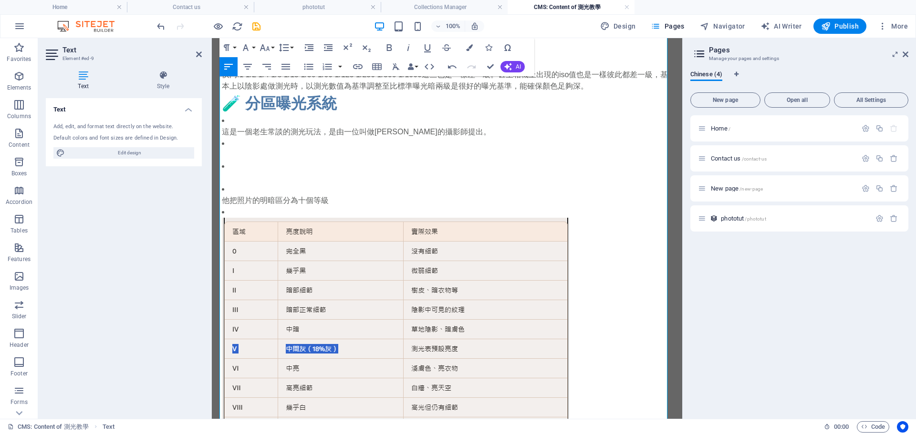
scroll to position [1024, 0]
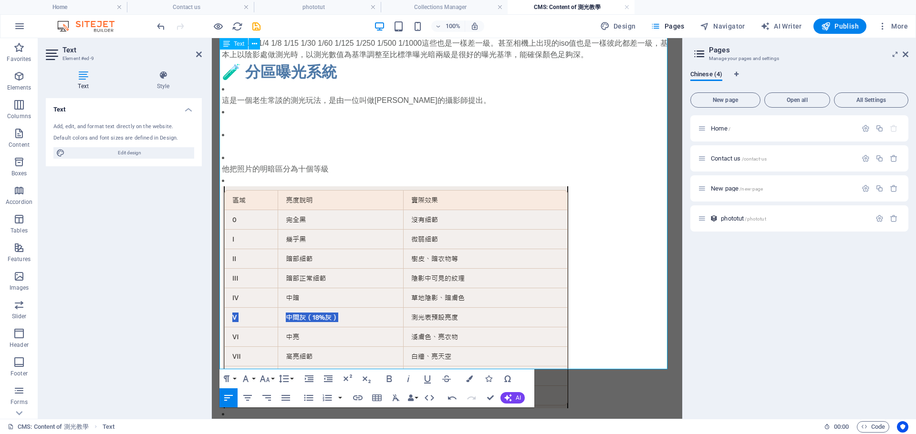
click at [608, 261] on p at bounding box center [447, 297] width 450 height 222
click at [351, 141] on p at bounding box center [447, 146] width 450 height 11
click at [366, 141] on p at bounding box center [447, 146] width 450 height 11
click at [328, 164] on p "他把照片的明暗區分為十個等級" at bounding box center [447, 169] width 450 height 11
click at [387, 164] on p "他把照片的明暗區分為十個等級，中間灰的部分" at bounding box center [447, 169] width 450 height 11
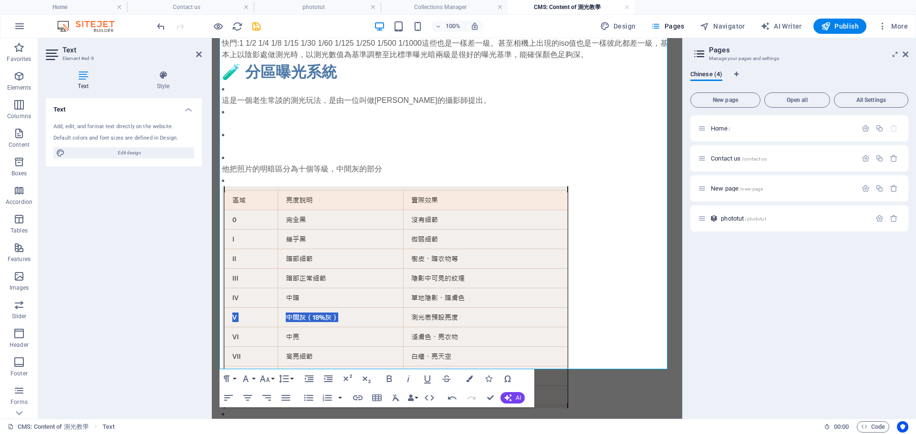
click at [82, 357] on div "Text Add, edit, and format text directly on the website. Default colors and fon…" at bounding box center [124, 254] width 156 height 313
click at [403, 141] on p at bounding box center [447, 146] width 450 height 11
click at [394, 164] on p "他把照片的明暗區分為十個等級，中間灰的部分" at bounding box center [447, 169] width 450 height 11
click at [415, 164] on p "他把照片的明暗區分為十個等級，中間灰的部分" at bounding box center [447, 169] width 450 height 11
drag, startPoint x: 393, startPoint y: 133, endPoint x: 213, endPoint y: 125, distance: 179.5
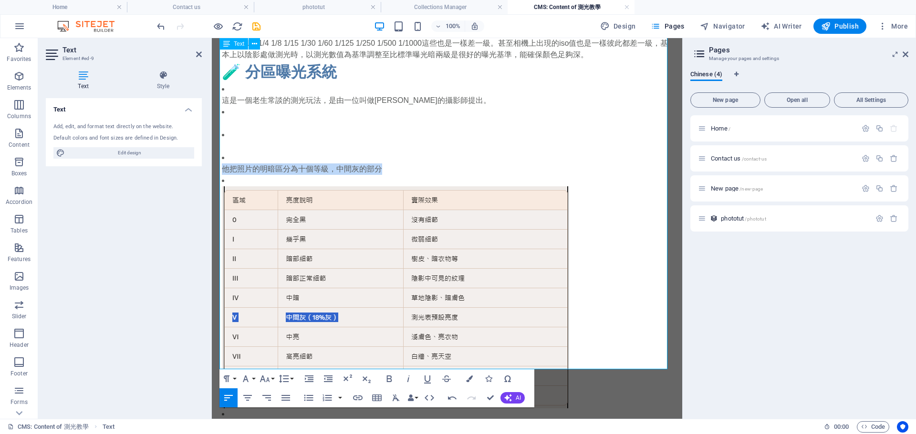
click at [222, 152] on li "他把照片的明暗區分為十個等級，中間灰的部分" at bounding box center [447, 163] width 450 height 23
drag, startPoint x: 250, startPoint y: 130, endPoint x: 383, endPoint y: 157, distance: 136.4
click at [248, 164] on p "中間灰的在以你跟著測光表的標準測光做拍攝時" at bounding box center [447, 169] width 450 height 11
drag, startPoint x: 252, startPoint y: 128, endPoint x: 390, endPoint y: 167, distance: 143.7
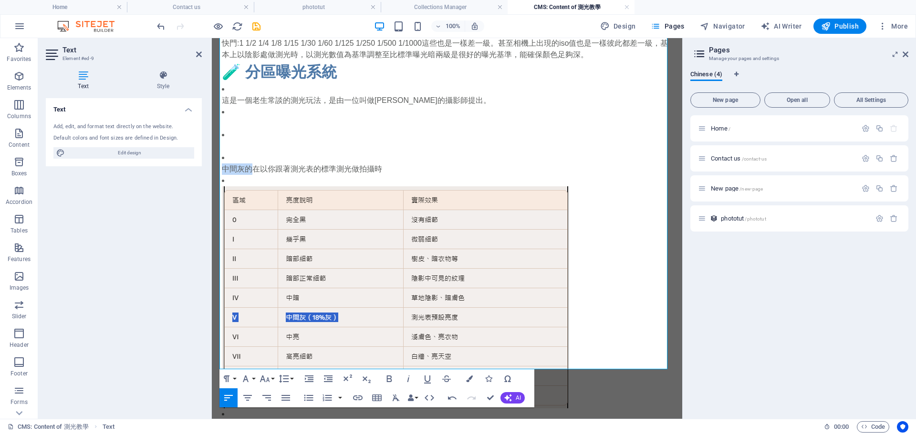
click at [369, 164] on p "在以你跟著測光表的標準測光做拍攝時" at bounding box center [447, 169] width 450 height 11
click at [638, 343] on p at bounding box center [447, 297] width 450 height 222
click at [289, 118] on p at bounding box center [447, 123] width 450 height 11
click at [269, 141] on p at bounding box center [447, 146] width 450 height 11
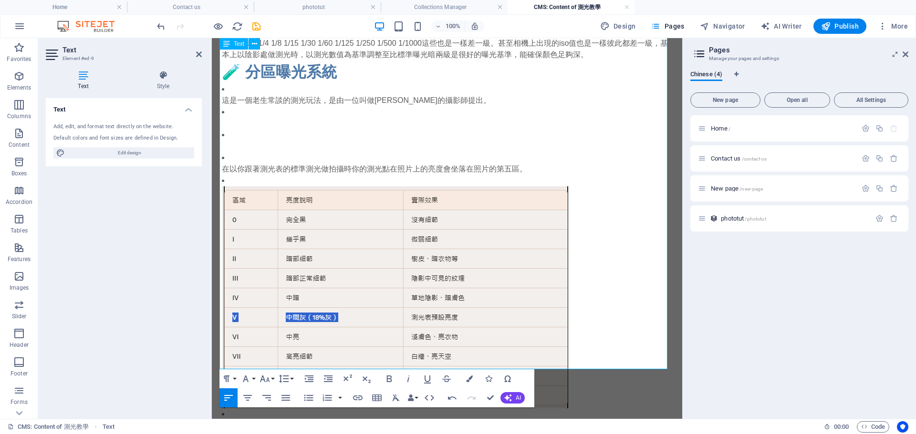
click at [271, 118] on p at bounding box center [447, 123] width 450 height 11
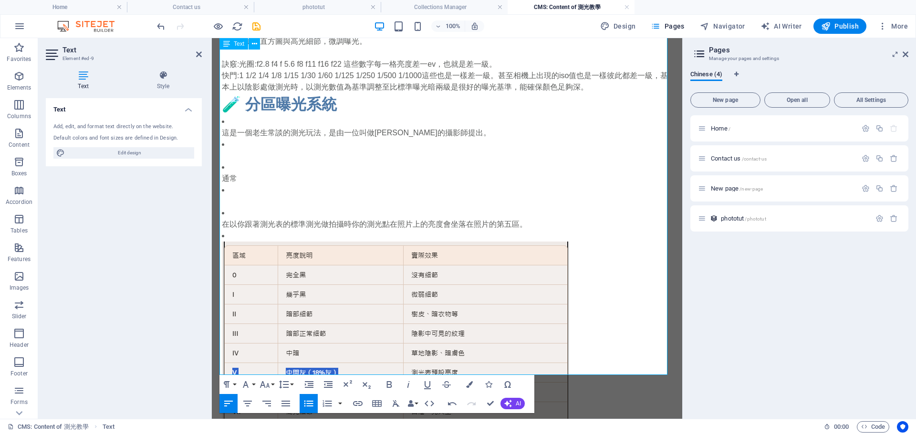
scroll to position [1035, 0]
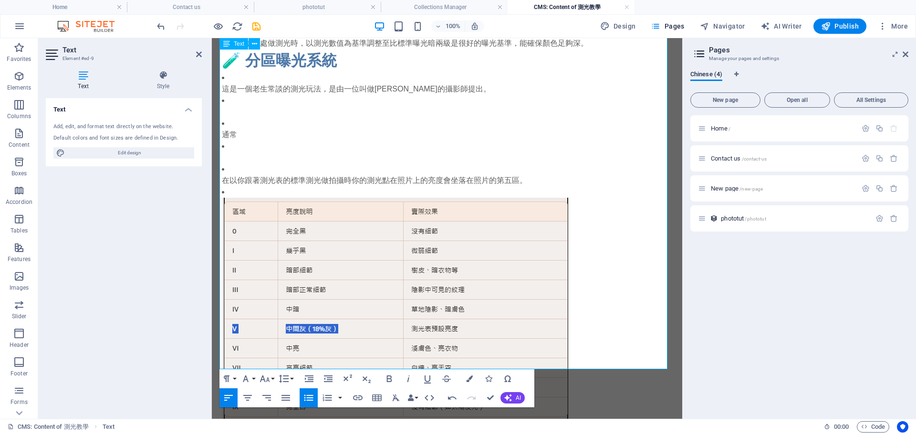
click at [297, 129] on p "通常" at bounding box center [447, 134] width 450 height 11
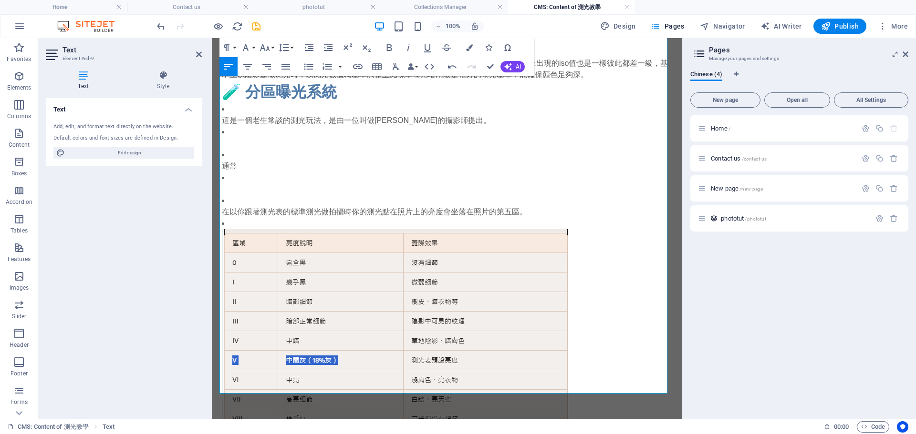
scroll to position [988, 0]
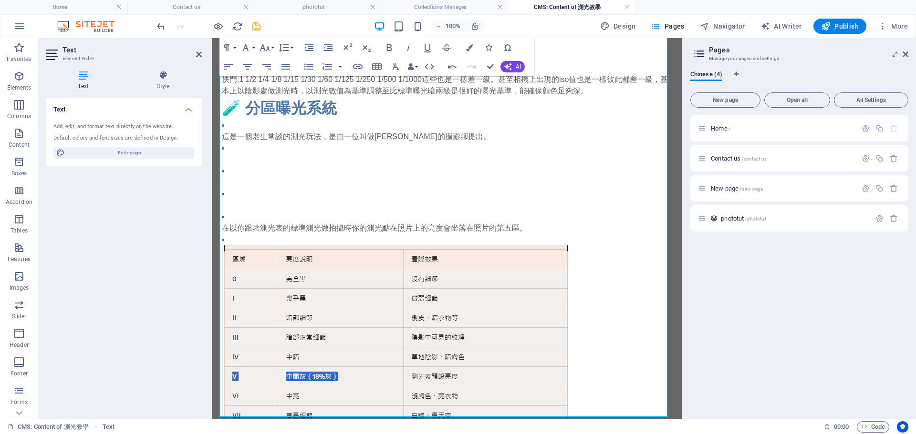
click at [287, 200] on p at bounding box center [447, 205] width 450 height 11
click at [279, 154] on p at bounding box center [447, 159] width 450 height 11
click at [249, 177] on p "​" at bounding box center [447, 182] width 450 height 11
click at [483, 223] on p "在以你跟著測光表的標準測光做拍攝時你的測光點在照片上的亮度會坐落在照片的第五區。" at bounding box center [447, 228] width 450 height 11
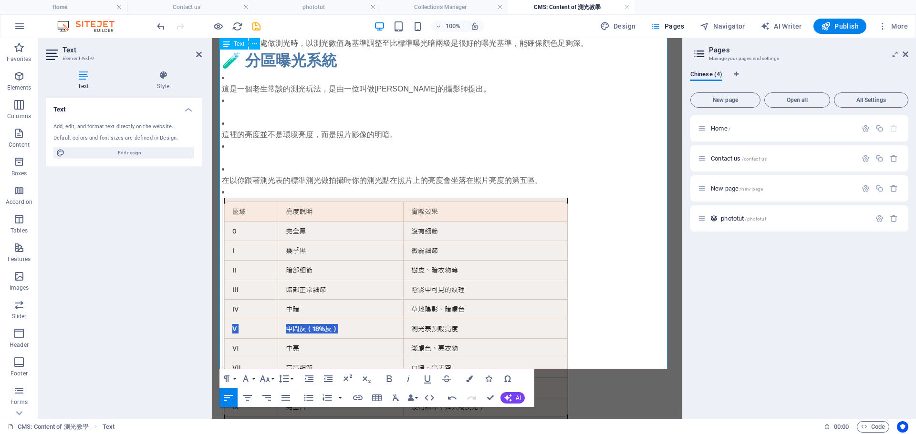
click at [246, 432] on p at bounding box center [447, 437] width 450 height 11
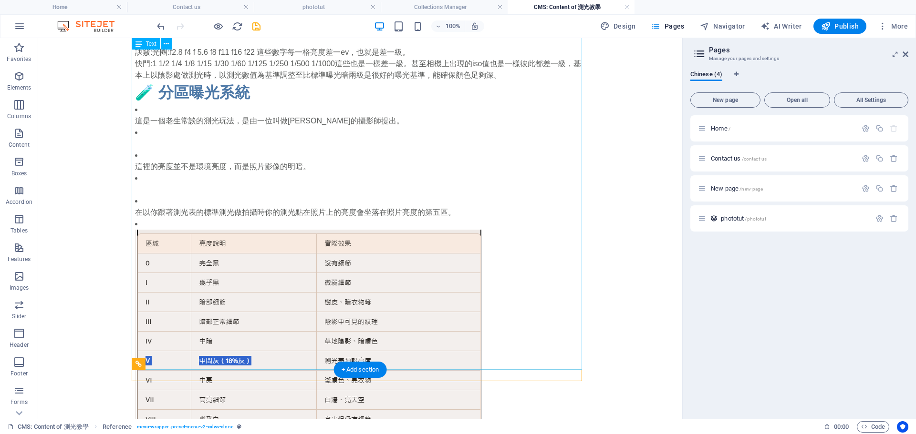
scroll to position [988, 0]
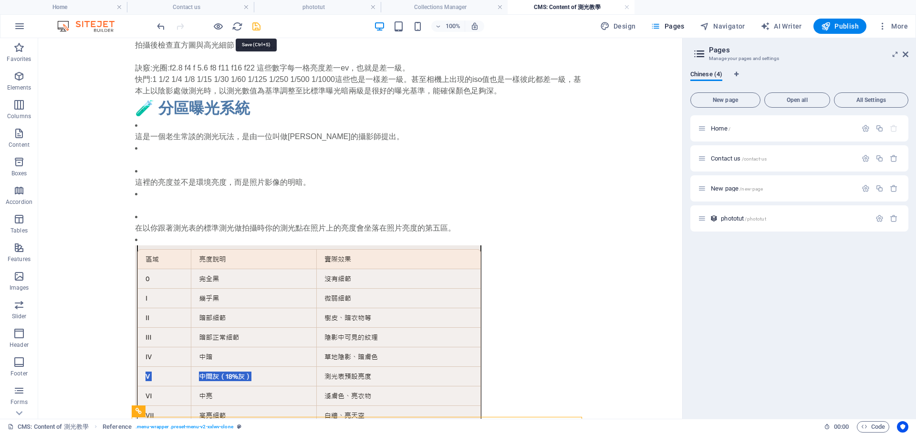
click at [253, 26] on icon "save" at bounding box center [256, 26] width 11 height 11
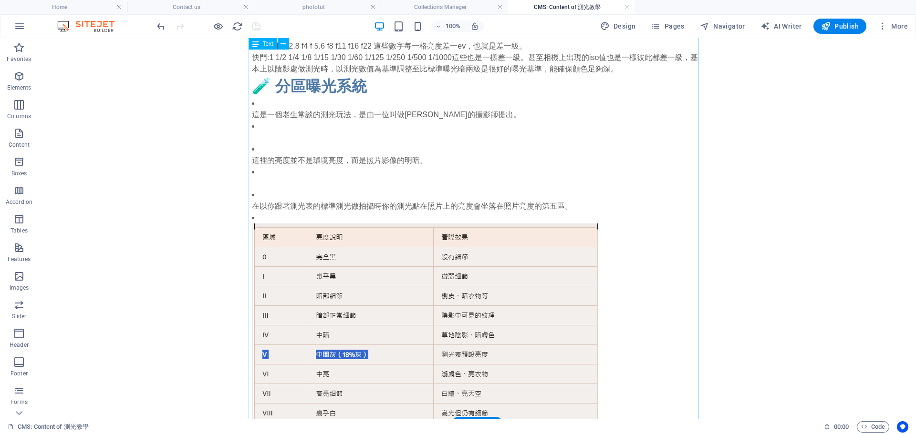
scroll to position [1035, 0]
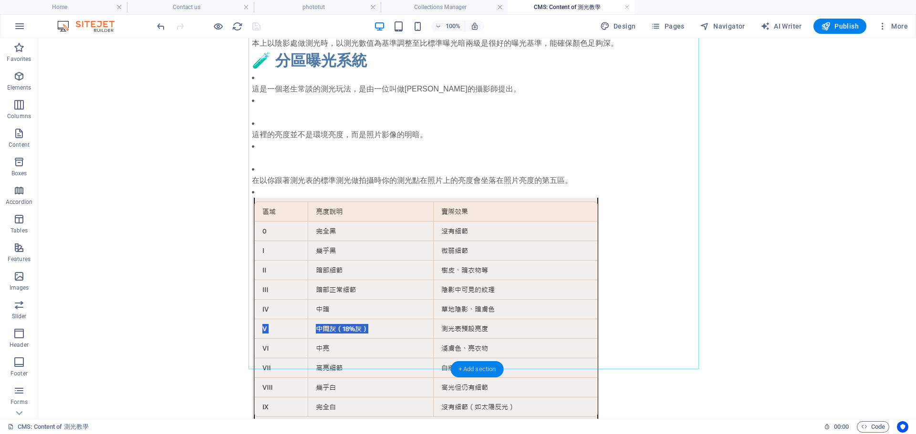
click at [479, 362] on div "+ Add section" at bounding box center [477, 370] width 53 height 16
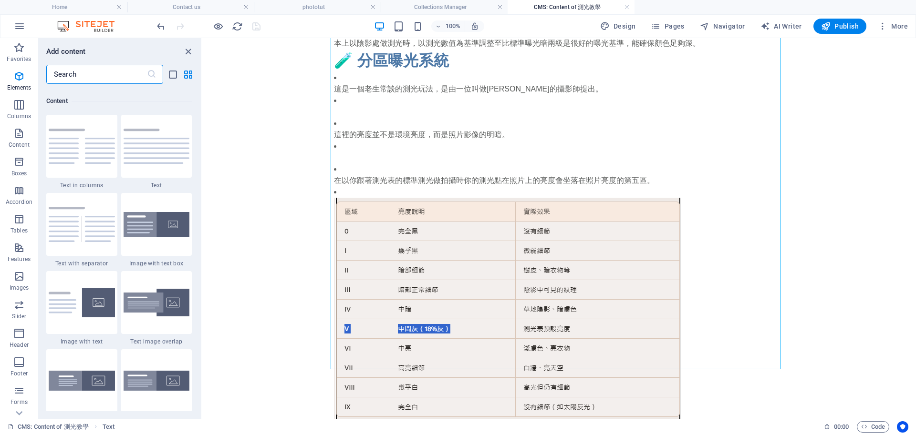
scroll to position [1669, 0]
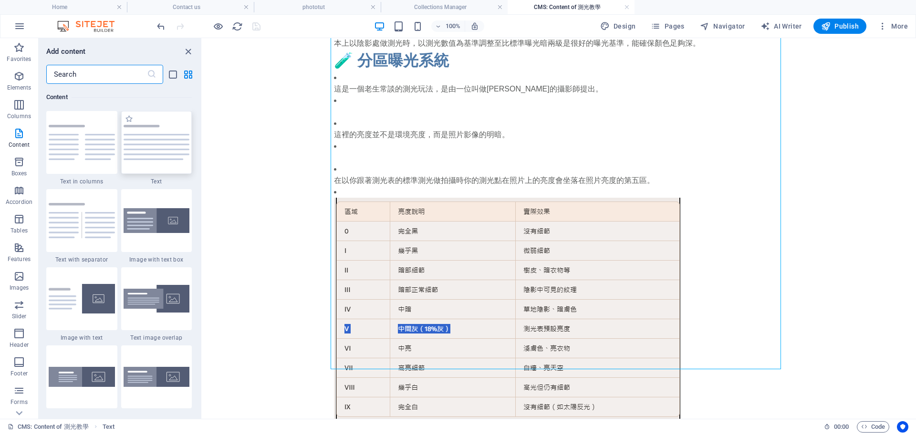
click at [165, 158] on div at bounding box center [156, 142] width 71 height 63
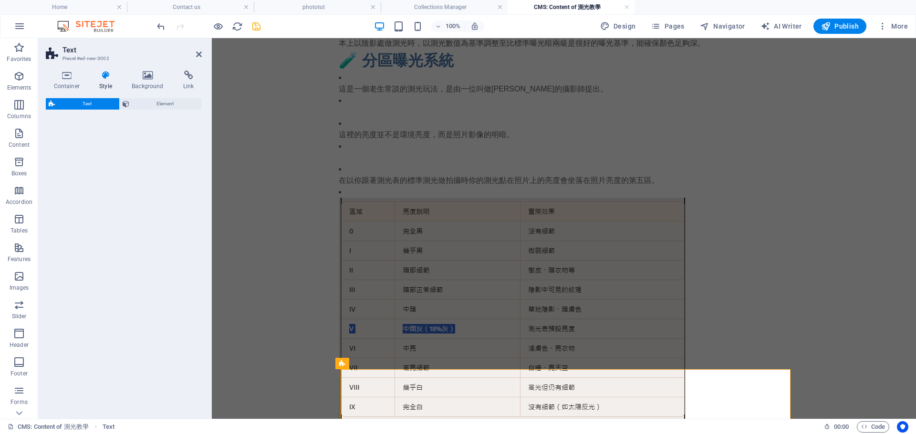
select select "preset-text-v2-default"
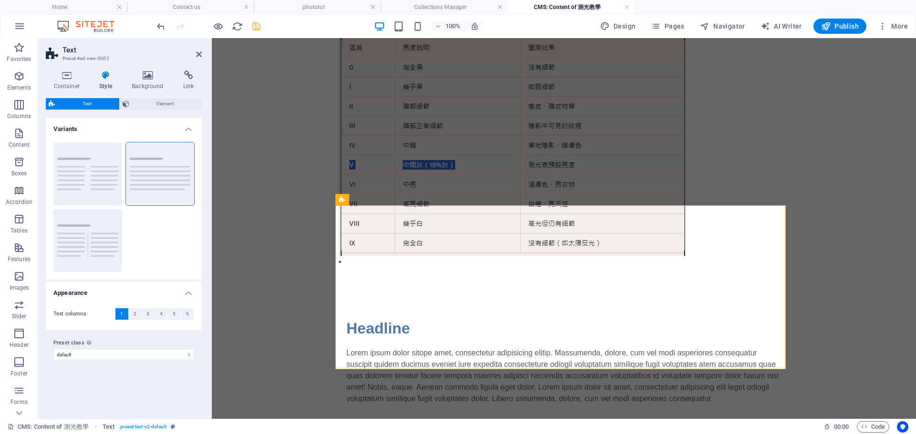
scroll to position [1035, 0]
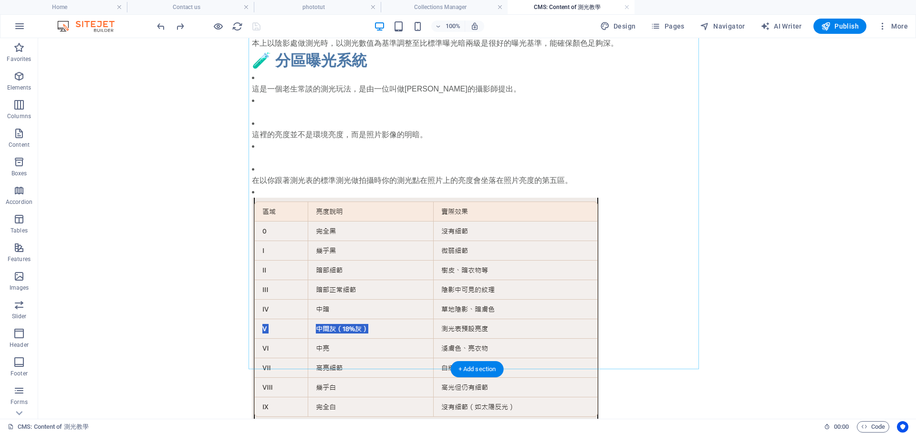
click at [488, 368] on div "+ Add section" at bounding box center [477, 370] width 53 height 16
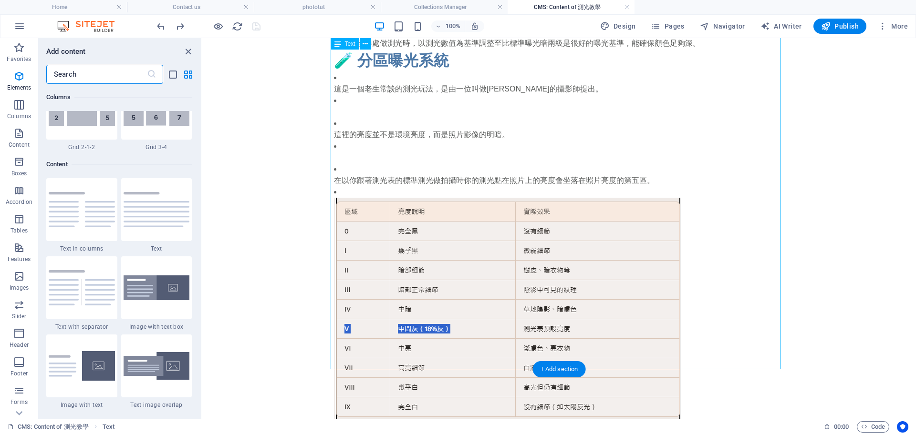
scroll to position [1669, 0]
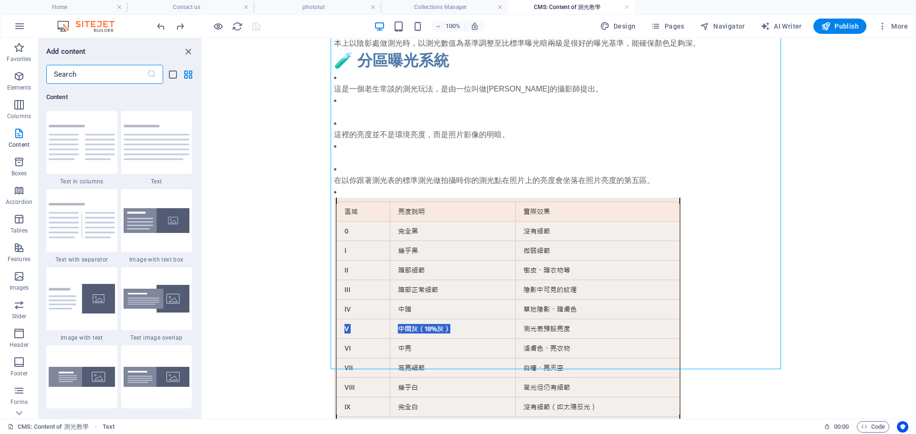
click at [118, 71] on input "text" at bounding box center [96, 74] width 101 height 19
click at [557, 366] on div "+ Add section" at bounding box center [559, 370] width 53 height 16
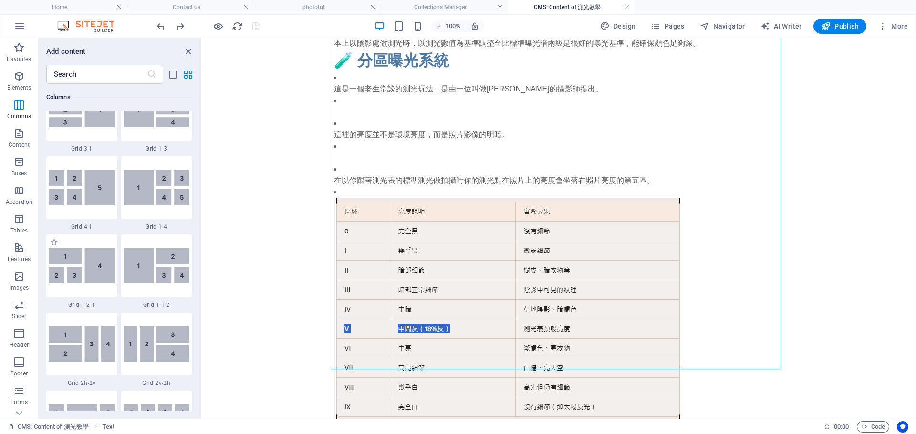
scroll to position [1049, 0]
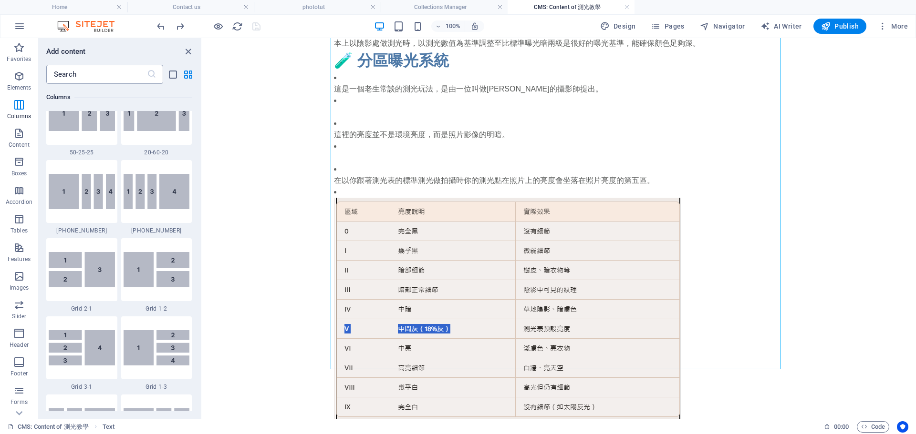
click at [91, 74] on input "text" at bounding box center [96, 74] width 101 height 19
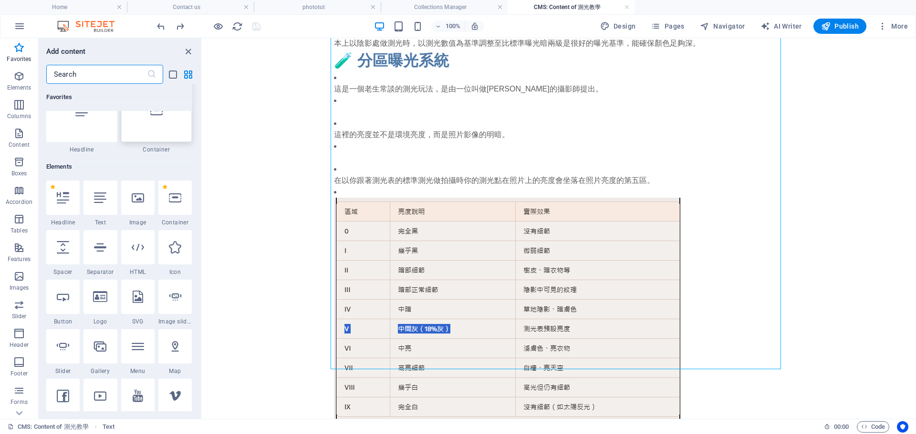
scroll to position [48, 0]
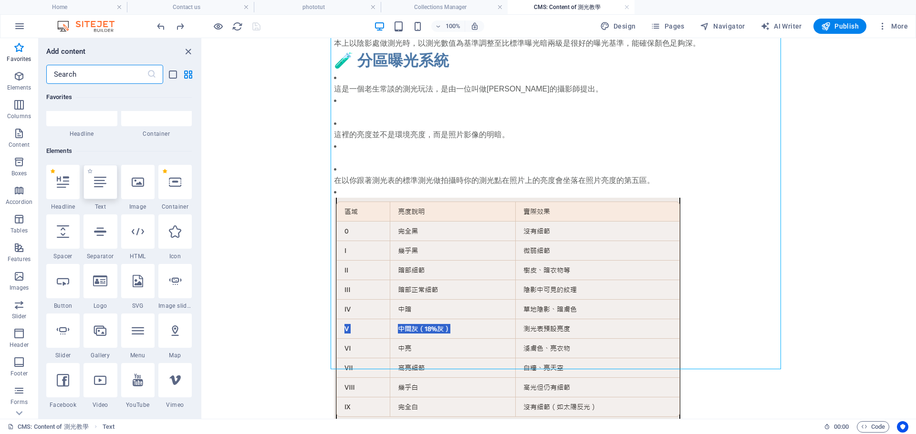
click at [105, 183] on icon at bounding box center [100, 182] width 12 height 12
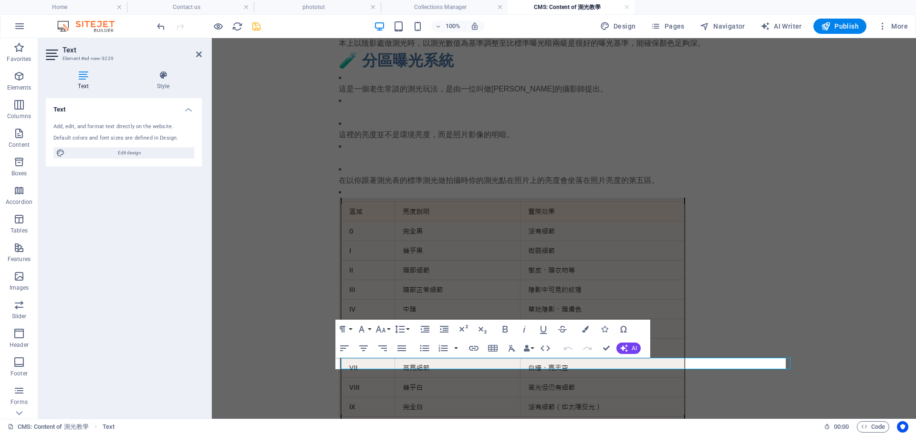
scroll to position [1047, 0]
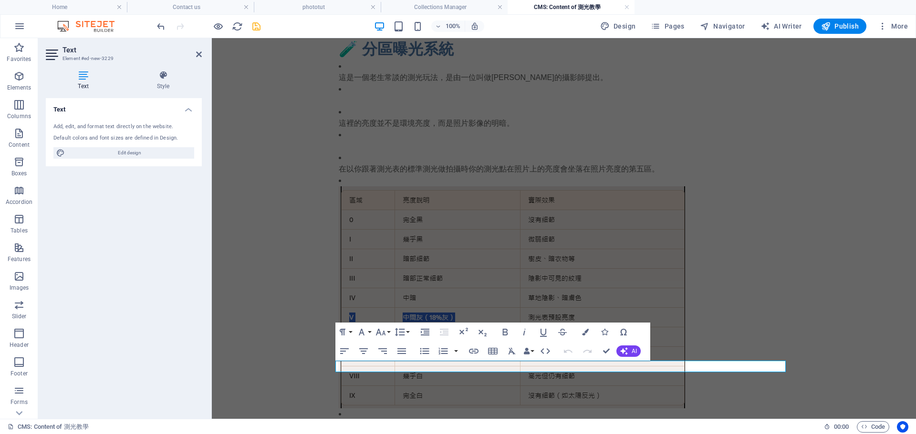
scroll to position [999, 0]
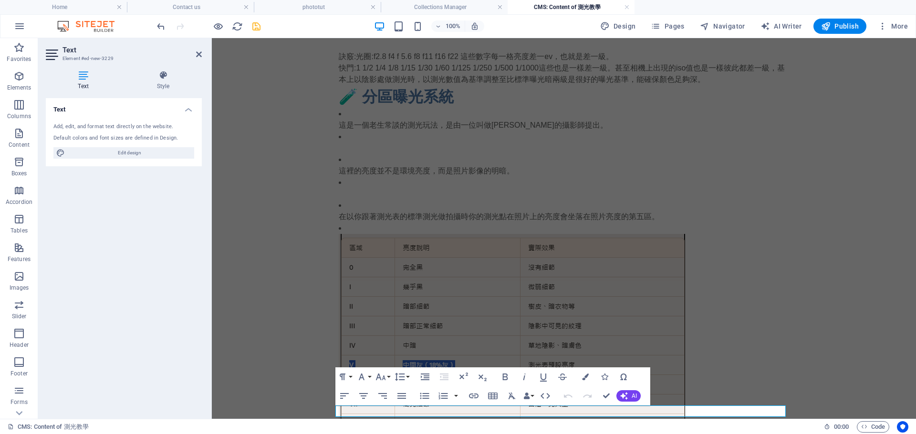
drag, startPoint x: 436, startPoint y: 408, endPoint x: 225, endPoint y: 408, distance: 211.3
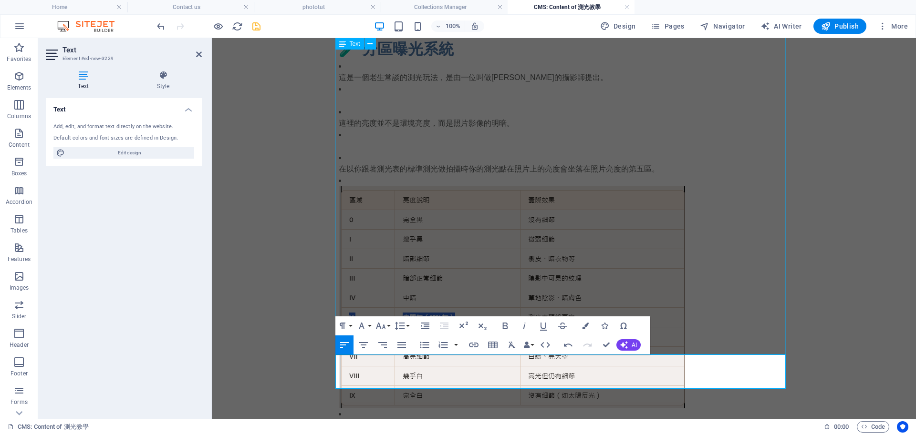
scroll to position [1070, 0]
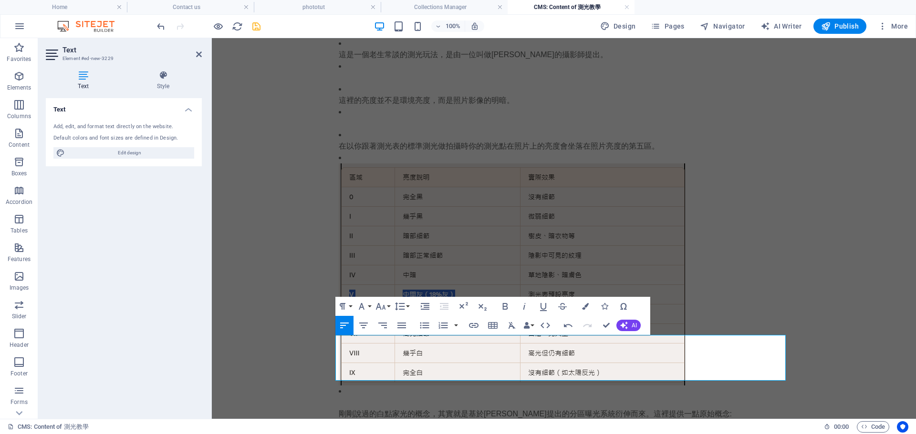
drag, startPoint x: 441, startPoint y: 372, endPoint x: 501, endPoint y: 373, distance: 59.6
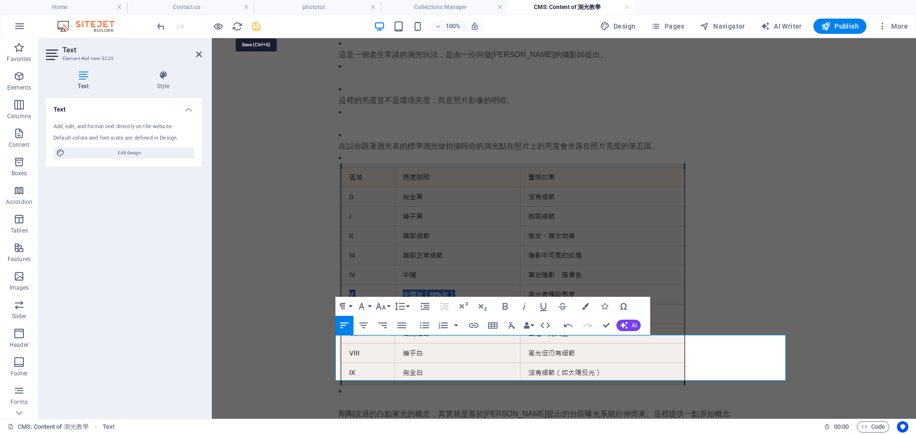
click at [258, 28] on icon "save" at bounding box center [256, 26] width 11 height 11
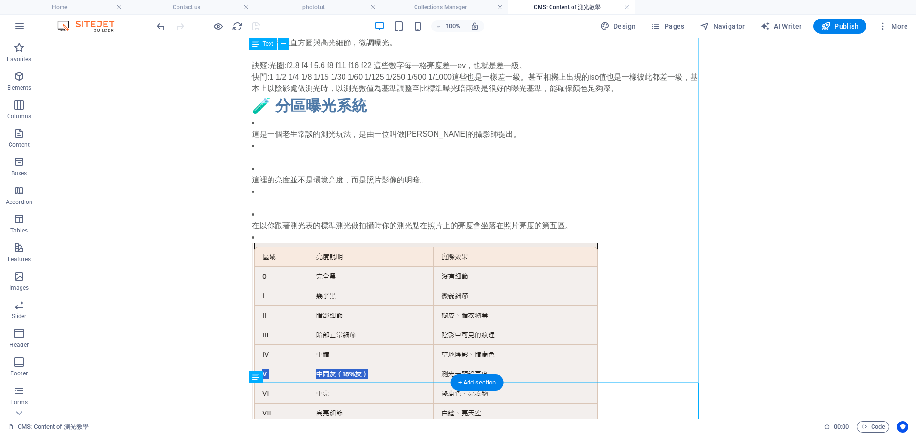
scroll to position [974, 0]
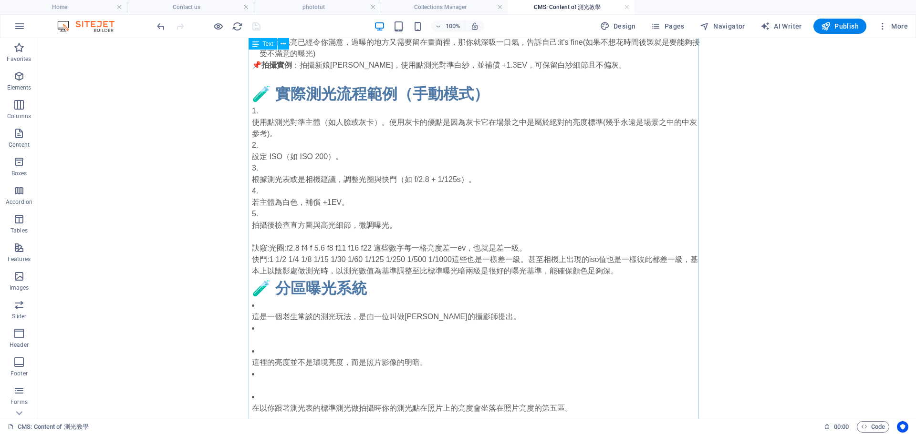
scroll to position [795, 0]
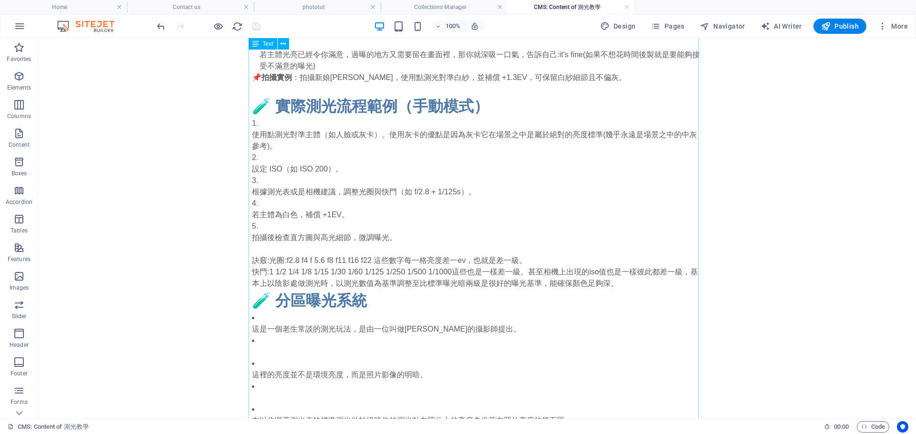
click at [263, 306] on div "📸 測光的三大基本要素：光圈、快門、ISO 這三者構成「曝光三角」，共同決定影像的亮度與質感。要實踐這些，建議要買一個灰卡，或著是讓相機針對手測光，因為手部反…" at bounding box center [477, 52] width 450 height 1261
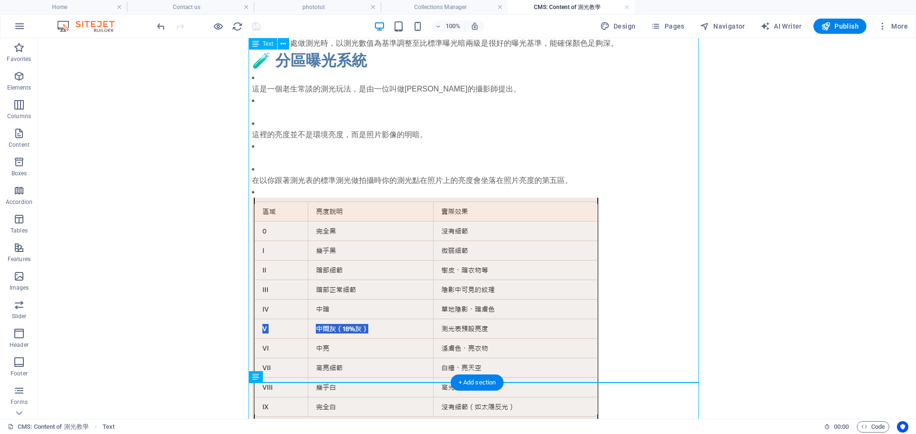
scroll to position [1081, 0]
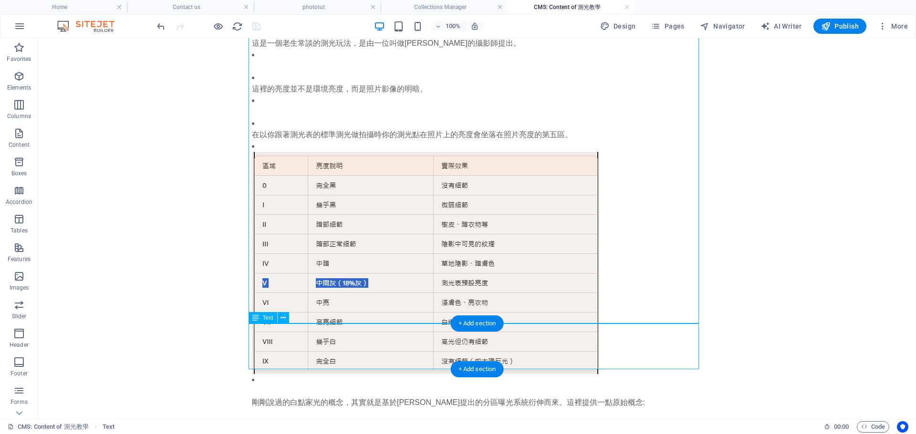
click at [308, 397] on div "剛剛說過的白點家光的概念，其實就是基於[PERSON_NAME]提出的分區曝光系統衍伸而來。這裡提供一點原始概念: 若我們測光一面白牆，白牆的影像亮度會坐落在…" at bounding box center [477, 420] width 450 height 46
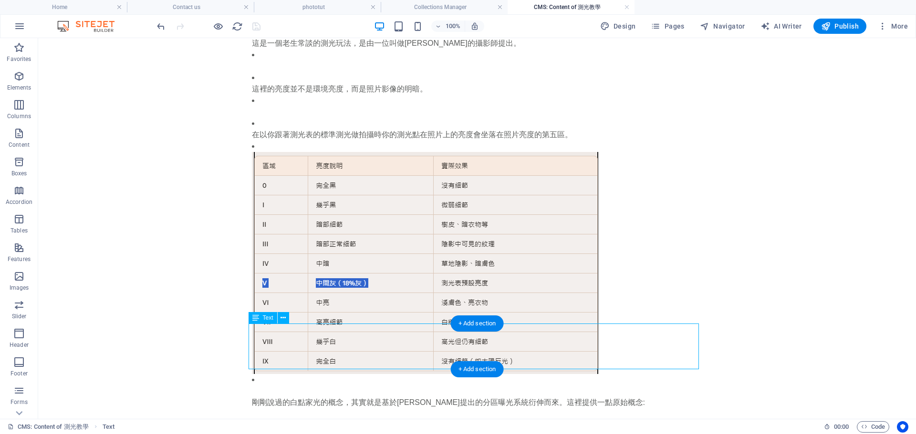
click at [308, 397] on div "剛剛說過的白點家光的概念，其實就是基於[PERSON_NAME]提出的分區曝光系統衍伸而來。這裡提供一點原始概念: 若我們測光一面白牆，白牆的影像亮度會坐落在…" at bounding box center [477, 420] width 450 height 46
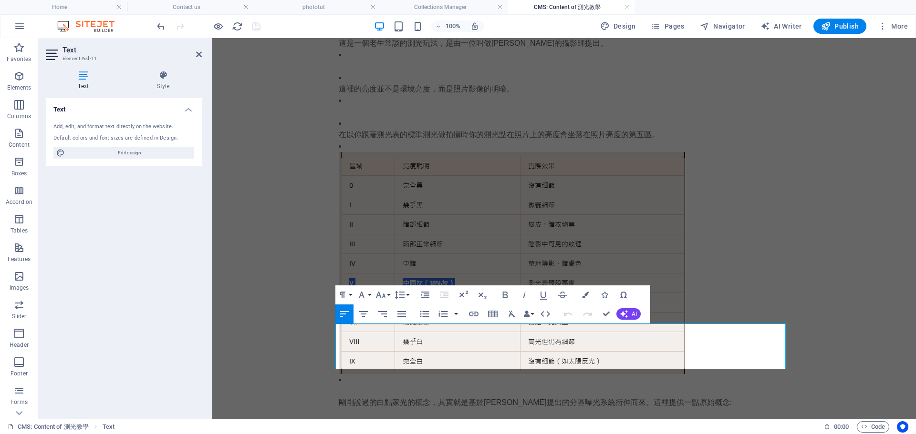
click at [401, 397] on p "剛剛說過的白點家光的概念，其實就是基於[PERSON_NAME]提出的分區曝光系統衍伸而來。這裡提供一點原始概念:" at bounding box center [564, 402] width 450 height 11
click at [398, 397] on p "剛剛說過的白點家光的概念，其實就是基於[PERSON_NAME]提出的分區曝光系統衍伸而來。這裡提供一點原始概念:" at bounding box center [564, 402] width 450 height 11
drag, startPoint x: 489, startPoint y: 325, endPoint x: 714, endPoint y: 325, distance: 225.1
click at [714, 397] on p "剛剛說過的白點加光的概念，其實就是基於[PERSON_NAME]提出的分區曝光系統衍伸而來。這裡提供一點原始概念:" at bounding box center [564, 402] width 450 height 11
click at [391, 420] on p "若我們測光一面白牆，白牆的影像亮度會坐落在18%灰也就是v區。這樣畫面可能會讓高亮的白牆變成灰牆，這不是我們想要的。這時可以調整相機曝光增亮兩級讓你的白牆亮度…" at bounding box center [564, 431] width 450 height 23
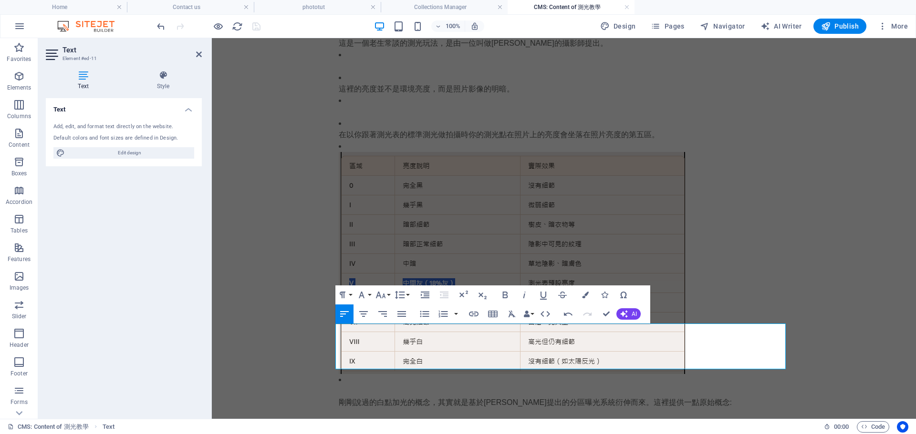
click at [440, 420] on p "若我們測光一面很亮的白牆，白牆的影像亮度會坐落在18%灰也就是v區。這樣畫面可能會讓高亮的白牆變成灰牆，這不是我們想要的。這時可以調整相機曝光增亮兩級讓你的白…" at bounding box center [564, 431] width 450 height 23
click at [436, 420] on p "若我們測光一面很亮的白牆，白牆的影像亮度會坐落在18%灰也就是v區。這樣畫面可能會讓高亮的白牆變成灰牆，這不是我們想要的。這時可以調整相機曝光增亮兩級讓你的白…" at bounding box center [564, 431] width 450 height 23
click at [507, 420] on p "若我們測光一面很亮的白牆，測光表會讓白牆的影像亮度會坐落在18%灰也就是v區。這樣畫面可能會讓高亮的白牆變成灰牆，這不是我們想要的。這時可以調整相機曝光增亮兩…" at bounding box center [564, 431] width 450 height 23
click at [625, 420] on p "若我們測光一面很亮的白牆，測光表會讓白牆的影像亮度會坐落在18%灰也就是v區。這樣畫面可能會讓高亮的白牆變成灰牆，這不是我們想要的。這時可以調整相機曝光增亮兩…" at bounding box center [564, 431] width 450 height 23
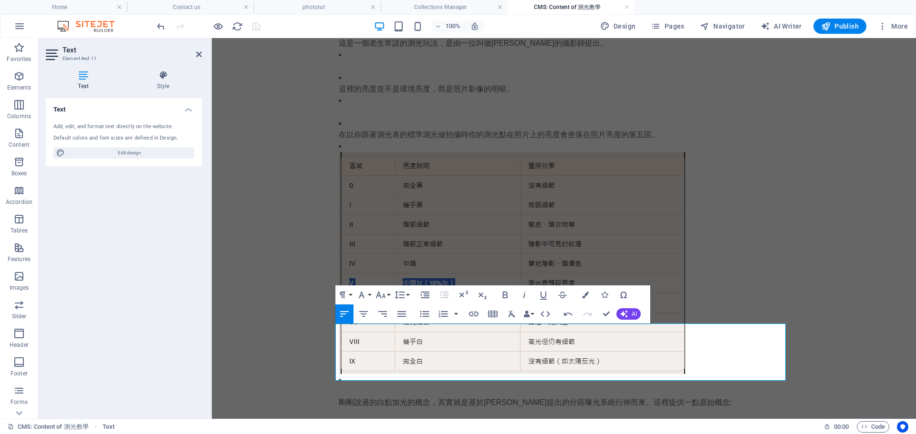
click at [608, 397] on p "剛剛說過的白點加光的概念，其實就是基於[PERSON_NAME]提出的分區曝光系統衍伸而來。這裡提供一點原始概念:" at bounding box center [564, 402] width 450 height 11
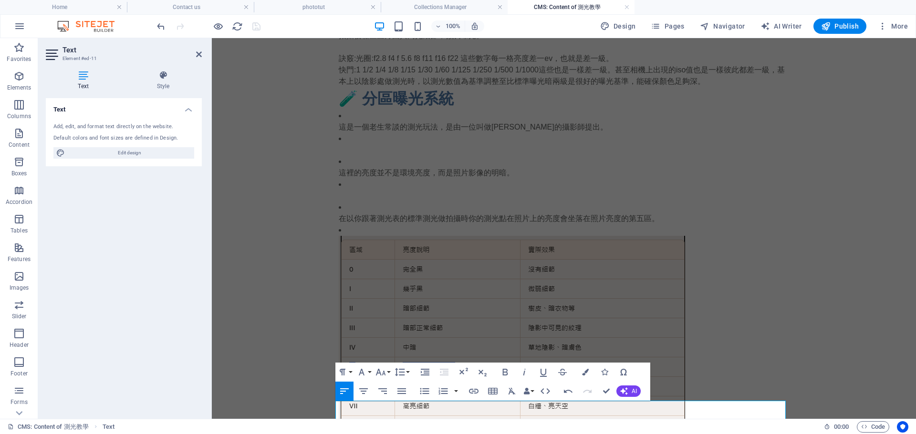
scroll to position [1045, 0]
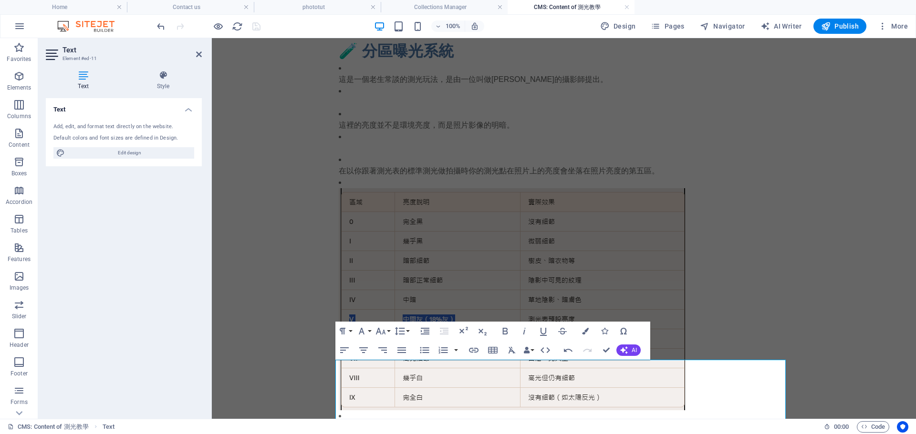
drag, startPoint x: 405, startPoint y: 381, endPoint x: 302, endPoint y: 380, distance: 103.0
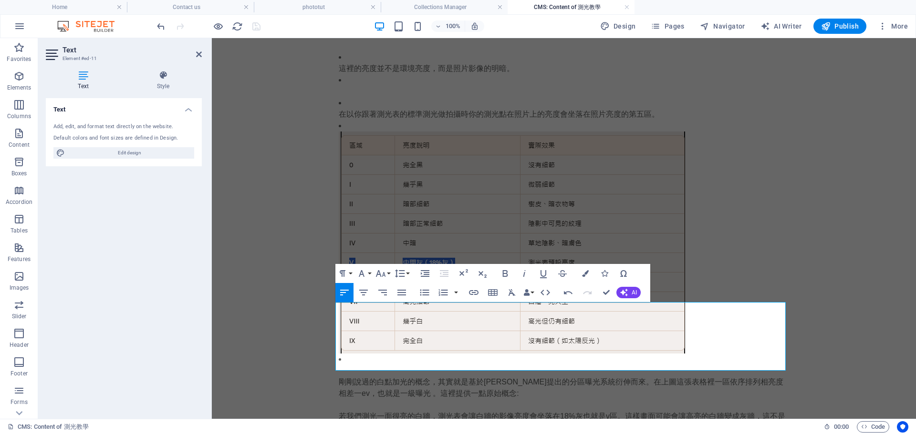
scroll to position [1104, 0]
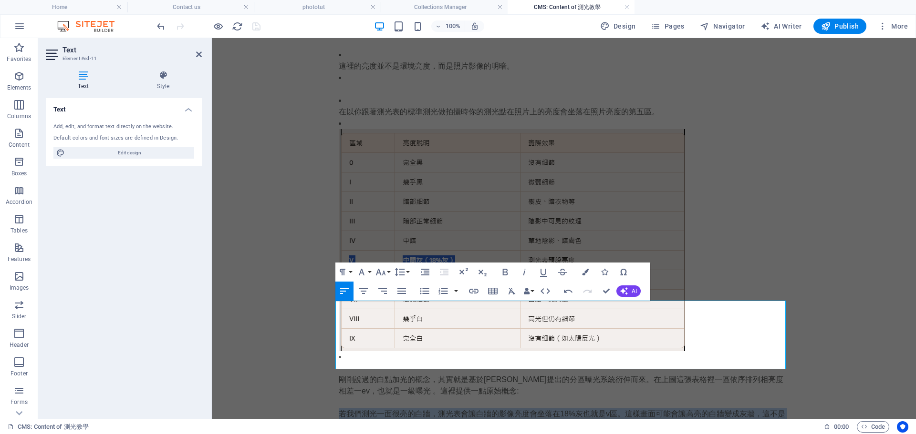
drag, startPoint x: 405, startPoint y: 369, endPoint x: 284, endPoint y: 340, distance: 124.0
copy p "若我們測光一面很亮的白牆，測光表會讓白牆的影像亮度會坐落在18%灰也就是v區。這樣畫面可能會讓高亮的白牆變成灰牆，這不是我們想要的。這時可以調整相機曝光增亮兩…"
click at [433, 409] on p "若我們測光一面很亮的白牆，測光表會讓白牆的影像亮度會坐落在18%灰也就是v區。這樣畫面可能會讓高亮的白牆變成灰牆，這不是我們想要的。這時可以調整相機曝光增亮兩…" at bounding box center [564, 426] width 450 height 34
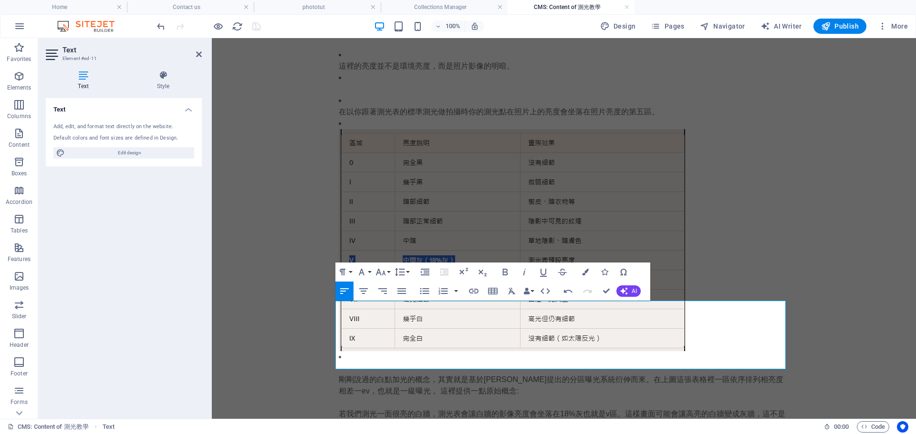
click at [556, 409] on p "若我們測光一面很亮的白牆，測光表會讓白牆的影像亮度會坐落在18%灰也就是v區。這樣畫面可能會讓高亮的白牆變成灰牆，這不是我們想要的。這時可以調整相機曝光增亮兩…" at bounding box center [564, 426] width 450 height 34
click at [428, 409] on p "若我們測光一面很亮的白牆，測光表會讓白牆的影像亮度會坐落在18%灰也就是v區。這樣畫面可能會讓高亮的白牆變成灰牆，這不是我們想要的。這時可以調整相機曝光增亮兩…" at bounding box center [564, 426] width 450 height 34
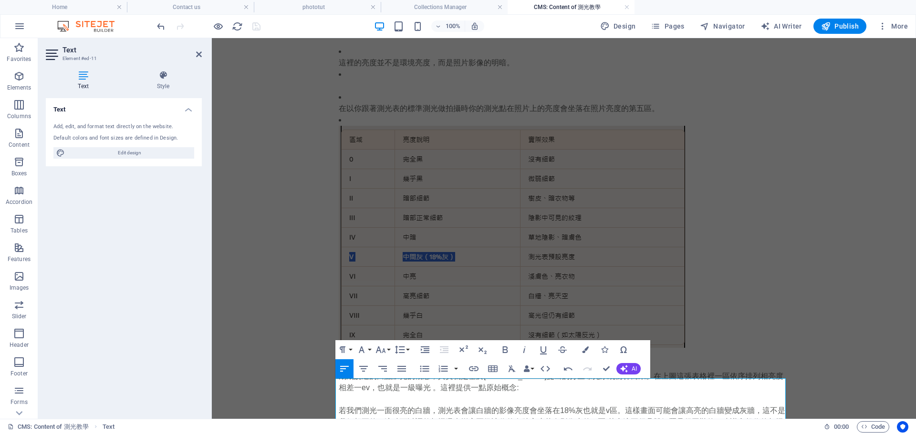
scroll to position [1138, 0]
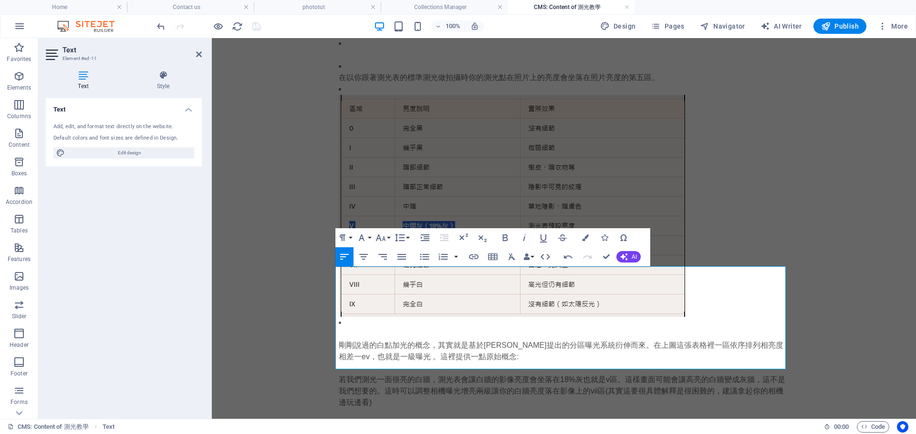
drag, startPoint x: 569, startPoint y: 360, endPoint x: 278, endPoint y: 355, distance: 291.4
copy p "要做完整的理解，你可以這麼測試:用測光表對白牆測的標準曝光拍一次白牆，接著把你的相機曝光增亮兩級之後再拍一次。此時你得到的第二張照片白牆亮度會坐落在第一張照片…"
